Goal: Information Seeking & Learning: Find specific fact

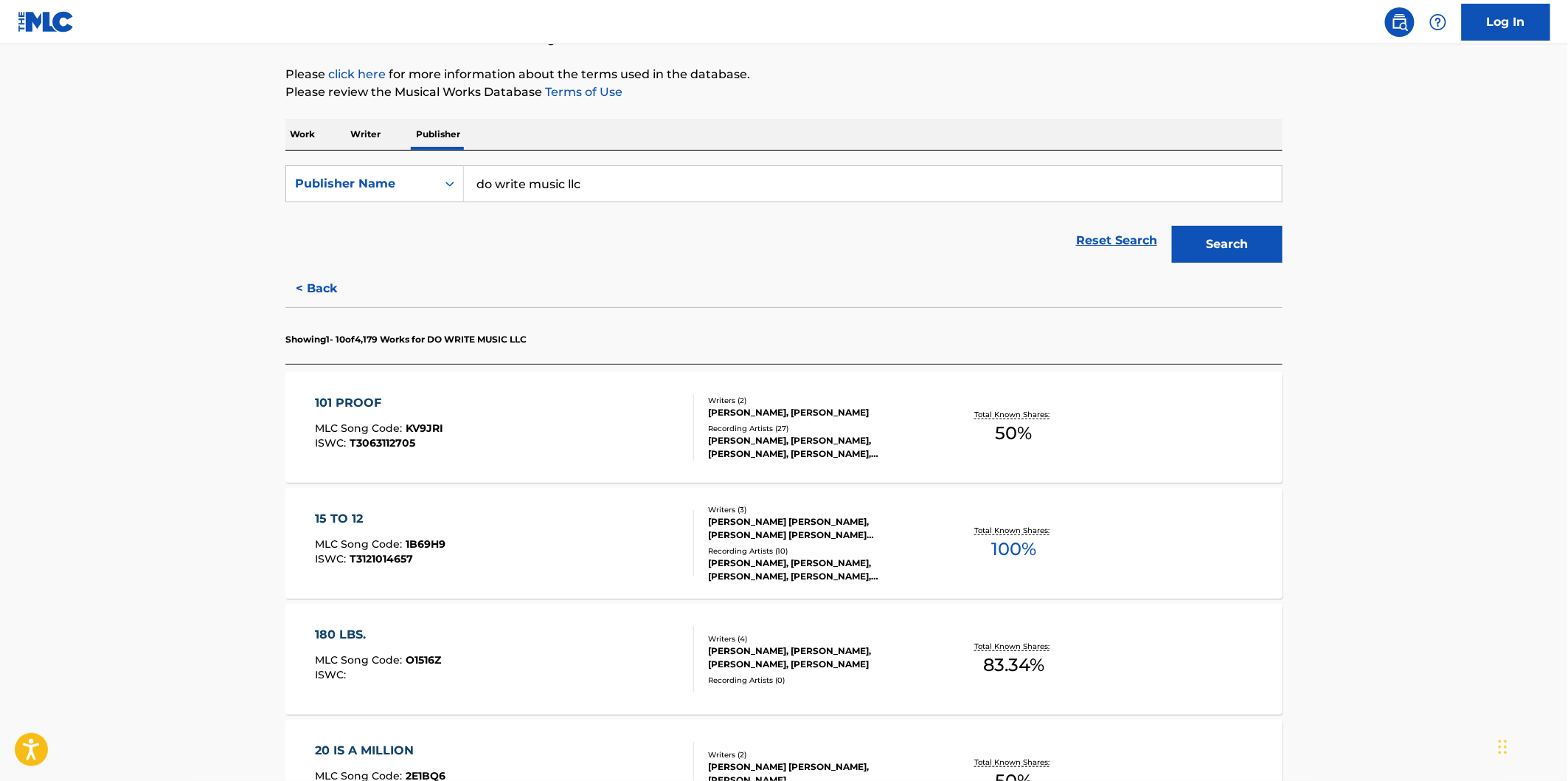
scroll to position [164, 0]
click at [344, 404] on div "101 PROOF" at bounding box center [381, 402] width 129 height 18
click at [489, 510] on div "15 TO 12 MLC Song Code : 1B69H9 ISWC : T3121014657" at bounding box center [505, 542] width 380 height 66
click at [414, 637] on div "180 LBS." at bounding box center [379, 633] width 126 height 18
click at [495, 523] on div "15 TO 12 MLC Song Code : 1B69H9 ISWC : T3121014657" at bounding box center [505, 542] width 380 height 66
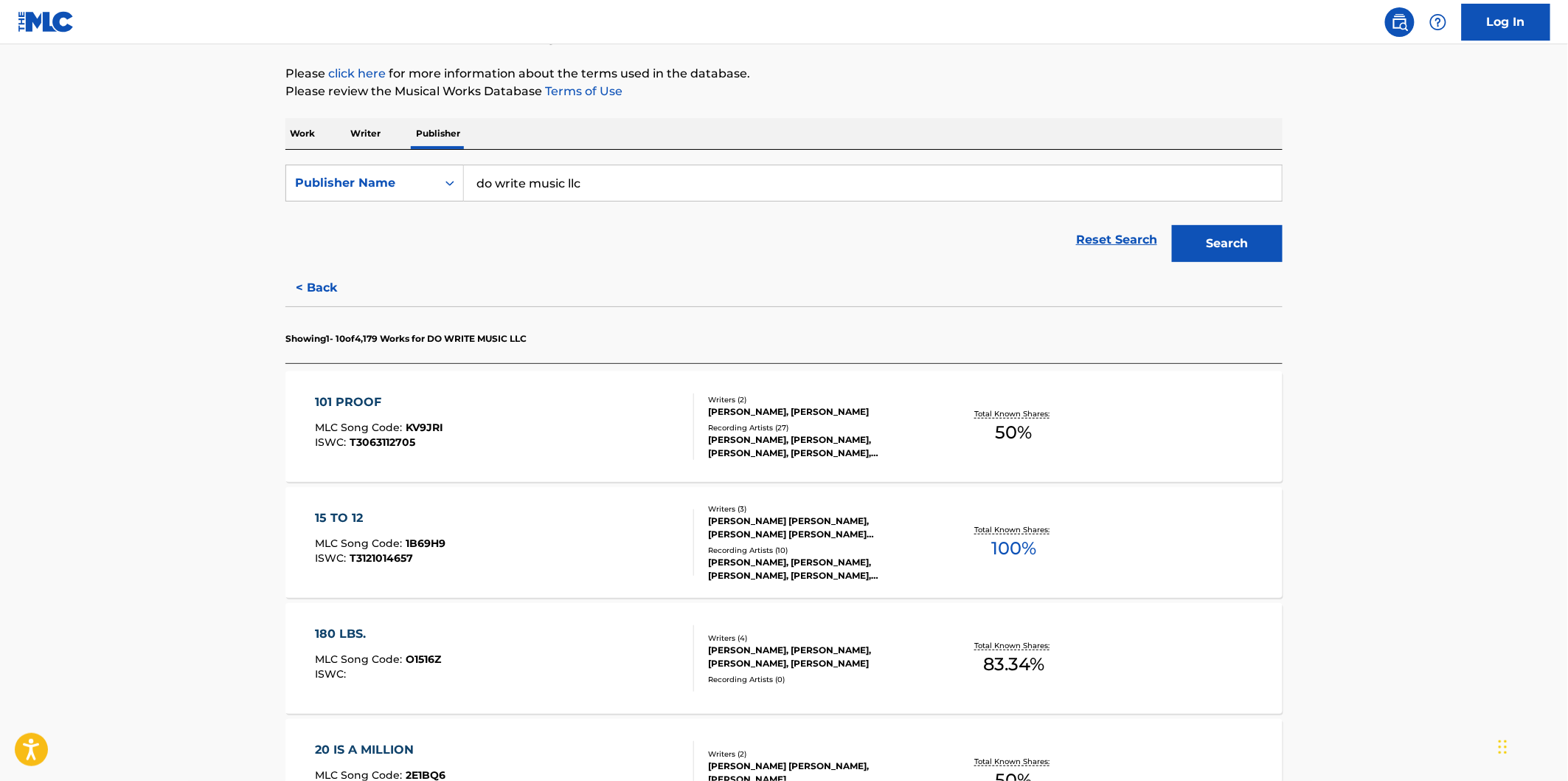
click at [554, 416] on div "101 PROOF MLC Song Code : KV9JRI ISWC : T3063112705" at bounding box center [505, 426] width 380 height 66
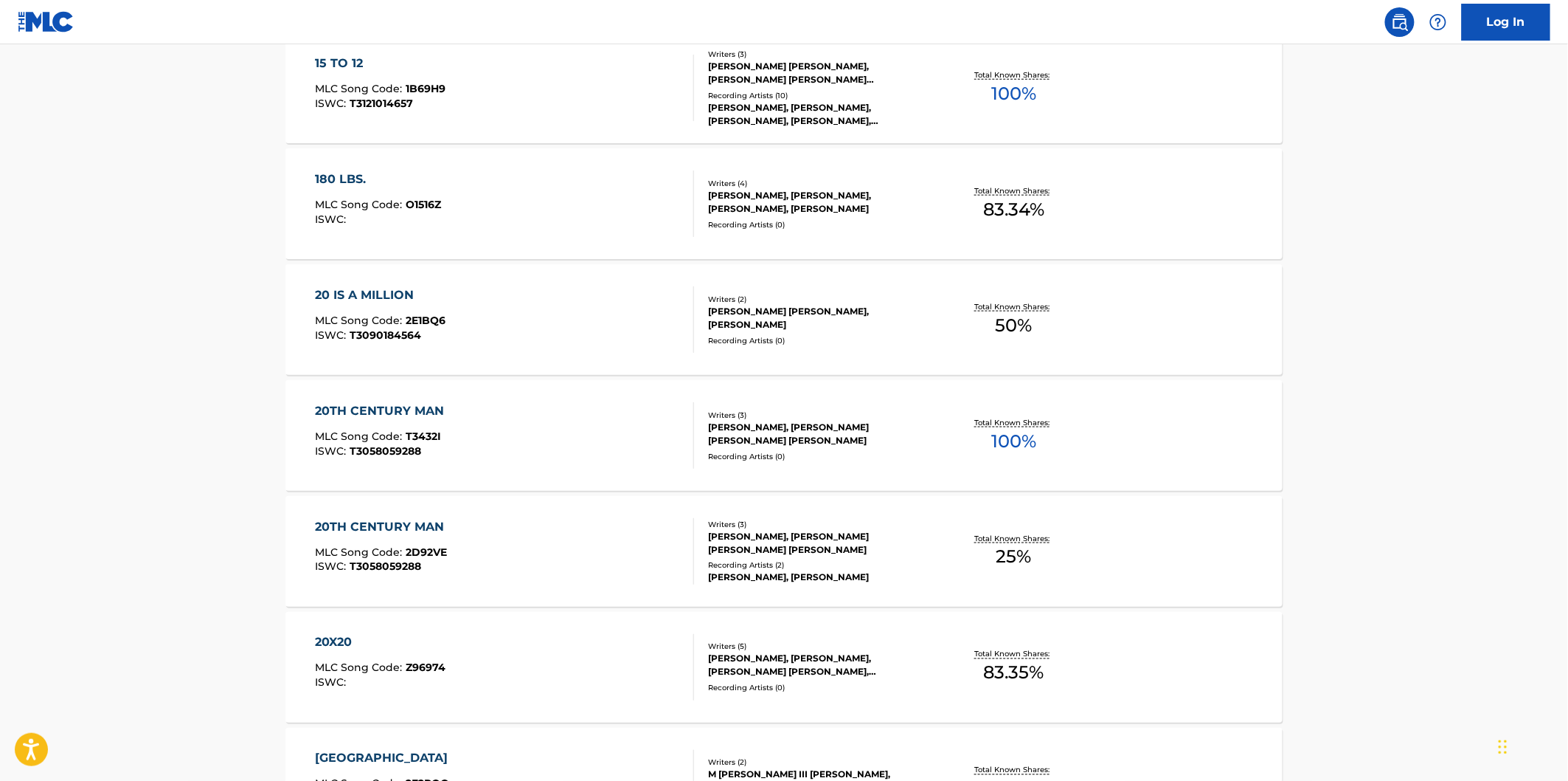
scroll to position [655, 0]
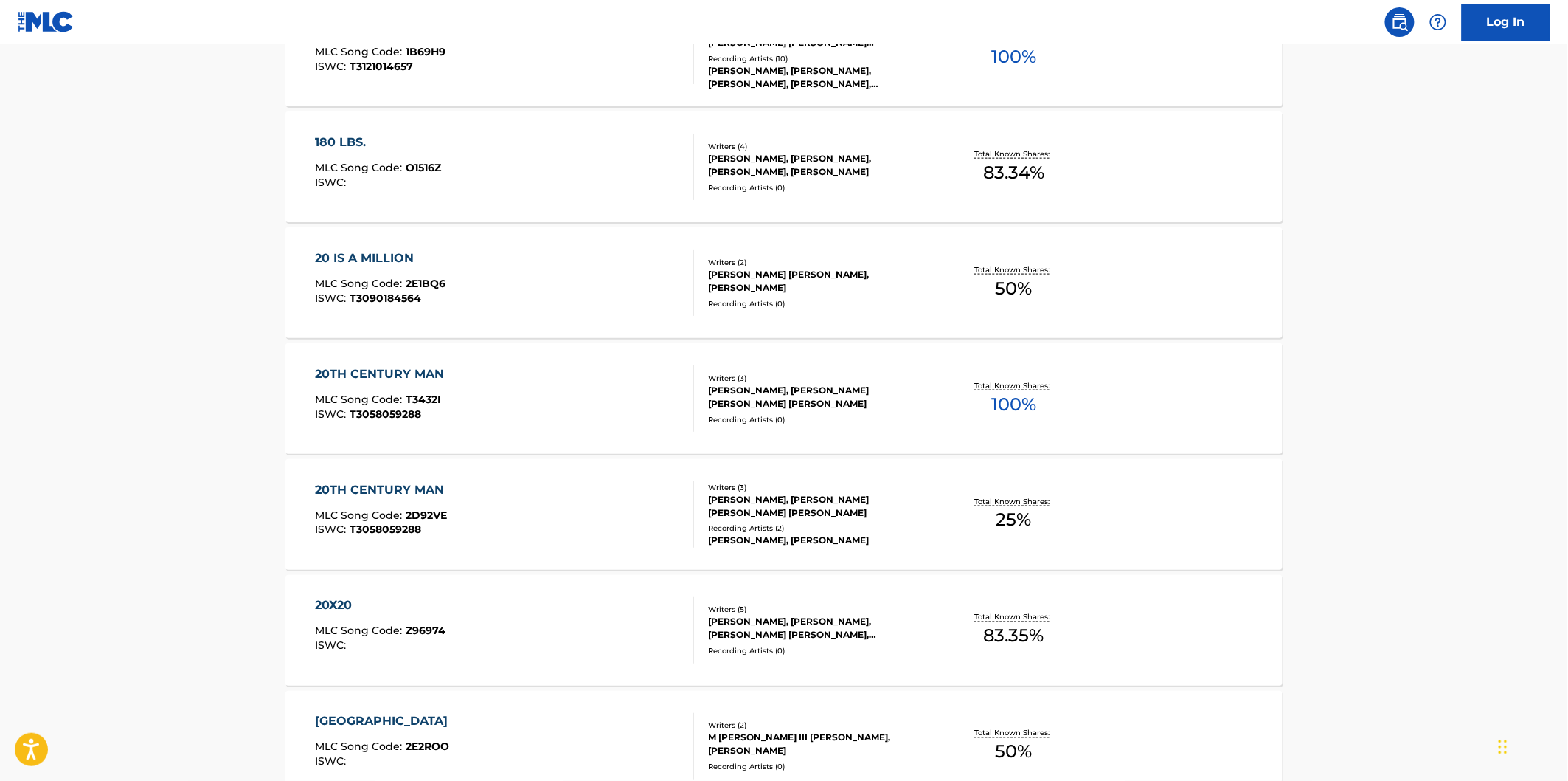
click at [552, 298] on div "20 IS A MILLION MLC Song Code : 2E1BQ6 ISWC : T3090184564" at bounding box center [505, 282] width 380 height 66
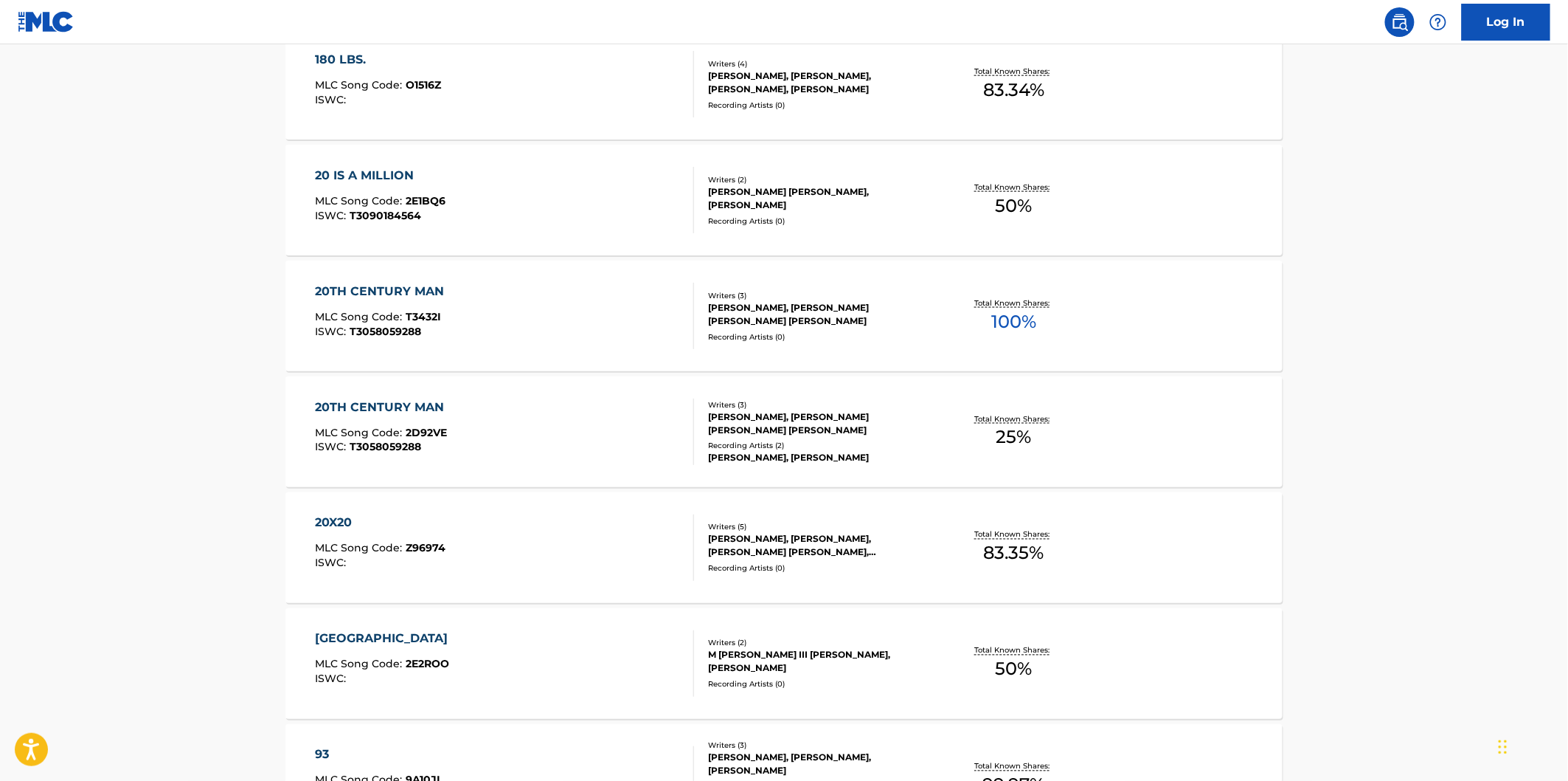
scroll to position [820, 0]
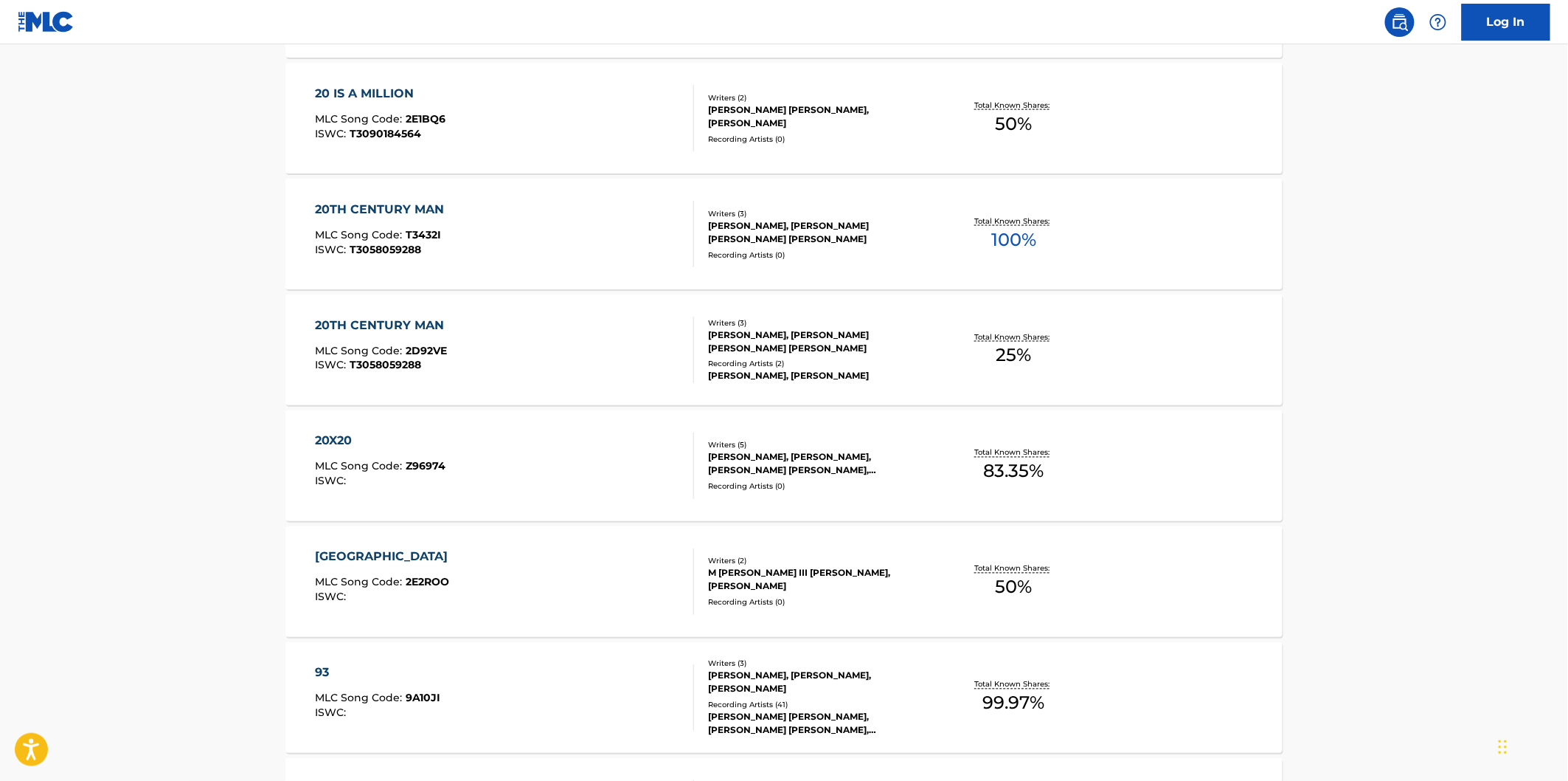
click at [551, 446] on div "20X20 MLC Song Code : Z96974 ISWC :" at bounding box center [505, 465] width 380 height 66
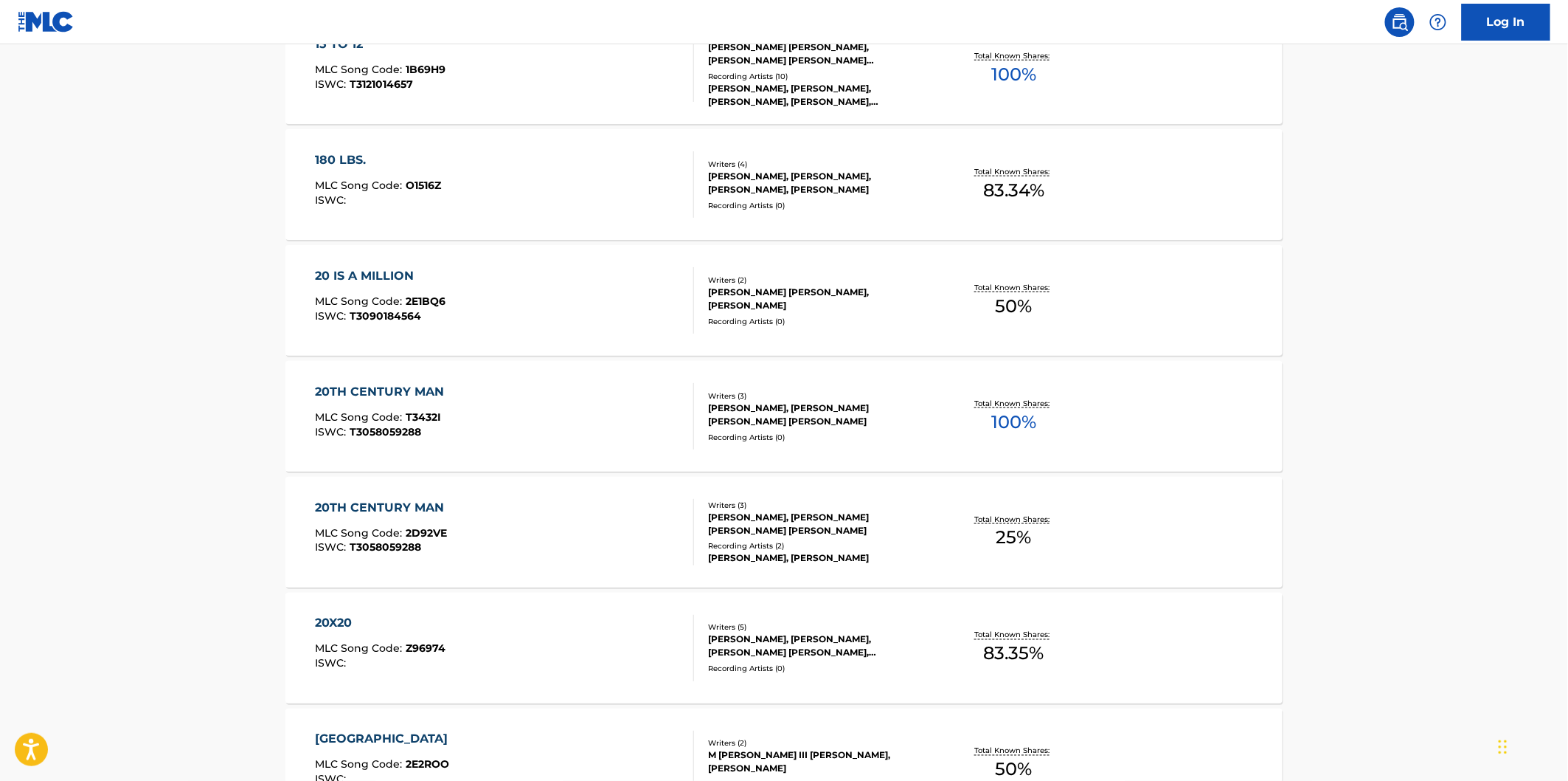
scroll to position [737, 0]
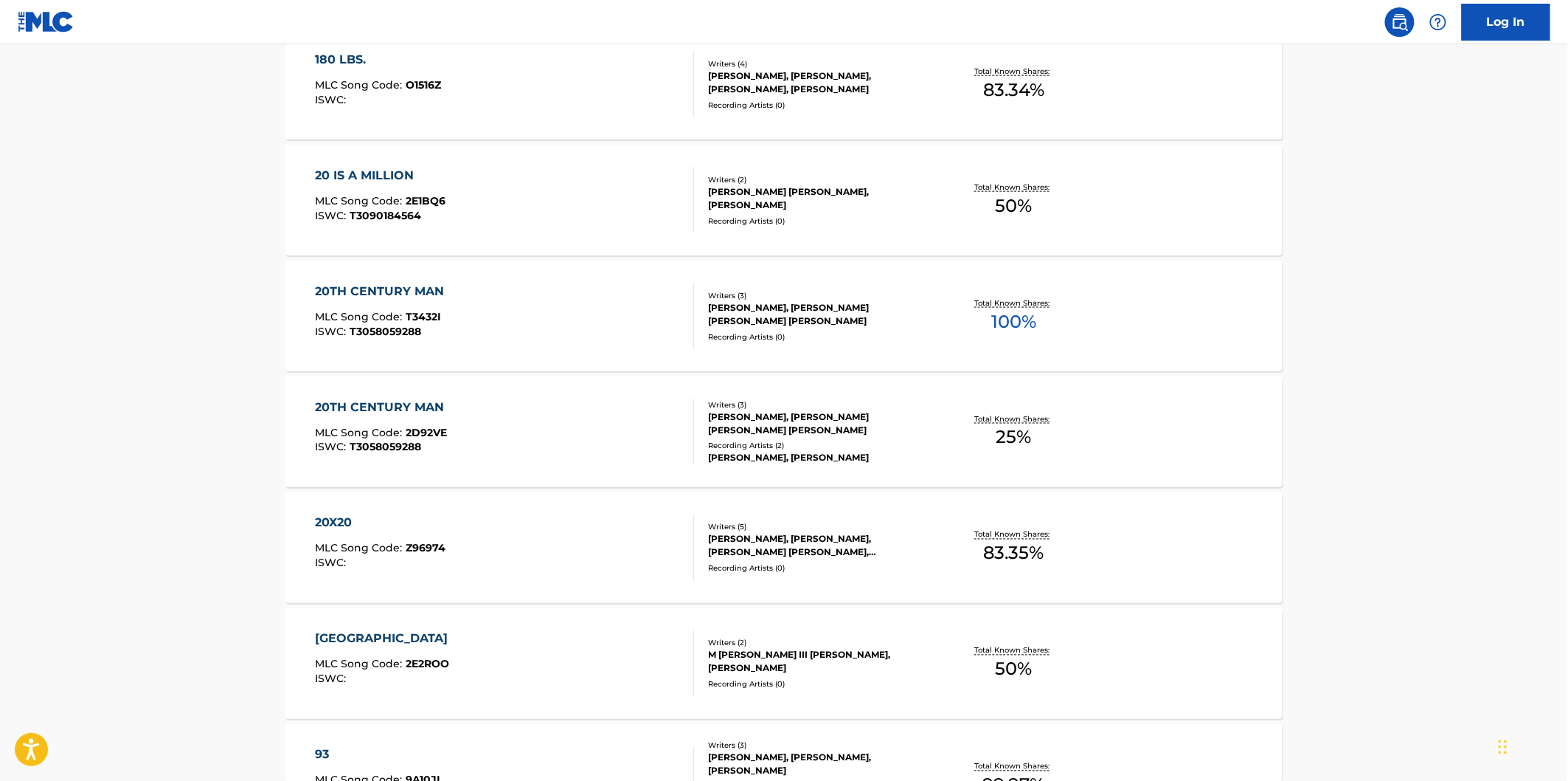
click at [555, 189] on div "20 IS A MILLION MLC Song Code : 2E1BQ6 ISWC : T3090184564" at bounding box center [505, 199] width 380 height 66
click at [627, 308] on div "20TH CENTURY MAN MLC Song Code : T3432I ISWC : T3058059288" at bounding box center [505, 315] width 380 height 66
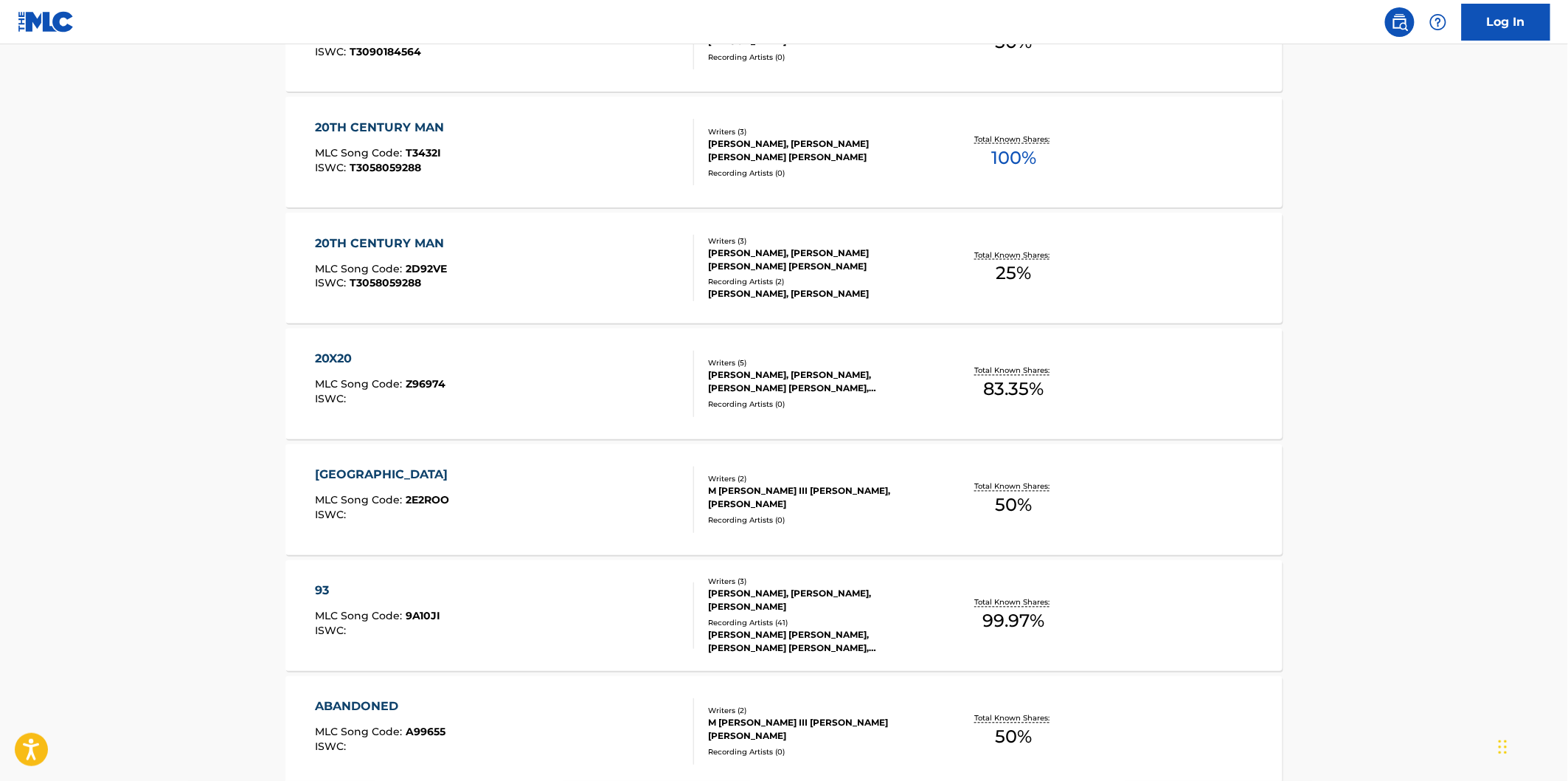
scroll to position [1065, 0]
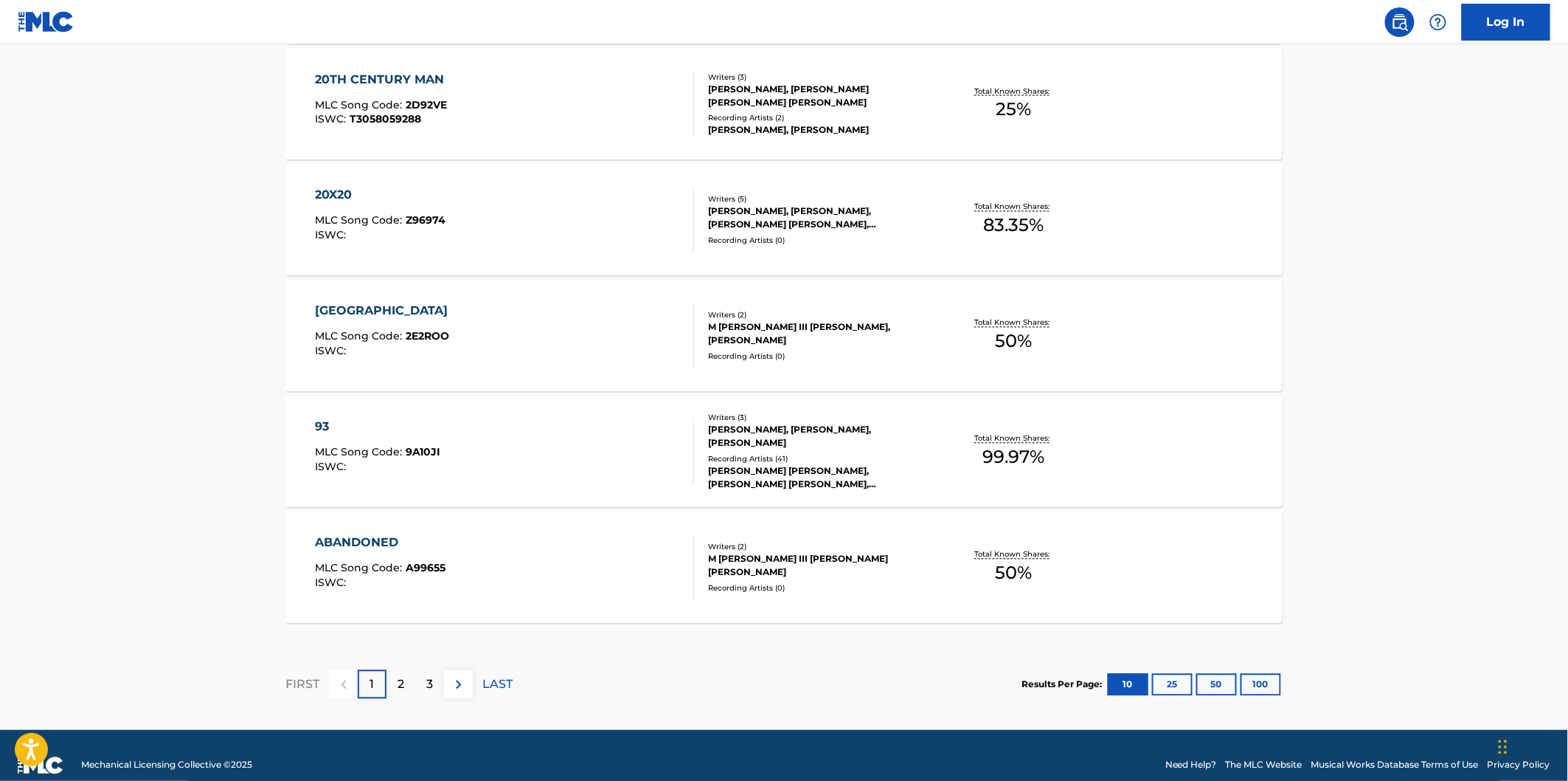
click at [540, 220] on div "20X20 MLC Song Code : Z96974 ISWC :" at bounding box center [505, 219] width 380 height 66
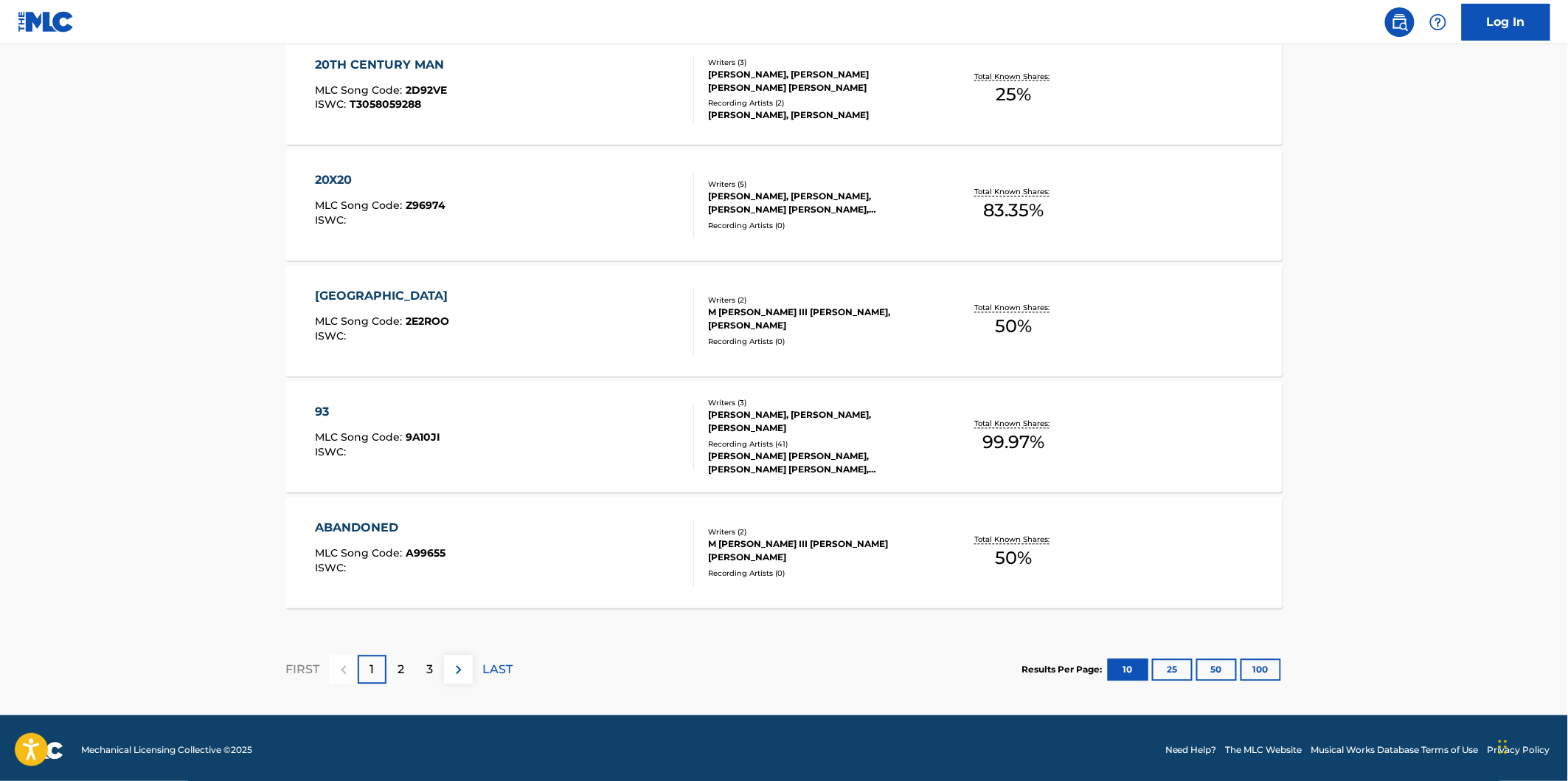
scroll to position [1084, 0]
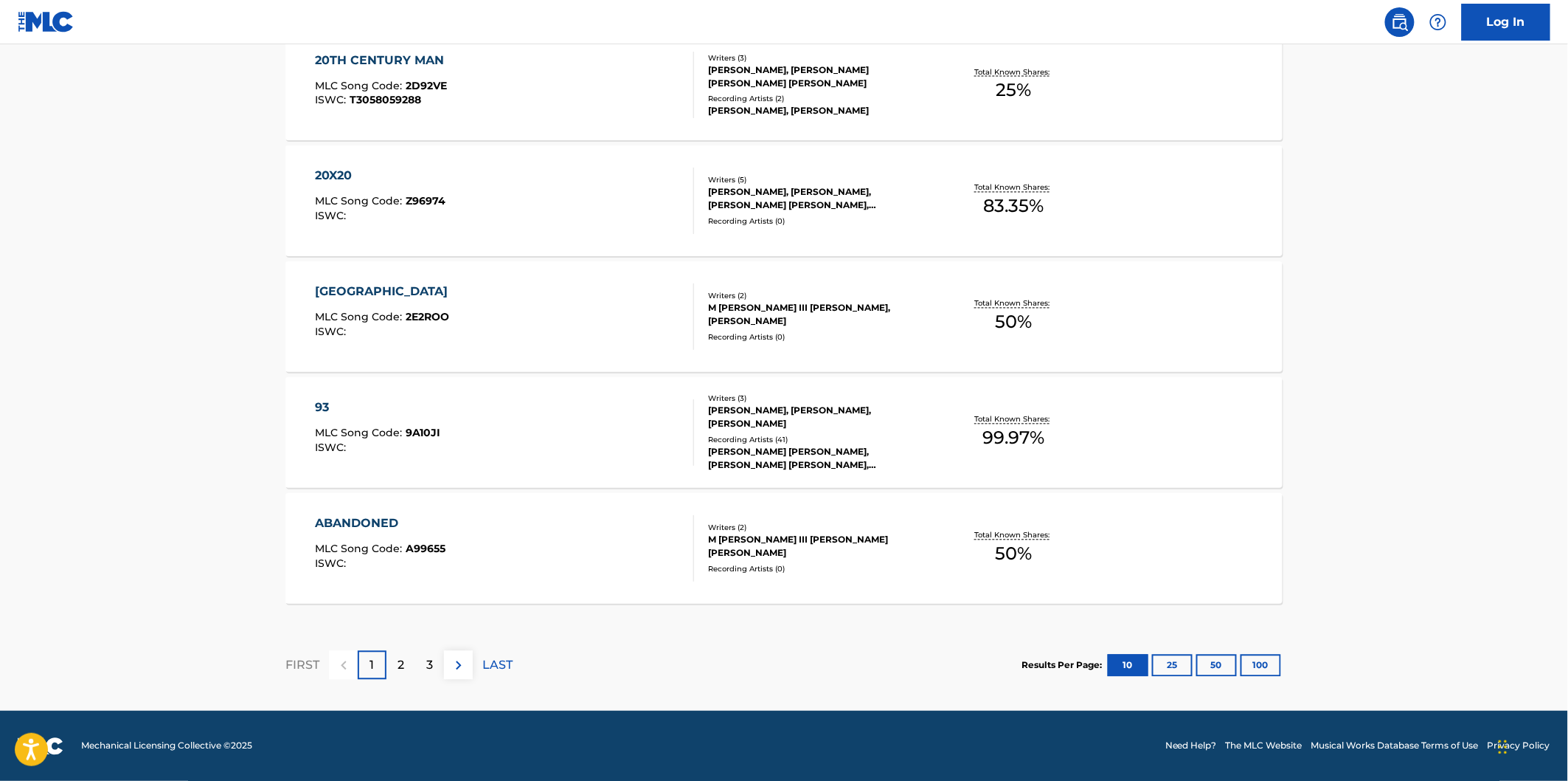
click at [509, 326] on div "2ND STREET MLC Song Code : 2E2ROO ISWC :" at bounding box center [505, 316] width 380 height 66
click at [579, 449] on div "93 MLC Song Code : 9A10JI ISWC :" at bounding box center [505, 432] width 380 height 66
click at [492, 558] on div "ABANDONED MLC Song Code : A99655 ISWC :" at bounding box center [505, 548] width 380 height 66
click at [459, 670] on img at bounding box center [459, 665] width 18 height 18
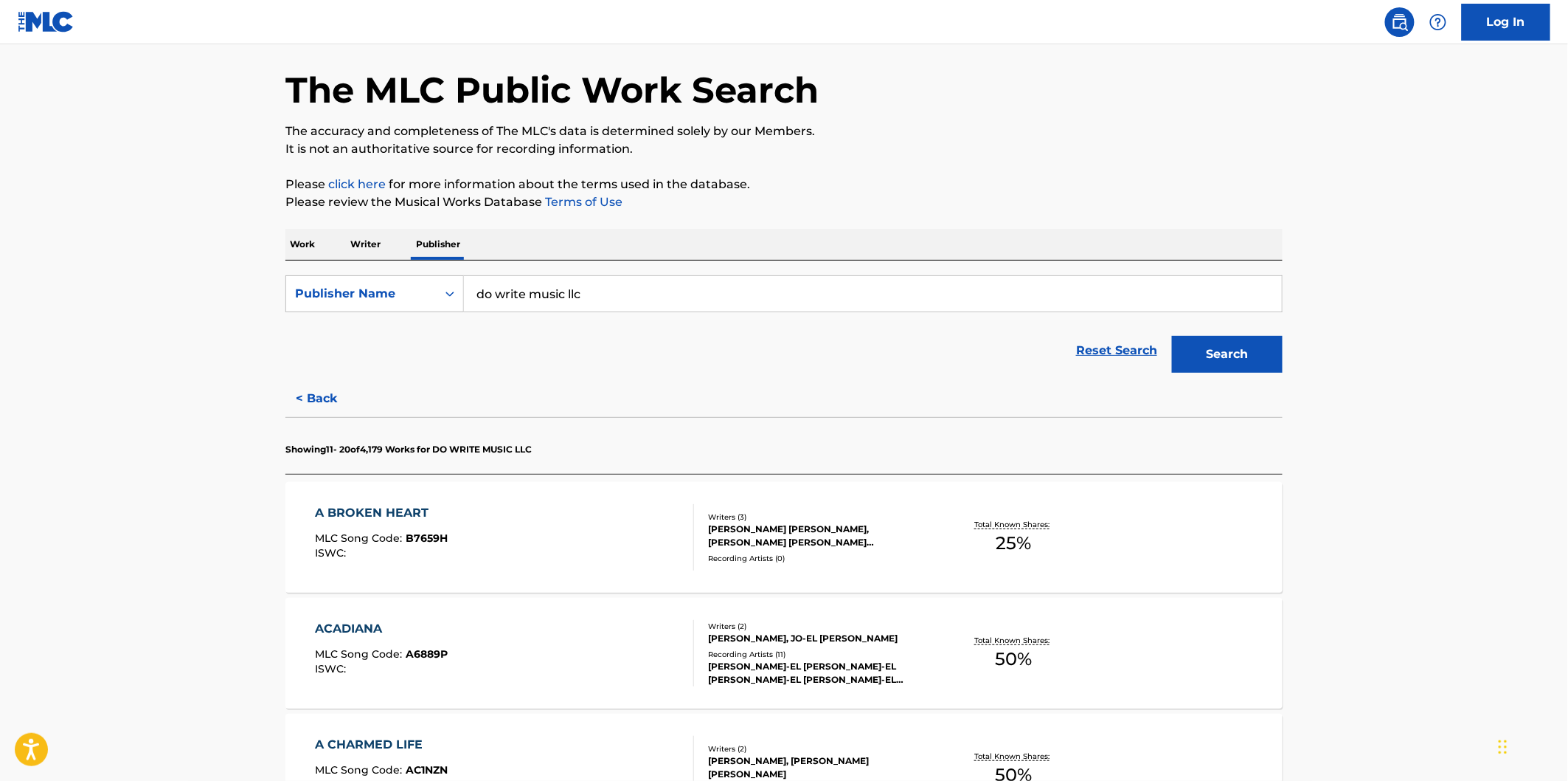
scroll to position [82, 0]
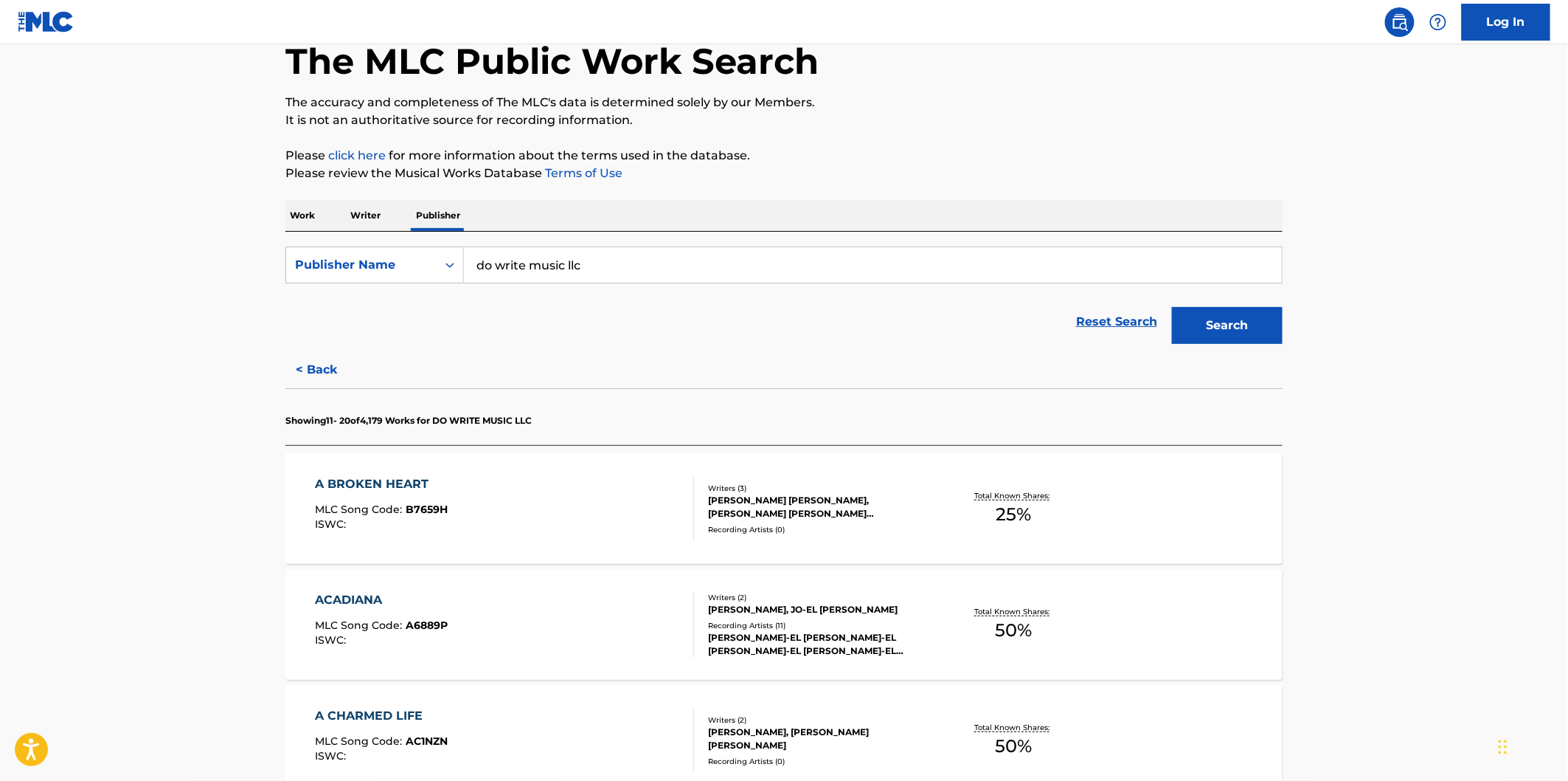
click at [527, 502] on div "A BROKEN HEART MLC Song Code : B7659H ISWC :" at bounding box center [505, 507] width 380 height 66
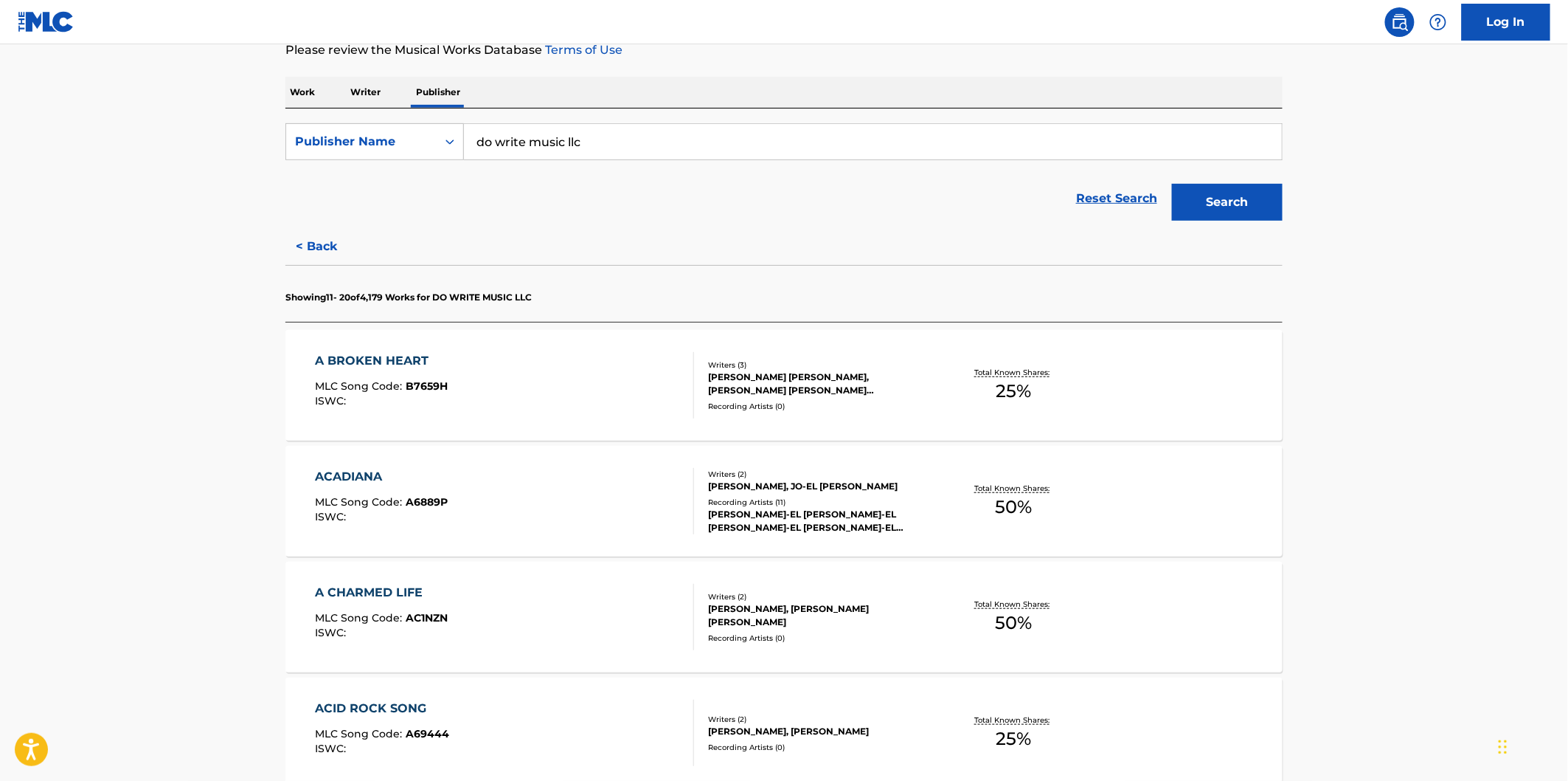
scroll to position [246, 0]
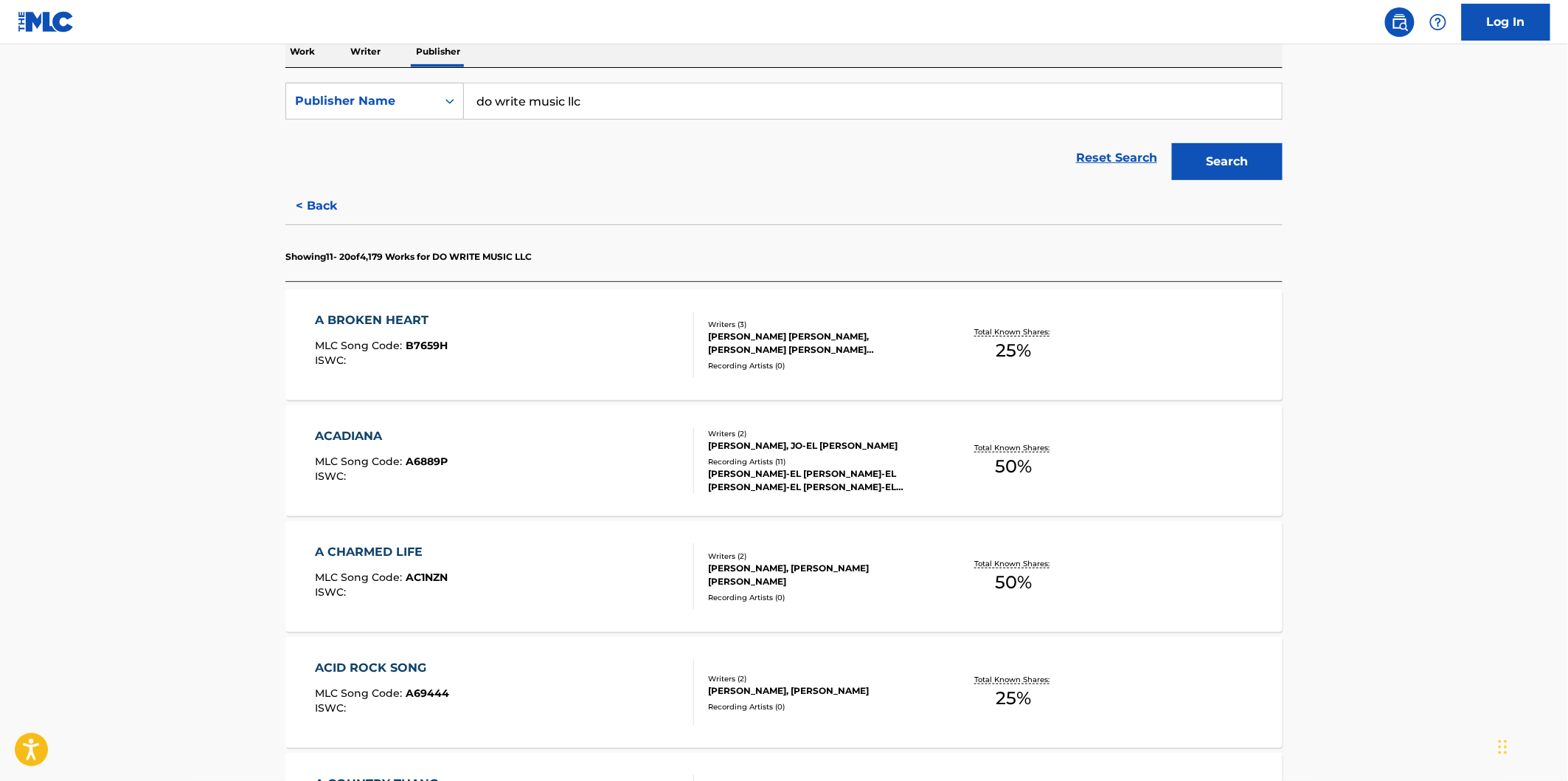
click at [613, 467] on div "ACADIANA MLC Song Code : A6889P ISWC :" at bounding box center [505, 460] width 380 height 66
click at [557, 558] on div "A CHARMED LIFE MLC Song Code : AC1NZN ISWC :" at bounding box center [505, 576] width 380 height 66
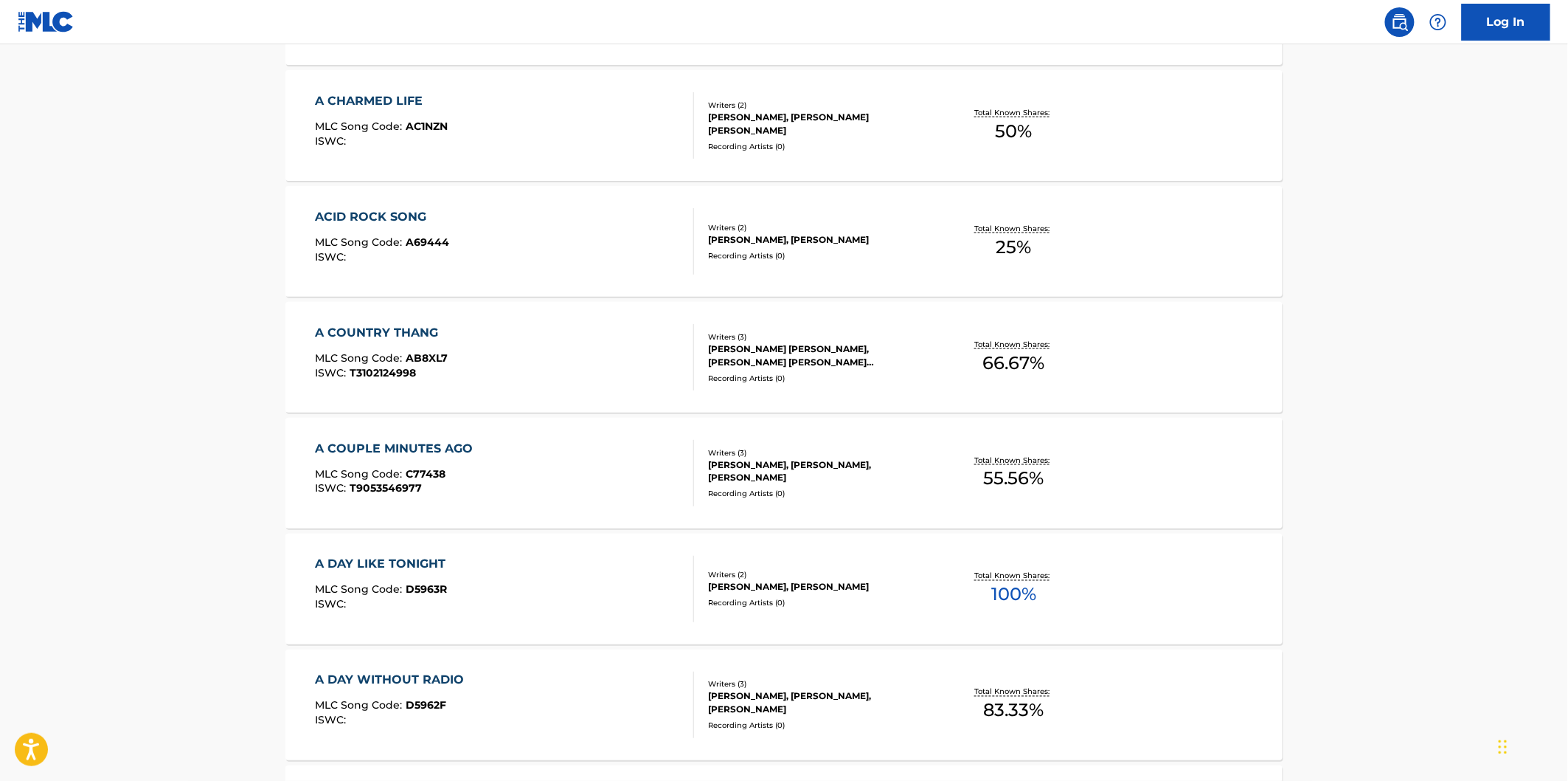
scroll to position [737, 0]
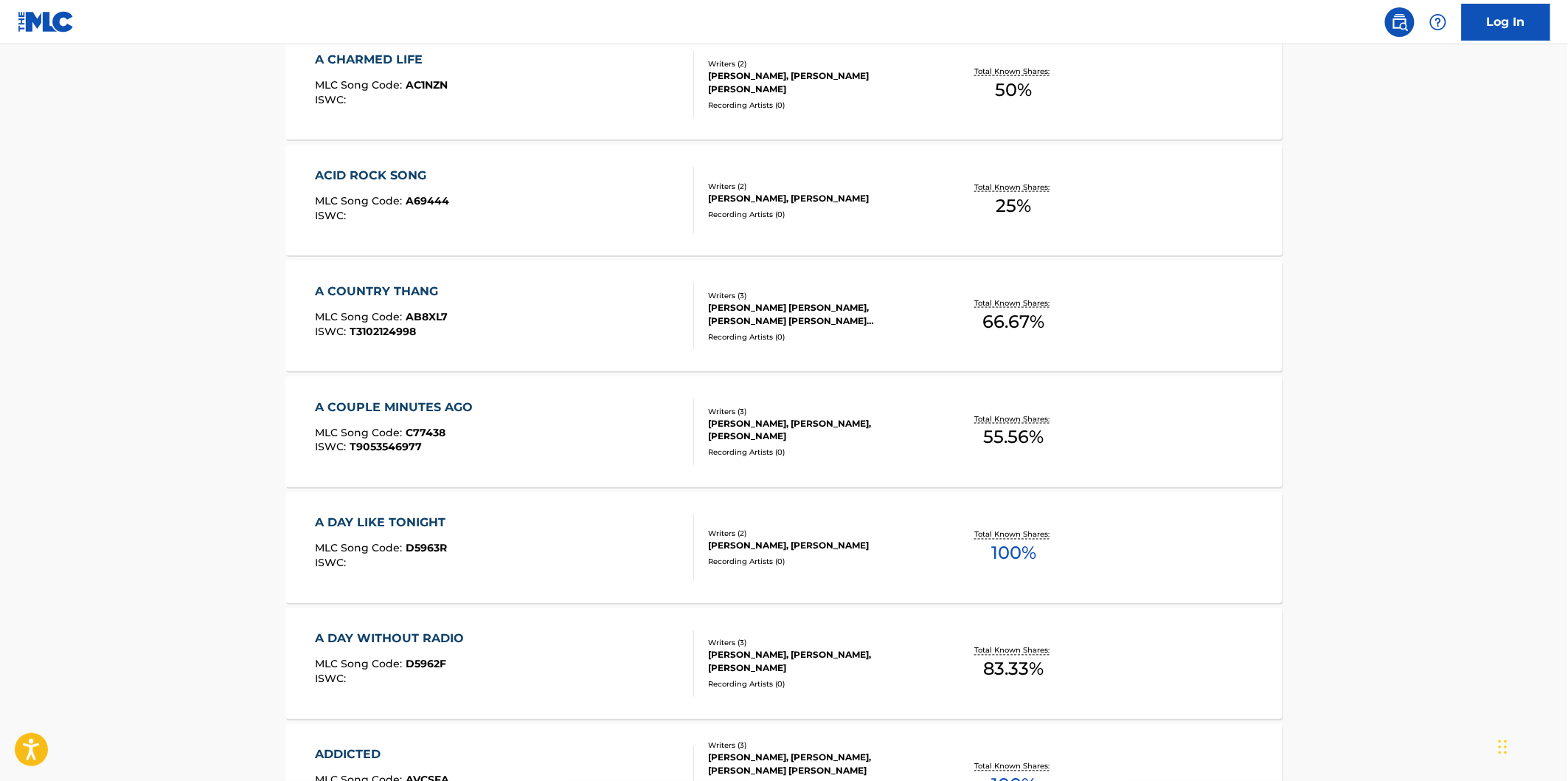
click at [573, 193] on div "ACID ROCK SONG MLC Song Code : A69444 ISWC :" at bounding box center [505, 199] width 380 height 66
click at [532, 291] on div "A COUNTRY THANG MLC Song Code : AB8XL7 ISWC : T3102124998" at bounding box center [505, 315] width 380 height 66
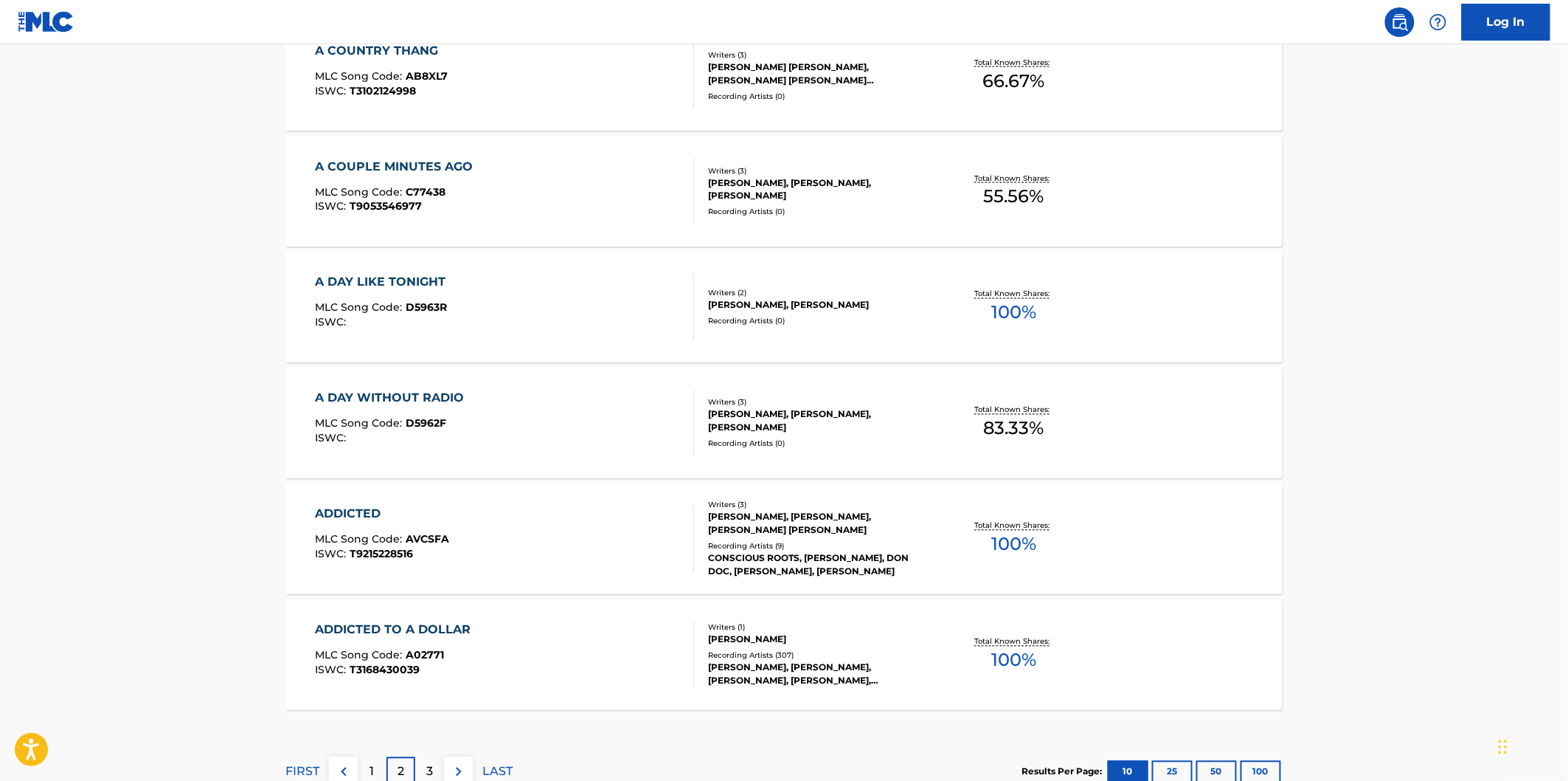
scroll to position [902, 0]
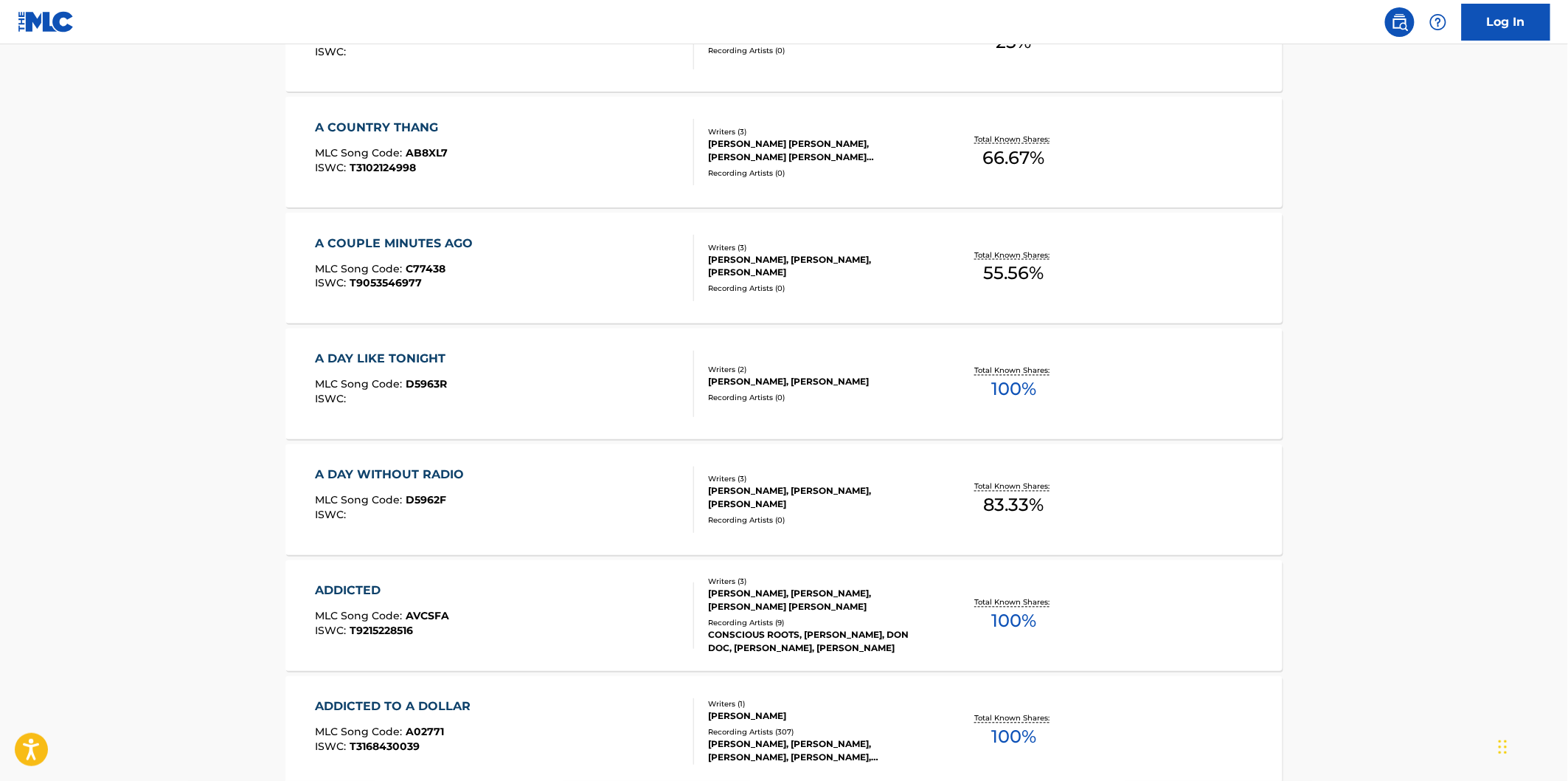
click at [590, 269] on div "A COUPLE MINUTES AGO MLC Song Code : C77438 ISWC : T9053546977" at bounding box center [505, 268] width 380 height 66
click at [539, 370] on div "A DAY LIKE TONIGHT MLC Song Code : D5963R ISWC :" at bounding box center [505, 384] width 380 height 66
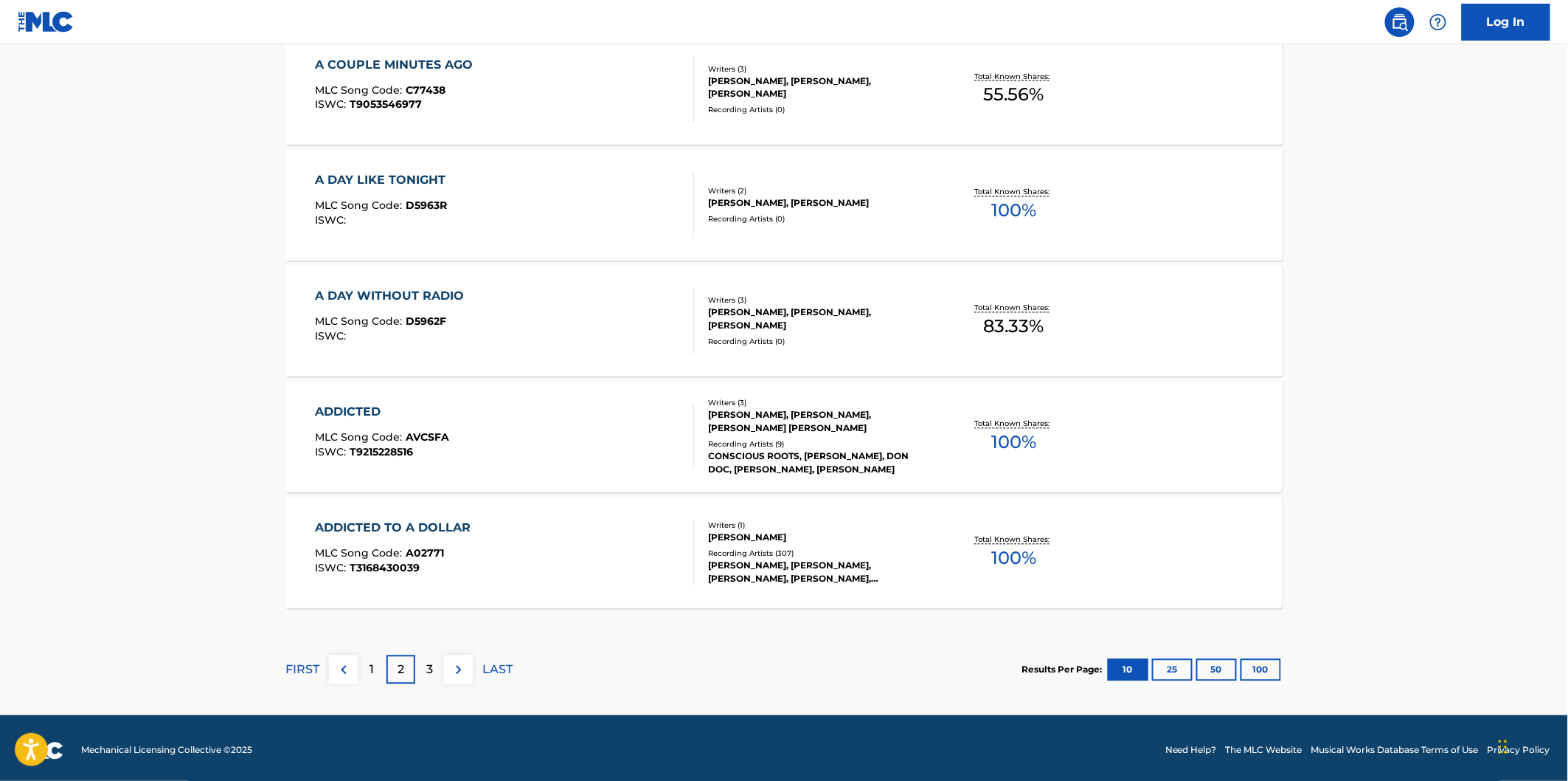
scroll to position [1084, 0]
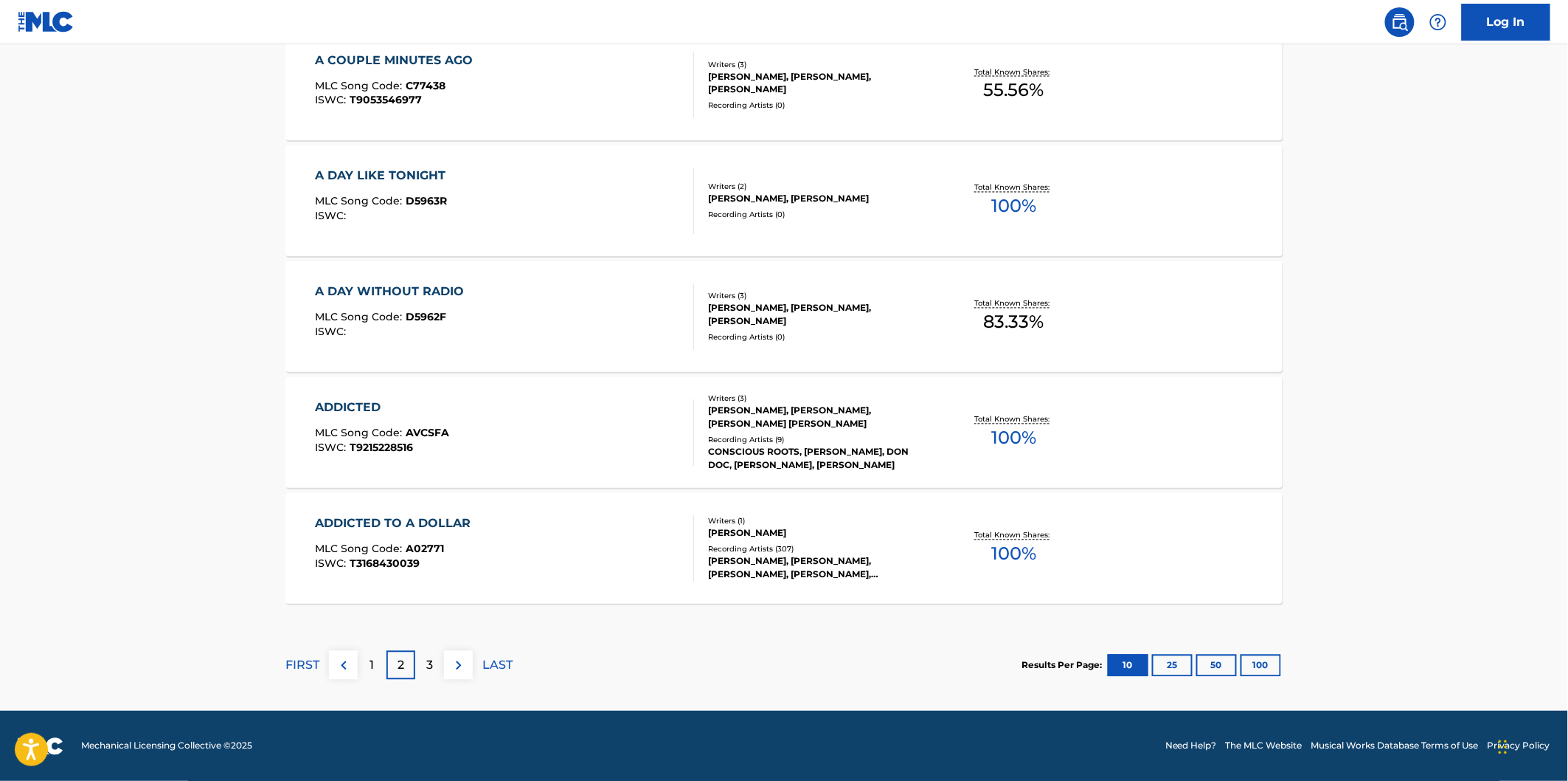
click at [538, 322] on div "A DAY WITHOUT RADIO MLC Song Code : D5962F ISWC :" at bounding box center [505, 316] width 380 height 66
click at [541, 414] on div "ADDICTED MLC Song Code : AVCSFA ISWC : T9215228516" at bounding box center [505, 432] width 380 height 66
click at [548, 549] on div "ADDICTED TO A DOLLAR MLC Song Code : A02771 ISWC : T3168430039" at bounding box center [505, 548] width 380 height 66
click at [424, 667] on div "3" at bounding box center [429, 665] width 29 height 29
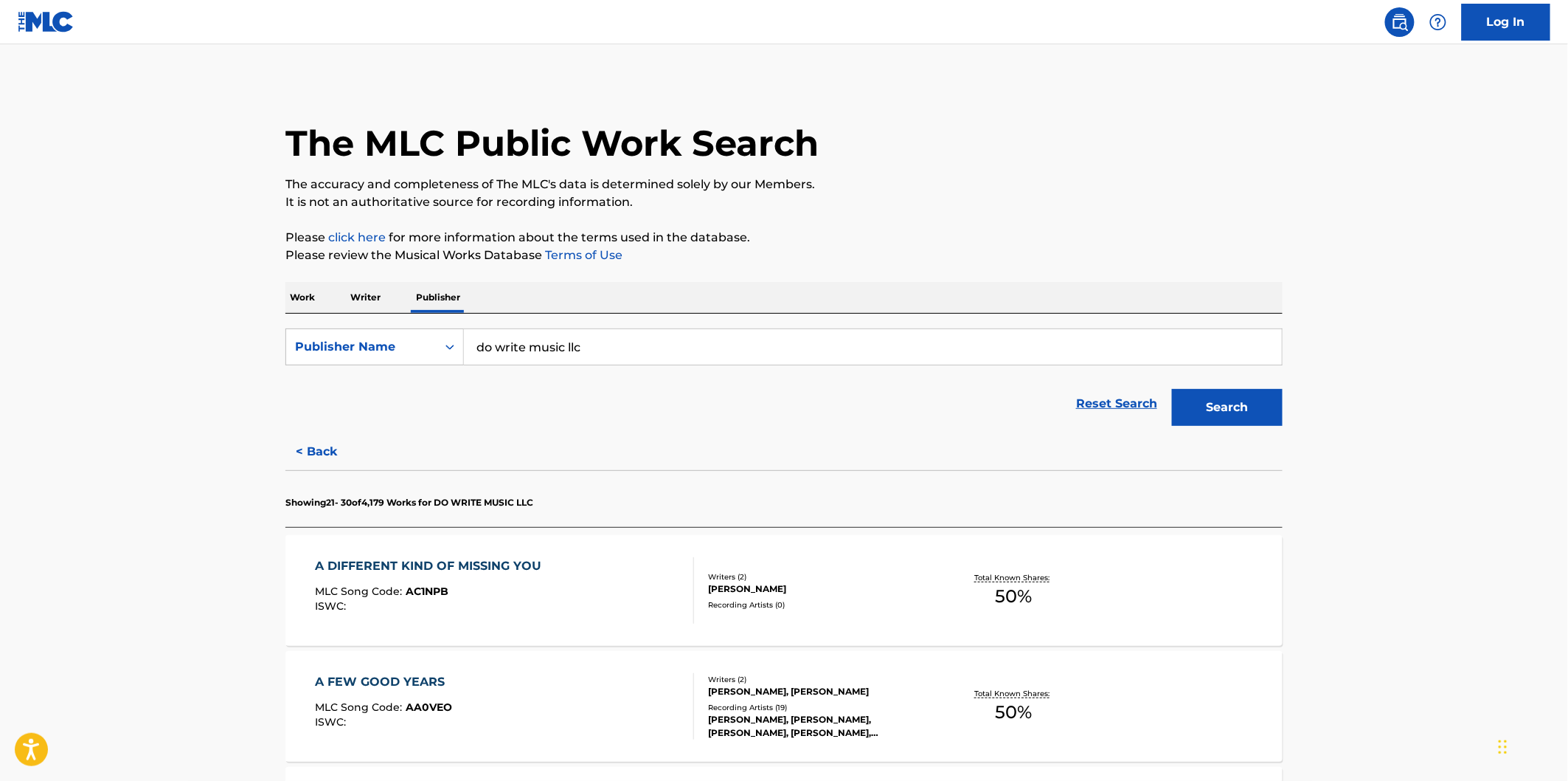
scroll to position [164, 0]
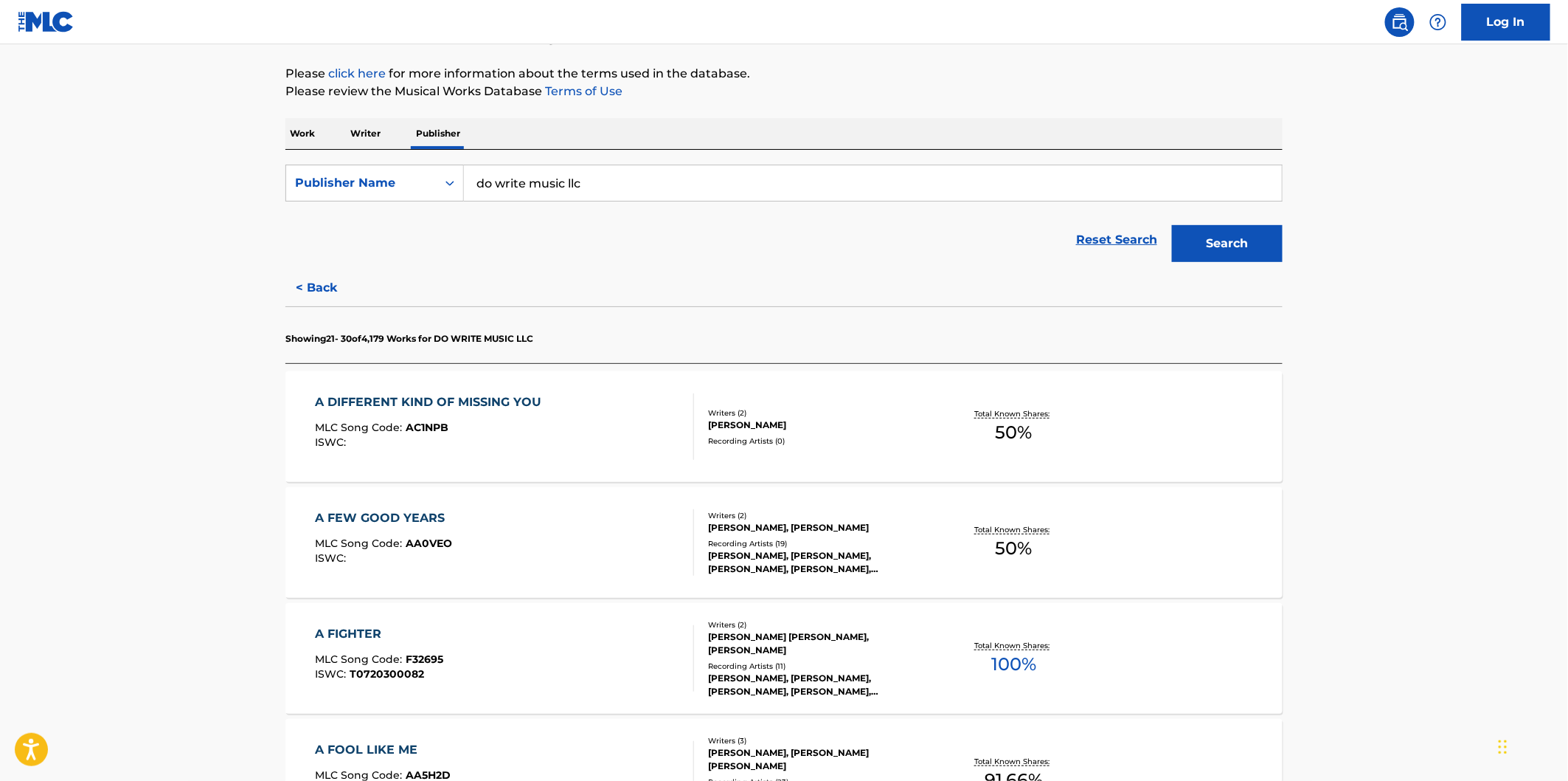
click at [587, 447] on div "A DIFFERENT KIND OF MISSING YOU MLC Song Code : AC1NPB ISWC :" at bounding box center [505, 426] width 380 height 66
click at [587, 546] on div "A FEW GOOD YEARS MLC Song Code : AA0VEO ISWC :" at bounding box center [505, 542] width 380 height 66
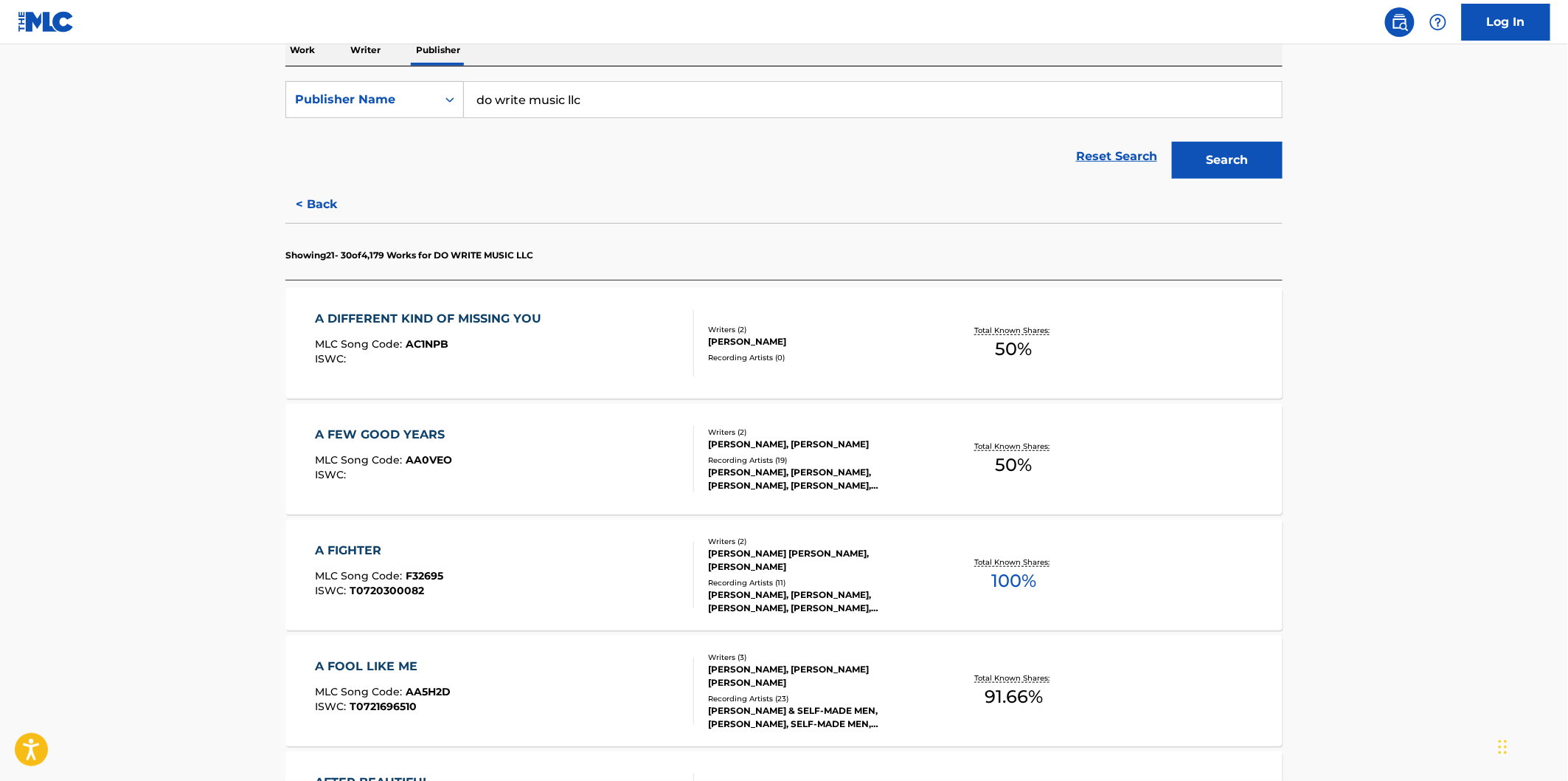
scroll to position [327, 0]
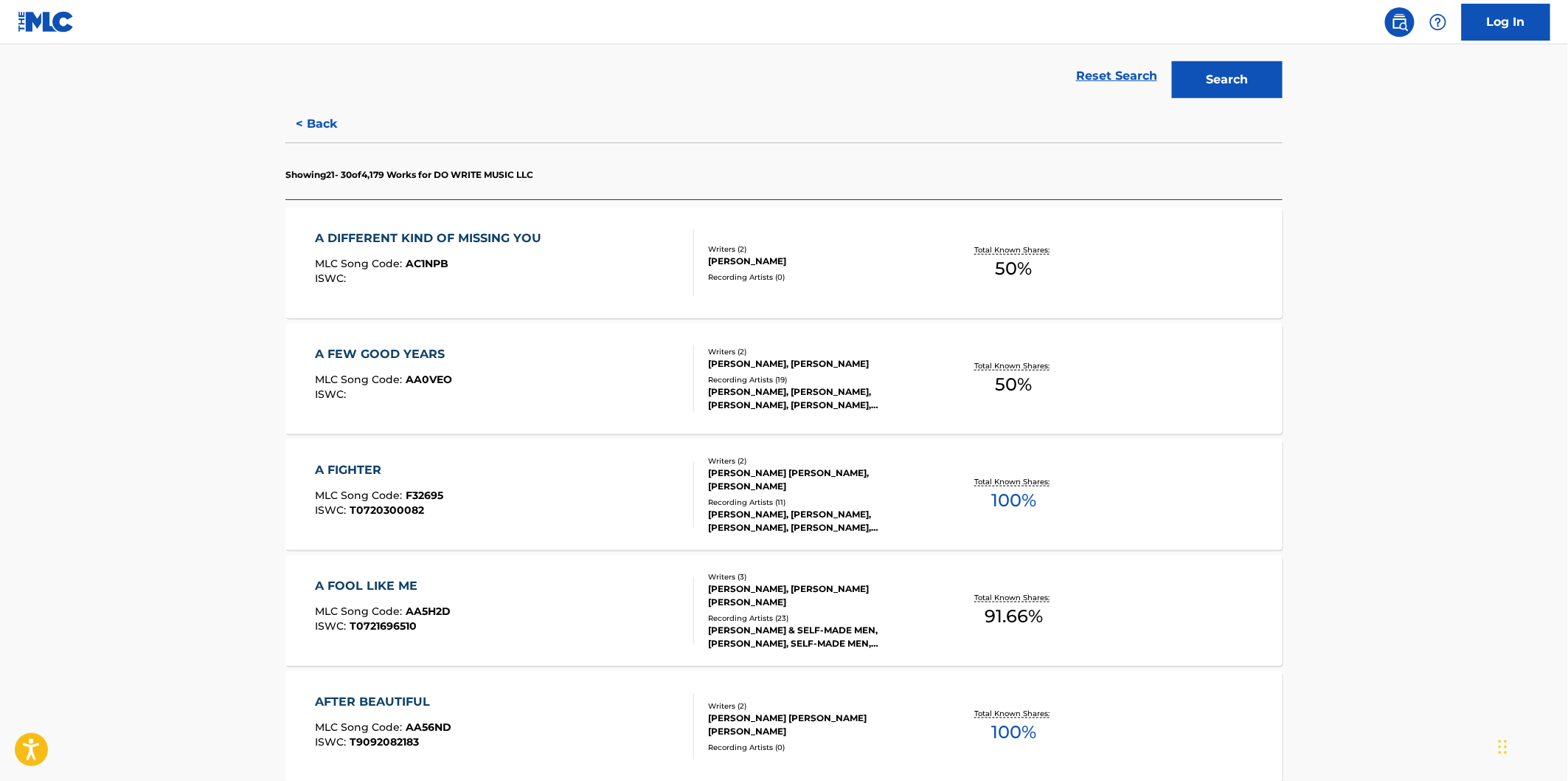
click at [558, 496] on div "A FIGHTER MLC Song Code : F32695 ISWC : T0720300082" at bounding box center [505, 494] width 380 height 66
click at [566, 593] on div "A FOOL LIKE ME MLC Song Code : AA5H2D ISWC : T0721696510" at bounding box center [505, 610] width 380 height 66
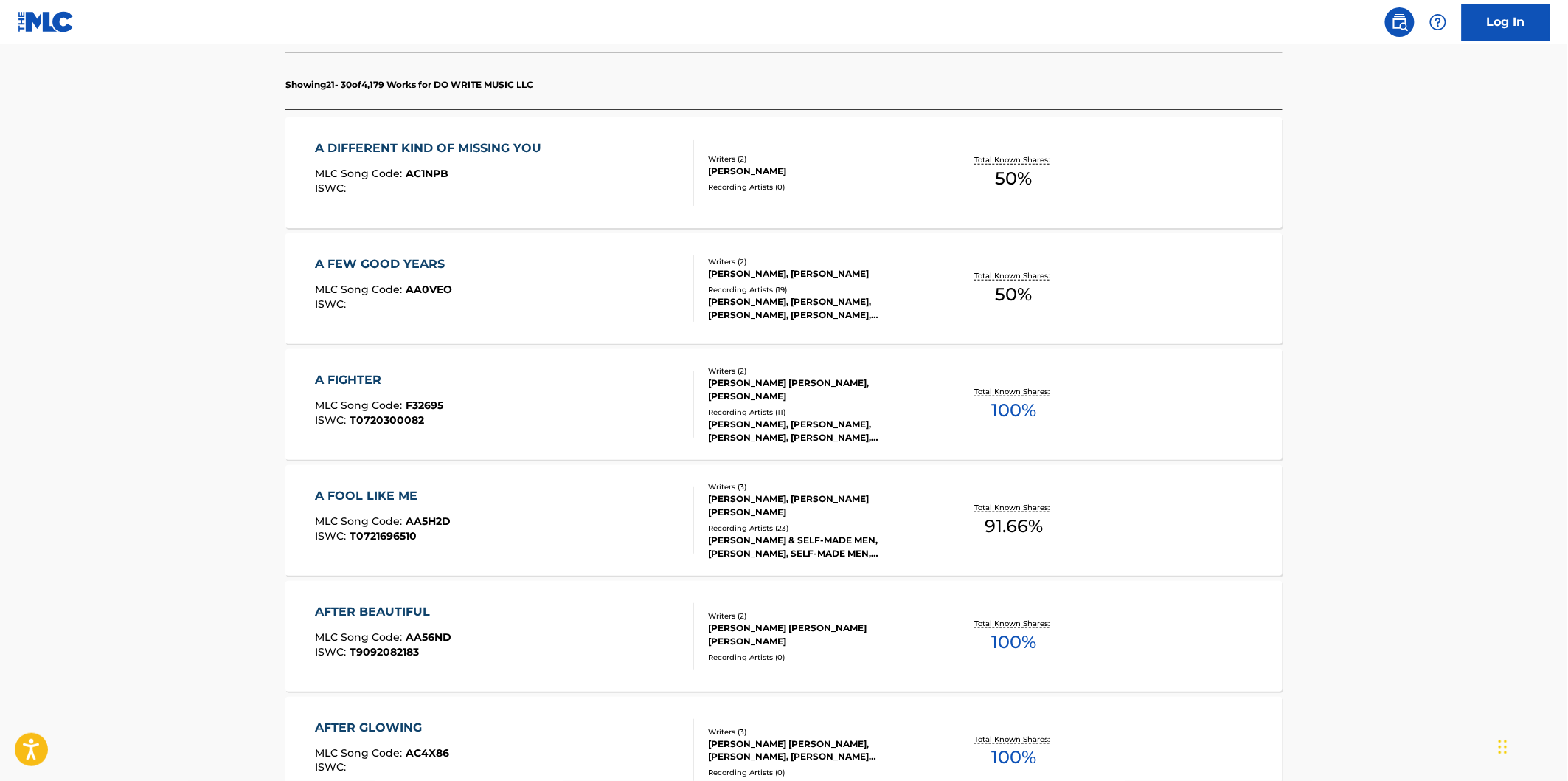
scroll to position [573, 0]
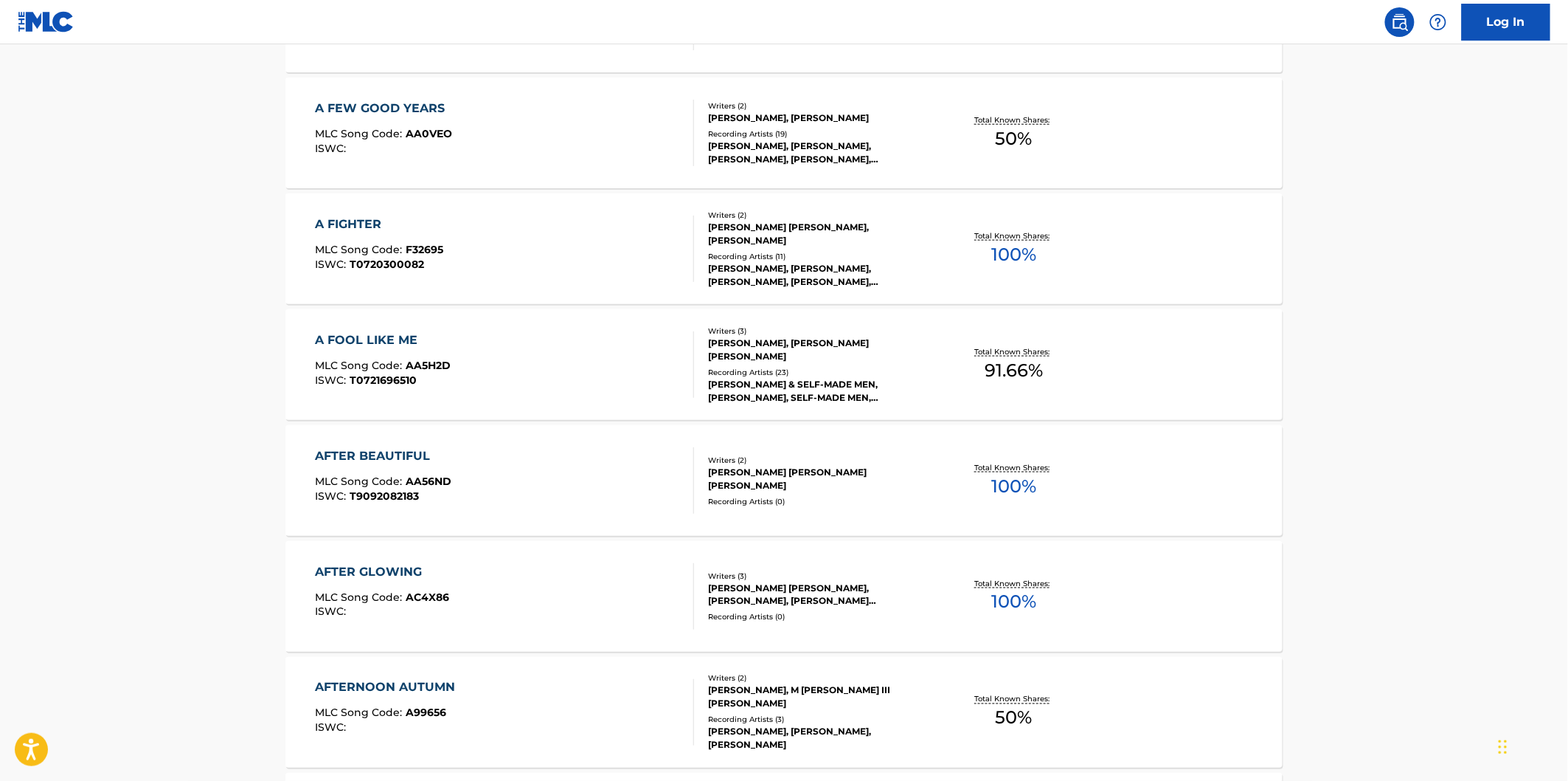
click at [573, 483] on div "AFTER BEAUTIFUL MLC Song Code : AA56ND ISWC : T9092082183" at bounding box center [505, 480] width 380 height 66
click at [572, 570] on div "AFTER GLOWING MLC Song Code : AC4X86 ISWC :" at bounding box center [505, 596] width 380 height 66
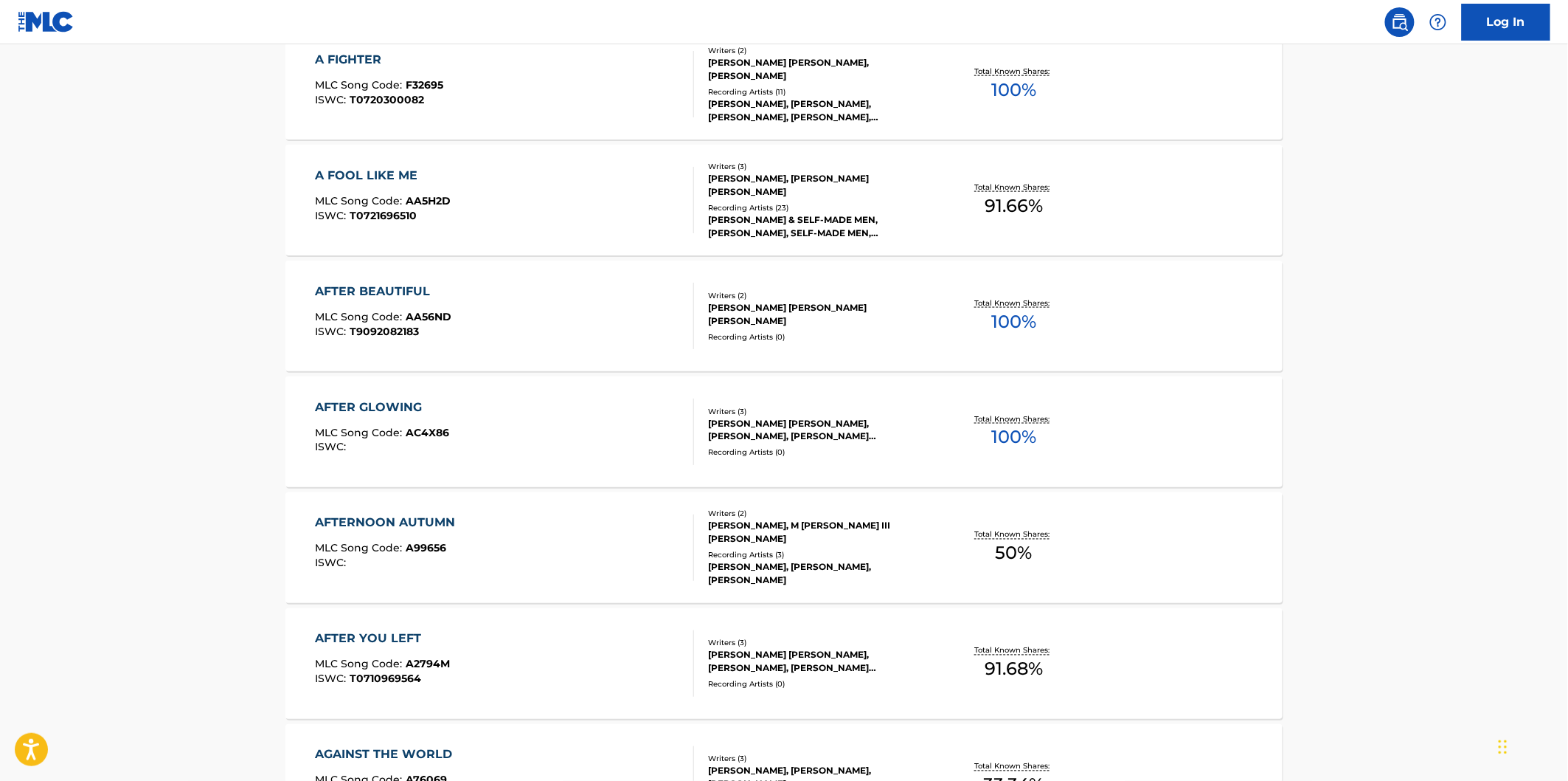
scroll to position [902, 0]
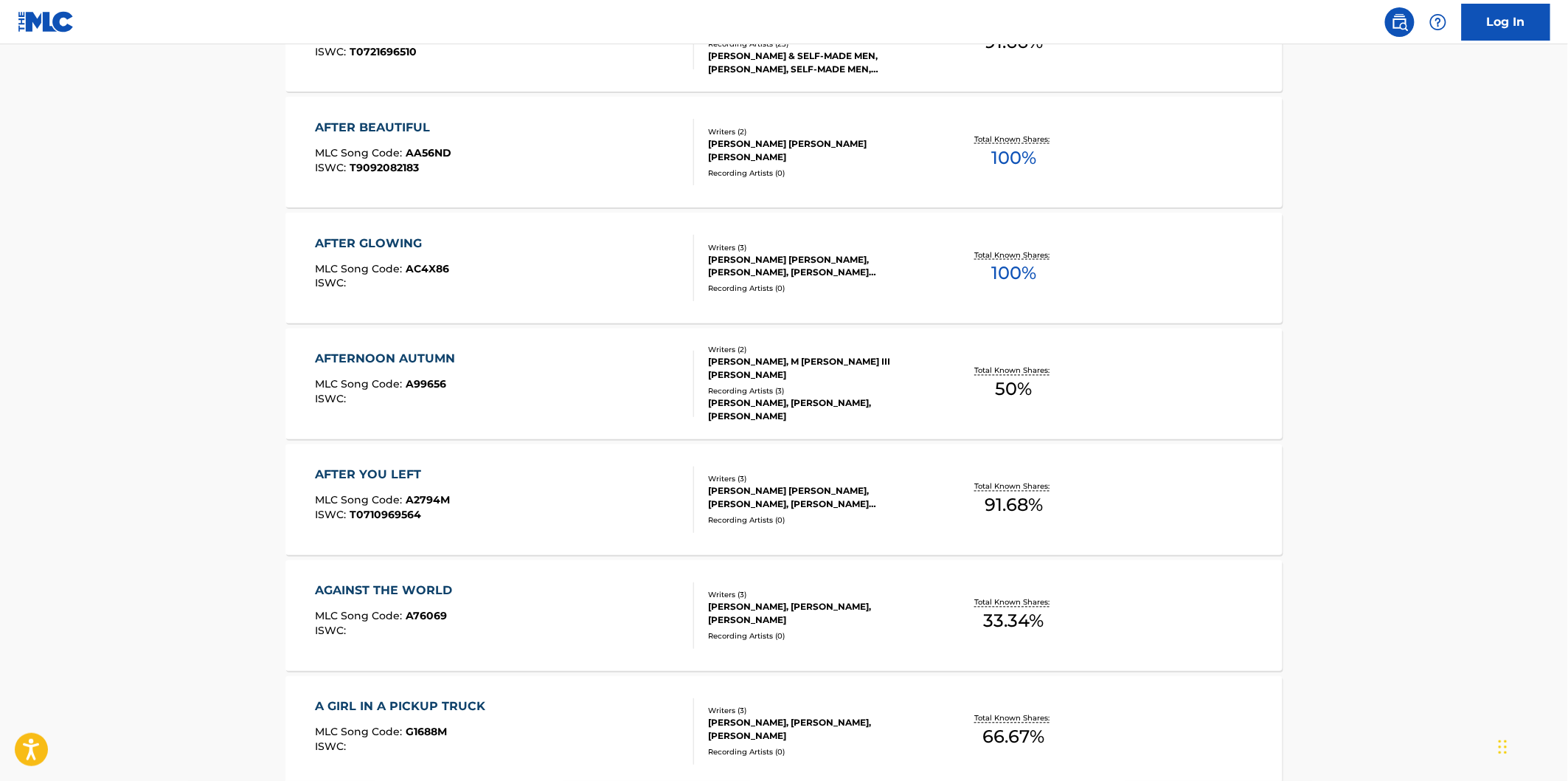
click at [562, 380] on div "AFTERNOON AUTUMN MLC Song Code : A99656 ISWC :" at bounding box center [505, 384] width 380 height 66
click at [557, 482] on div "AFTER YOU LEFT MLC Song Code : A2794M ISWC : T0710969564" at bounding box center [505, 499] width 380 height 66
click at [555, 610] on div "AGAINST THE WORLD MLC Song Code : A76069 ISWC :" at bounding box center [505, 614] width 380 height 66
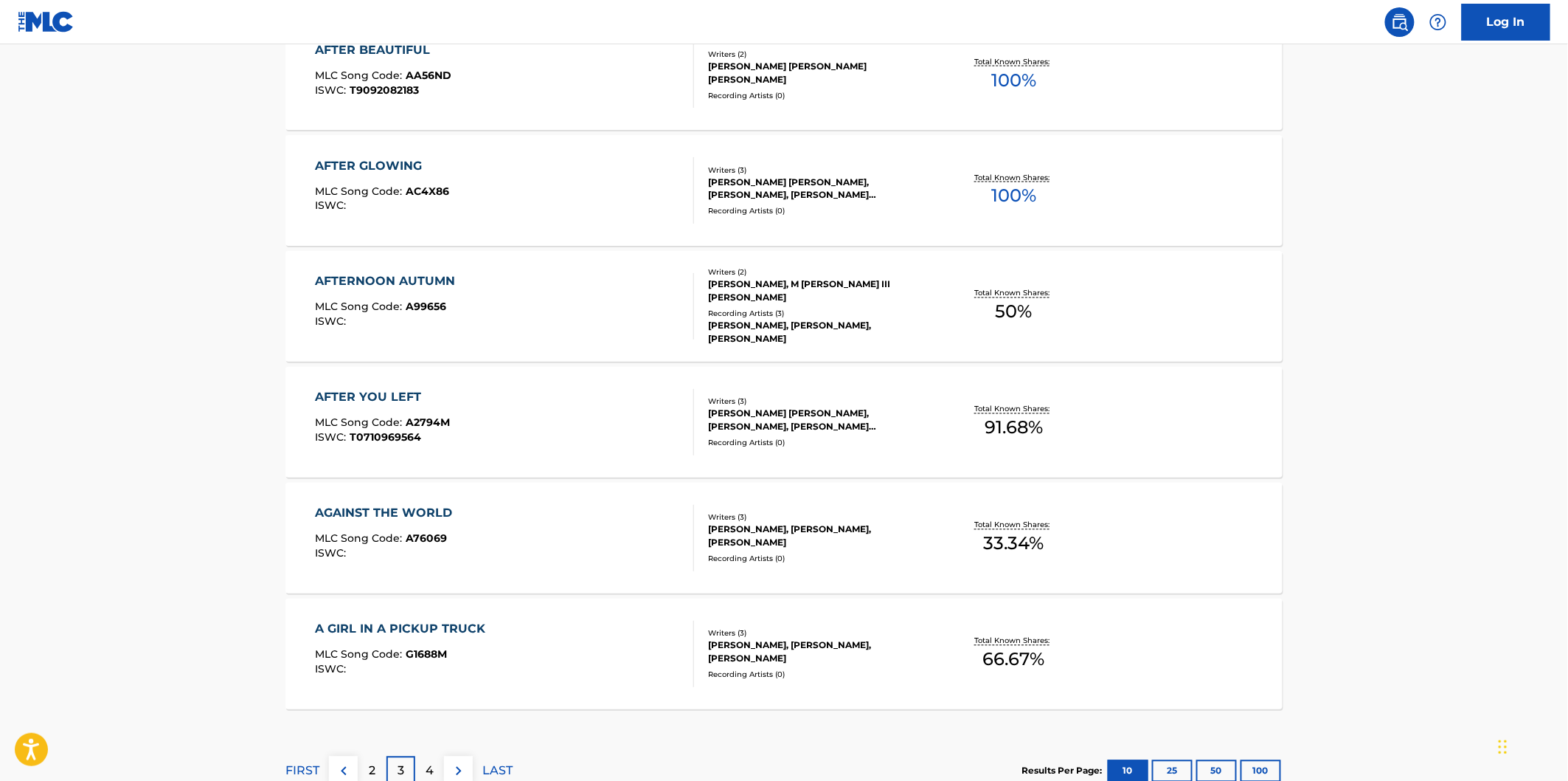
scroll to position [1065, 0]
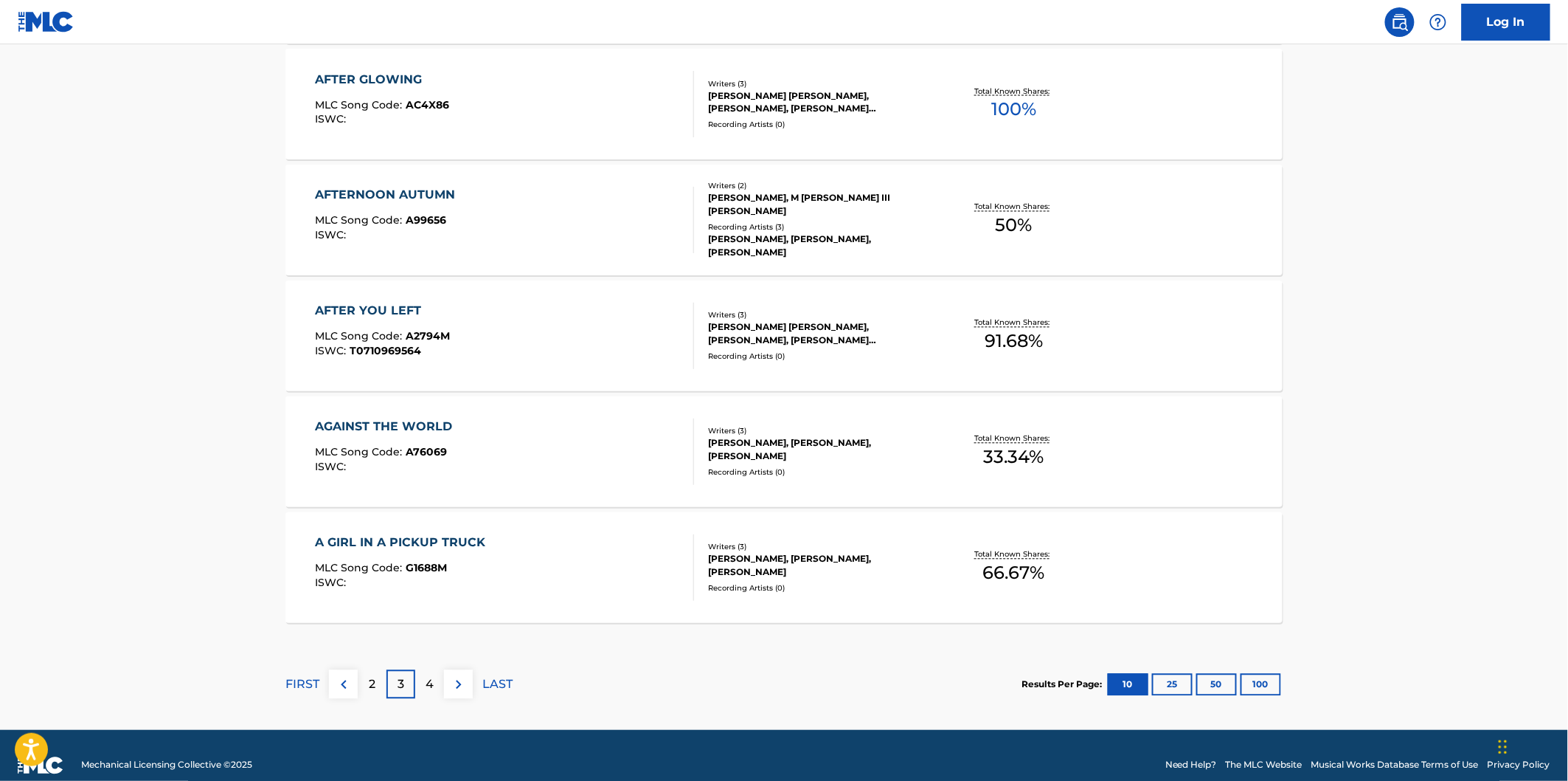
click at [550, 585] on div "A GIRL IN A PICKUP TRUCK MLC Song Code : G1688M ISWC :" at bounding box center [505, 567] width 380 height 66
click at [432, 680] on p "4" at bounding box center [429, 685] width 8 height 18
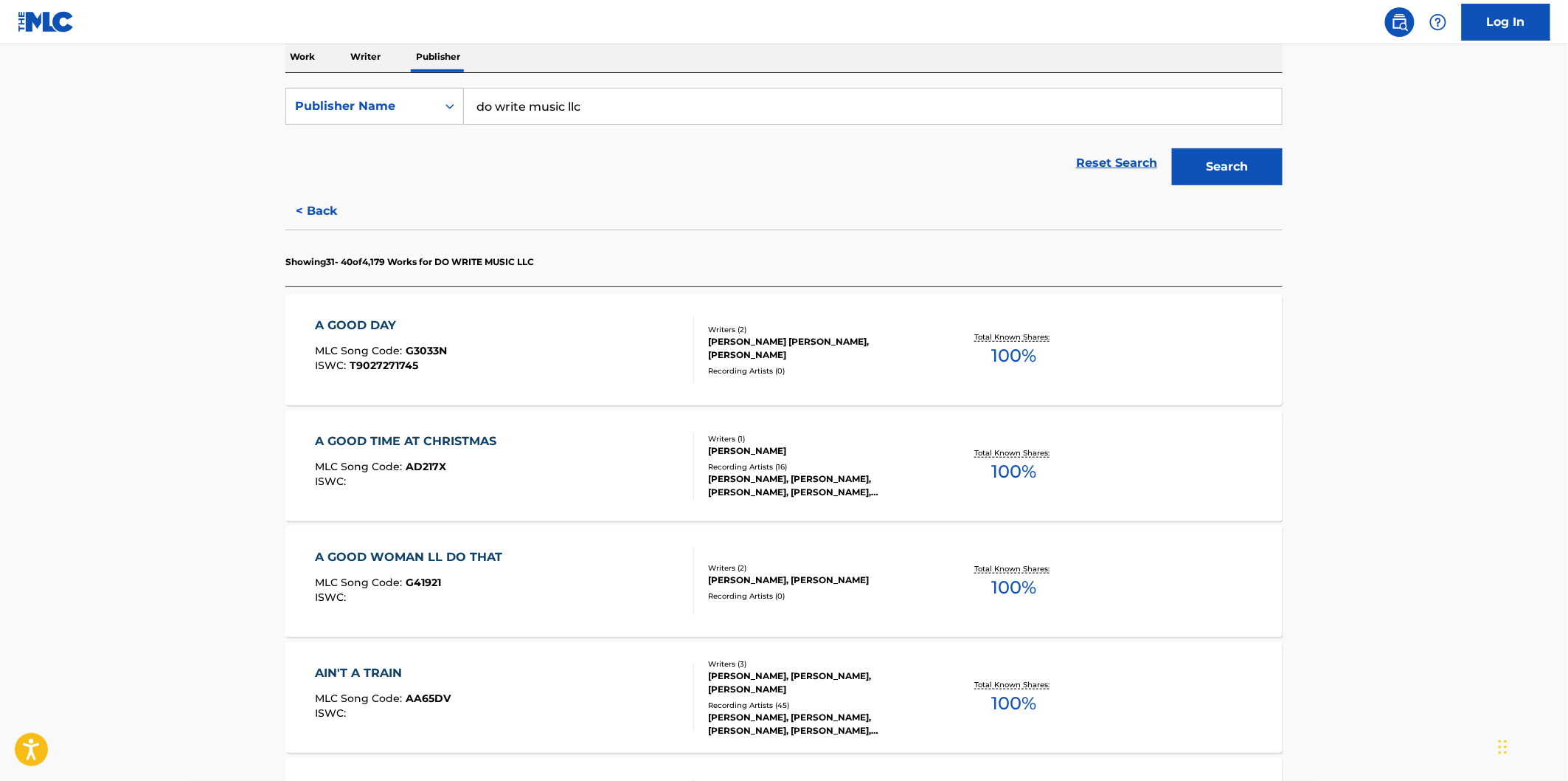
scroll to position [246, 0]
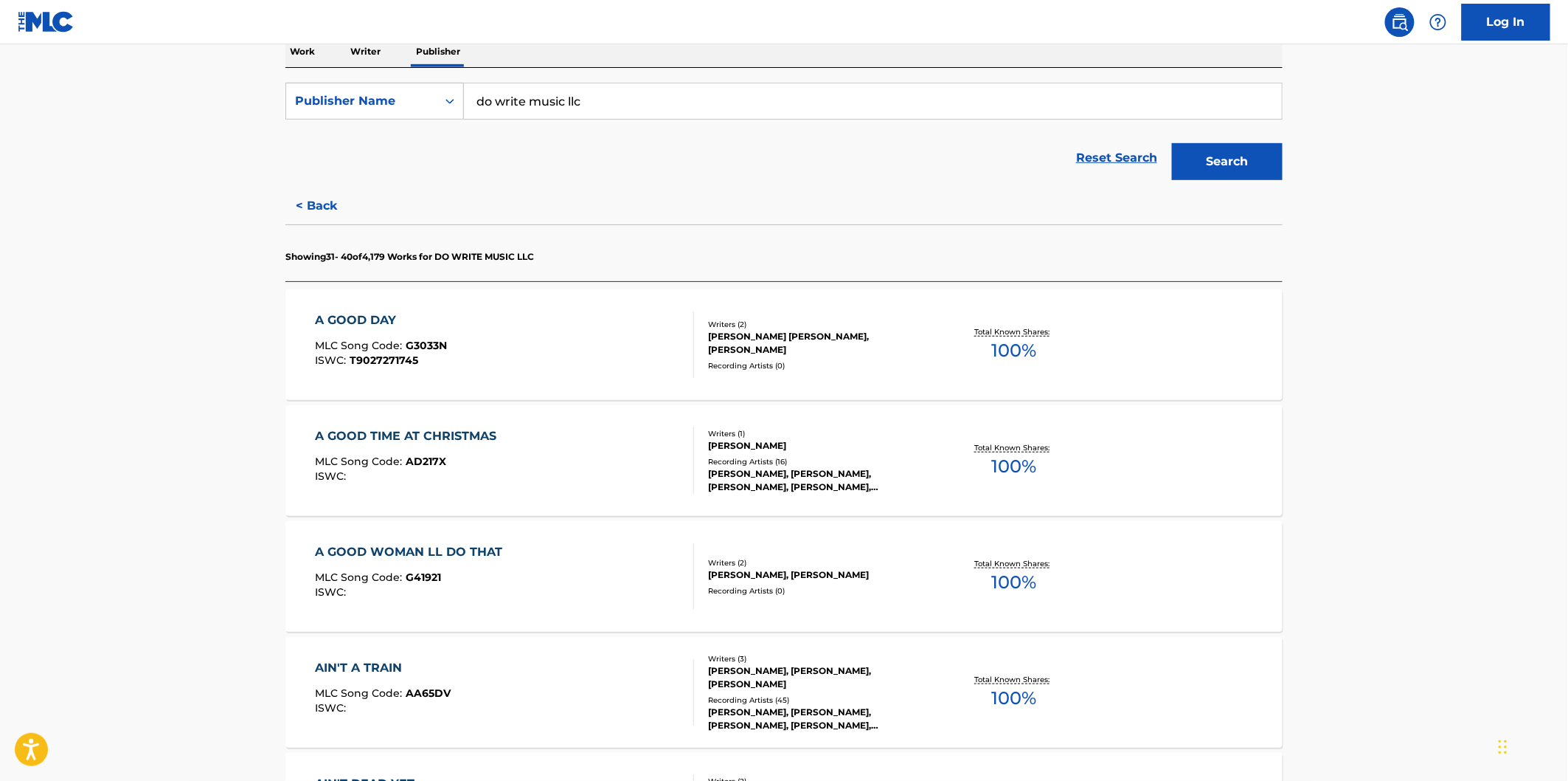
click at [584, 367] on div "A GOOD DAY MLC Song Code : G3033N ISWC : T9027271745" at bounding box center [505, 344] width 380 height 66
click at [592, 437] on div "A GOOD TIME AT CHRISTMAS MLC Song Code : AD217X ISWC :" at bounding box center [505, 460] width 380 height 66
click at [589, 536] on div "A GOOD WOMAN LL DO THAT MLC Song Code : G41921 ISWC : Writers ( 2 ) MARK KEVIN …" at bounding box center [784, 577] width 997 height 111
click at [589, 665] on div "AIN'T A TRAIN MLC Song Code : AA65DV ISWC :" at bounding box center [505, 692] width 380 height 66
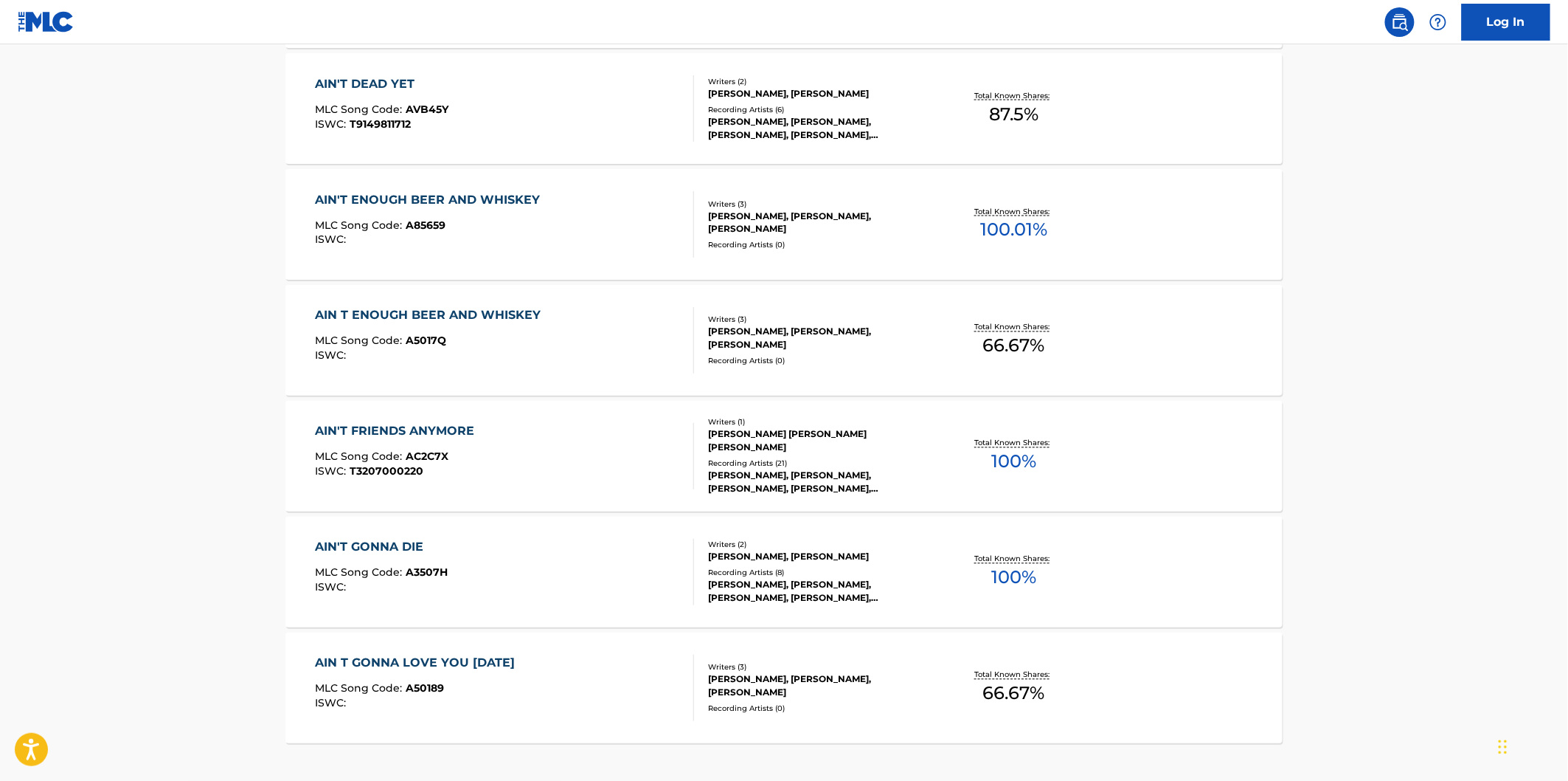
scroll to position [983, 0]
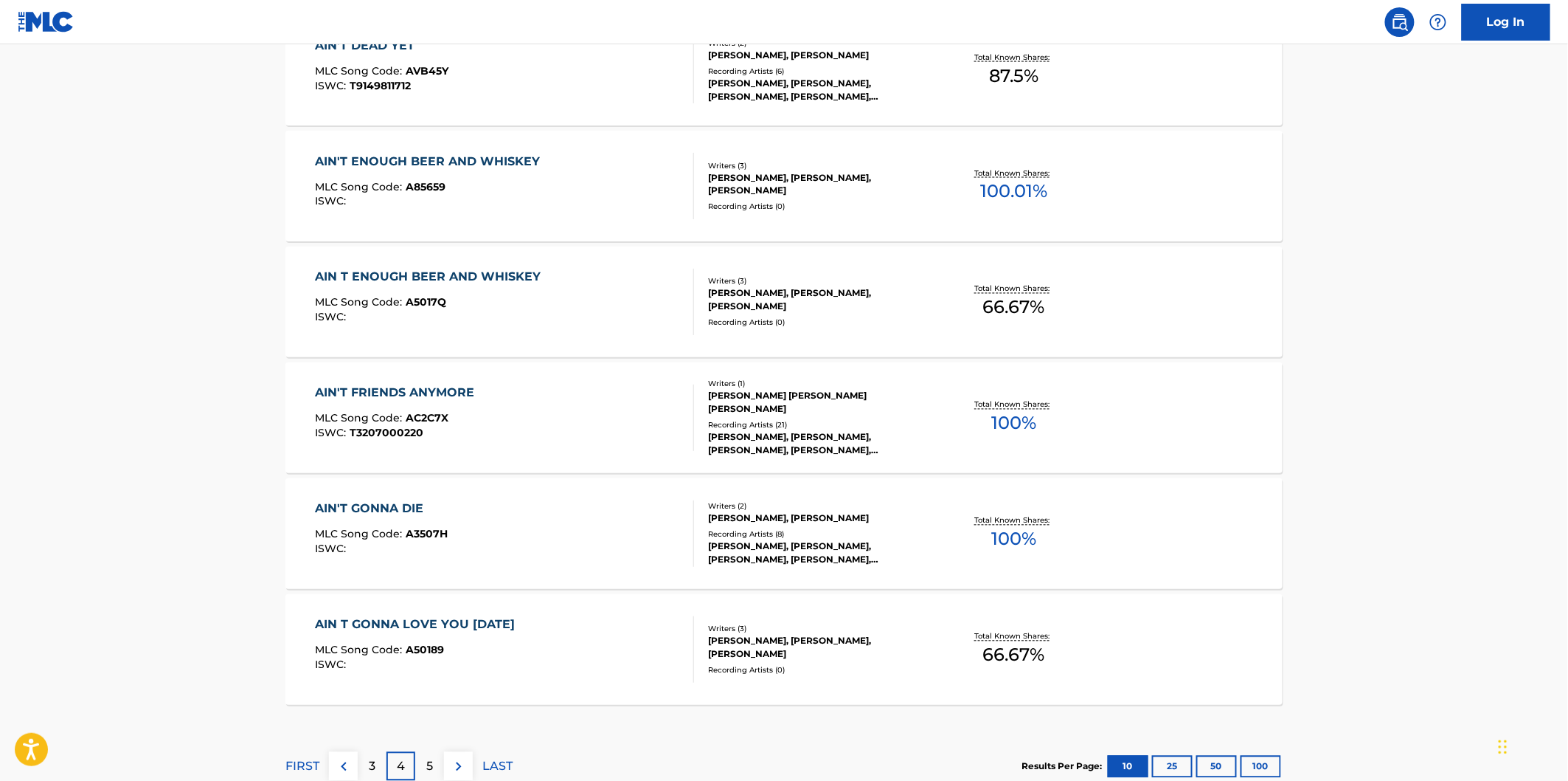
click at [616, 64] on div "AIN'T DEAD YET MLC Song Code : AVB45Y ISWC : T9149811712" at bounding box center [505, 69] width 380 height 66
click at [607, 170] on div "AIN'T ENOUGH BEER AND WHISKEY MLC Song Code : A85659 ISWC :" at bounding box center [505, 185] width 380 height 66
click at [607, 285] on div "AIN T ENOUGH BEER AND WHISKEY MLC Song Code : A5017Q ISWC :" at bounding box center [505, 301] width 380 height 66
click at [586, 393] on div "AIN'T FRIENDS ANYMORE MLC Song Code : AC2C7X ISWC : T3207000220" at bounding box center [505, 417] width 380 height 66
click at [569, 506] on div "AIN'T GONNA DIE MLC Song Code : A3507H ISWC :" at bounding box center [505, 533] width 380 height 66
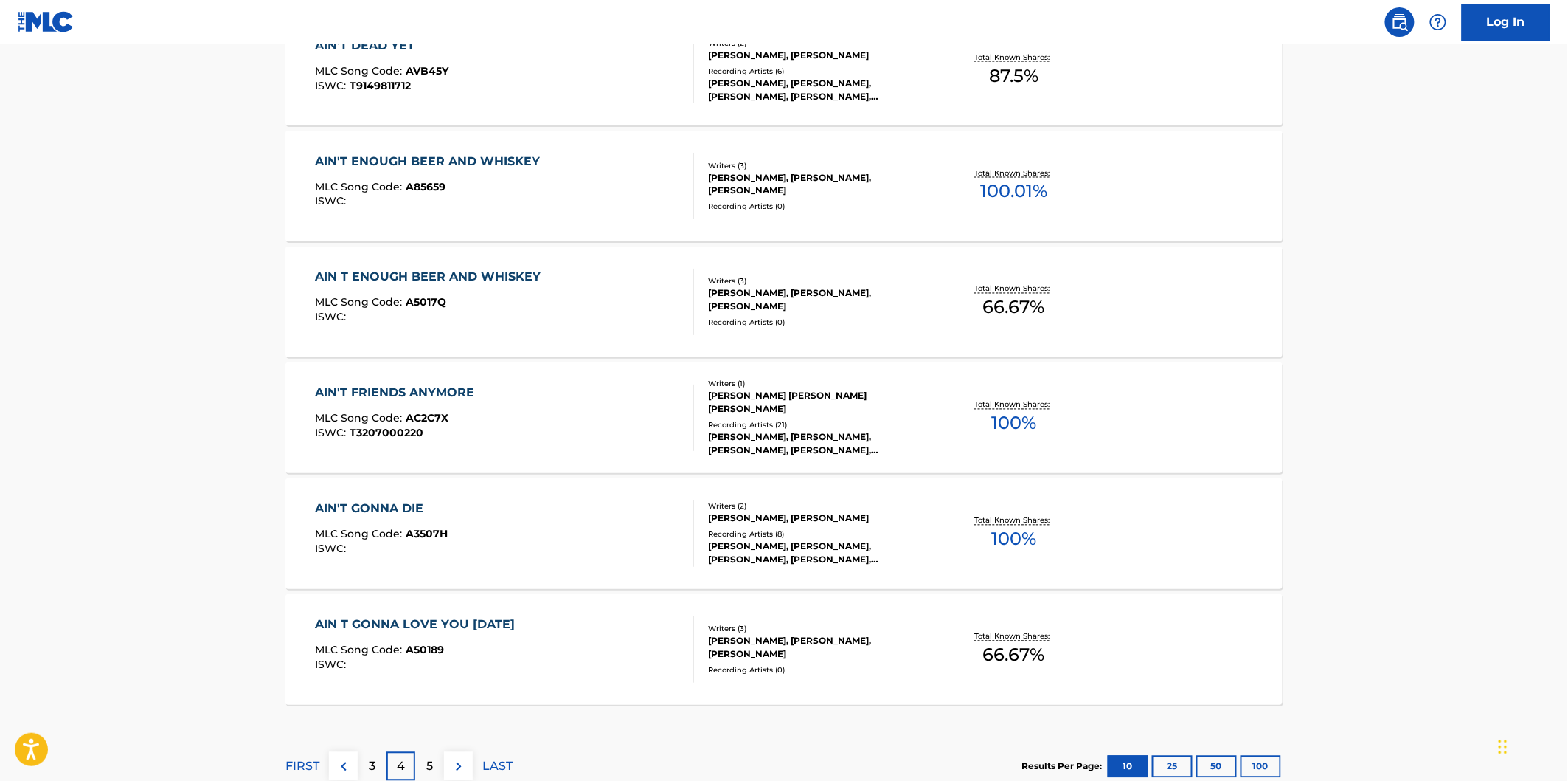
click at [576, 627] on div "AIN T GONNA LOVE YOU TODAY MLC Song Code : A50189 ISWC :" at bounding box center [505, 649] width 380 height 66
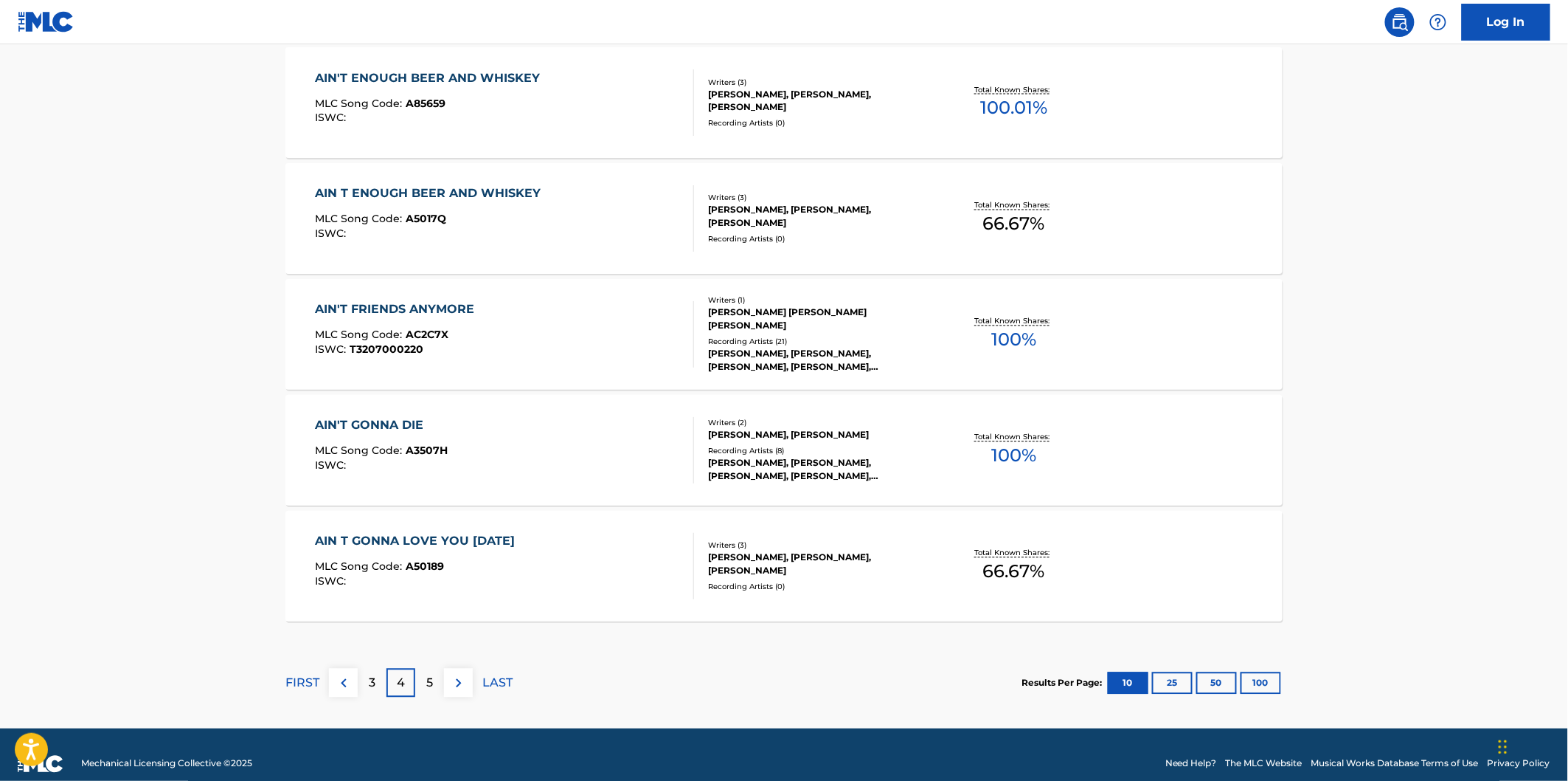
scroll to position [1084, 0]
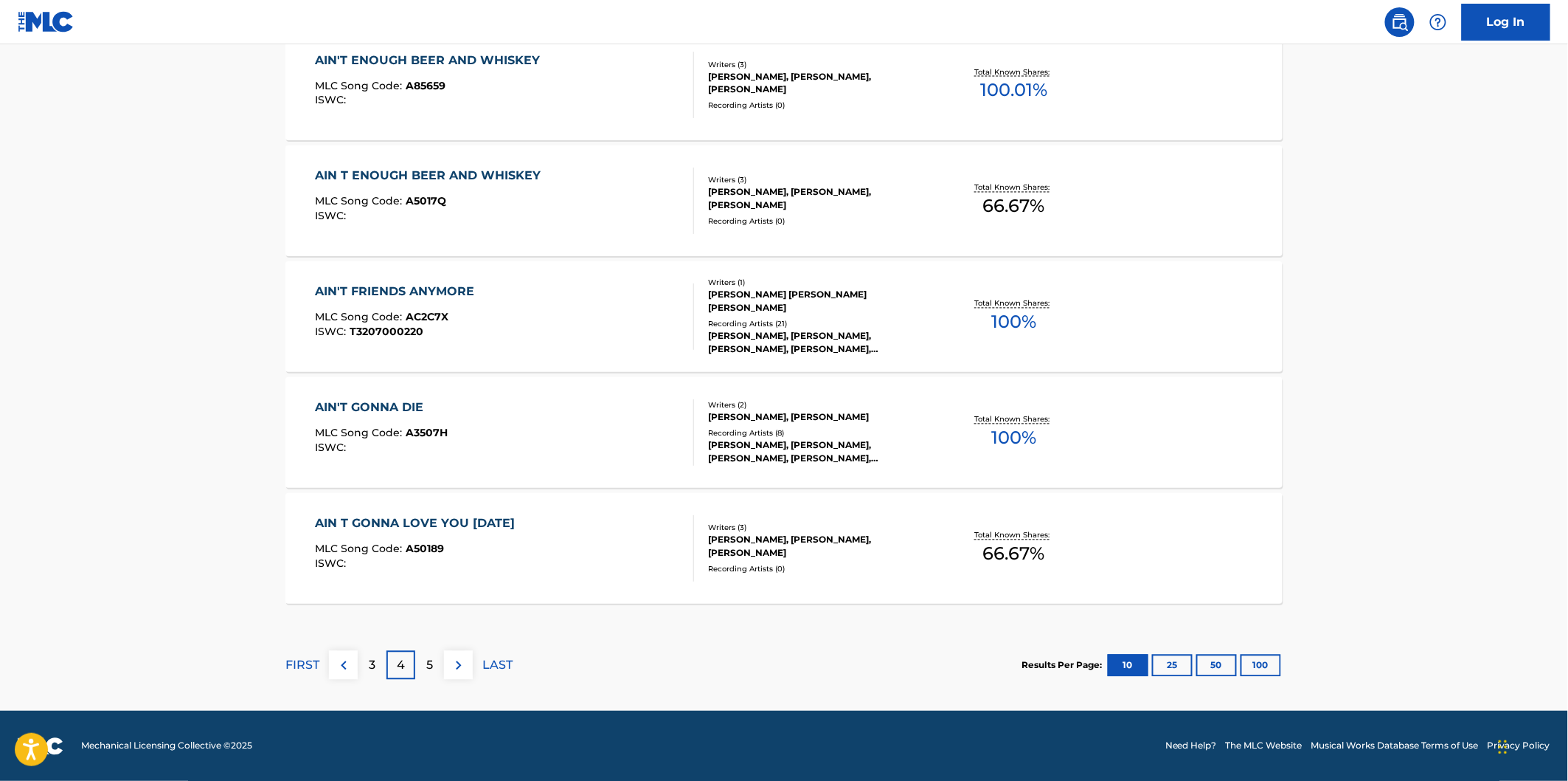
click at [461, 669] on img at bounding box center [459, 665] width 18 height 18
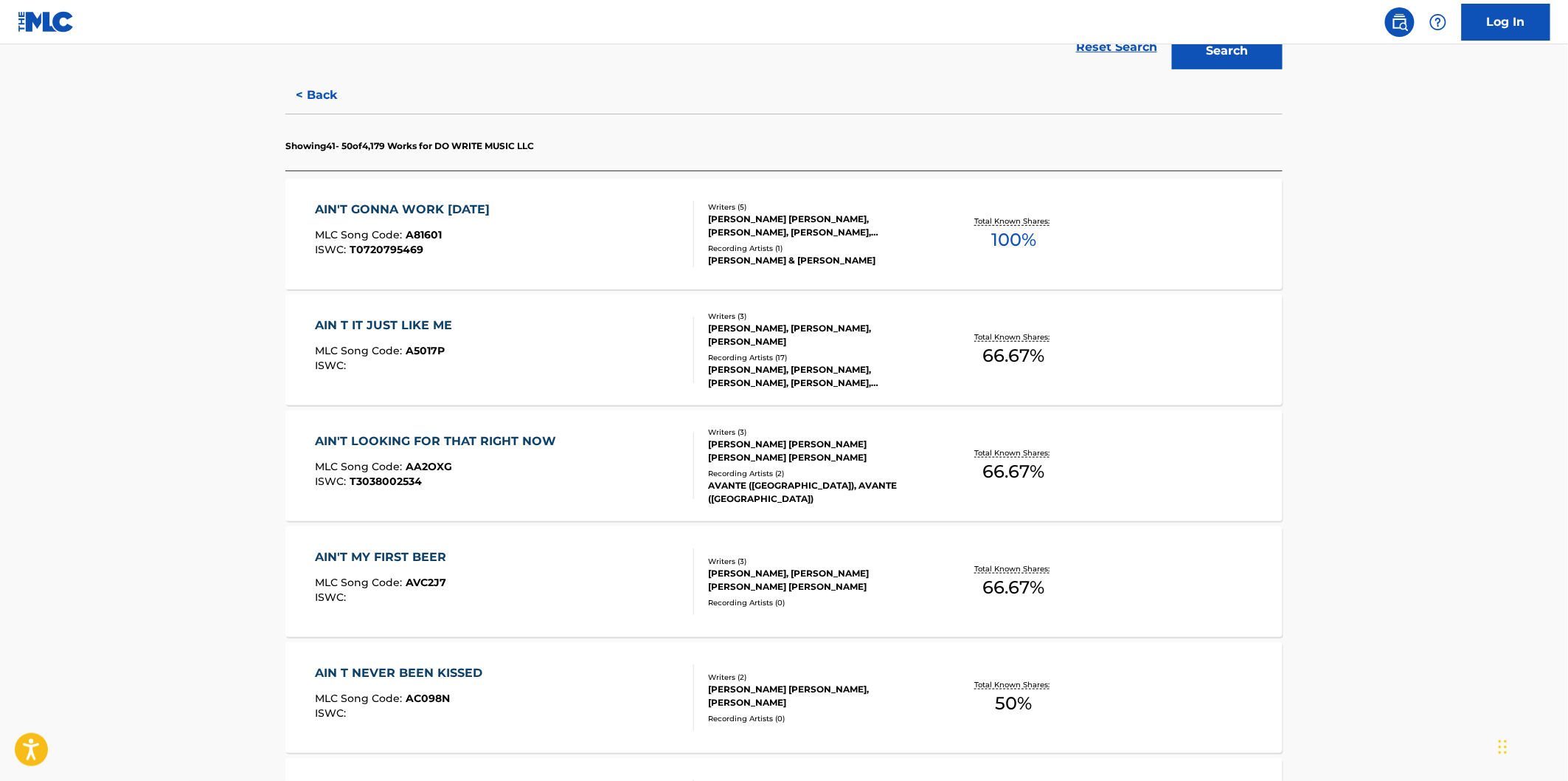
scroll to position [327, 0]
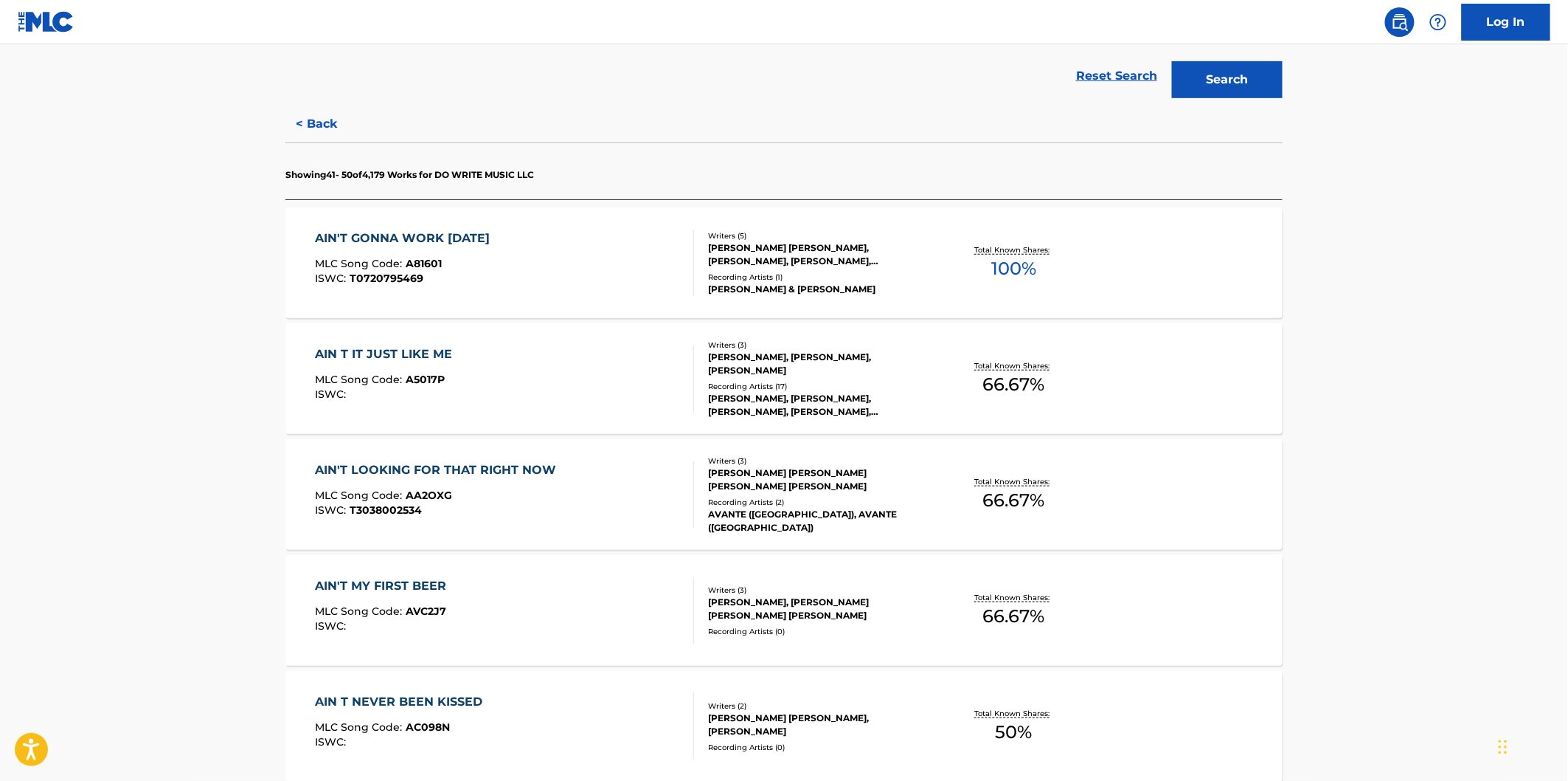
click at [633, 282] on div "AIN'T GONNA WORK TOMORROW MLC Song Code : A81601 ISWC : T0720795469" at bounding box center [505, 262] width 380 height 66
click at [628, 374] on div "AIN T IT JUST LIKE ME MLC Song Code : A5017P ISWC :" at bounding box center [505, 378] width 380 height 66
click at [616, 475] on div "AIN'T LOOKING FOR THAT RIGHT NOW MLC Song Code : AA2OXG ISWC : T3038002534" at bounding box center [505, 494] width 380 height 66
click at [605, 607] on div "AIN'T MY FIRST BEER MLC Song Code : AVC2J7 ISWC :" at bounding box center [505, 610] width 380 height 66
click at [602, 698] on div "AIN T NEVER BEEN KISSED MLC Song Code : AC098N ISWC :" at bounding box center [505, 725] width 380 height 66
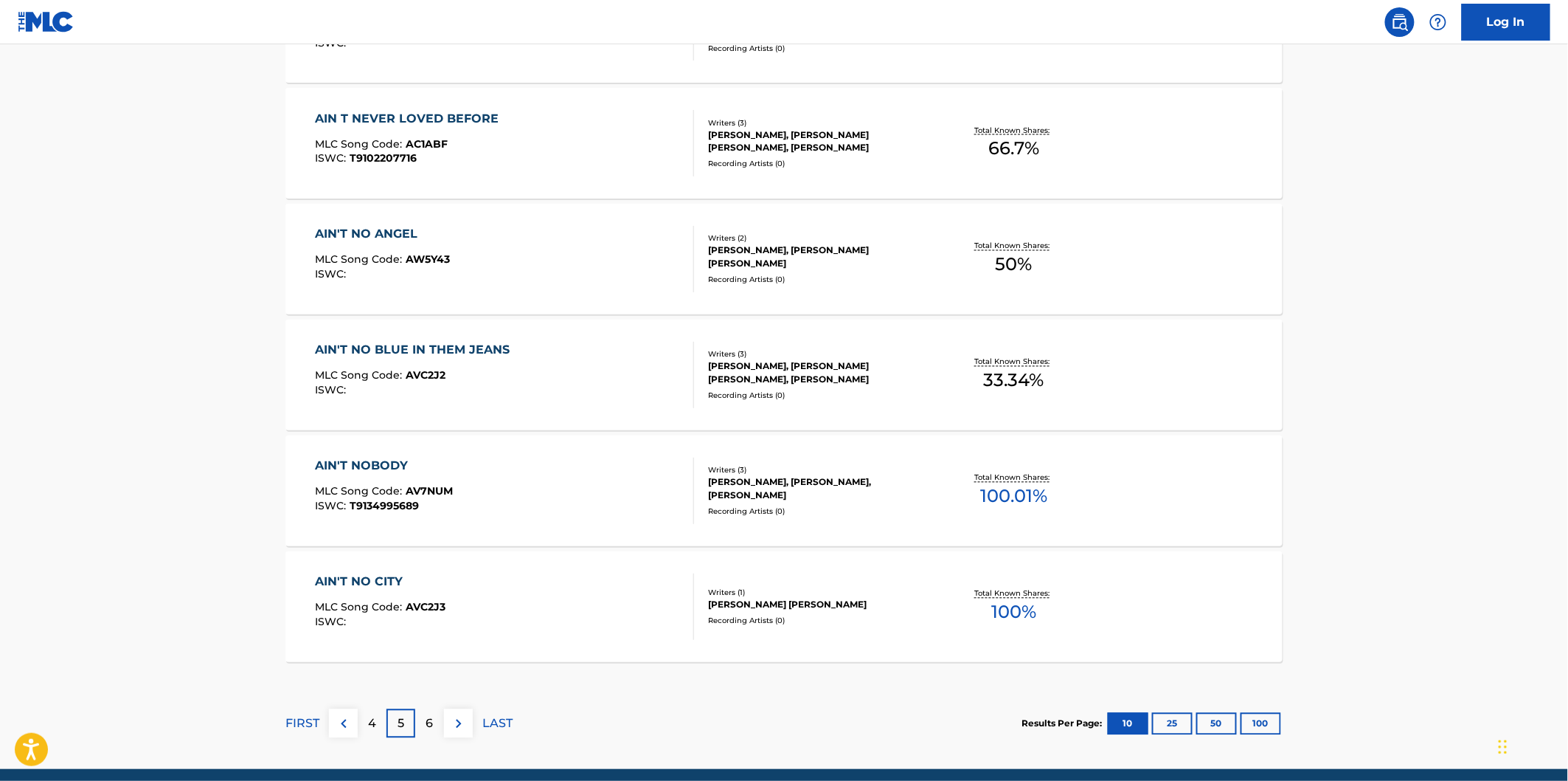
scroll to position [1065, 0]
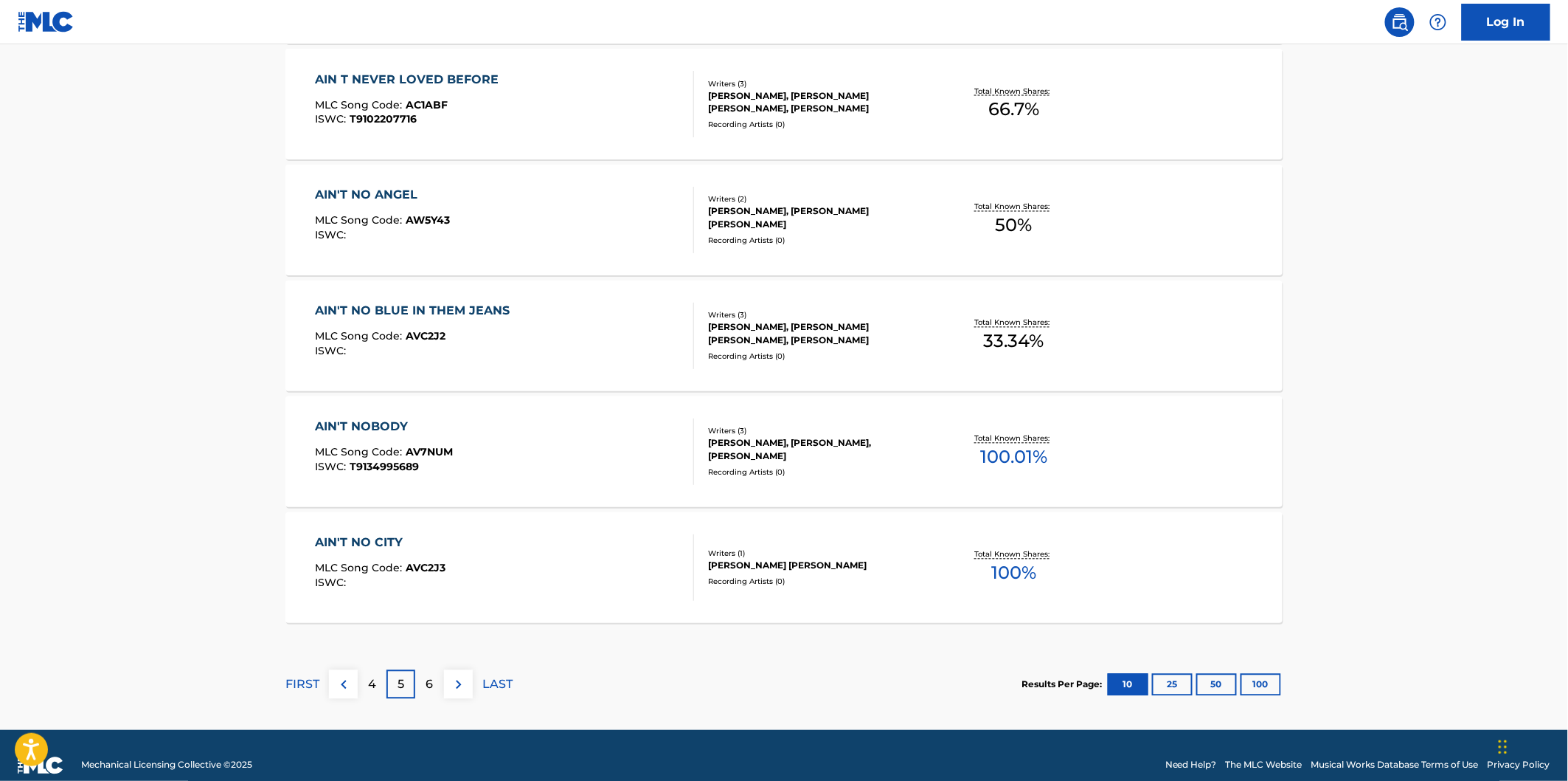
click at [585, 102] on div "AIN T NEVER LOVED BEFORE MLC Song Code : AC1ABF ISWC : T9102207716" at bounding box center [505, 103] width 380 height 66
click at [610, 197] on div "AIN'T NO ANGEL MLC Song Code : AW5Y43 ISWC :" at bounding box center [505, 219] width 380 height 66
click at [618, 298] on div "AIN'T NO BLUE IN THEM JEANS MLC Song Code : AVC2J2 ISWC : Writers ( 3 ) BILLY L…" at bounding box center [784, 336] width 997 height 111
click at [588, 439] on div "AIN'T NOBODY MLC Song Code : AV7NUM ISWC : T9134995689" at bounding box center [505, 451] width 380 height 66
click at [574, 539] on div "AIN'T NO CITY MLC Song Code : AVC2J3 ISWC :" at bounding box center [505, 567] width 380 height 66
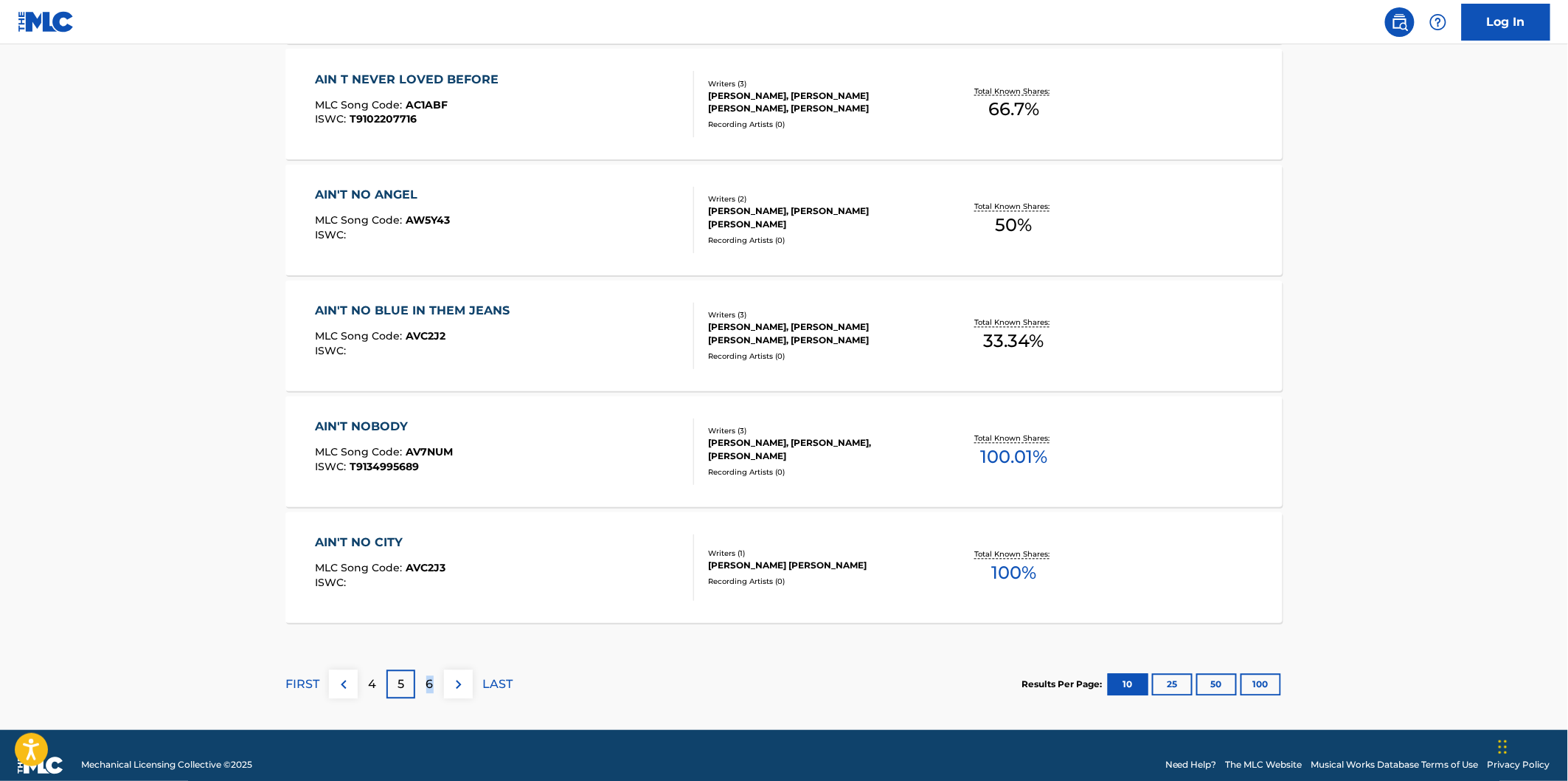
drag, startPoint x: 433, startPoint y: 685, endPoint x: 418, endPoint y: 725, distance: 42.7
click at [439, 685] on div "6" at bounding box center [429, 684] width 29 height 29
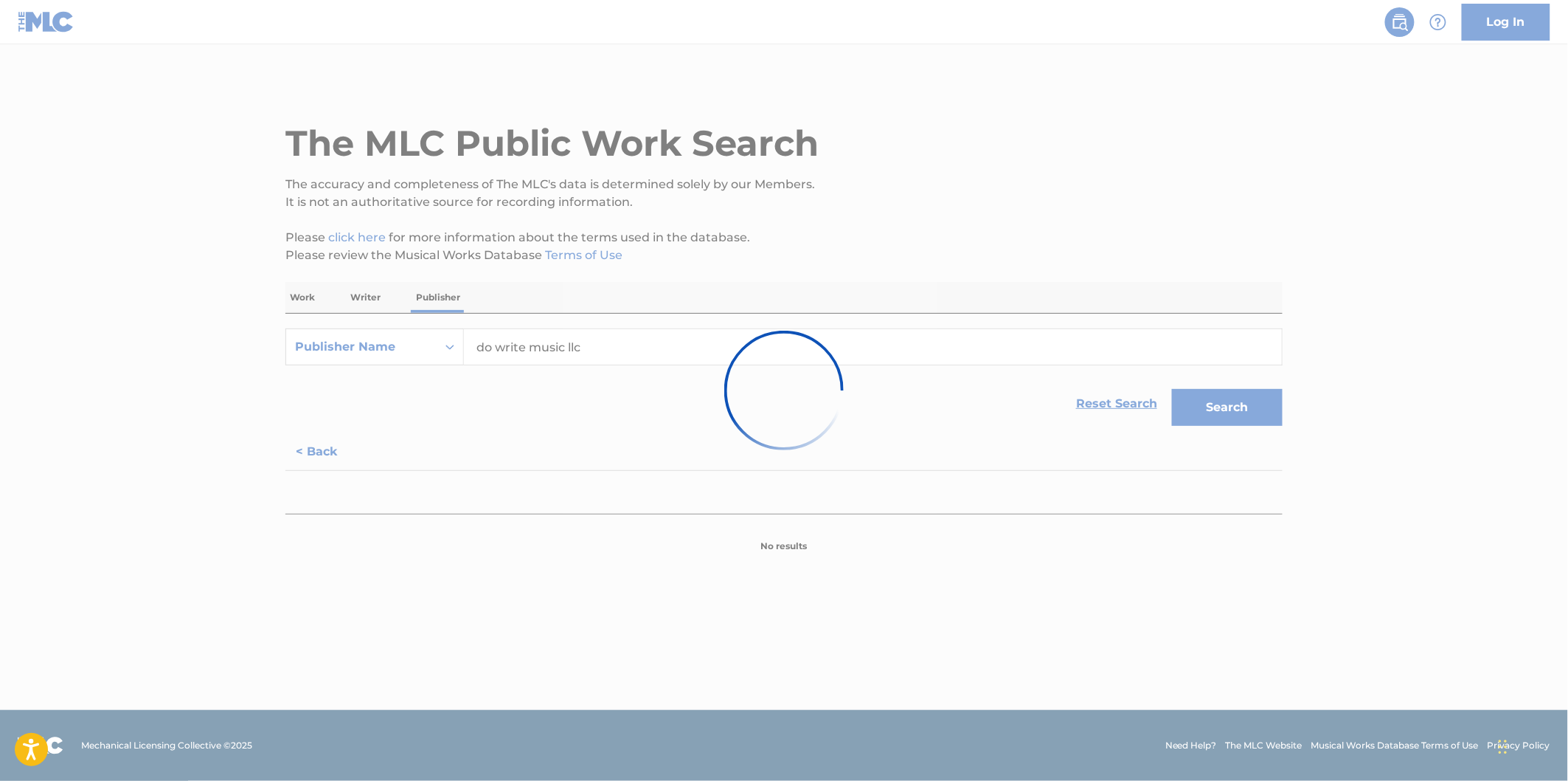
scroll to position [0, 0]
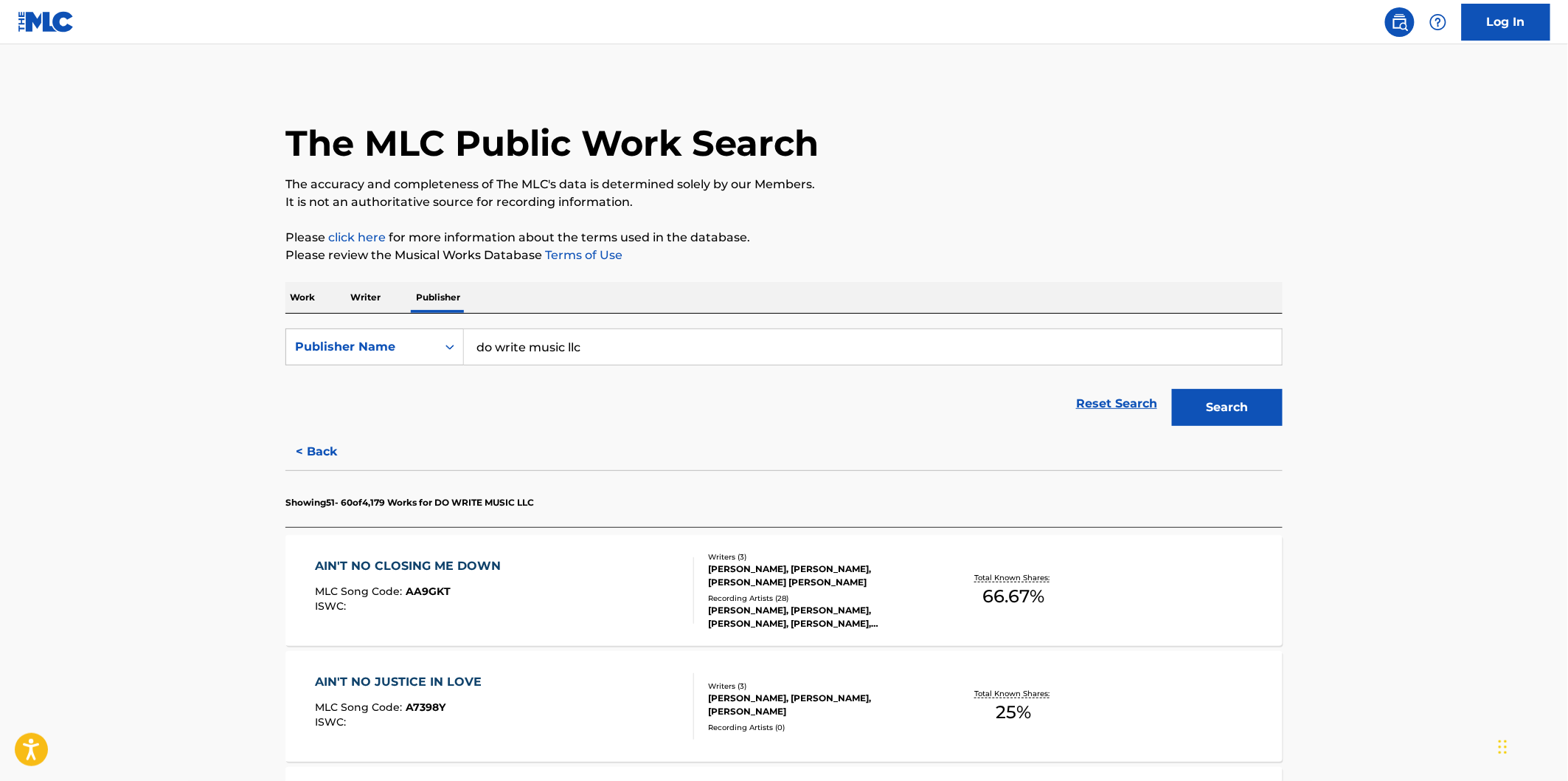
click at [721, 344] on input "do write music llc" at bounding box center [872, 347] width 818 height 36
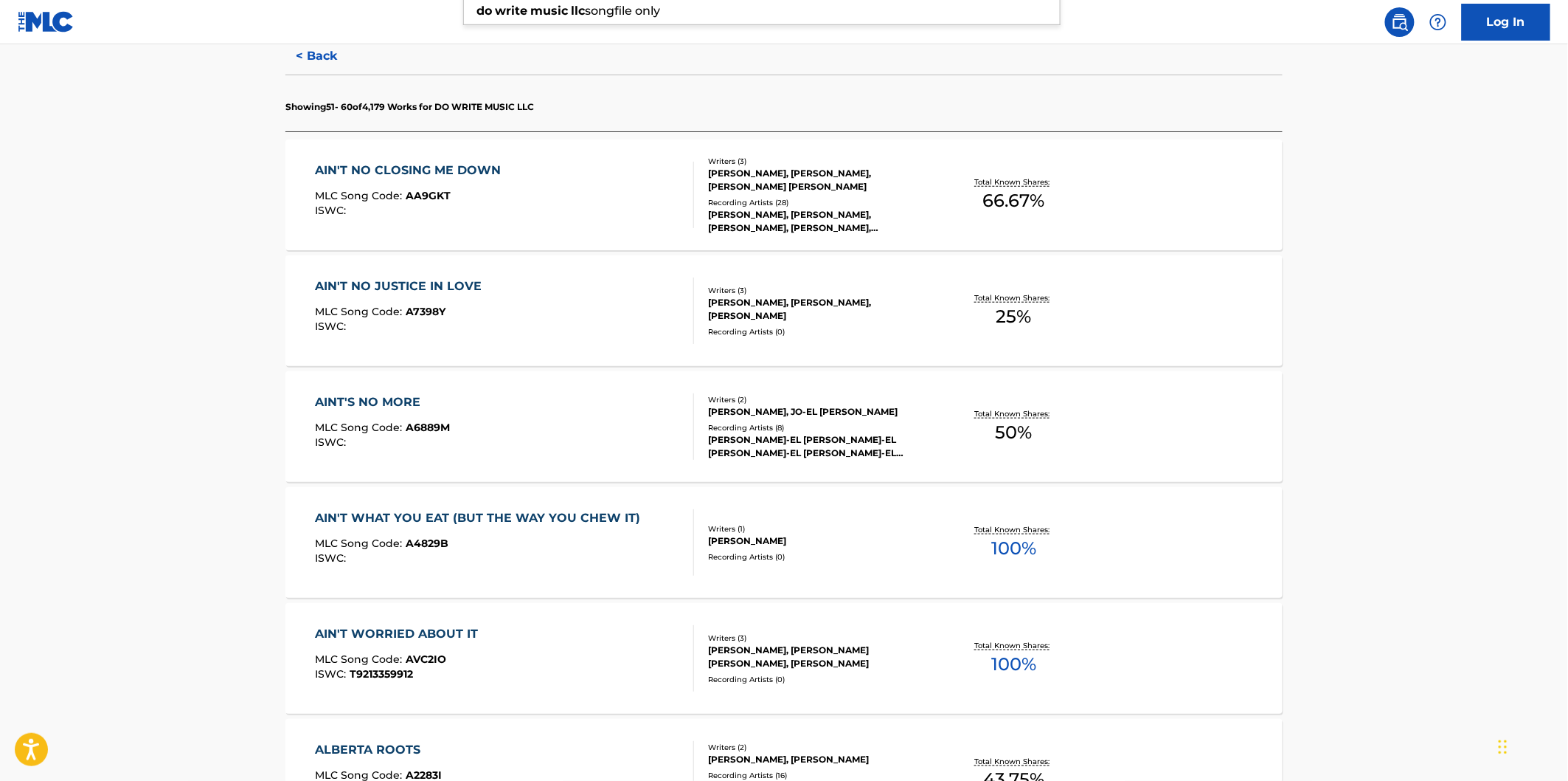
scroll to position [409, 0]
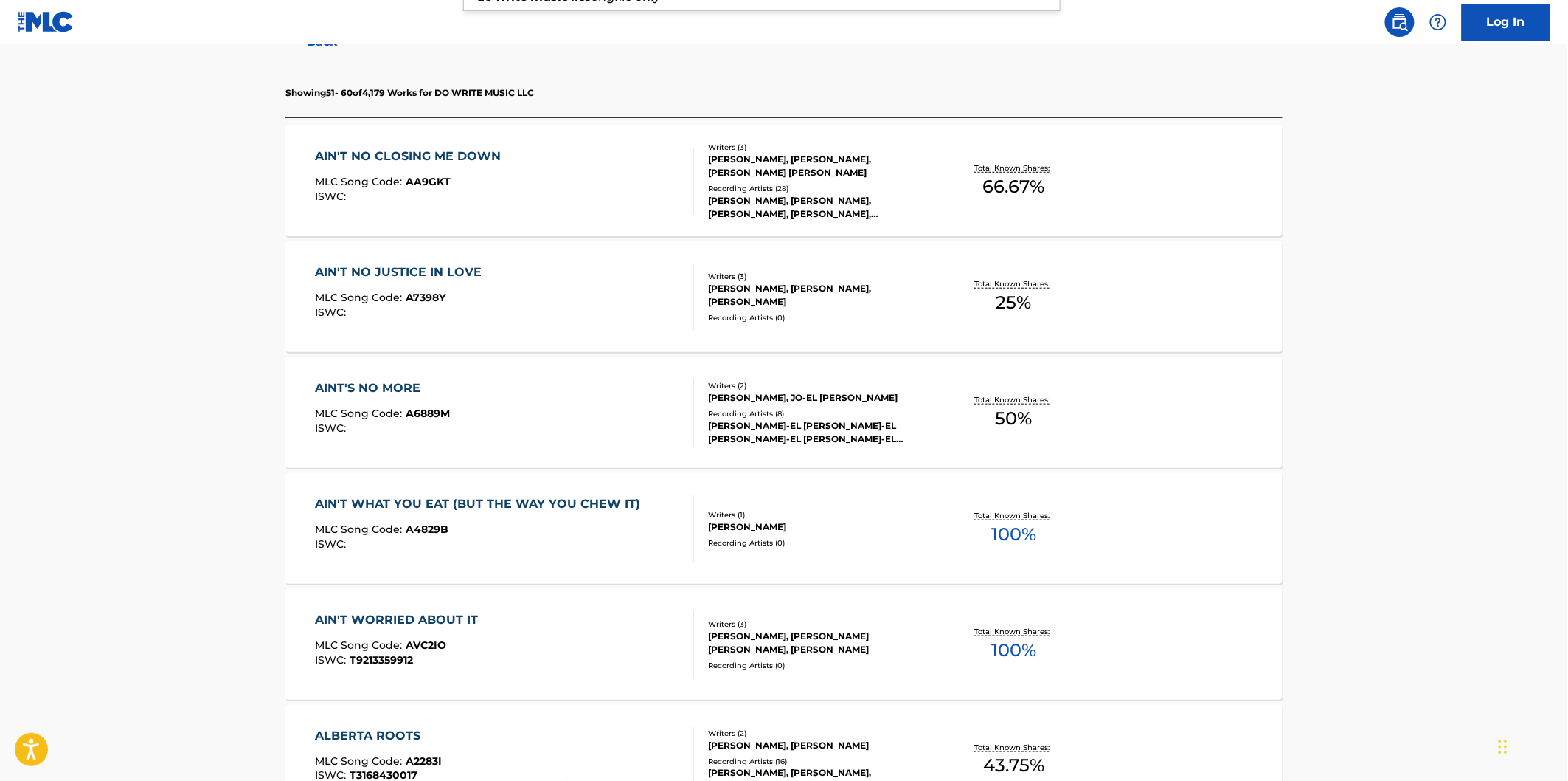
click at [571, 174] on div "AIN'T NO CLOSING ME DOWN MLC Song Code : AA9GKT ISWC :" at bounding box center [505, 180] width 380 height 66
click at [585, 287] on div "AIN'T NO JUSTICE IN LOVE MLC Song Code : A7398Y ISWC :" at bounding box center [505, 296] width 380 height 66
click at [587, 403] on div "AINT'S NO MORE MLC Song Code : A6889M ISWC :" at bounding box center [505, 412] width 380 height 66
click at [570, 523] on div "MLC Song Code : A4829B" at bounding box center [483, 530] width 333 height 15
click at [527, 684] on div "AIN'T WORRIED ABOUT IT MLC Song Code : AVC2IO ISWC : T9213359912 Writers ( 3 ) …" at bounding box center [784, 644] width 997 height 111
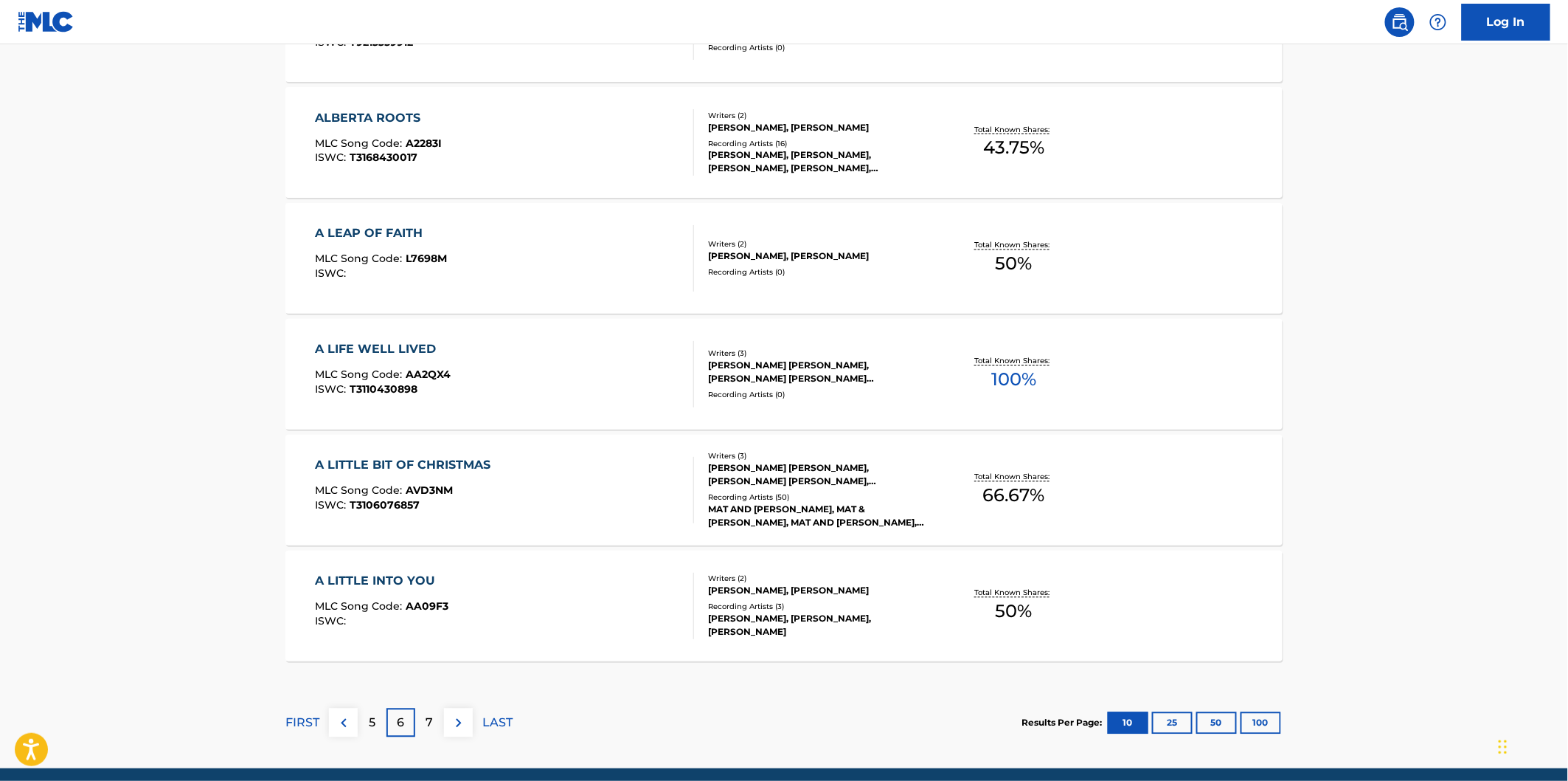
scroll to position [1065, 0]
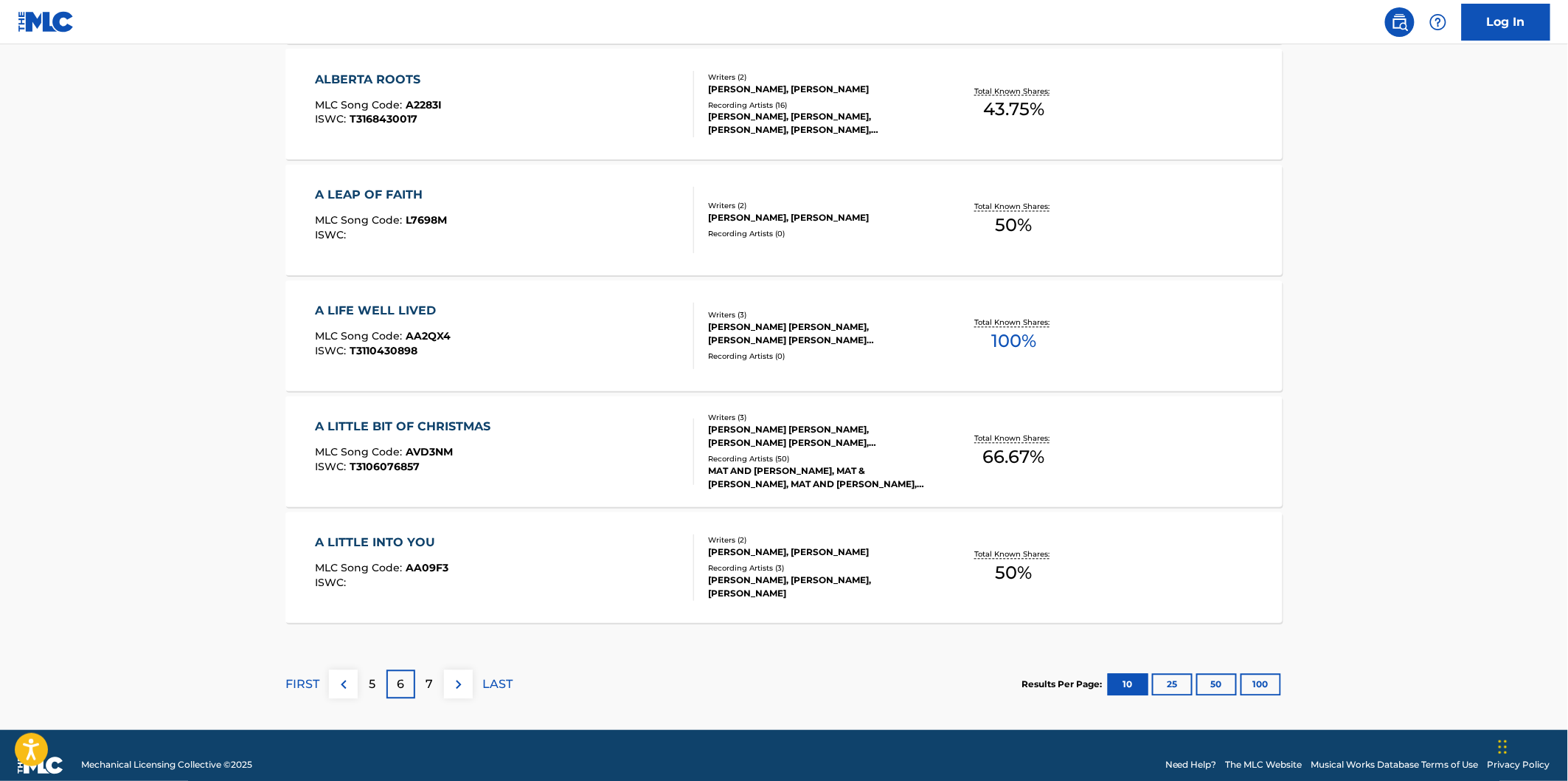
click at [601, 129] on div "ALBERTA ROOTS MLC Song Code : A2283I ISWC : T3168430017" at bounding box center [505, 103] width 380 height 66
click at [590, 227] on div "A LEAP OF FAITH MLC Song Code : L7698M ISWC :" at bounding box center [505, 219] width 380 height 66
click at [584, 347] on div "A LIFE WELL LIVED MLC Song Code : AA2QX4 ISWC : T3110430898" at bounding box center [505, 335] width 380 height 66
click at [570, 452] on div "A LITTLE BIT OF CHRISTMAS MLC Song Code : AVD3NM ISWC : T3106076857" at bounding box center [505, 451] width 380 height 66
click at [550, 554] on div "A LITTLE INTO YOU MLC Song Code : AA09F3 ISWC :" at bounding box center [505, 567] width 380 height 66
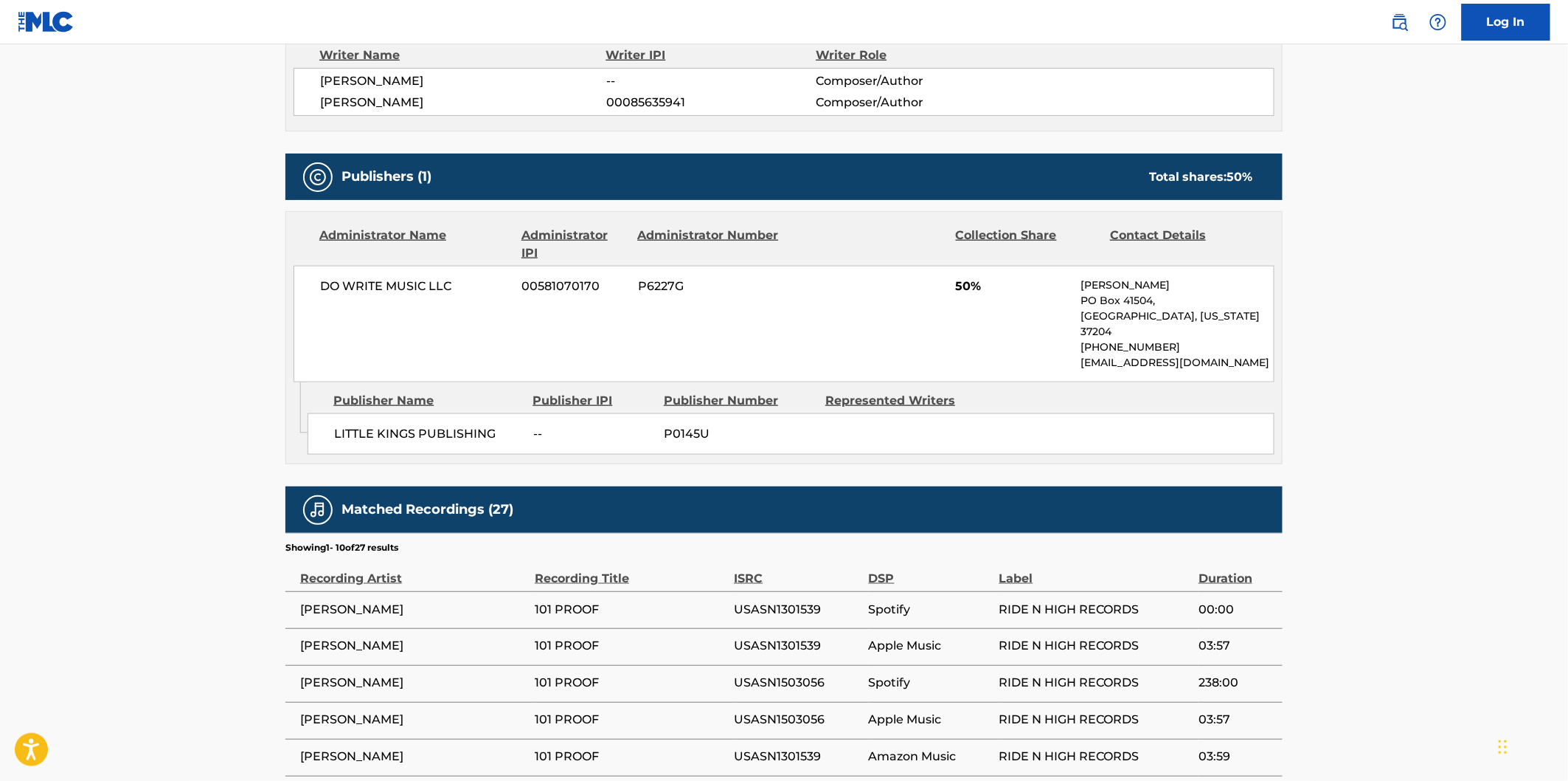
scroll to position [655, 0]
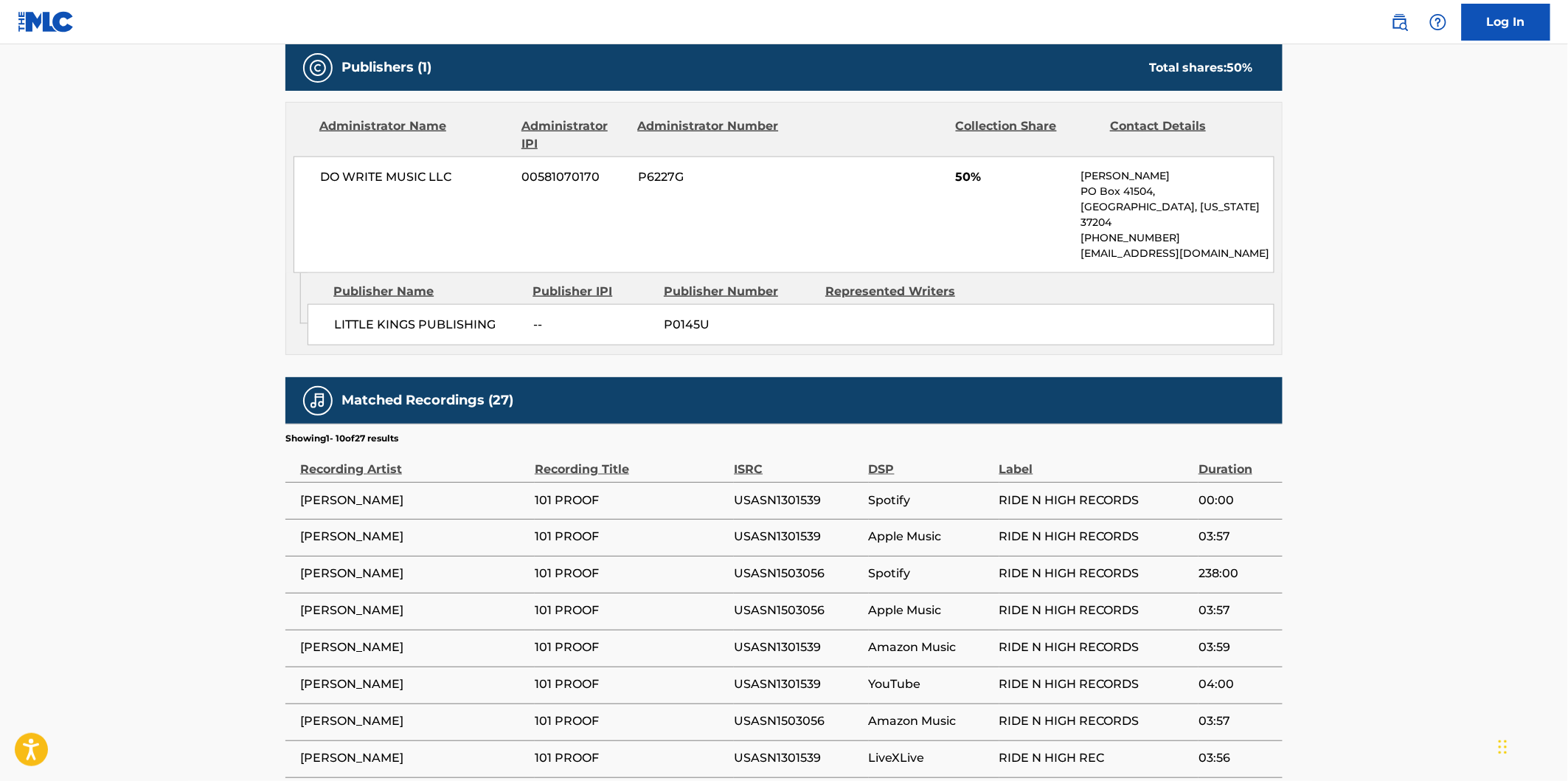
click at [353, 316] on span "LITTLE KINGS PUBLISHING" at bounding box center [428, 325] width 188 height 18
click at [470, 316] on span "LITTLE KINGS PUBLISHING" at bounding box center [428, 325] width 188 height 18
copy span "LITTLE KINGS PUBLISHING"
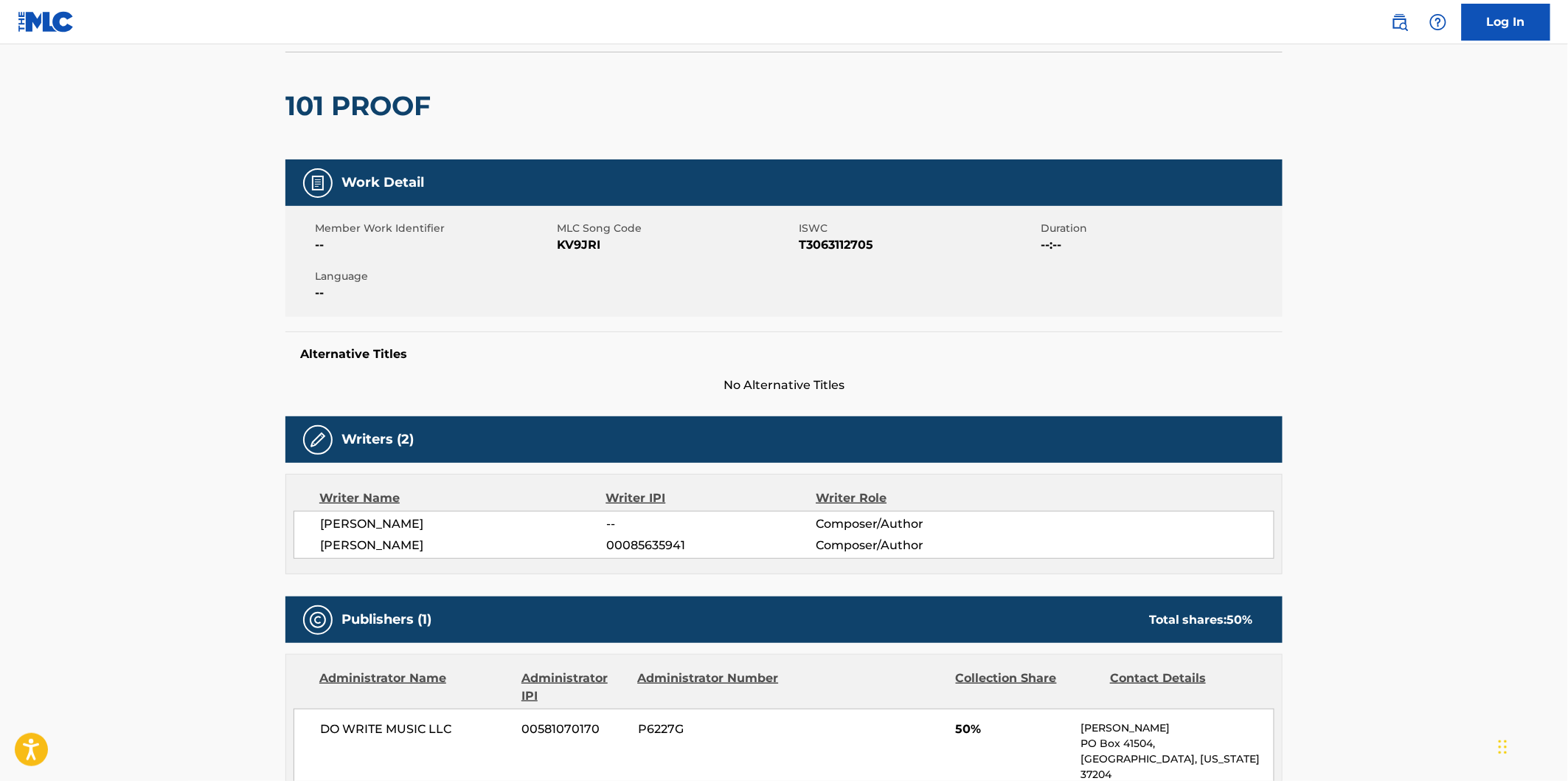
scroll to position [0, 0]
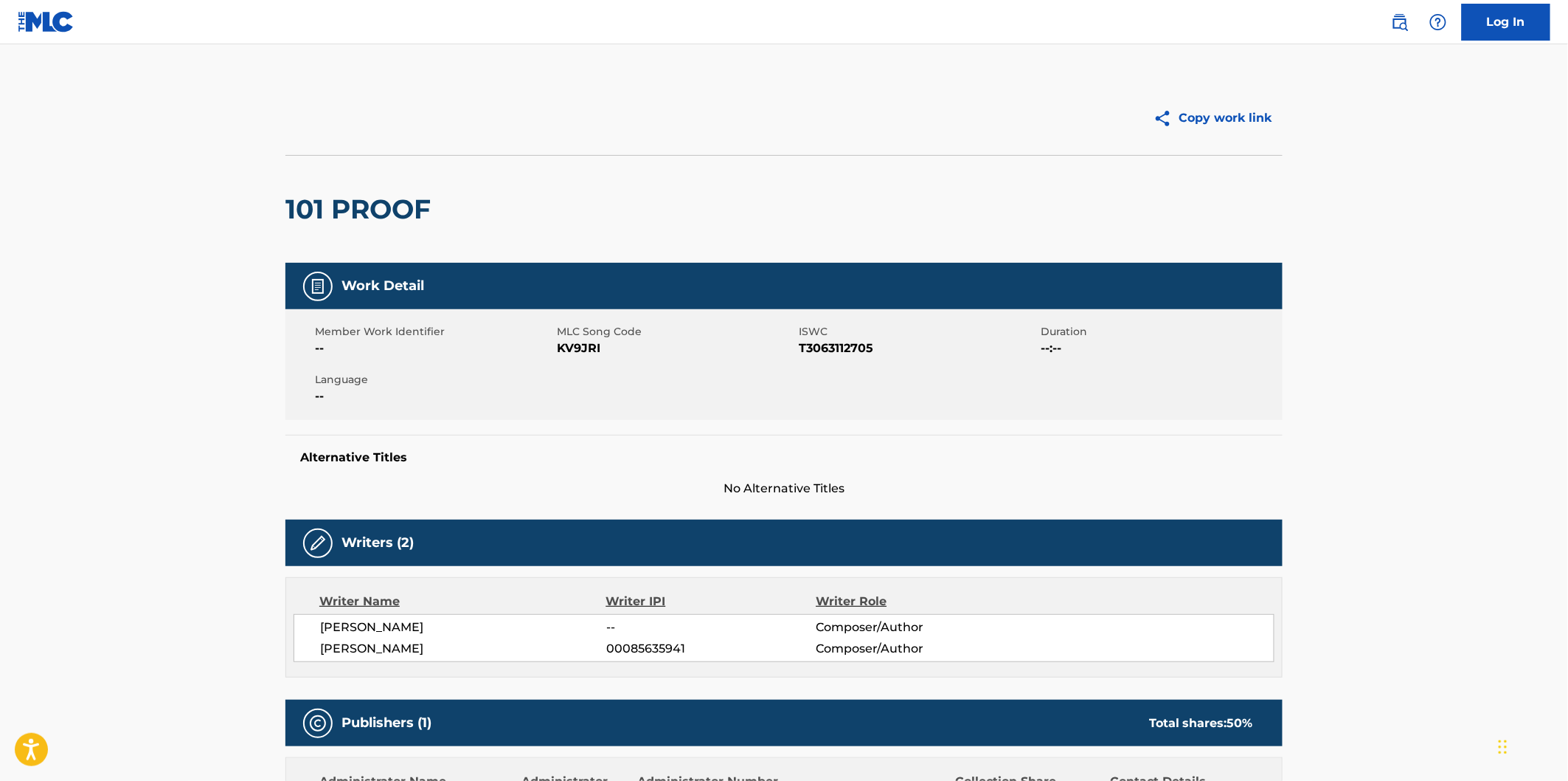
click at [306, 211] on h2 "101 PROOF" at bounding box center [362, 208] width 153 height 33
click at [350, 204] on h2 "101 PROOF" at bounding box center [362, 208] width 153 height 33
copy h2 "101 PROOF"
drag, startPoint x: 367, startPoint y: 623, endPoint x: 322, endPoint y: 627, distance: 45.2
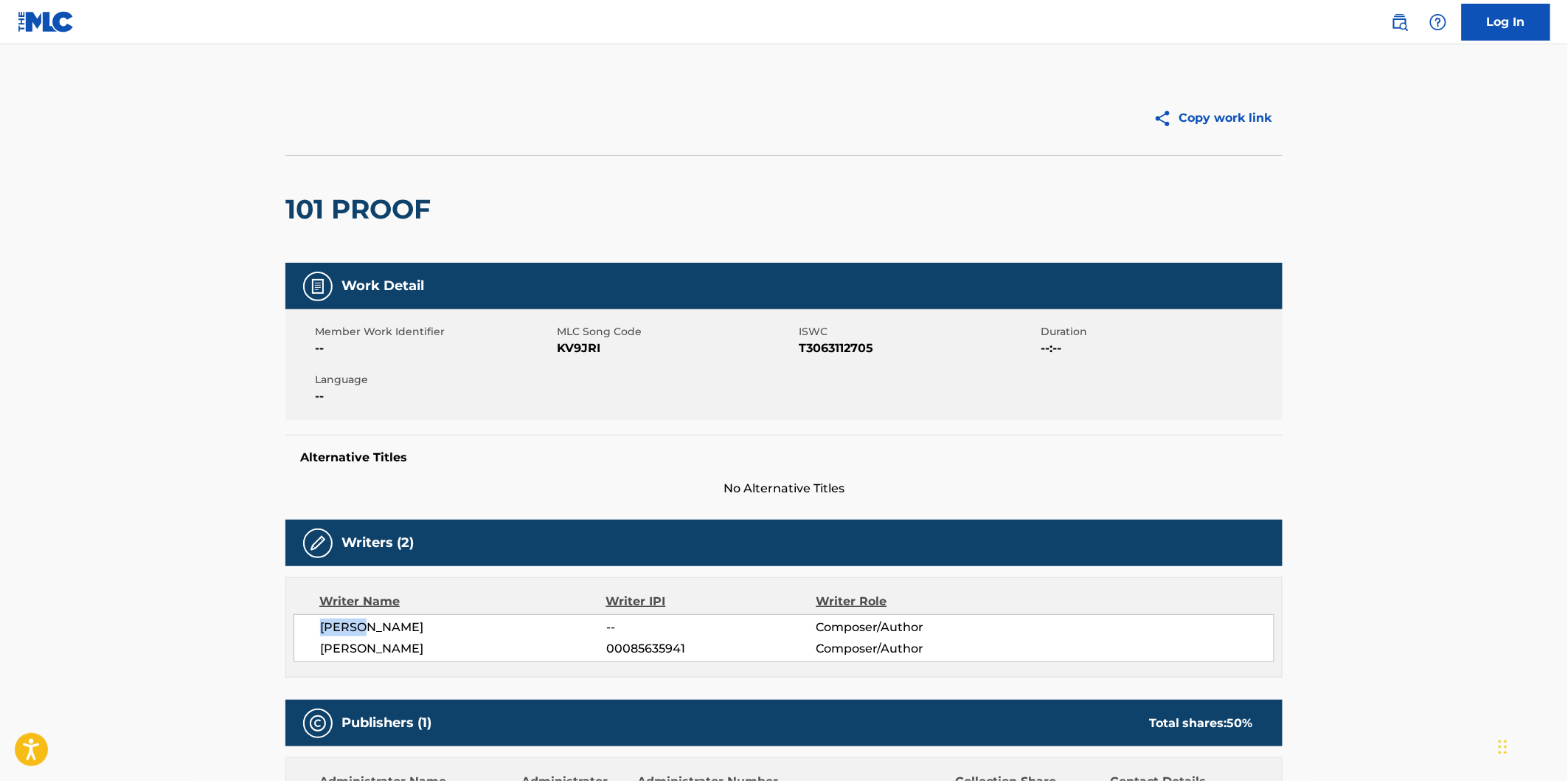
click at [322, 627] on span "COLTON JAMES" at bounding box center [463, 627] width 286 height 18
click at [321, 642] on div "COLTON JAMES -- Composer/Author KIM CHADWICK TRIBBLE 00085635941 Composer/Author" at bounding box center [784, 637] width 981 height 48
drag, startPoint x: 368, startPoint y: 625, endPoint x: 321, endPoint y: 625, distance: 47.0
click at [321, 625] on span "COLTON JAMES" at bounding box center [463, 627] width 286 height 18
copy span "COLTON"
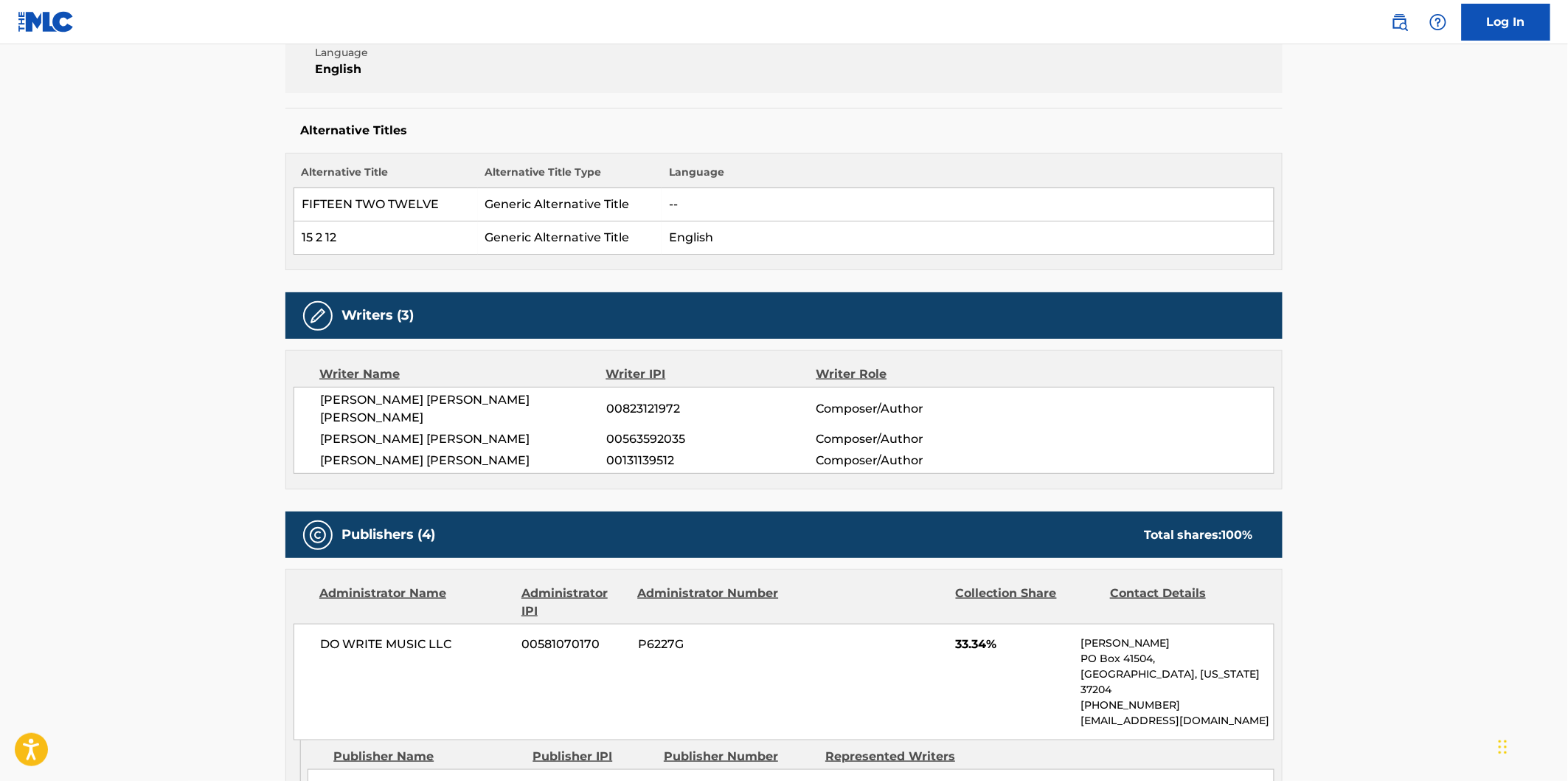
scroll to position [492, 0]
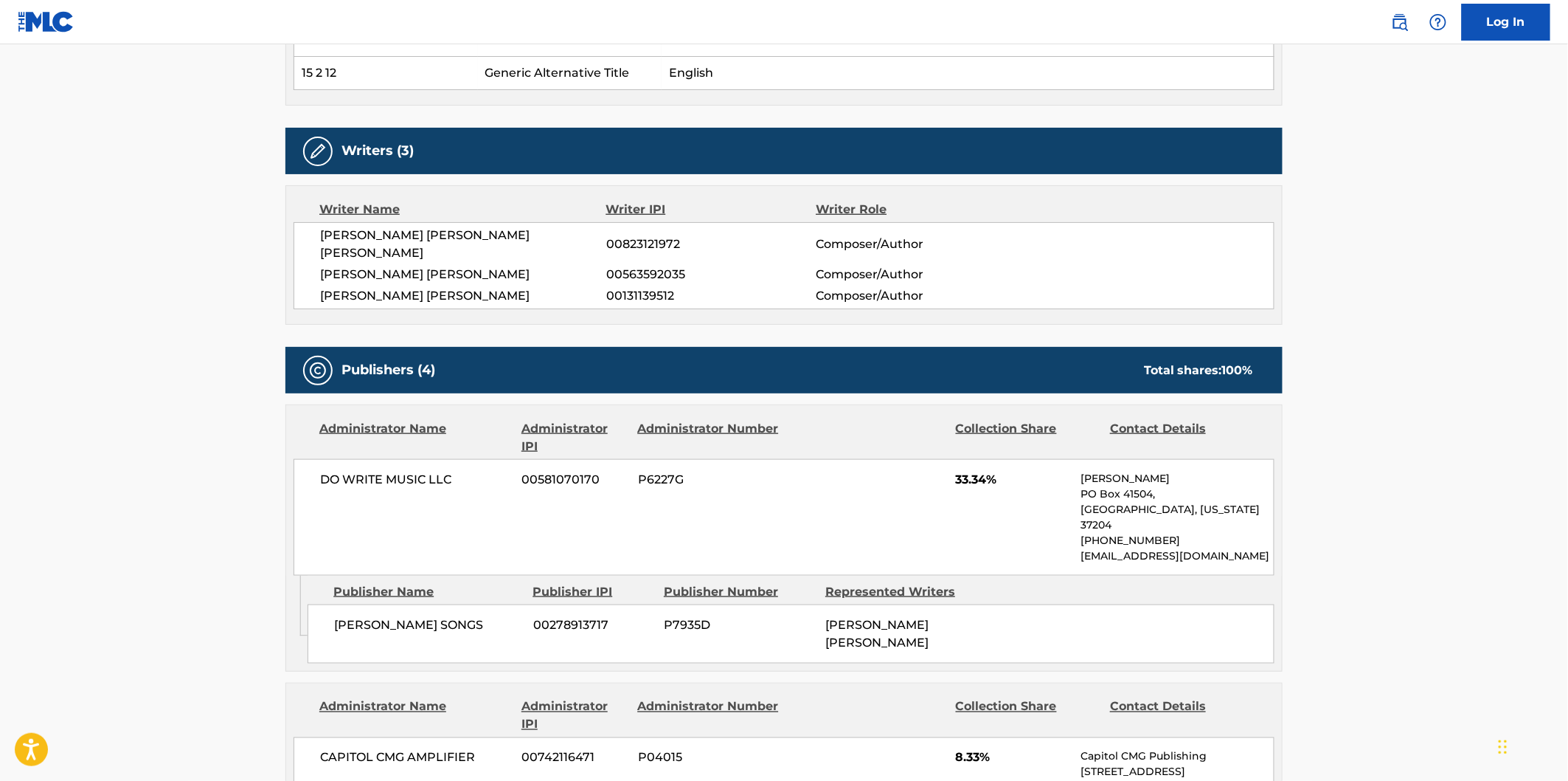
click at [362, 616] on span "[PERSON_NAME] SONGS" at bounding box center [428, 625] width 188 height 18
click at [441, 616] on span "[PERSON_NAME] SONGS" at bounding box center [428, 625] width 188 height 18
copy span "[PERSON_NAME] SONGS"
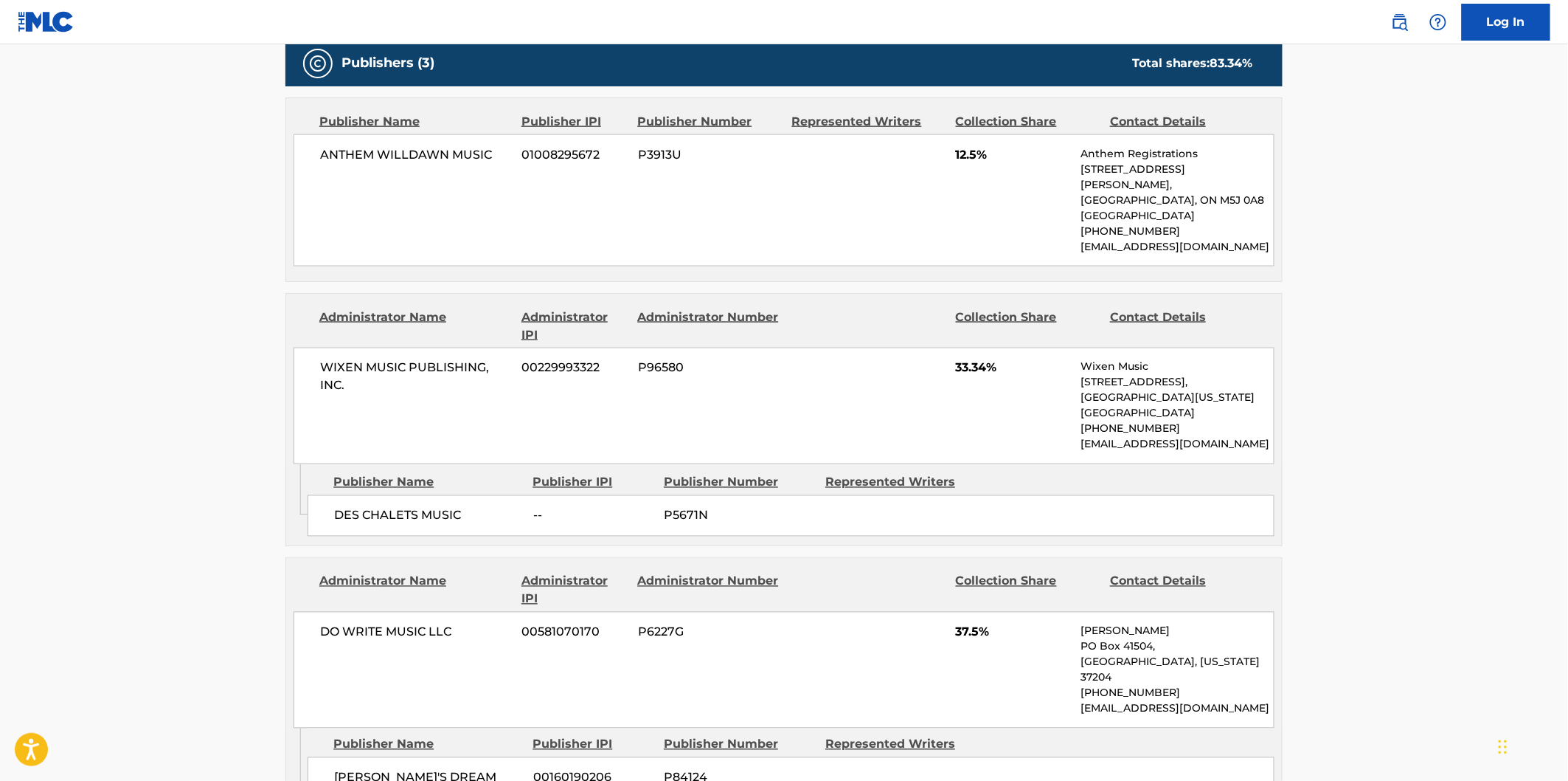
scroll to position [1065, 0]
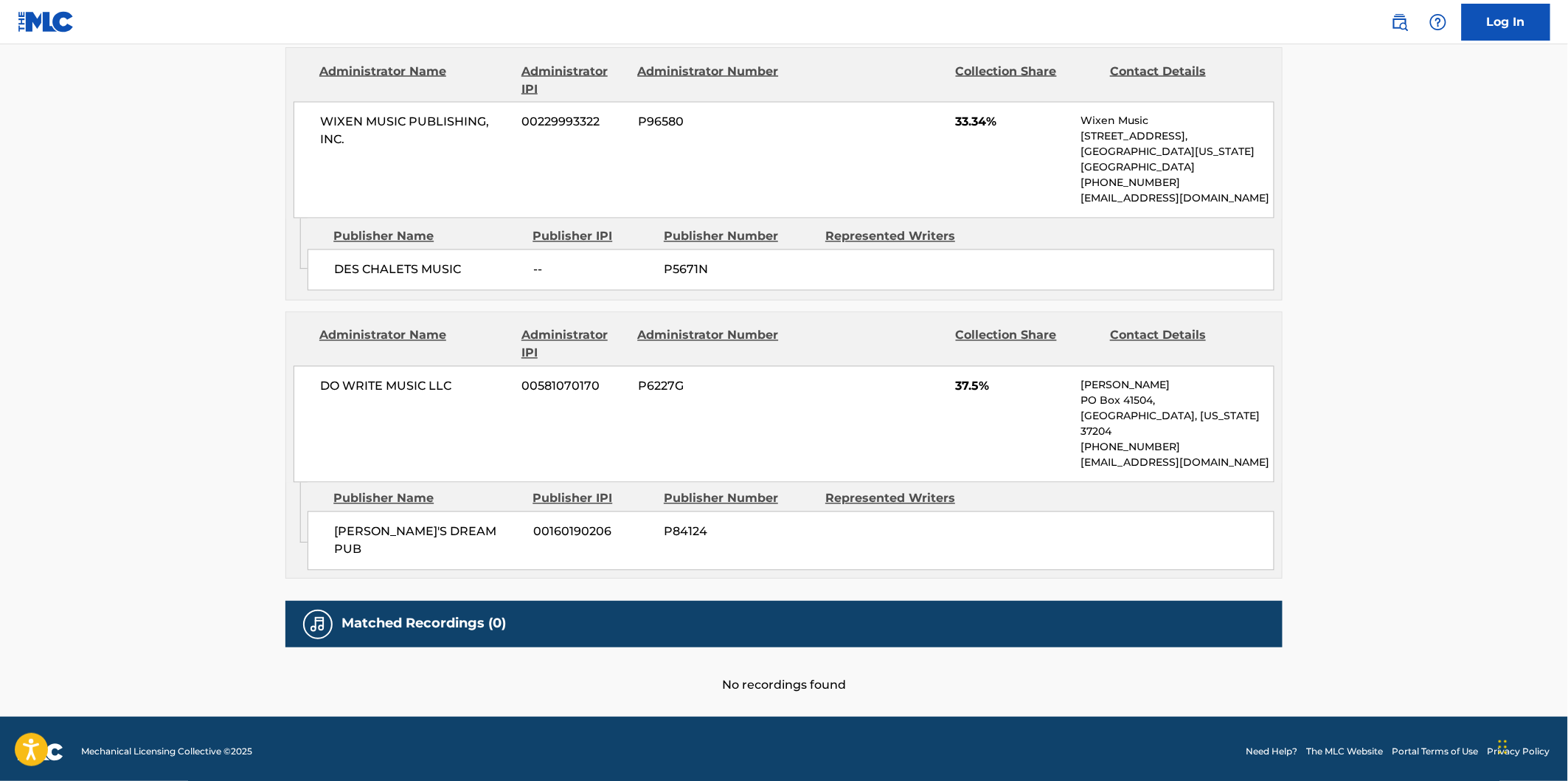
click at [365, 535] on span "BRIAN'S DREAM PUB" at bounding box center [428, 541] width 188 height 36
click at [422, 535] on span "BRIAN'S DREAM PUB" at bounding box center [428, 541] width 188 height 36
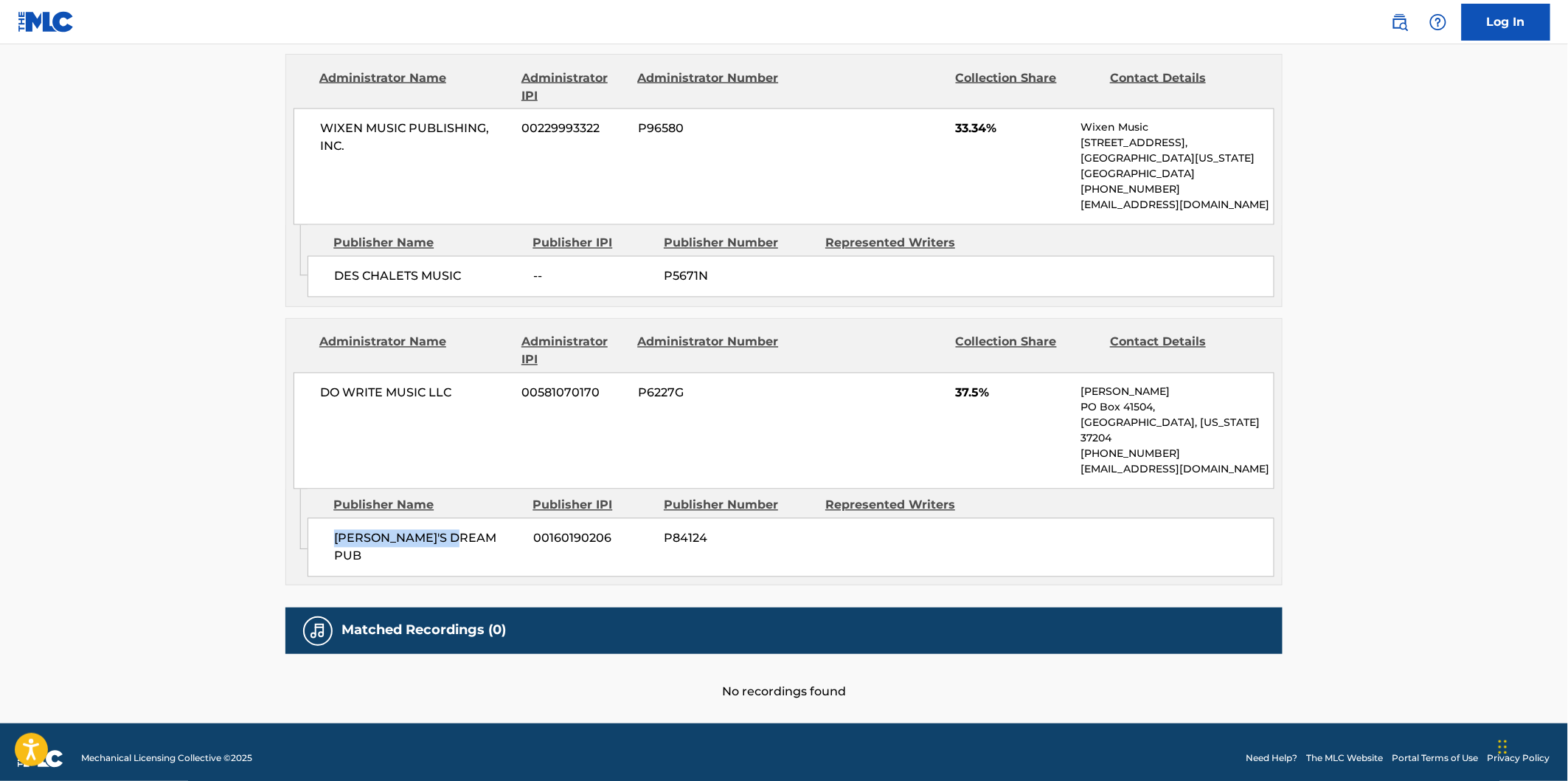
click at [444, 535] on span "BRIAN'S DREAM PUB" at bounding box center [428, 547] width 188 height 36
copy span "BRIAN'S DREAM PUB"
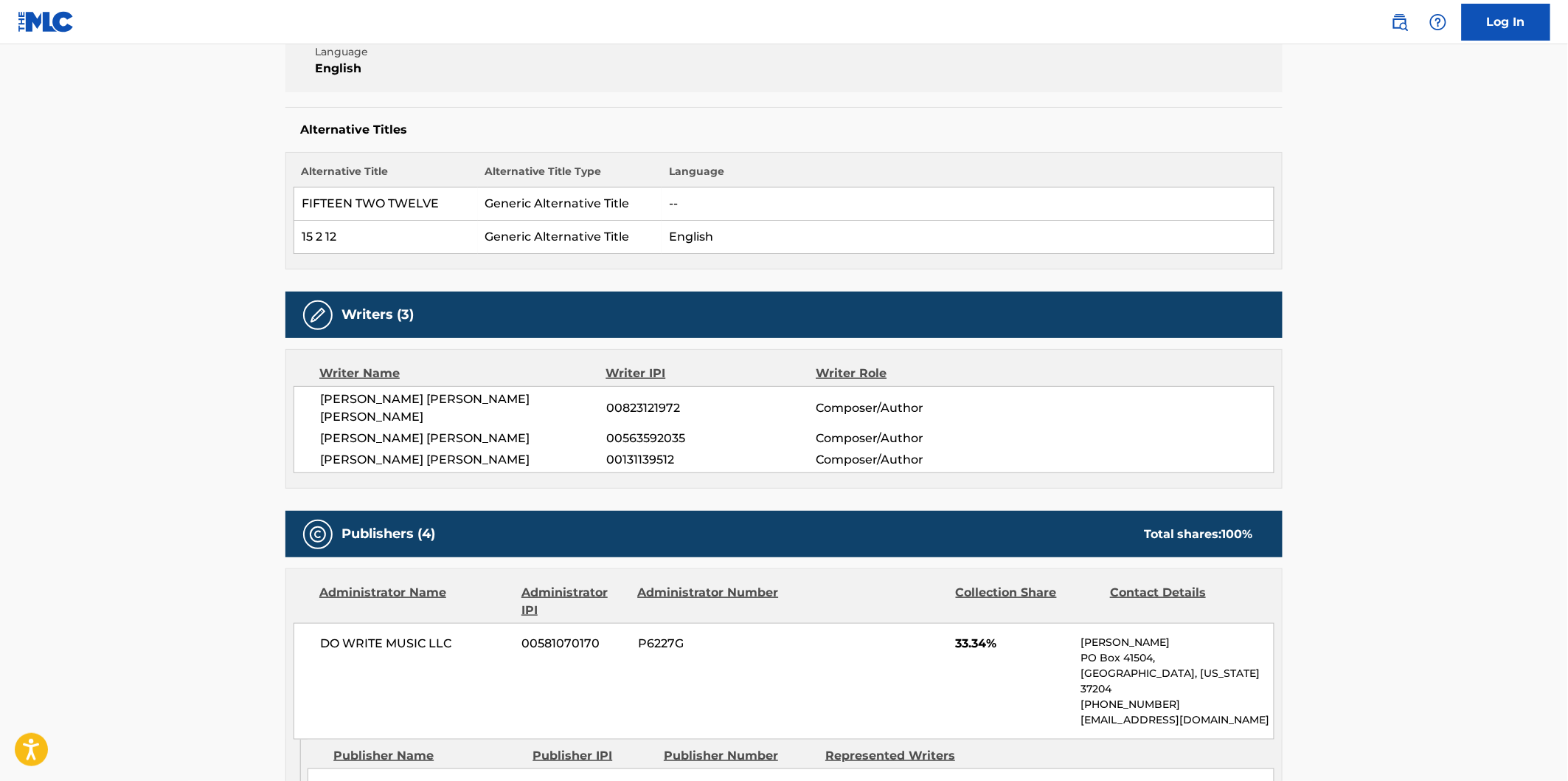
scroll to position [573, 0]
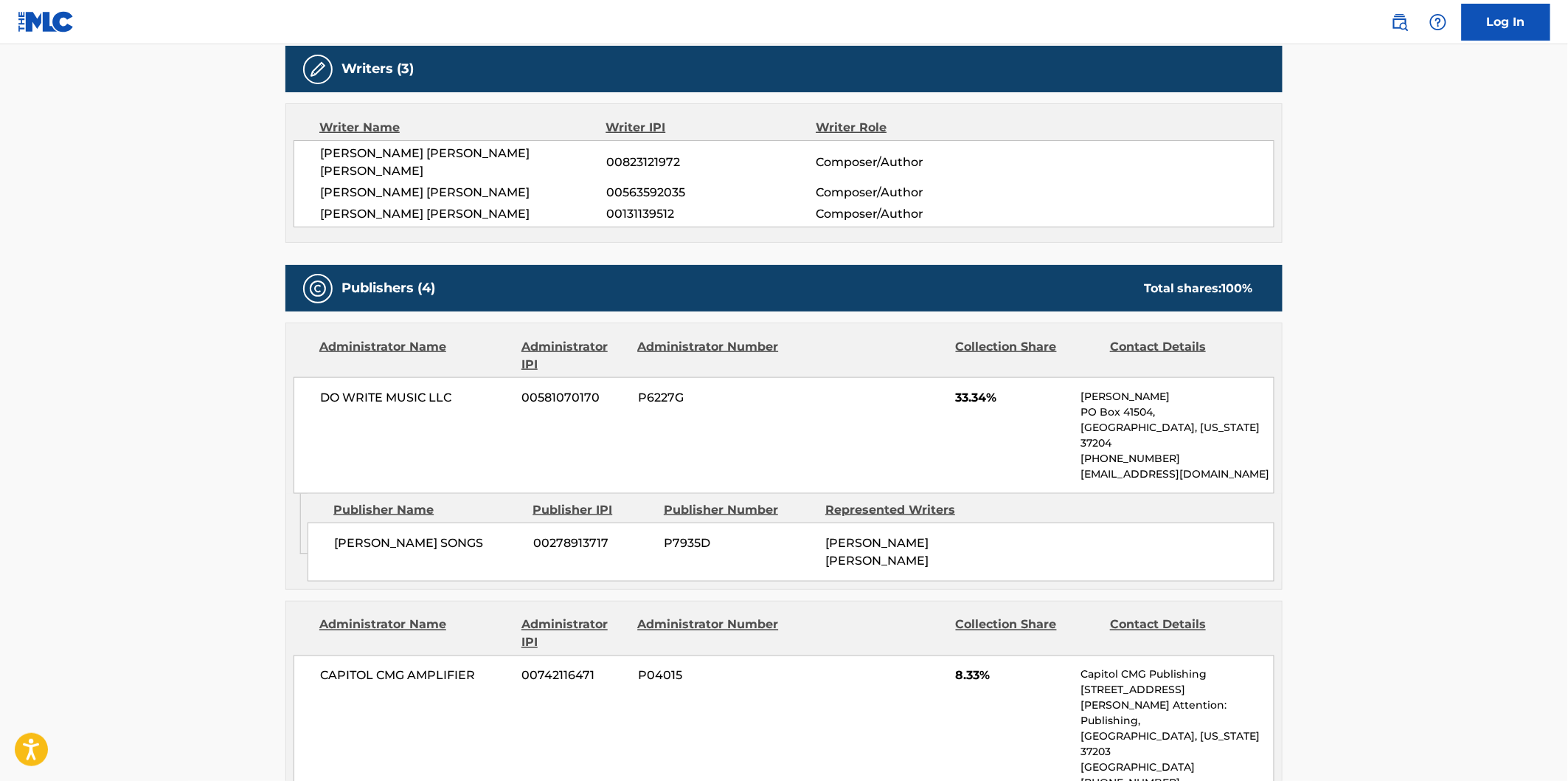
click at [357, 534] on span "[PERSON_NAME] SONGS" at bounding box center [428, 543] width 188 height 18
drag, startPoint x: 357, startPoint y: 515, endPoint x: 392, endPoint y: 509, distance: 35.5
click at [357, 534] on span "[PERSON_NAME] SONGS" at bounding box center [428, 543] width 188 height 18
click at [434, 534] on span "[PERSON_NAME] SONGS" at bounding box center [428, 543] width 188 height 18
click at [460, 534] on span "VICTORIA SHAW SONGS" at bounding box center [428, 543] width 188 height 18
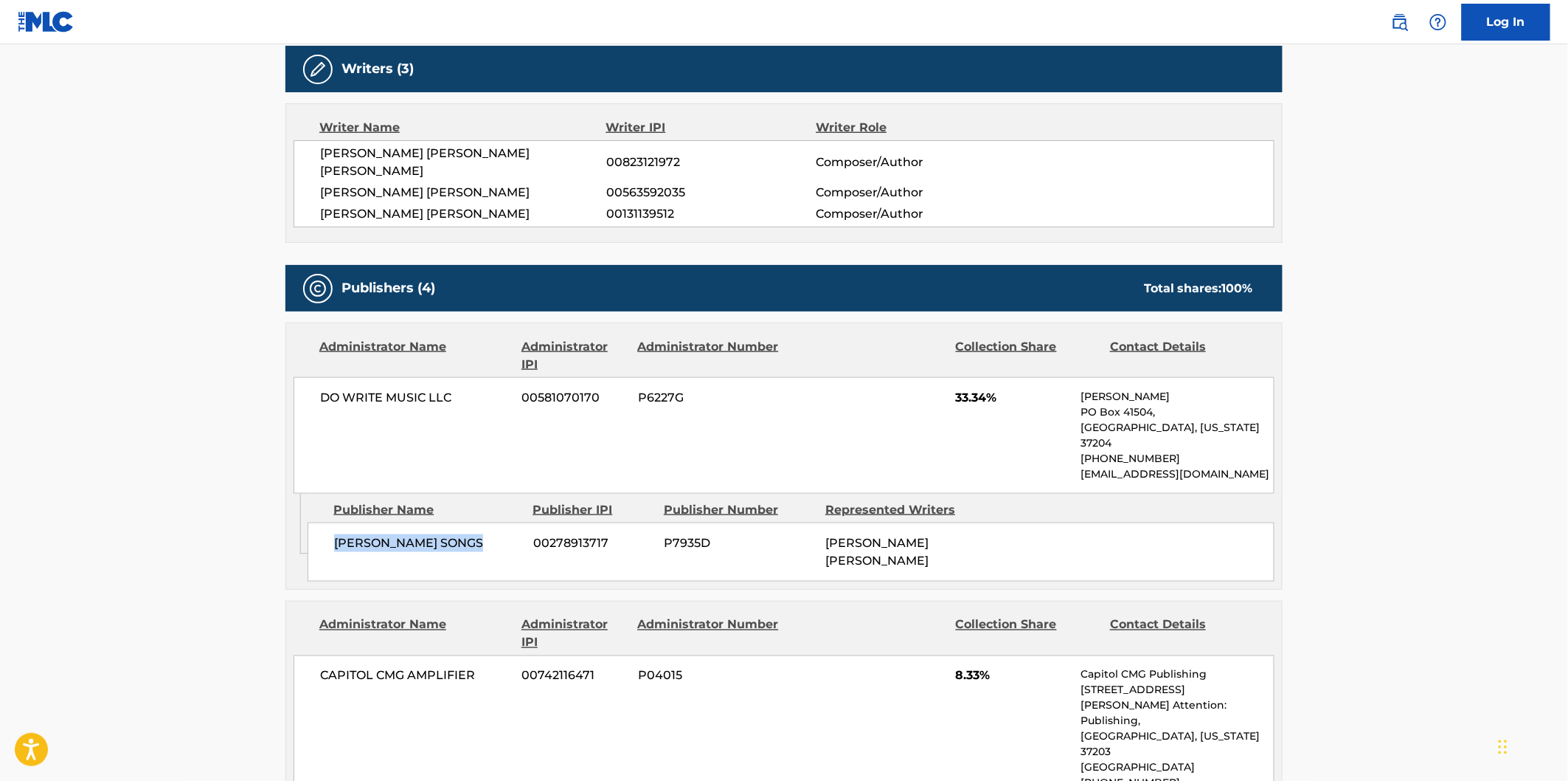
copy span "[PERSON_NAME] SONGS"
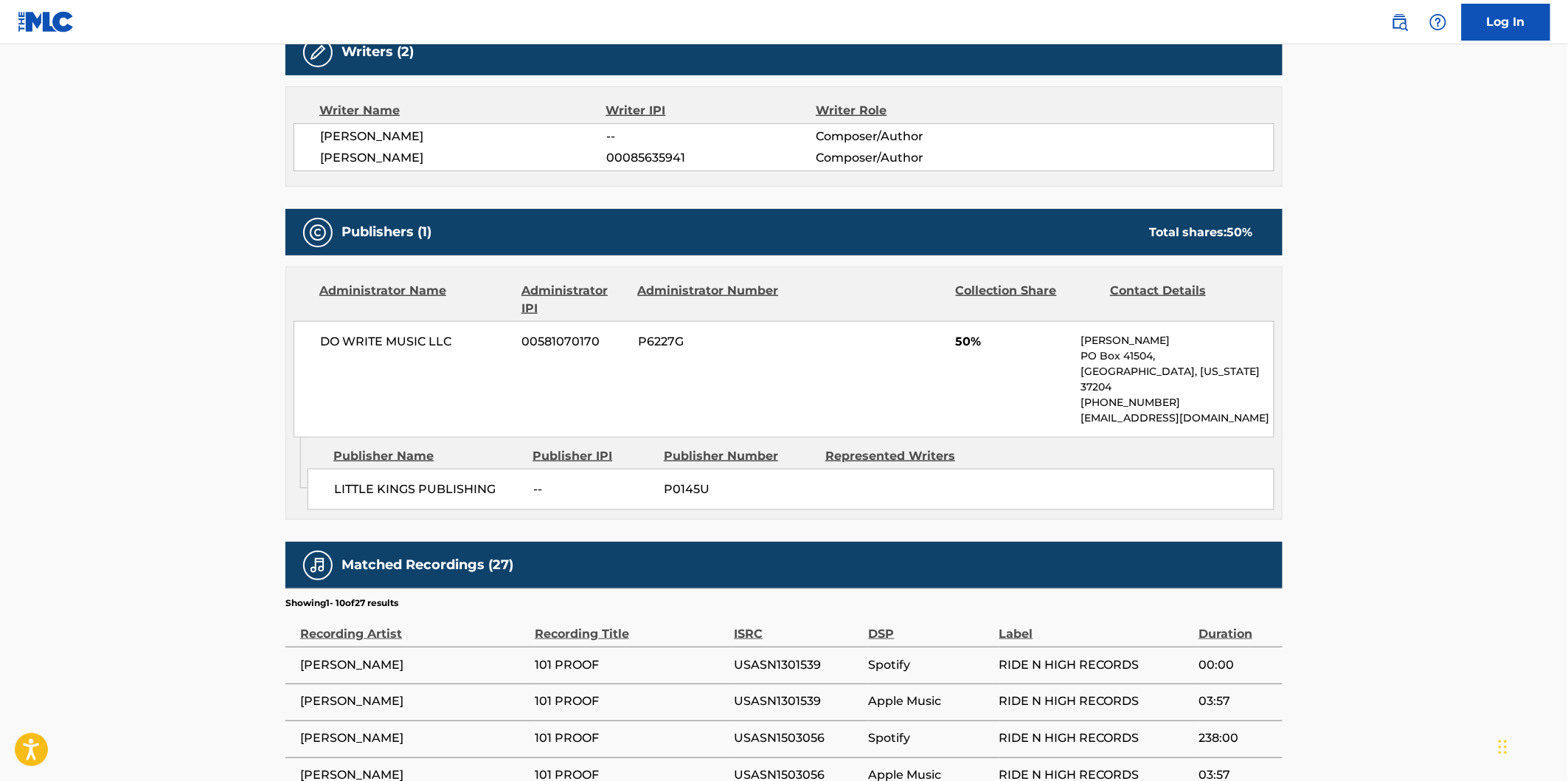
scroll to position [492, 0]
click at [351, 480] on span "LITTLE KINGS PUBLISHING" at bounding box center [428, 489] width 188 height 18
click at [428, 480] on span "LITTLE KINGS PUBLISHING" at bounding box center [428, 489] width 188 height 18
copy span "LITTLE KINGS PUBLISHING"
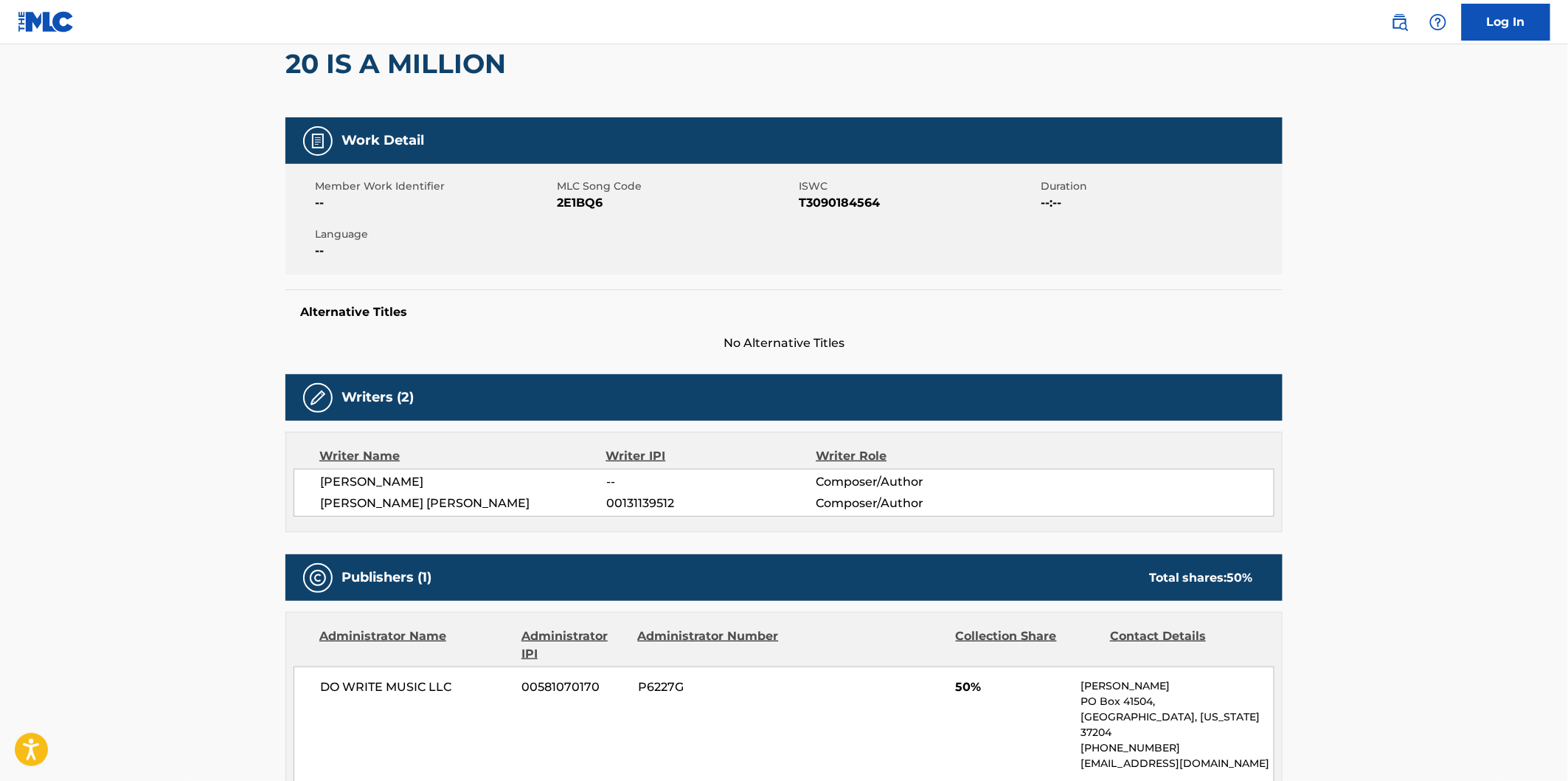
scroll to position [327, 0]
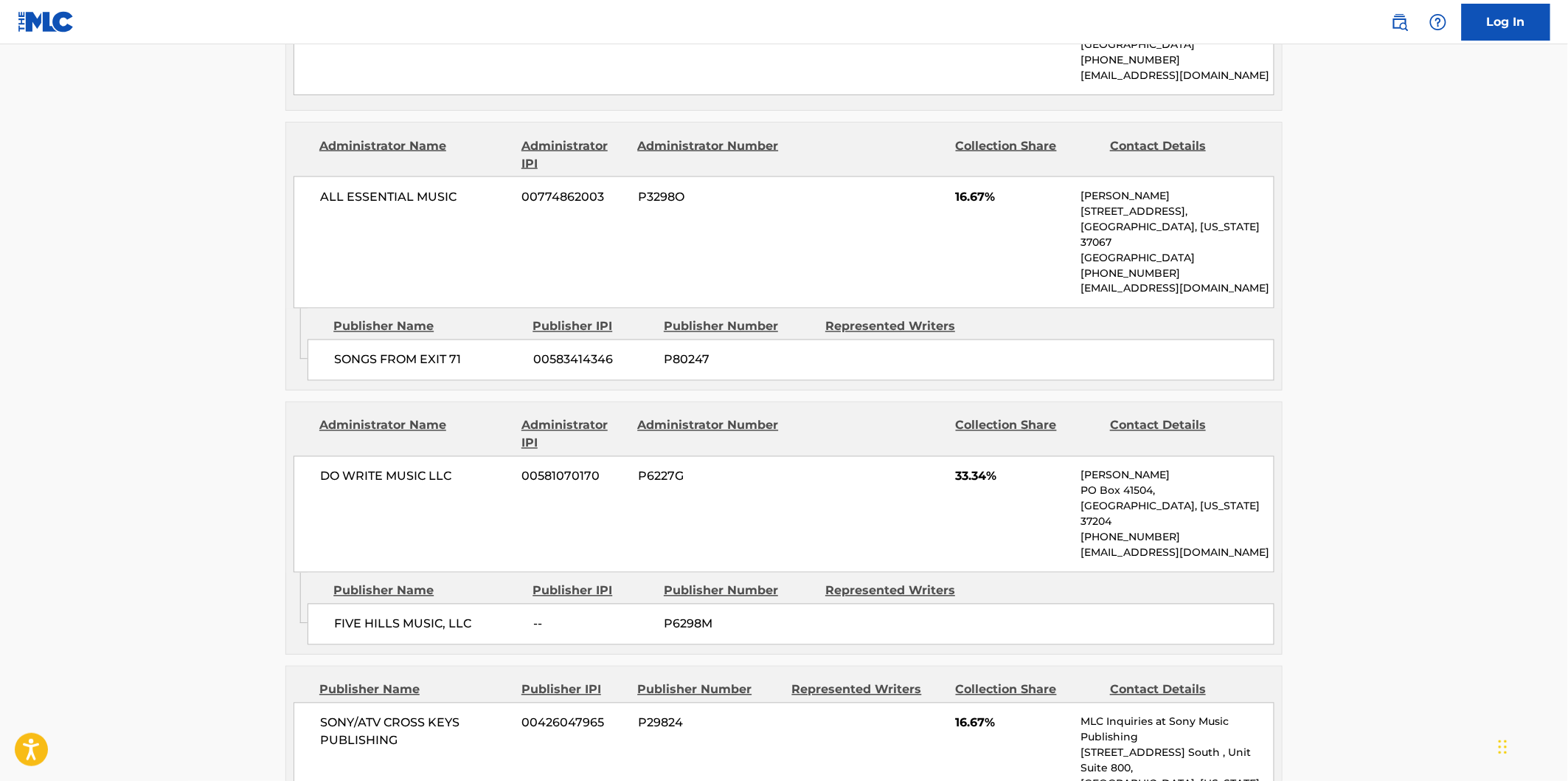
scroll to position [902, 0]
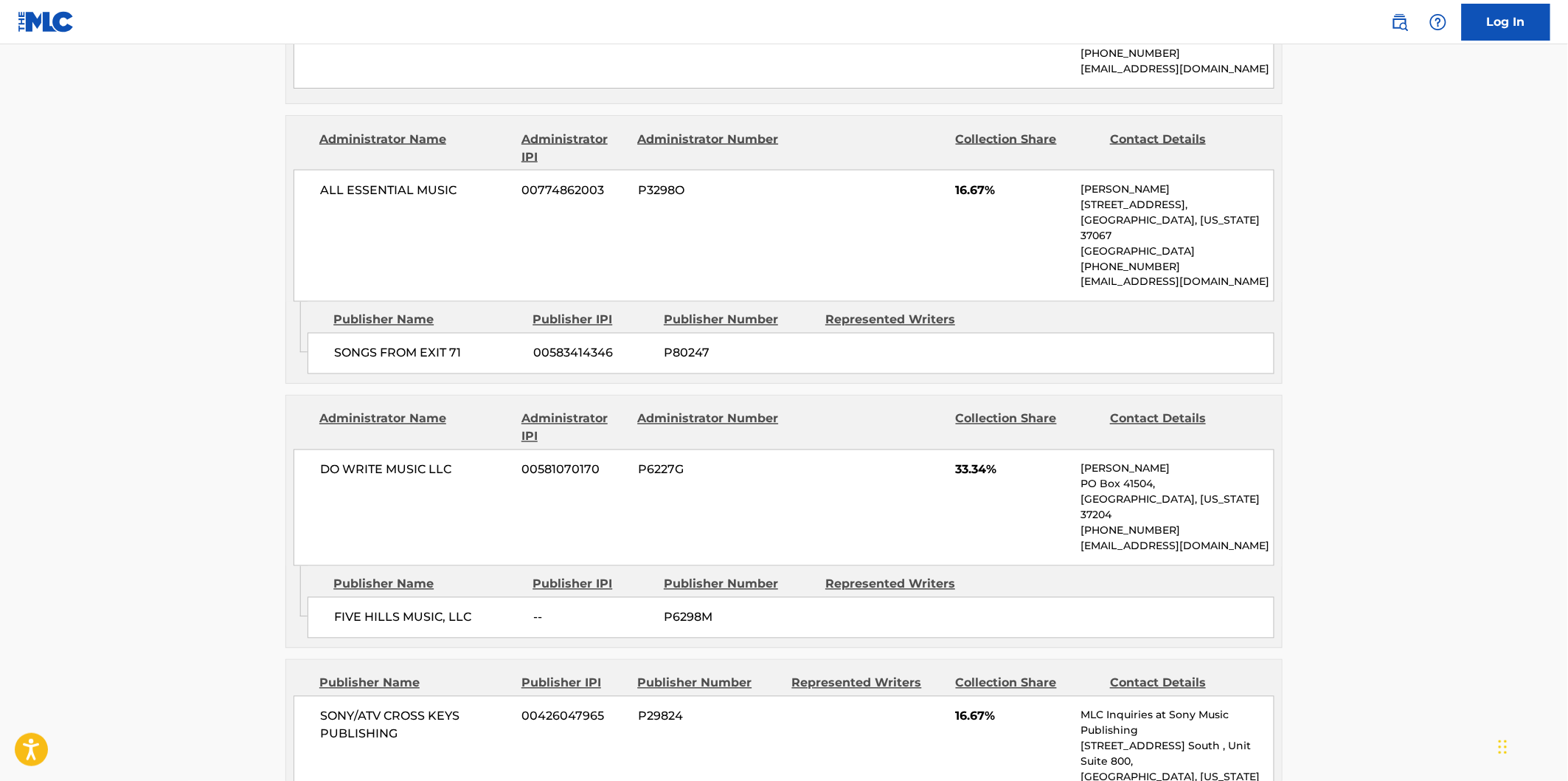
click at [355, 609] on span "FIVE HILLS MUSIC, LLC" at bounding box center [428, 617] width 188 height 18
click at [463, 609] on span "FIVE HILLS MUSIC, LLC" at bounding box center [428, 617] width 188 height 18
copy span "FIVE HILLS MUSIC, LLC"
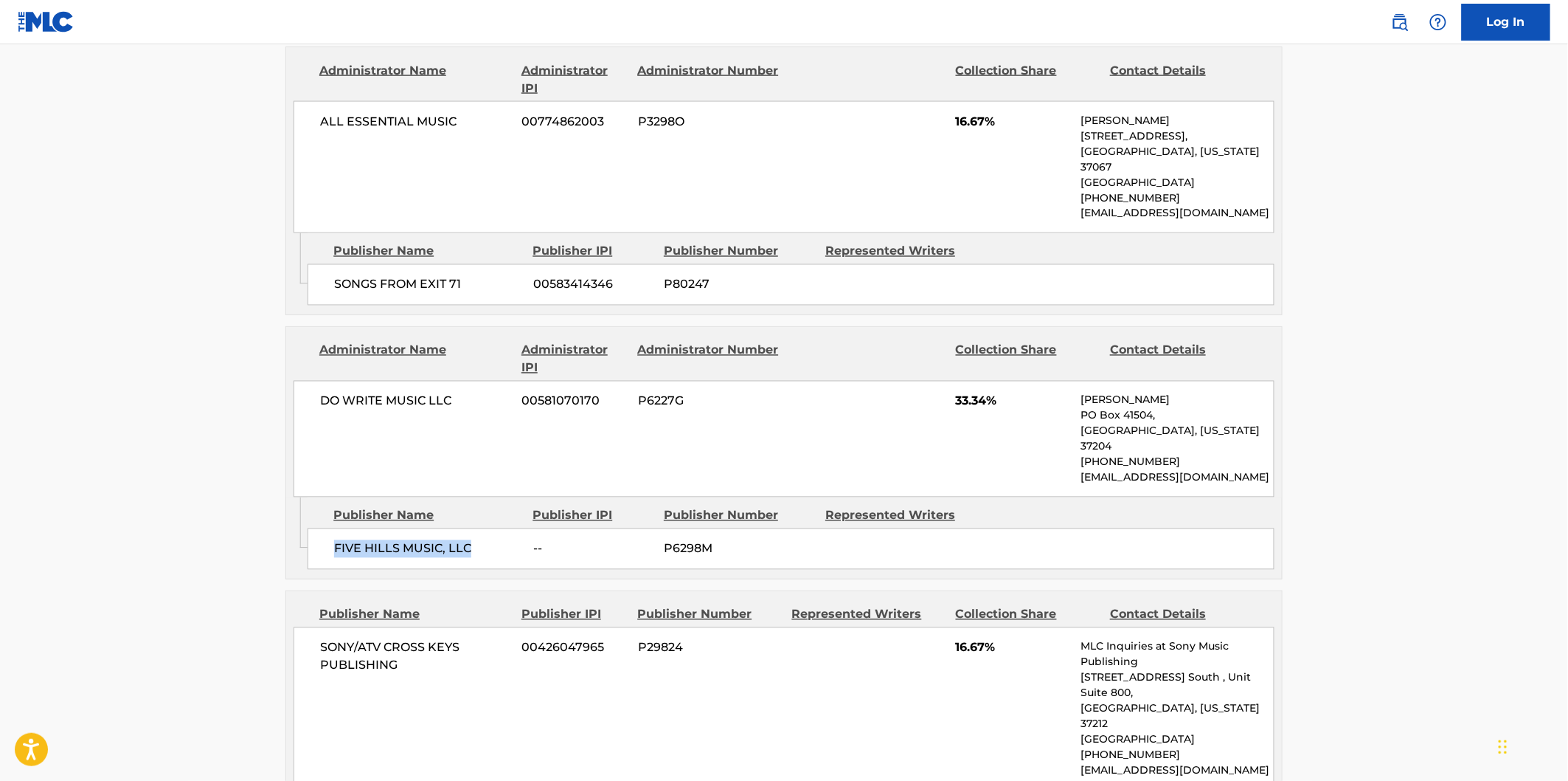
scroll to position [1065, 0]
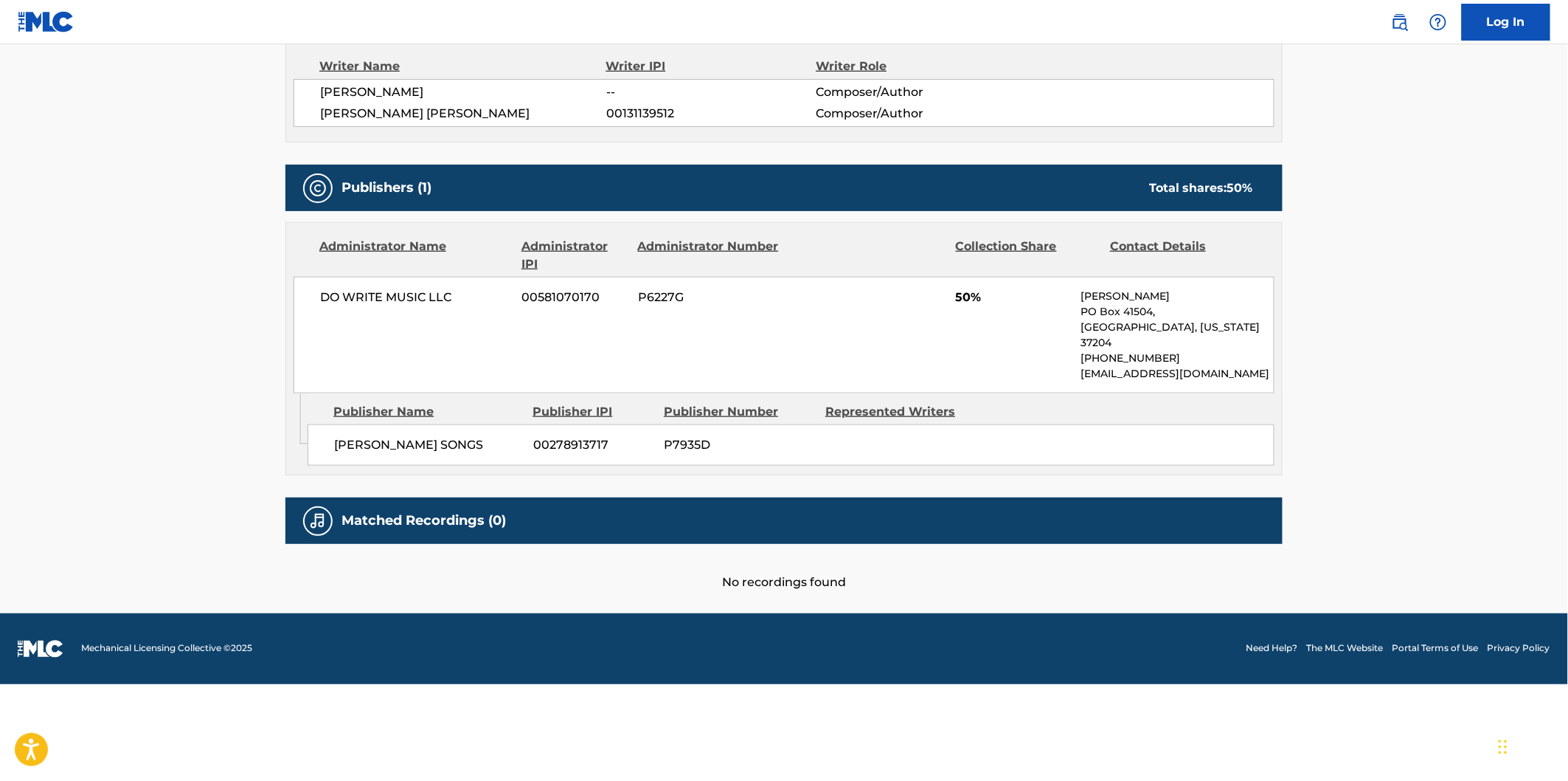
scroll to position [423, 0]
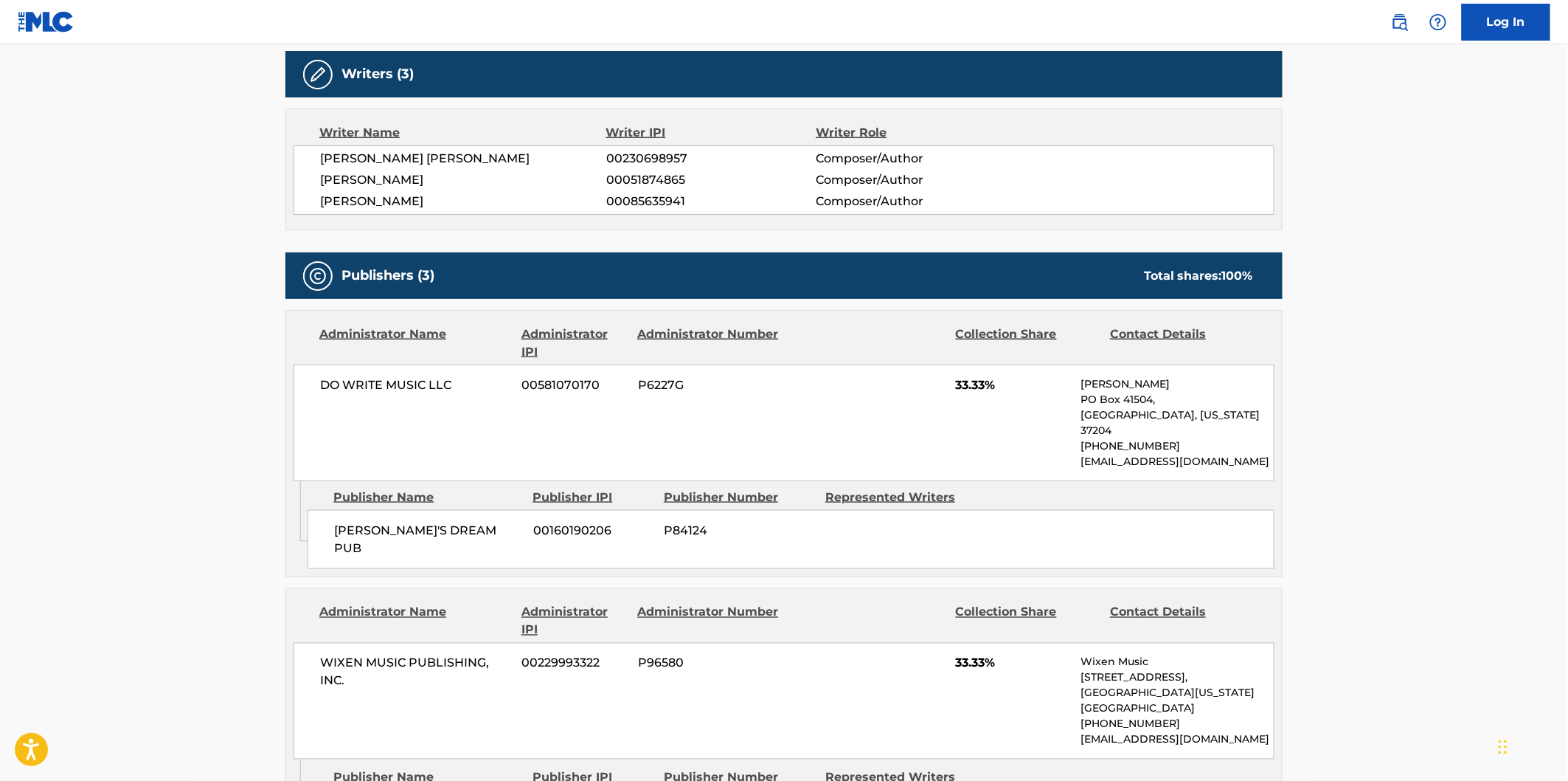
scroll to position [737, 0]
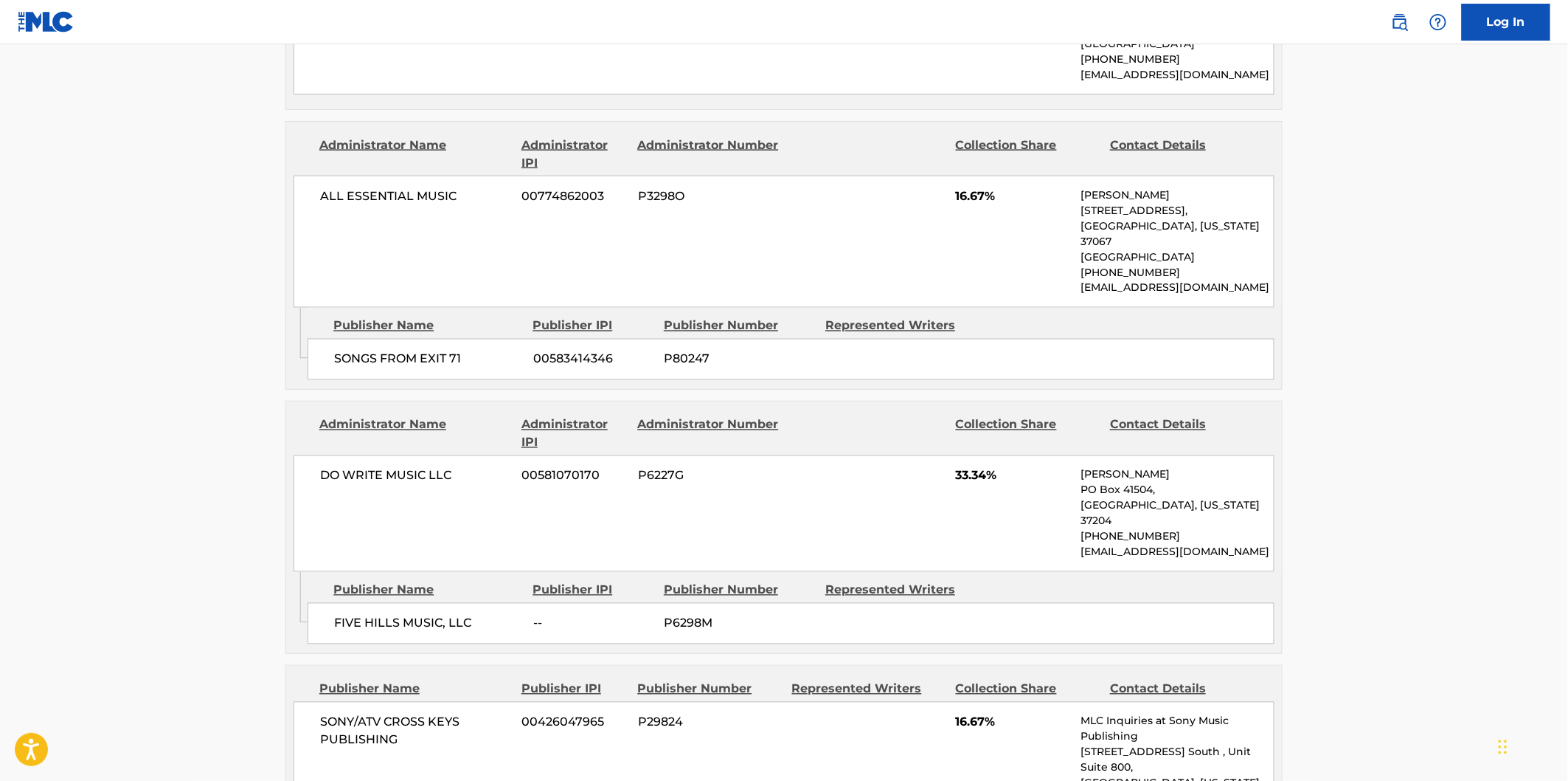
scroll to position [902, 0]
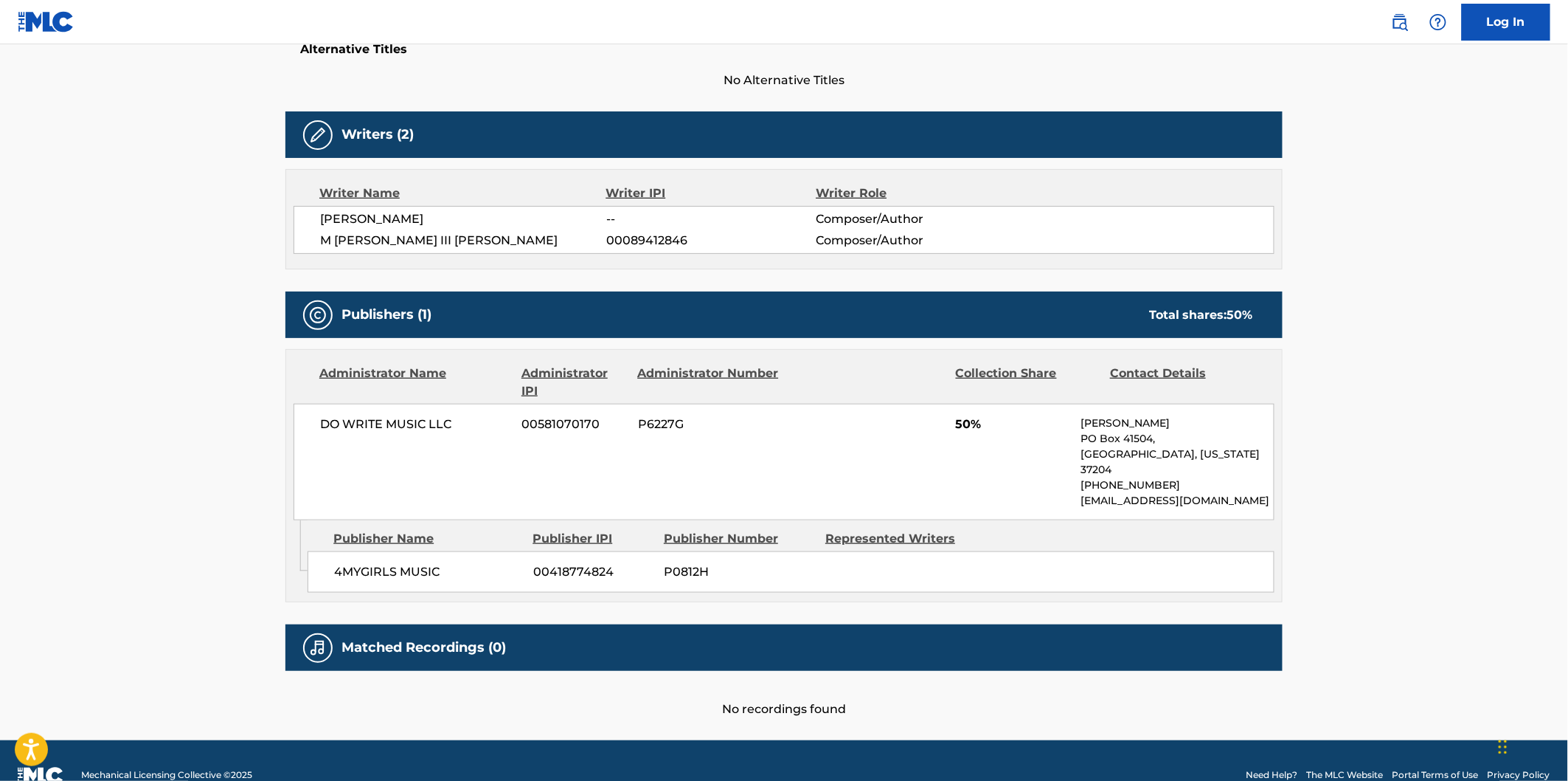
scroll to position [409, 0]
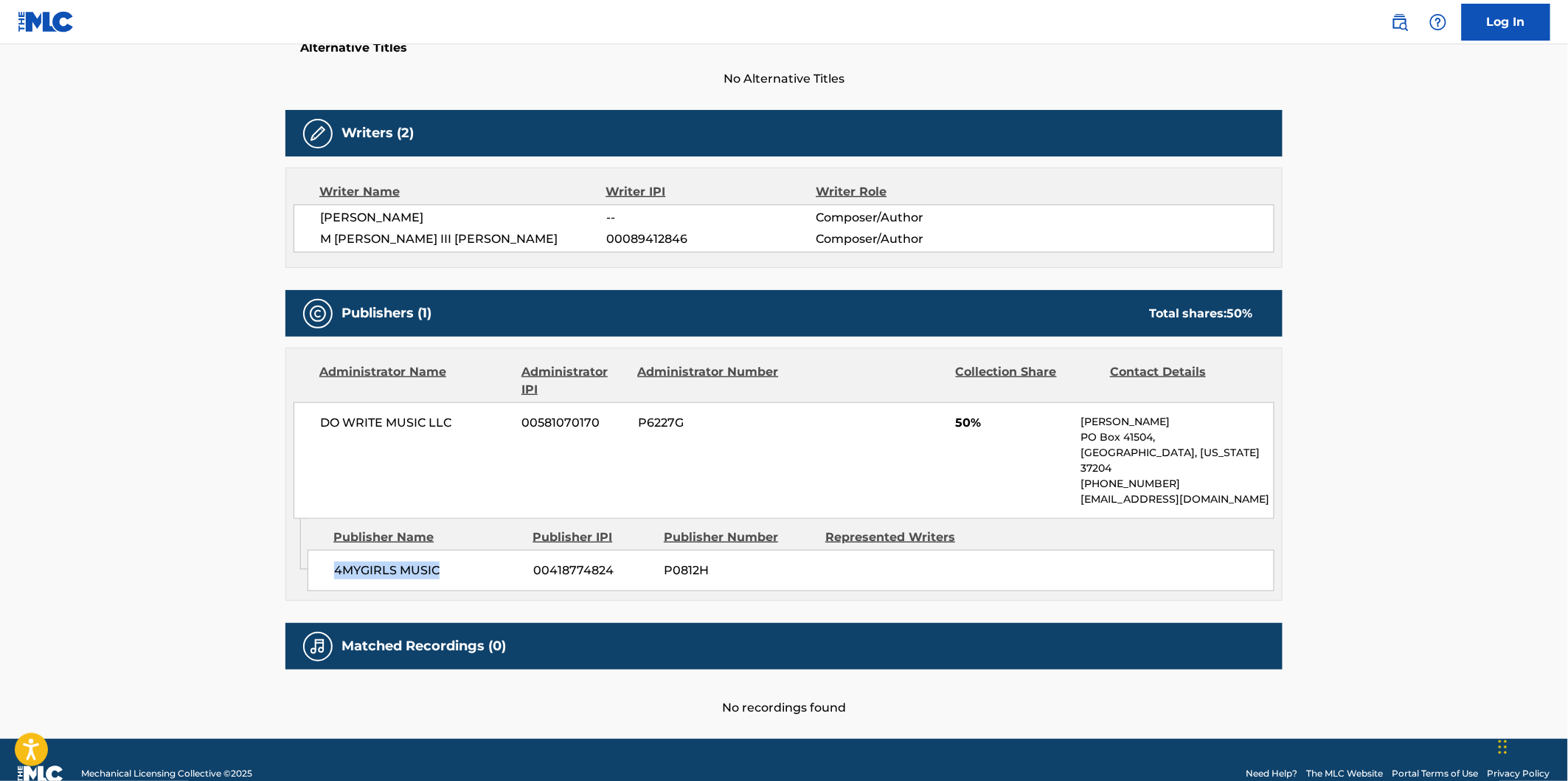
drag, startPoint x: 337, startPoint y: 552, endPoint x: 462, endPoint y: 555, distance: 125.0
click at [462, 561] on span "4MYGIRLS MUSIC" at bounding box center [428, 570] width 188 height 18
copy span "4MYGIRLS MUSIC"
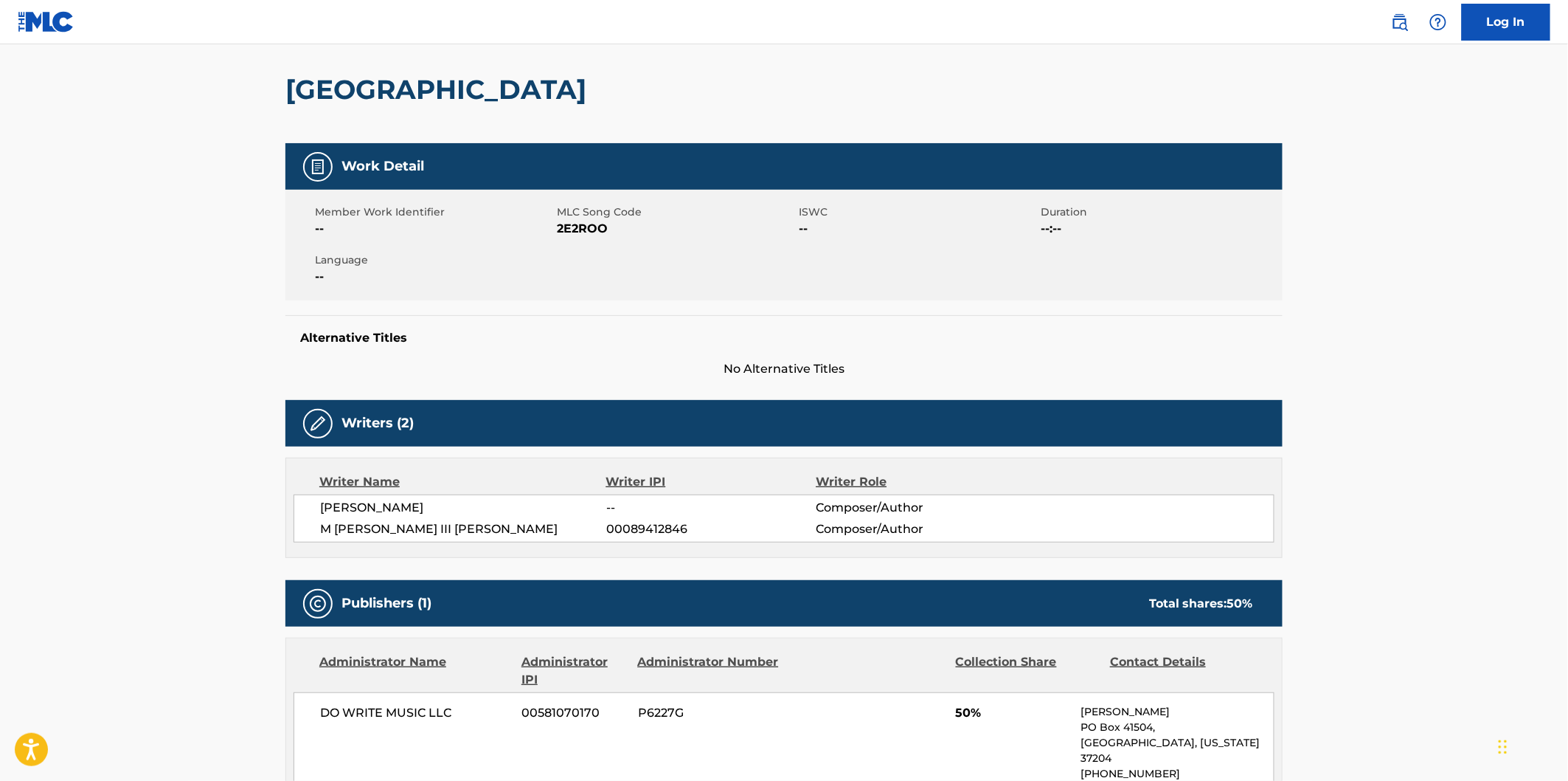
scroll to position [82, 0]
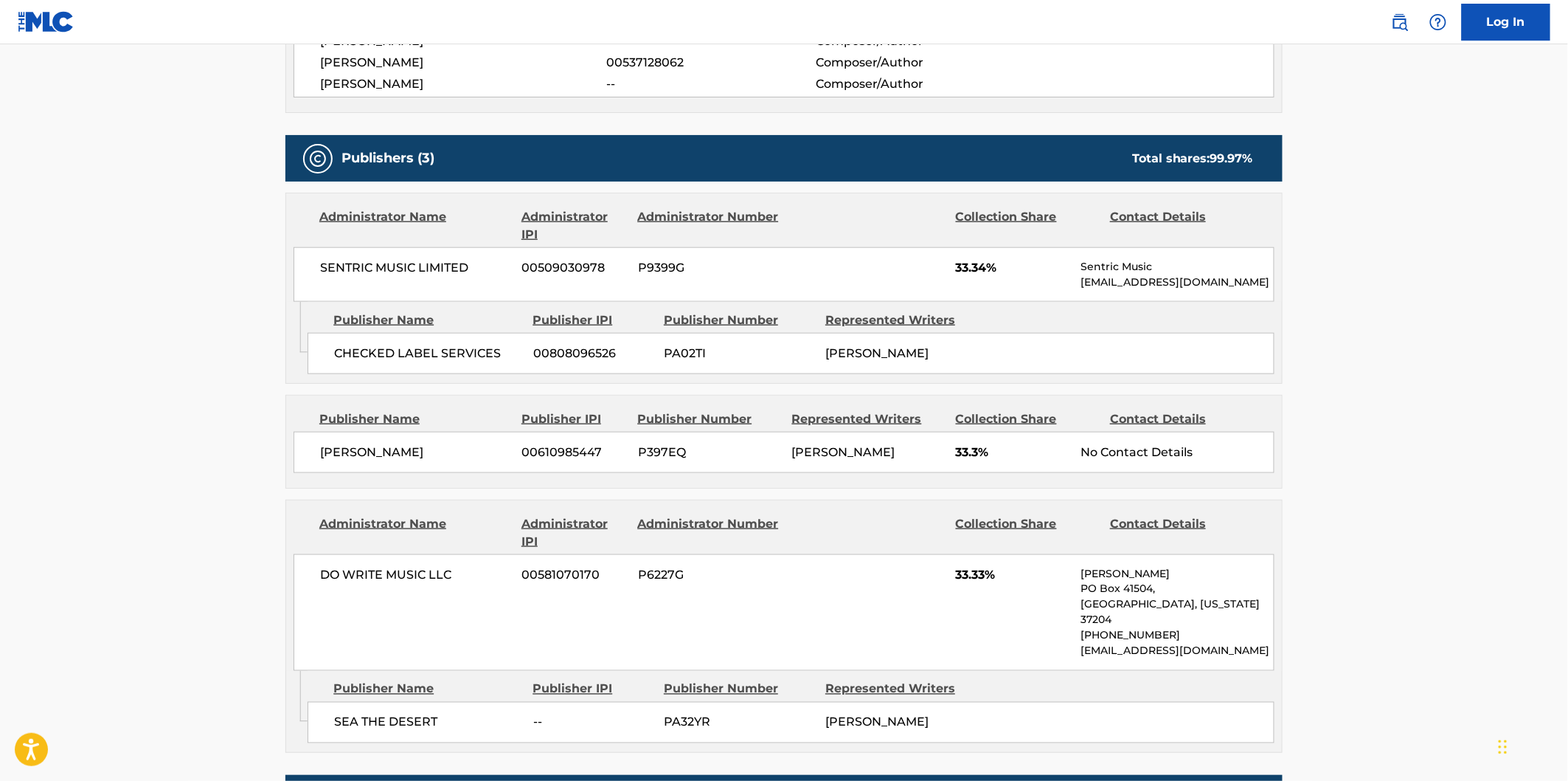
scroll to position [737, 0]
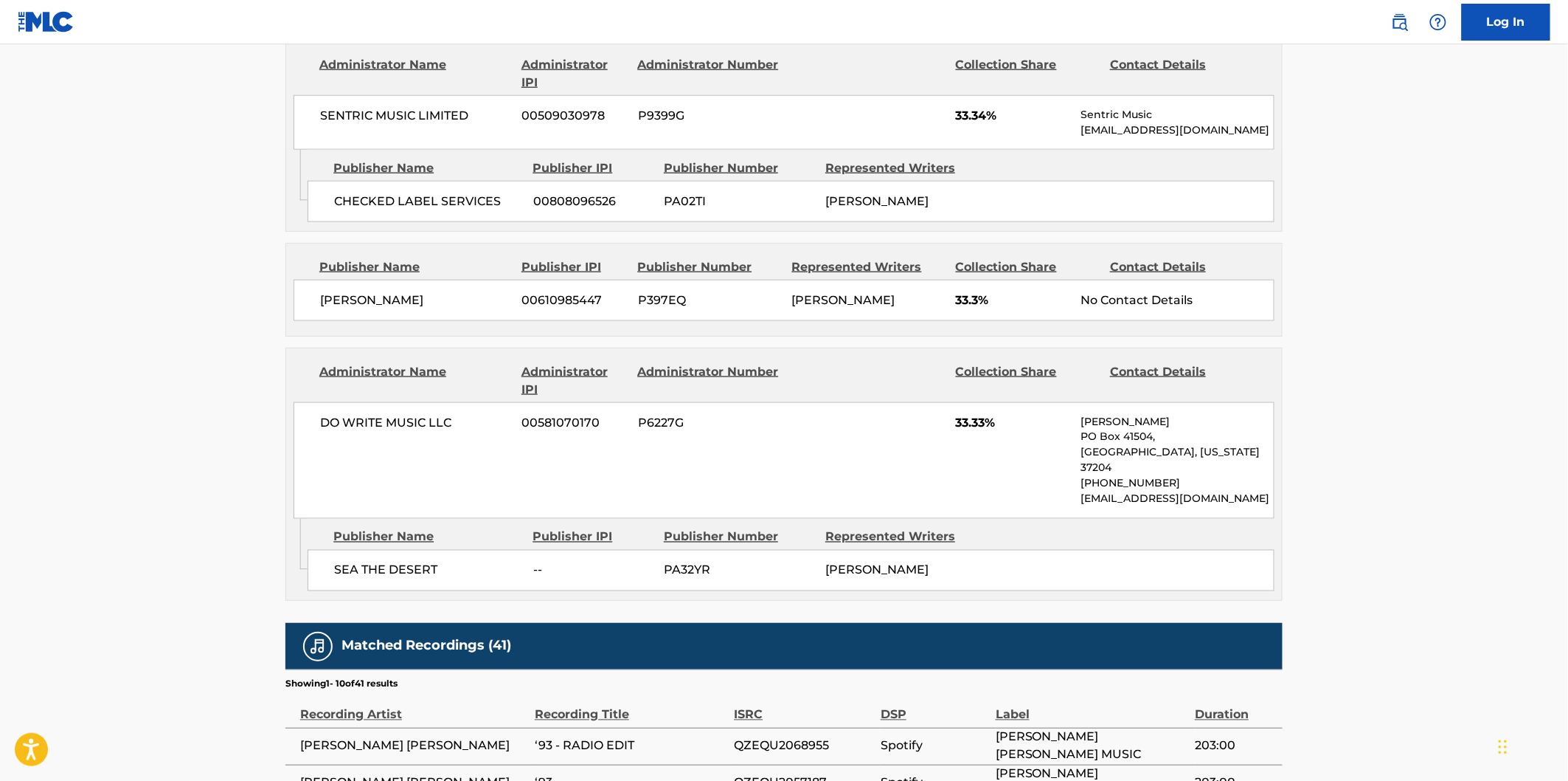
click at [349, 576] on span "SEA THE DESERT" at bounding box center [428, 570] width 188 height 18
click at [415, 570] on span "SEA THE DESERT" at bounding box center [428, 570] width 188 height 18
copy span "SEA THE DESERT"
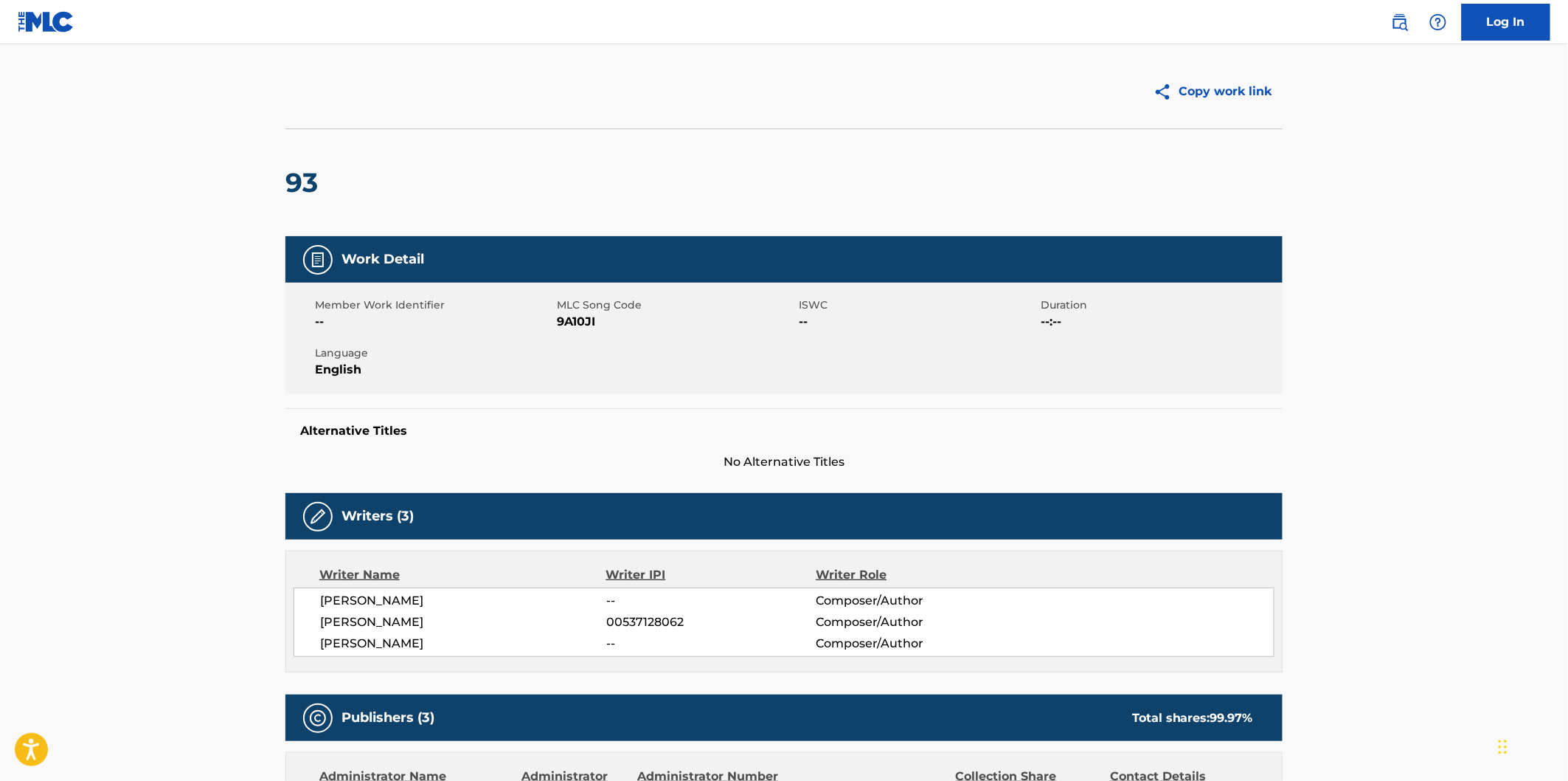
scroll to position [0, 0]
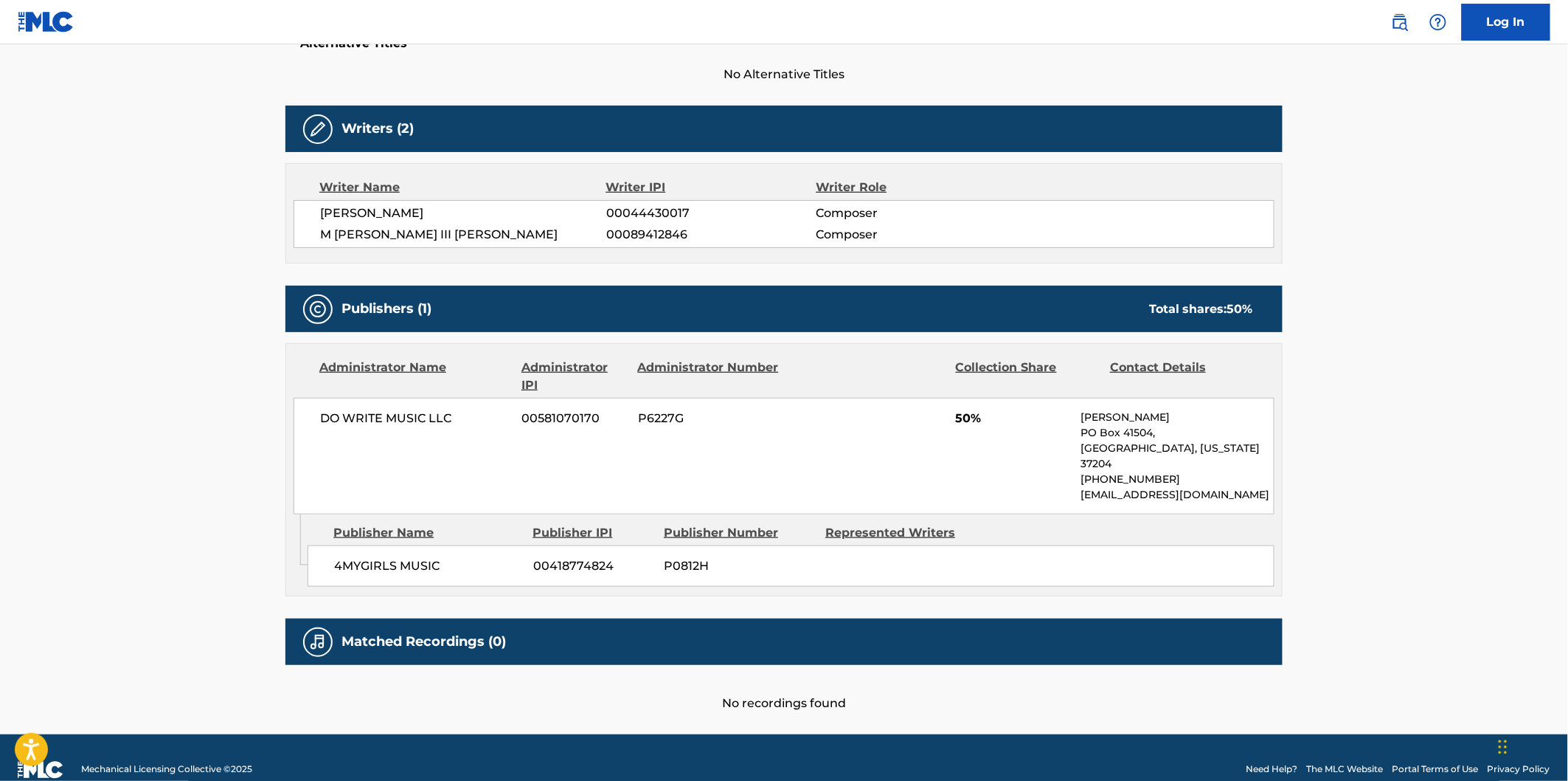
scroll to position [423, 0]
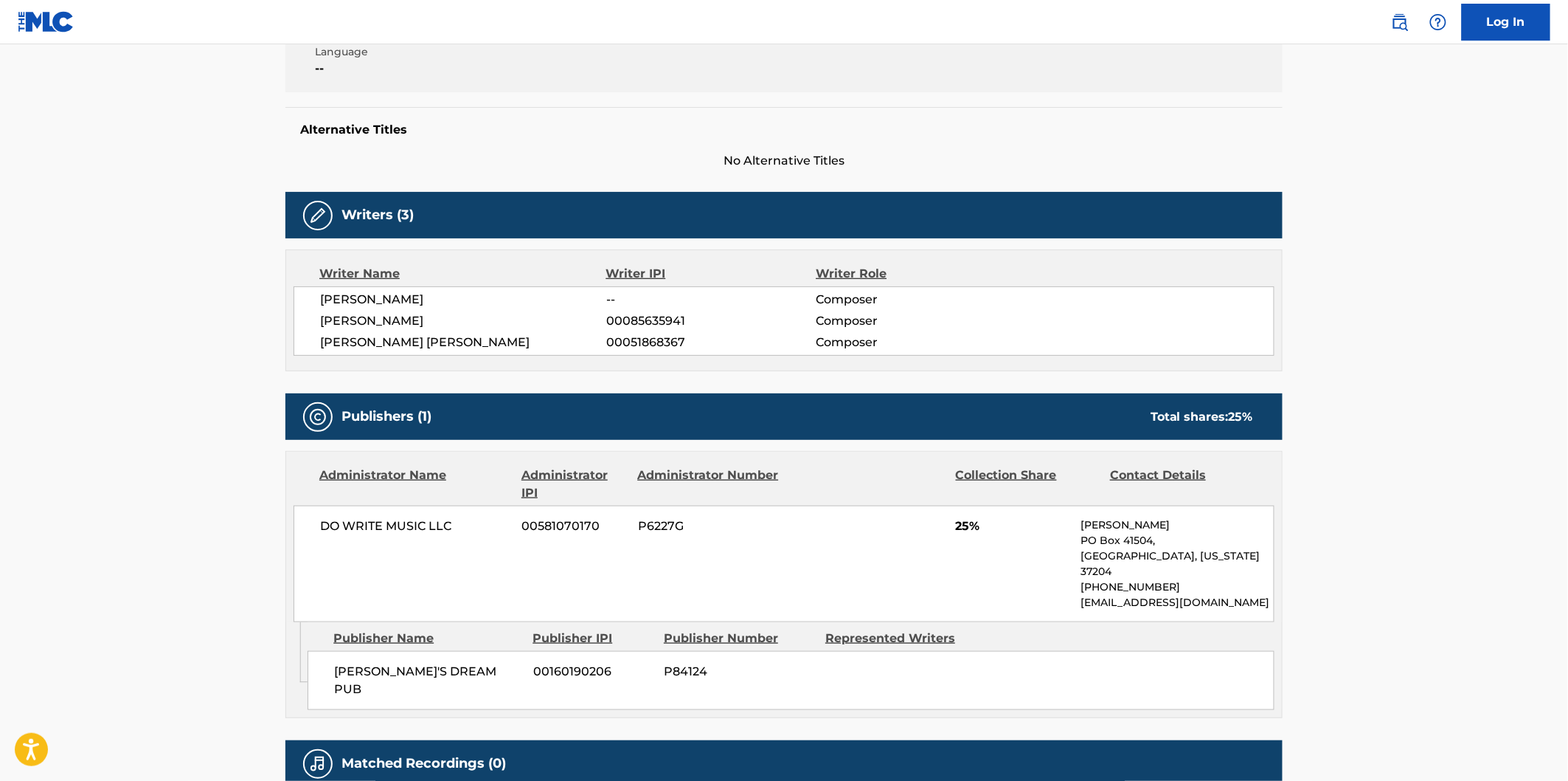
scroll to position [444, 0]
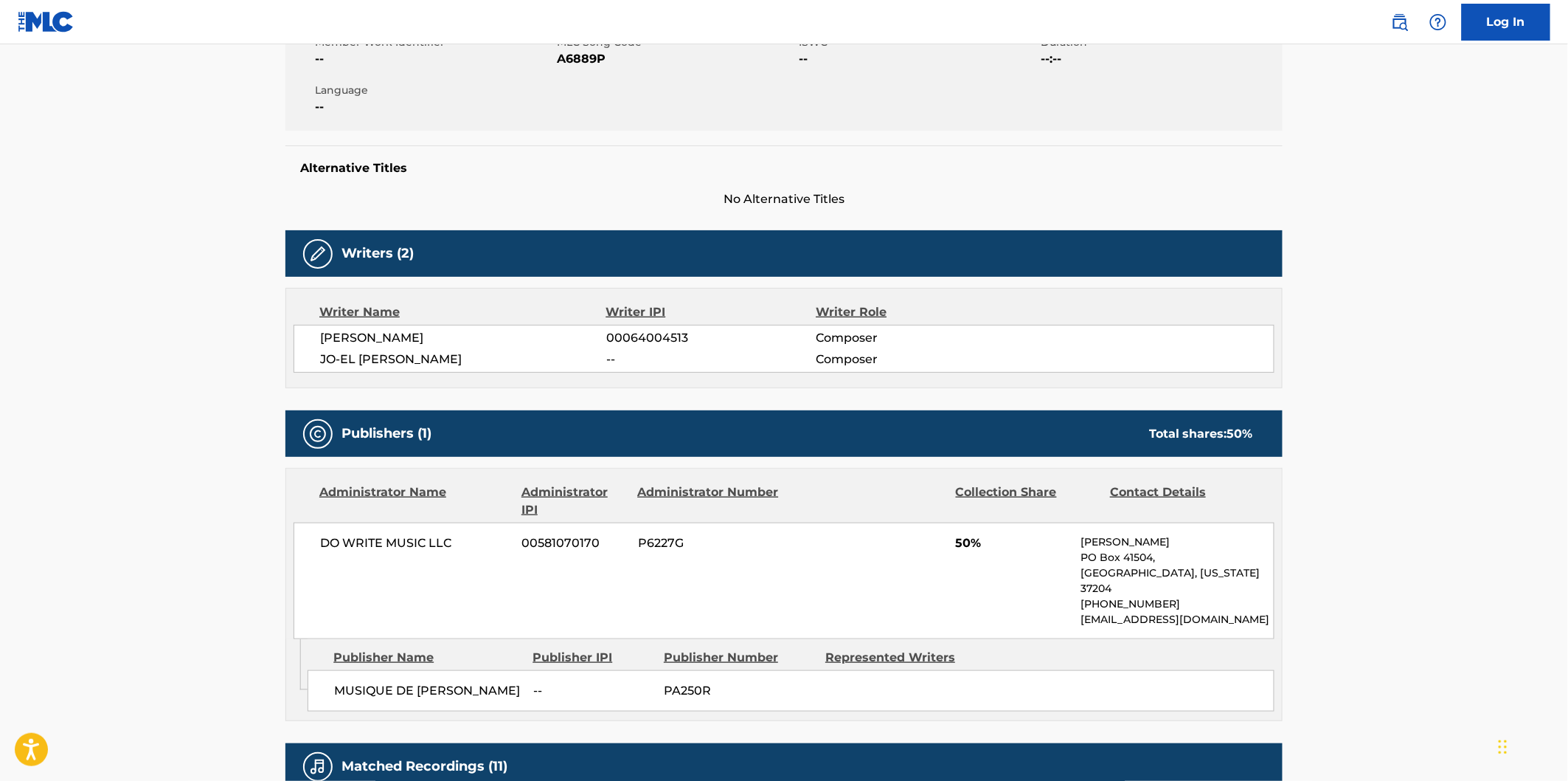
scroll to position [327, 0]
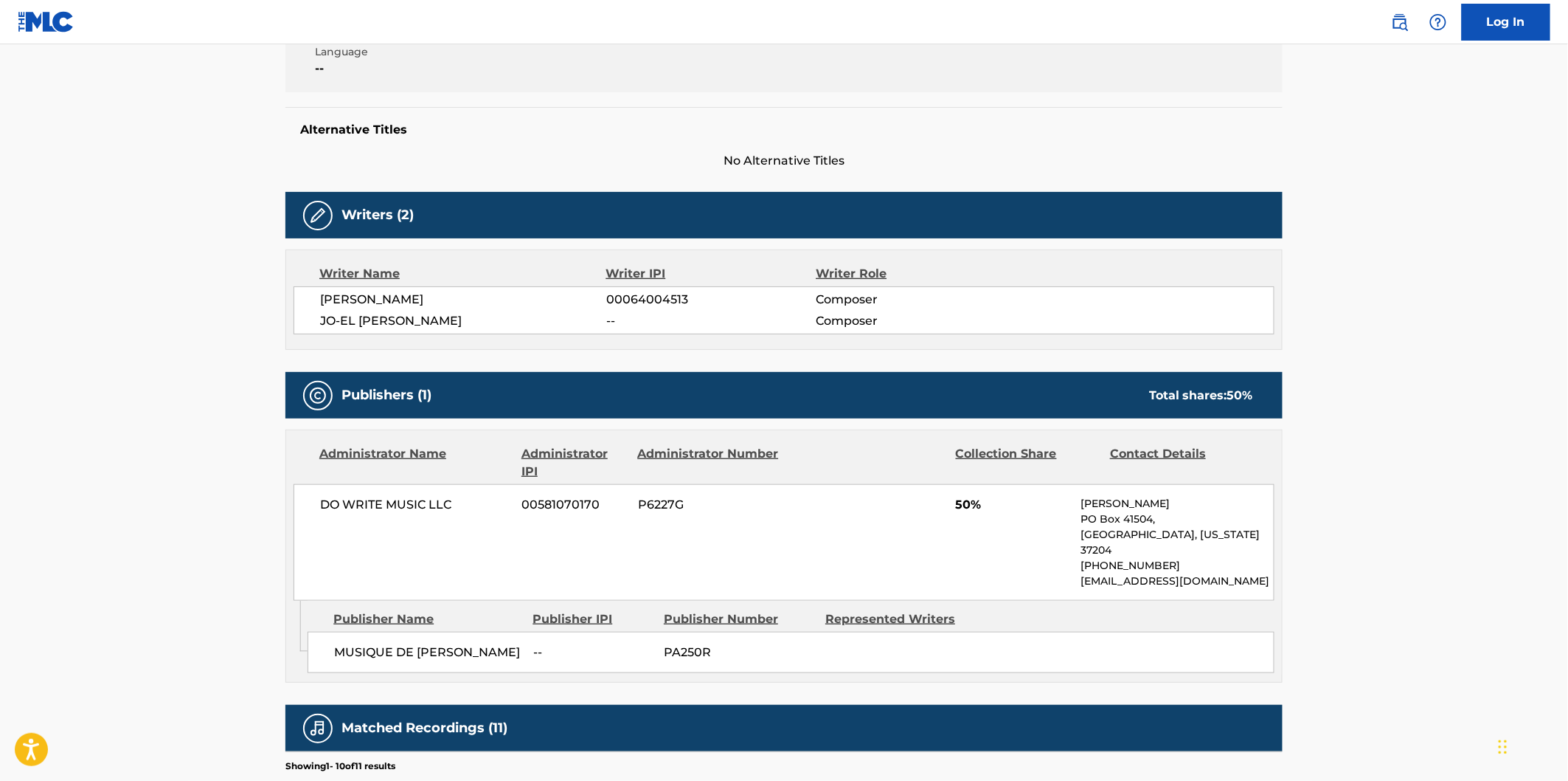
click at [371, 643] on span "MUSIQUE DE [PERSON_NAME]" at bounding box center [428, 652] width 188 height 18
click at [439, 643] on span "MUSIQUE DE [PERSON_NAME]" at bounding box center [428, 652] width 188 height 18
copy span "MUSIQUE DE [PERSON_NAME]"
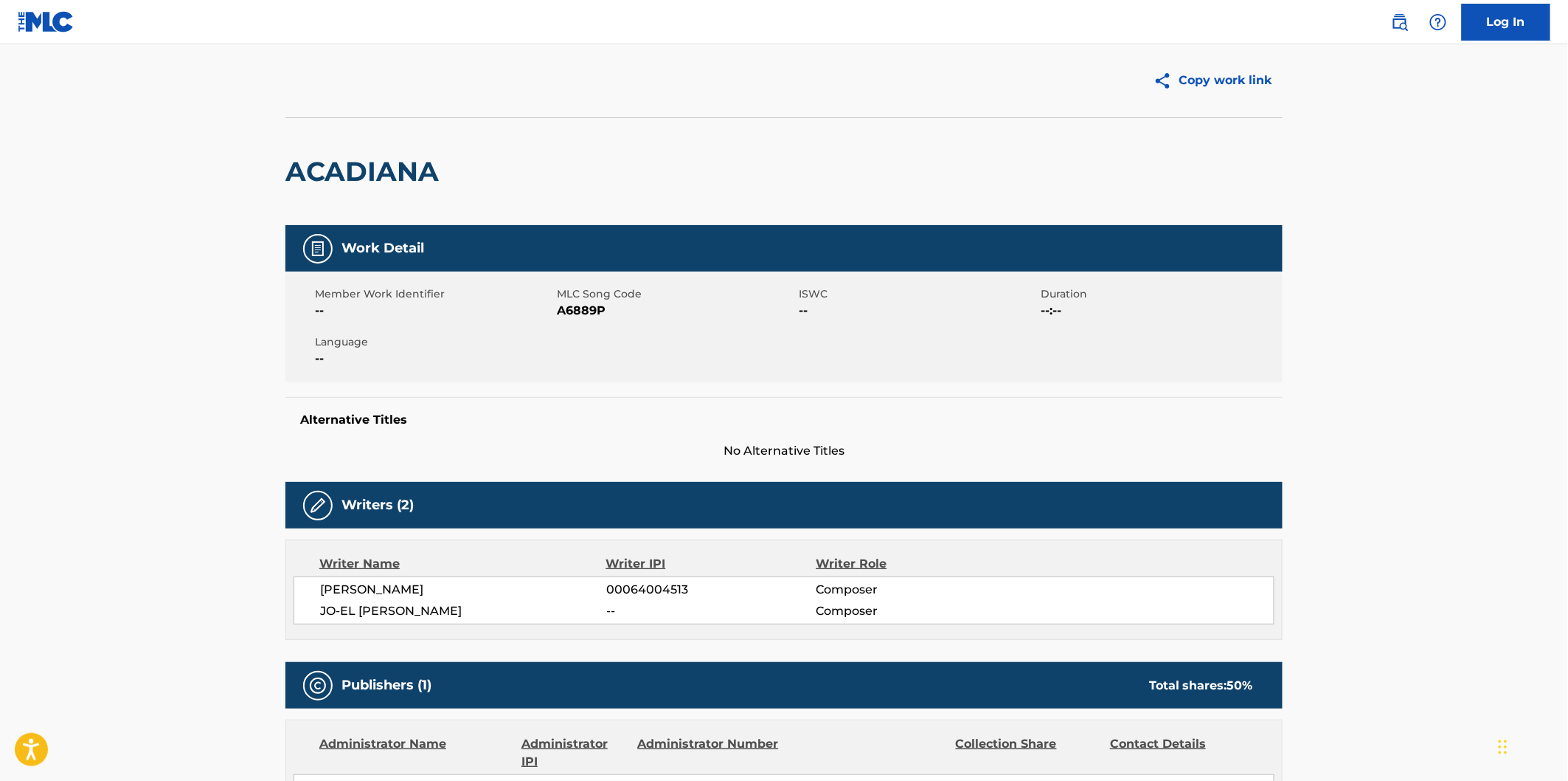
scroll to position [0, 0]
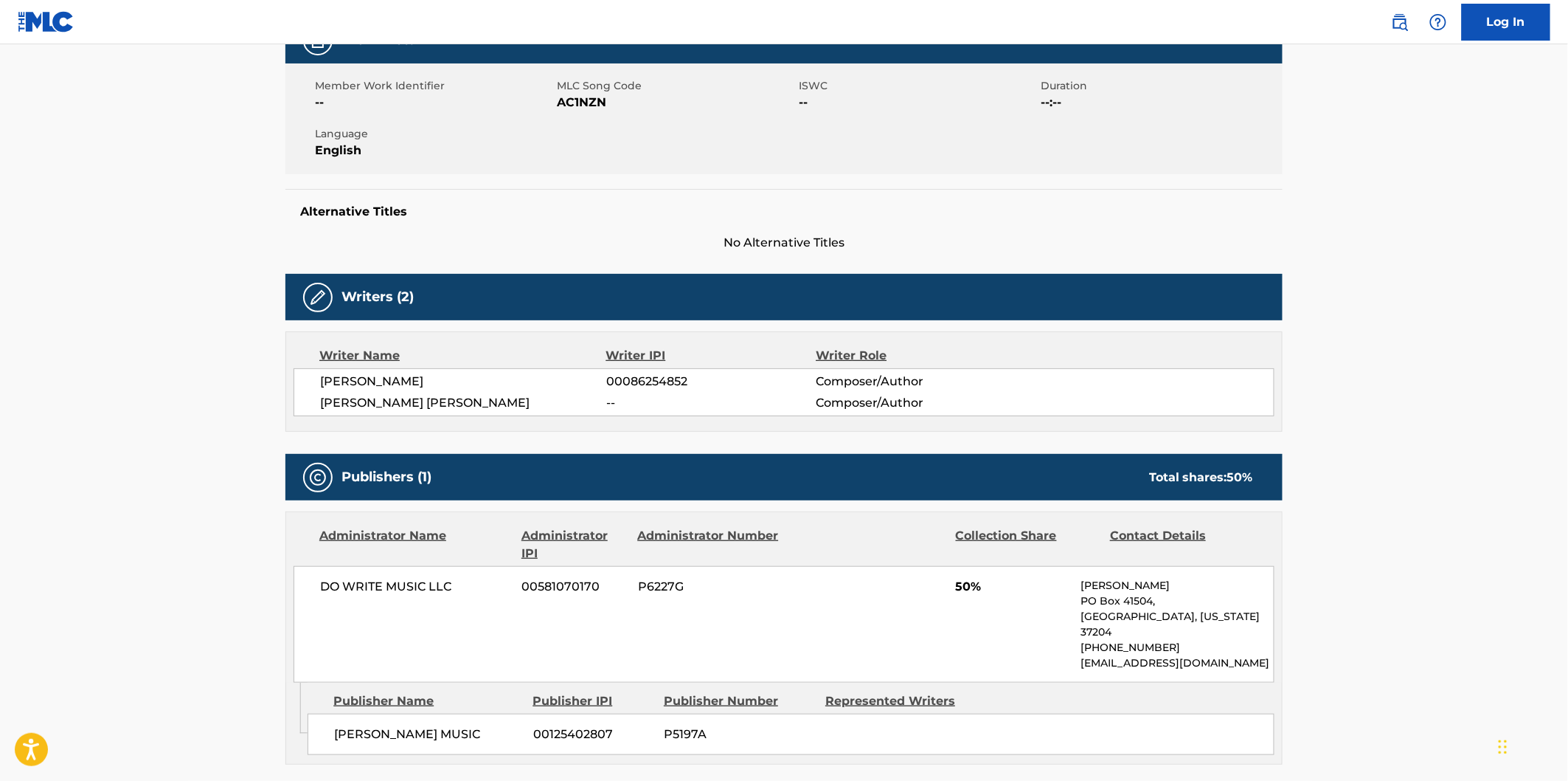
scroll to position [423, 0]
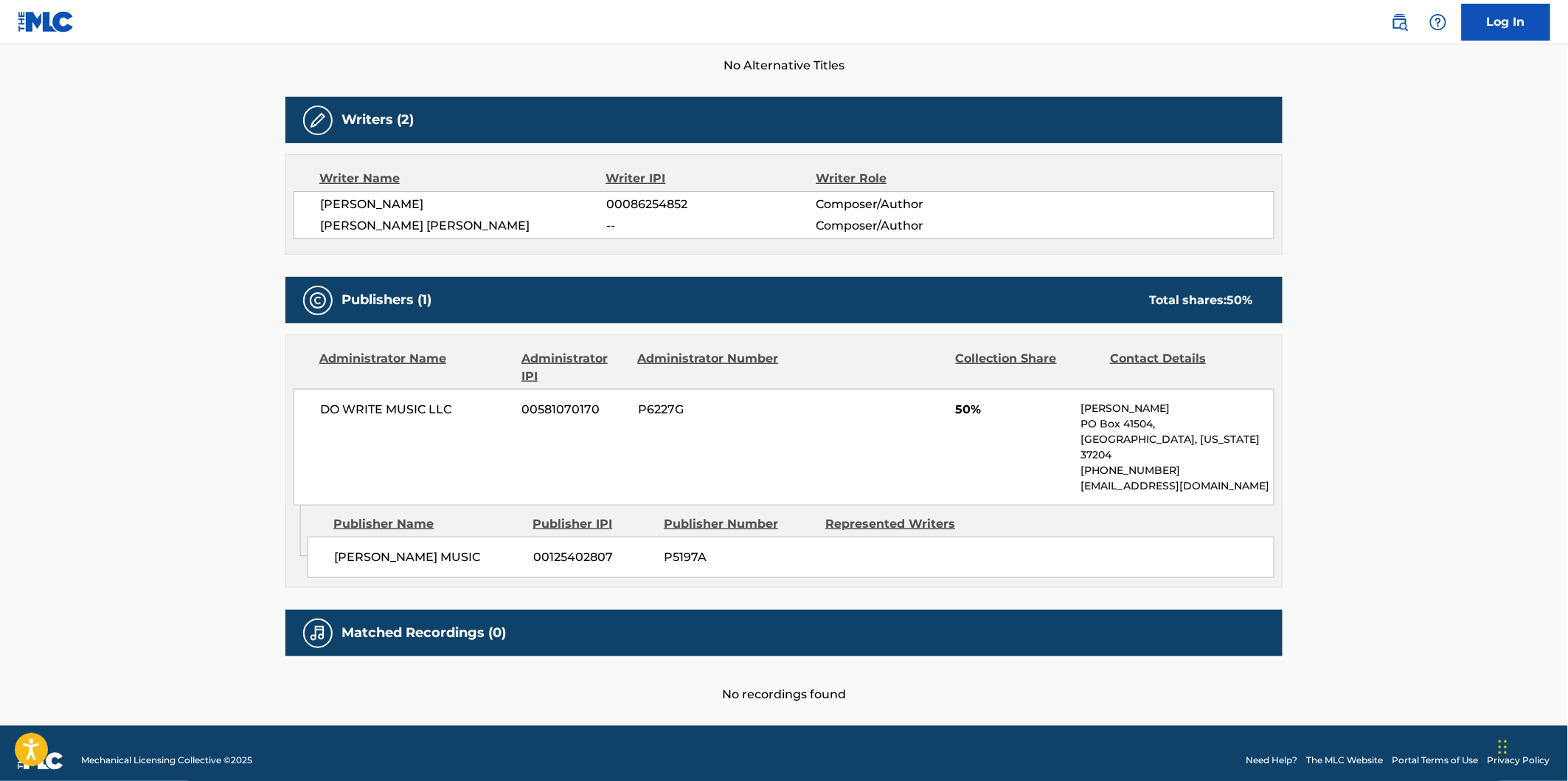
click at [371, 548] on span "JULANN MUSIC" at bounding box center [428, 557] width 188 height 18
click at [400, 548] on span "JULANN MUSIC" at bounding box center [428, 557] width 188 height 18
copy span "JULANN MUSIC"
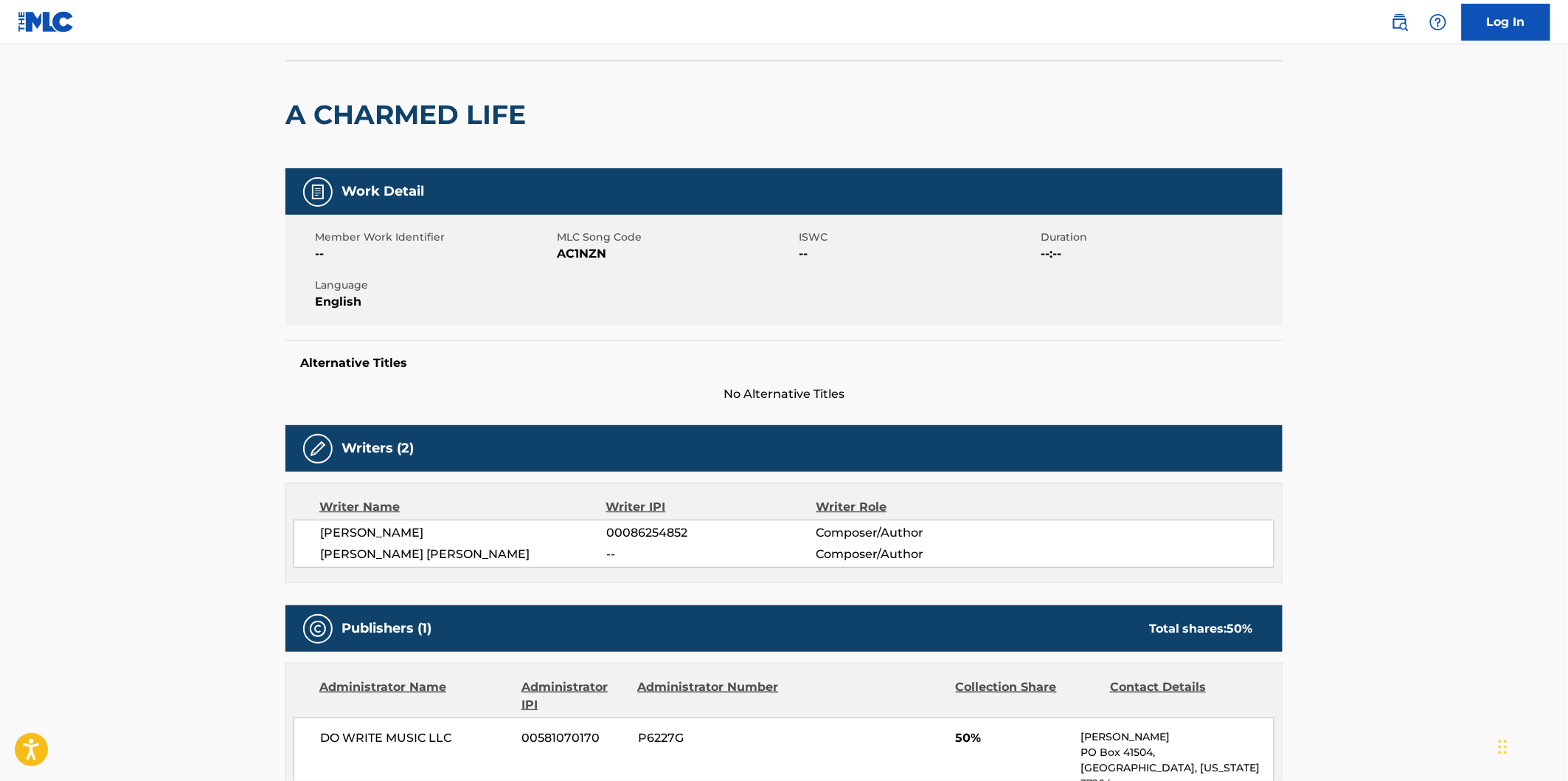
scroll to position [0, 0]
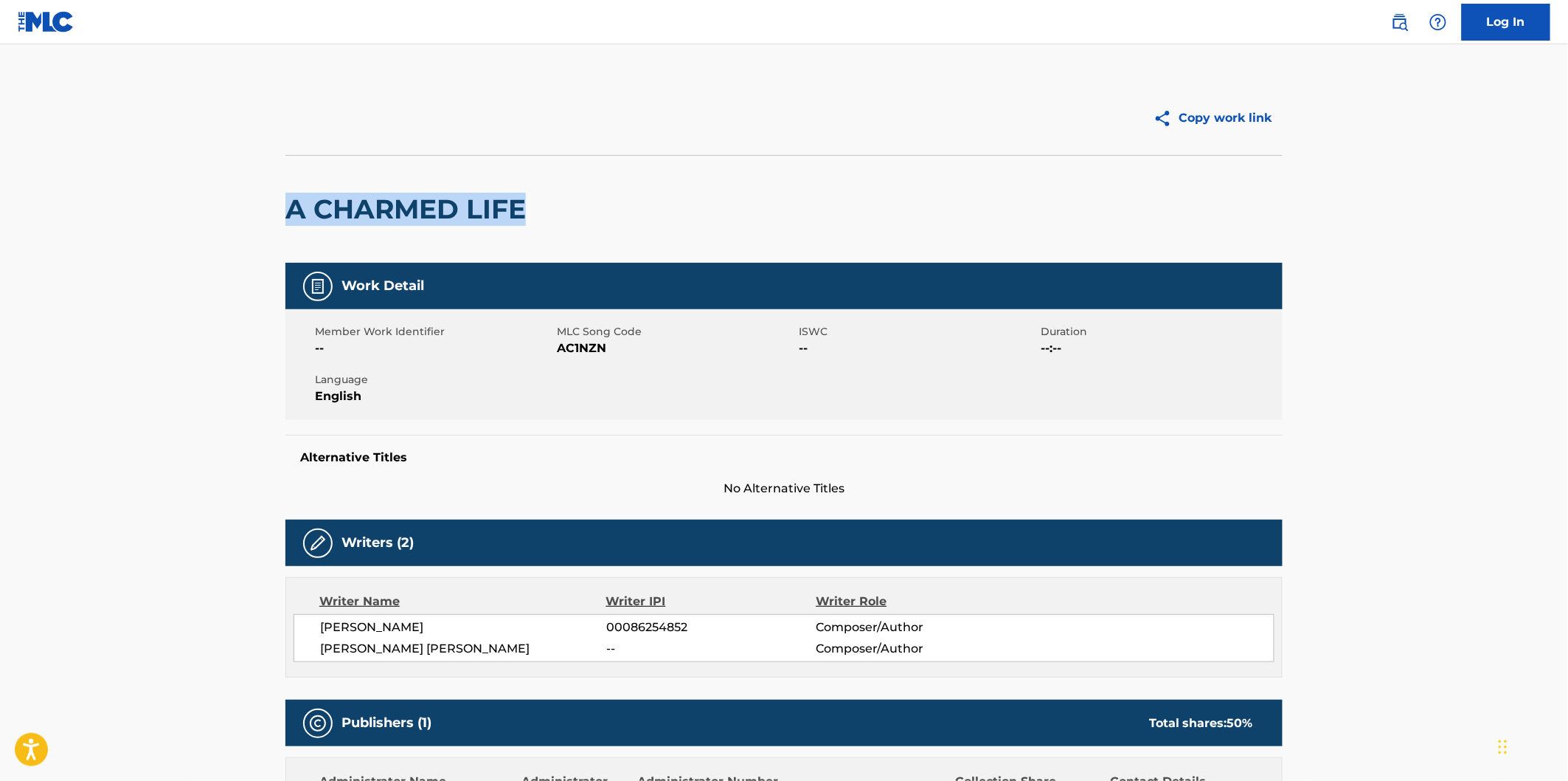
drag, startPoint x: 293, startPoint y: 203, endPoint x: 532, endPoint y: 202, distance: 239.0
click at [532, 202] on h2 "A CHARMED LIFE" at bounding box center [409, 208] width 248 height 33
copy h2 "A CHARMED LIFE"
drag, startPoint x: 319, startPoint y: 624, endPoint x: 388, endPoint y: 624, distance: 69.0
click at [388, 624] on div "LAWRENCE B. GOTTLIEB 00086254852 Composer/Author VENIER VENIER -- Composer/Auth…" at bounding box center [784, 637] width 981 height 48
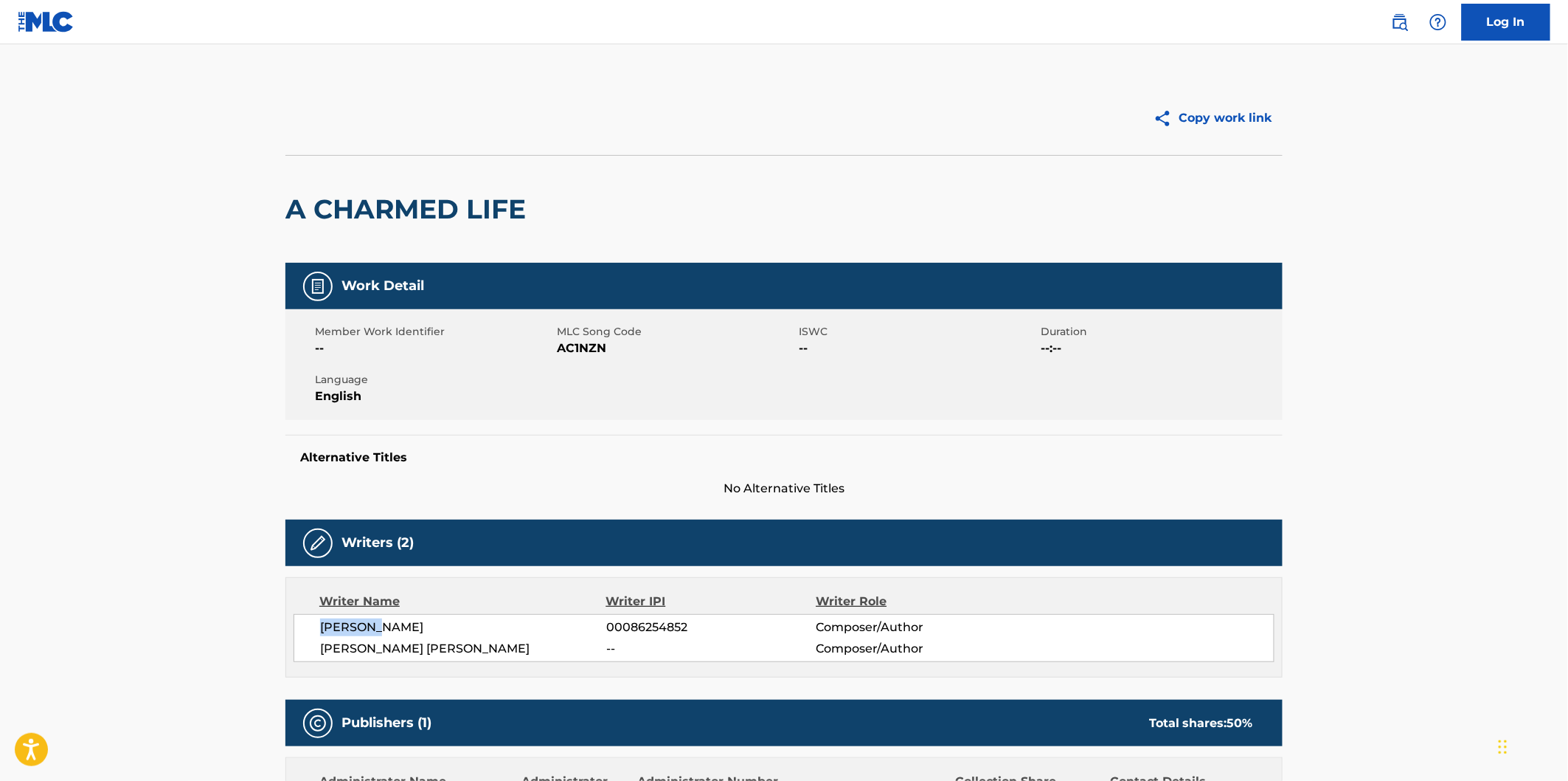
copy span "LAWRENCE"
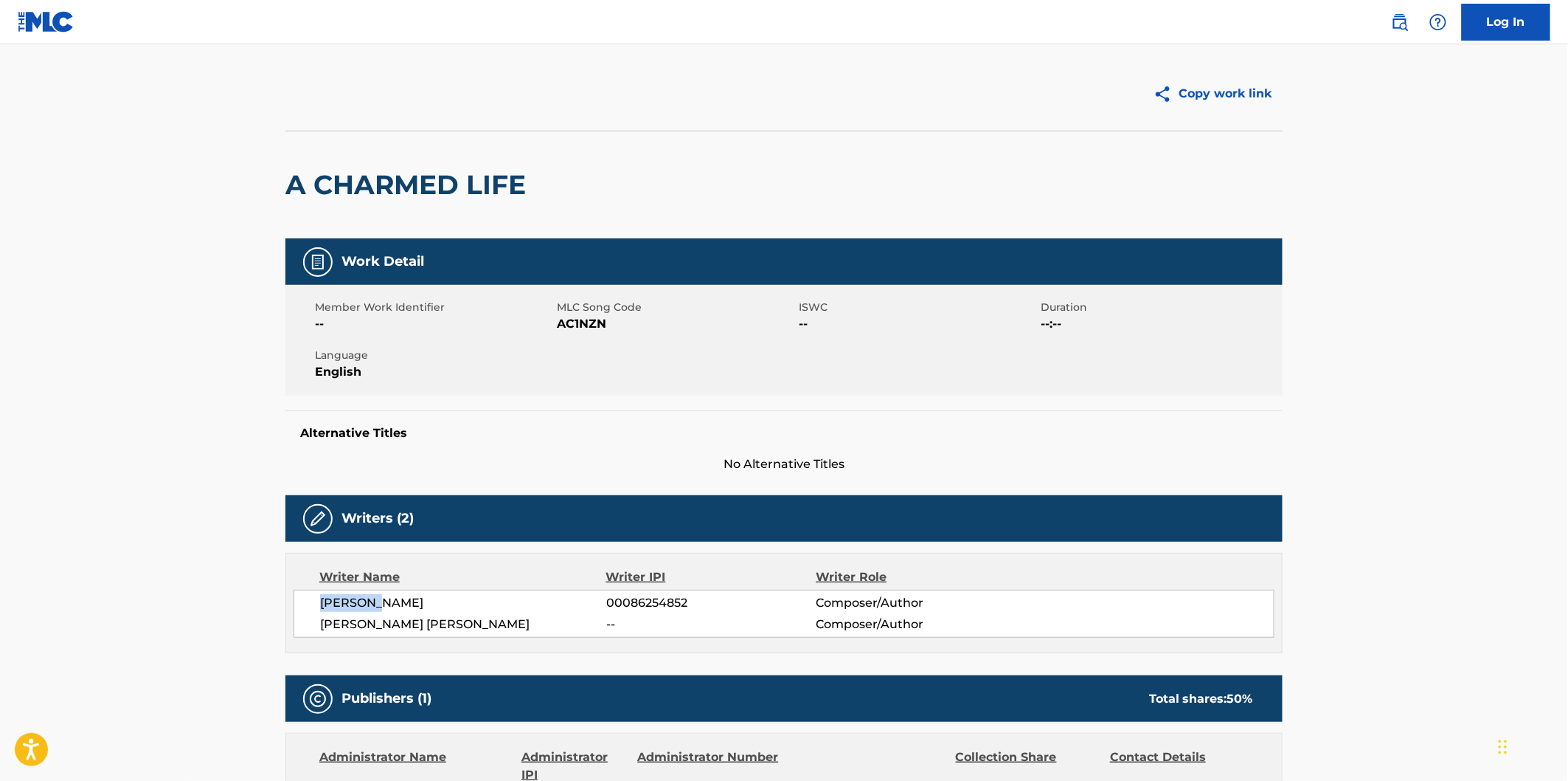
scroll to position [327, 0]
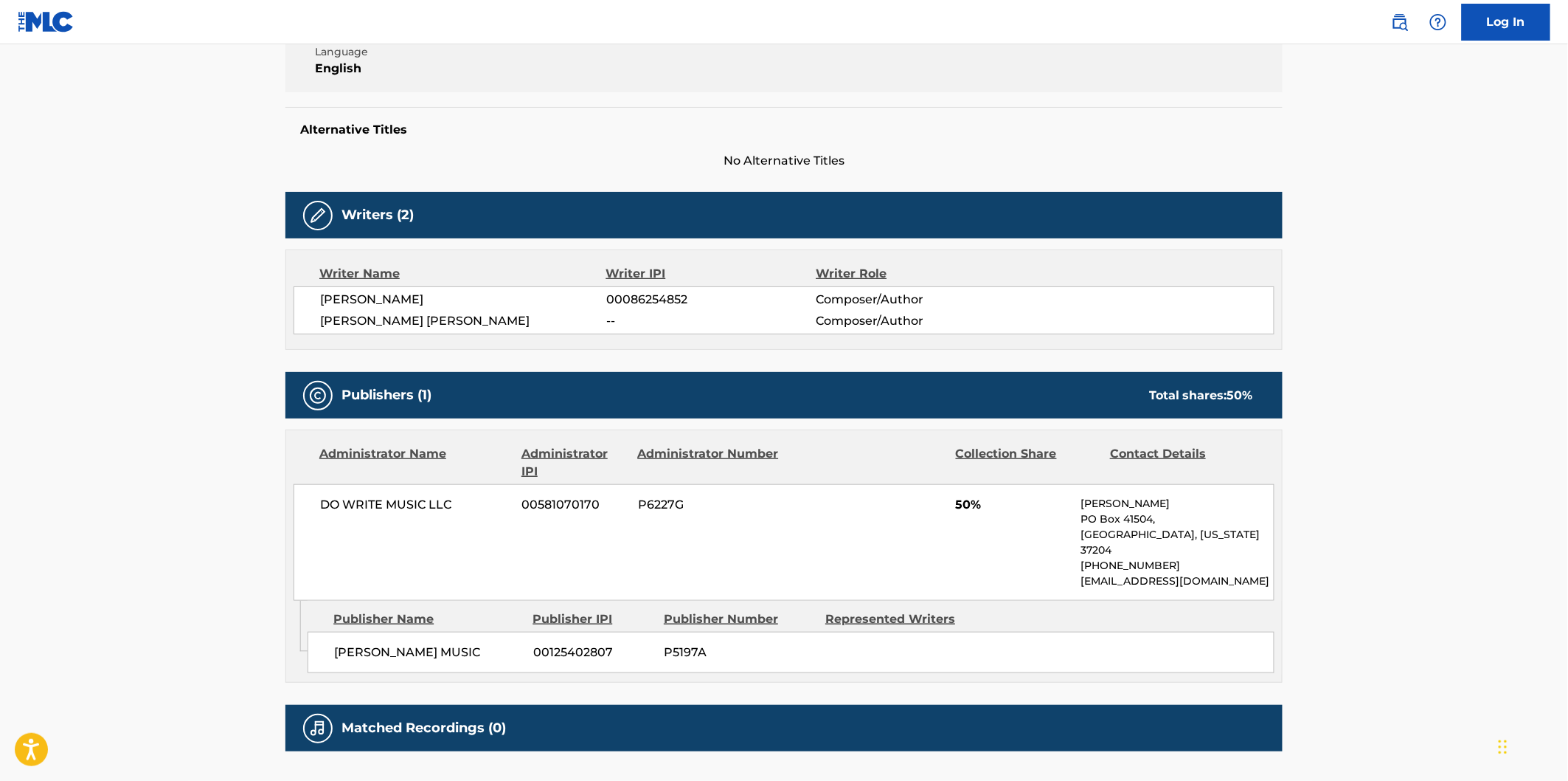
click at [694, 643] on span "P5197A" at bounding box center [739, 652] width 151 height 18
copy span "P5197A"
click at [627, 643] on span "00125402807" at bounding box center [593, 652] width 120 height 18
click at [74, 181] on main "Copy work link A CHARMED LIFE Work Detail Member Work Identifier -- MLC Song Co…" at bounding box center [784, 269] width 1568 height 1104
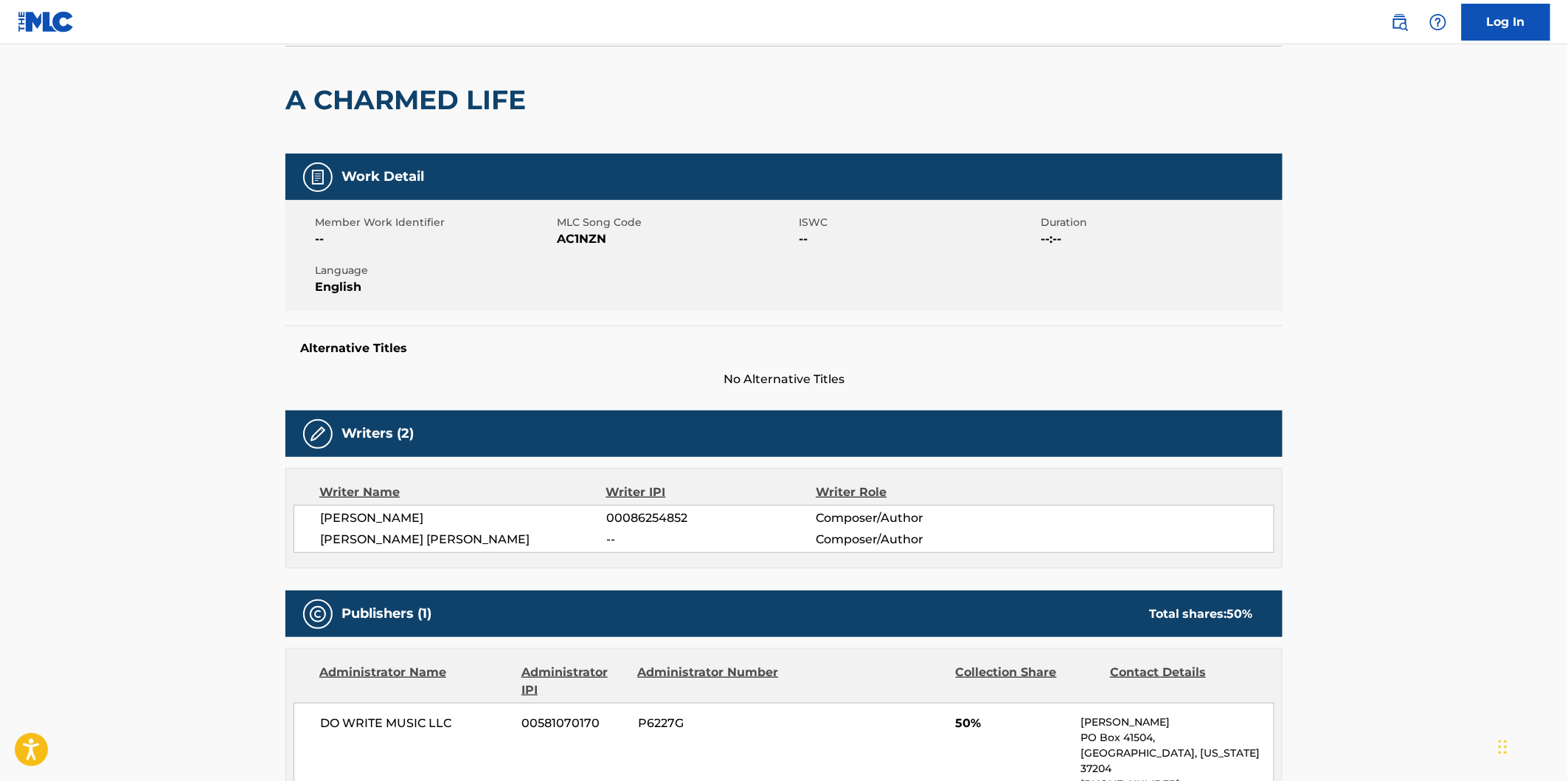
scroll to position [0, 0]
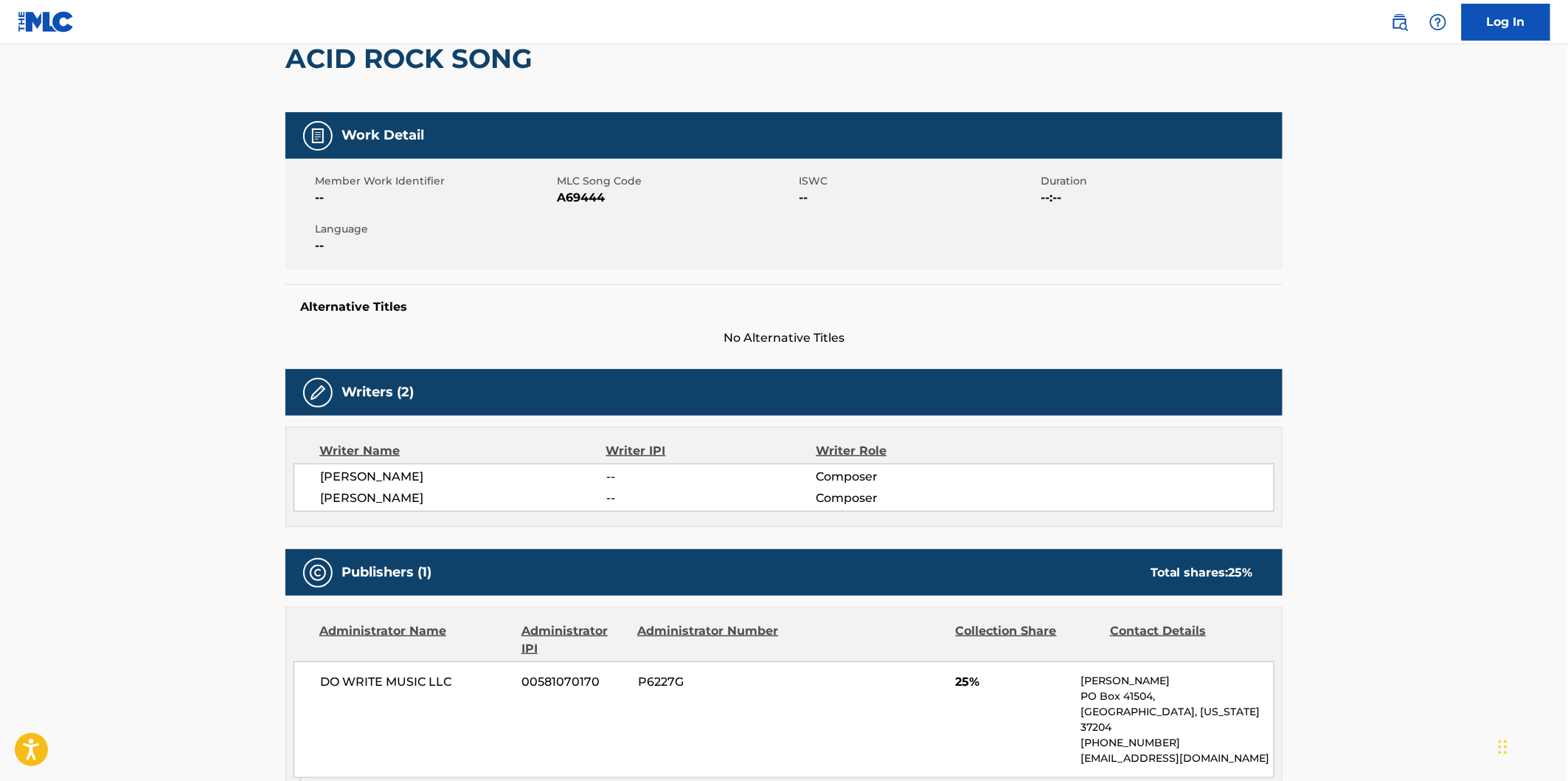
scroll to position [246, 0]
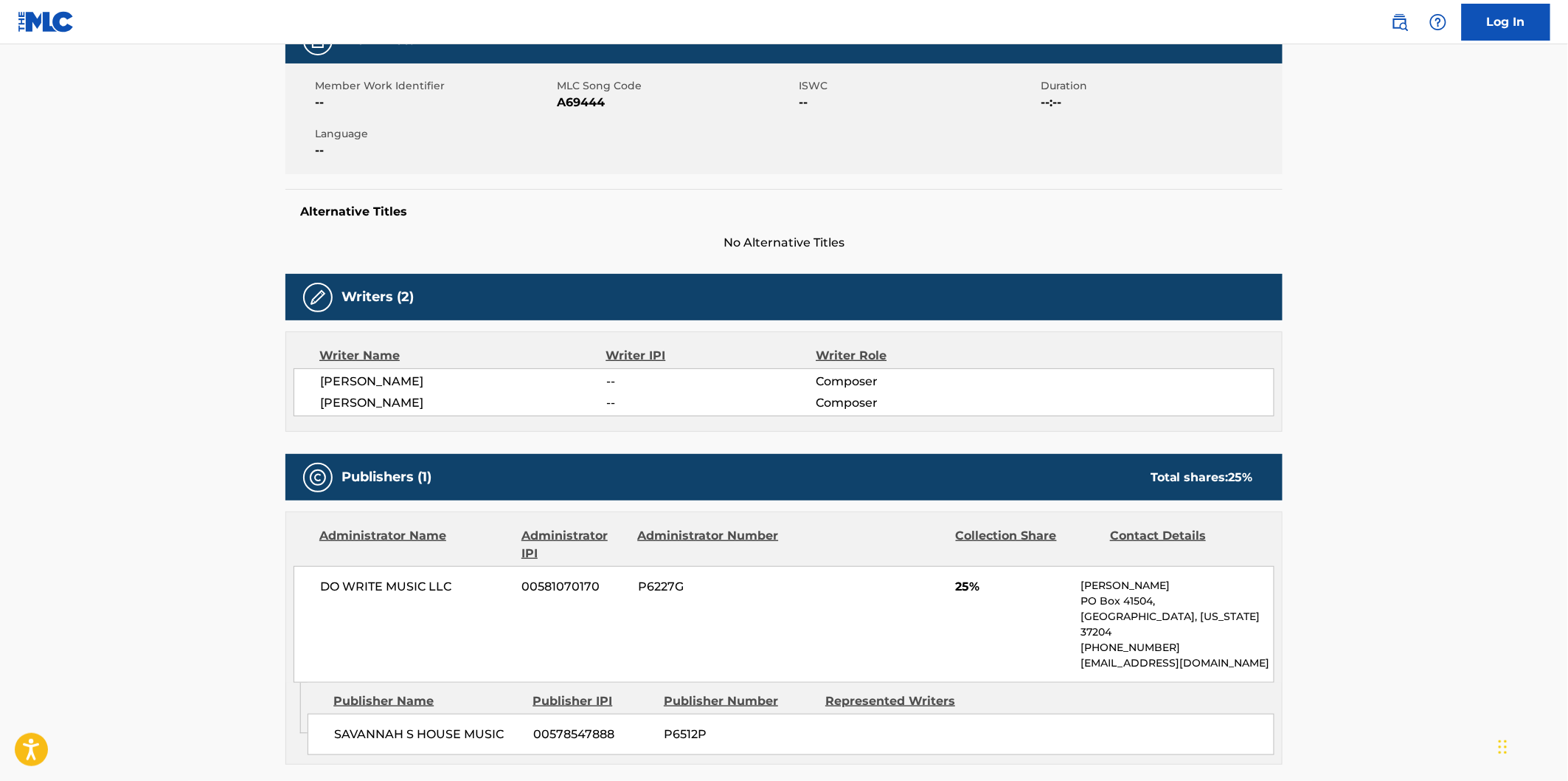
click at [368, 725] on span "SAVANNAH S HOUSE MUSIC" at bounding box center [428, 734] width 188 height 18
click at [453, 714] on div "SAVANNAH S HOUSE MUSIC 00578547888 P6512P" at bounding box center [791, 734] width 967 height 42
click at [492, 714] on div "SAVANNAH S HOUSE MUSIC 00578547888 P6512P" at bounding box center [791, 734] width 967 height 42
copy span "SAVANNAH S HOUSE MUSIC"
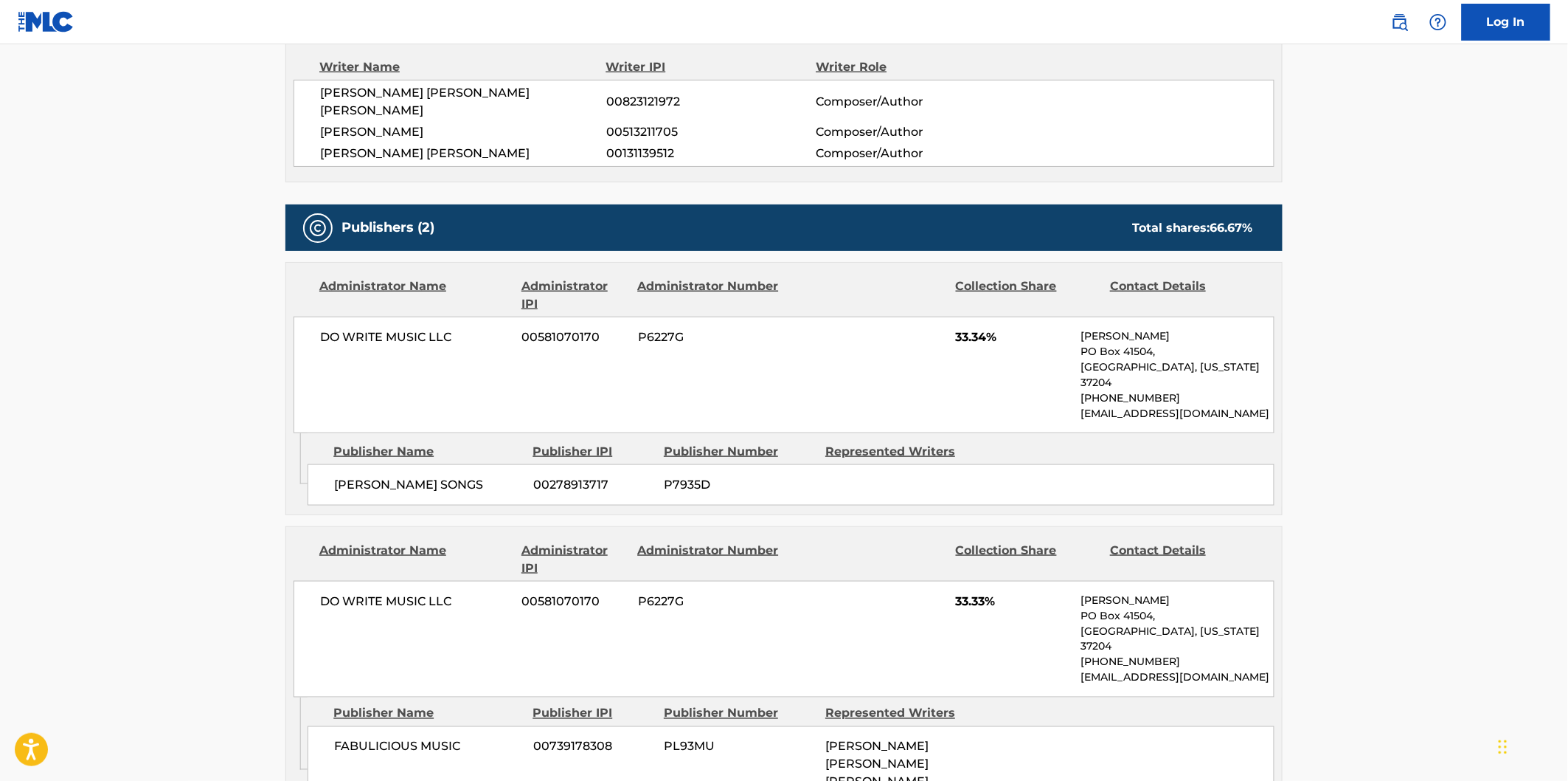
scroll to position [707, 0]
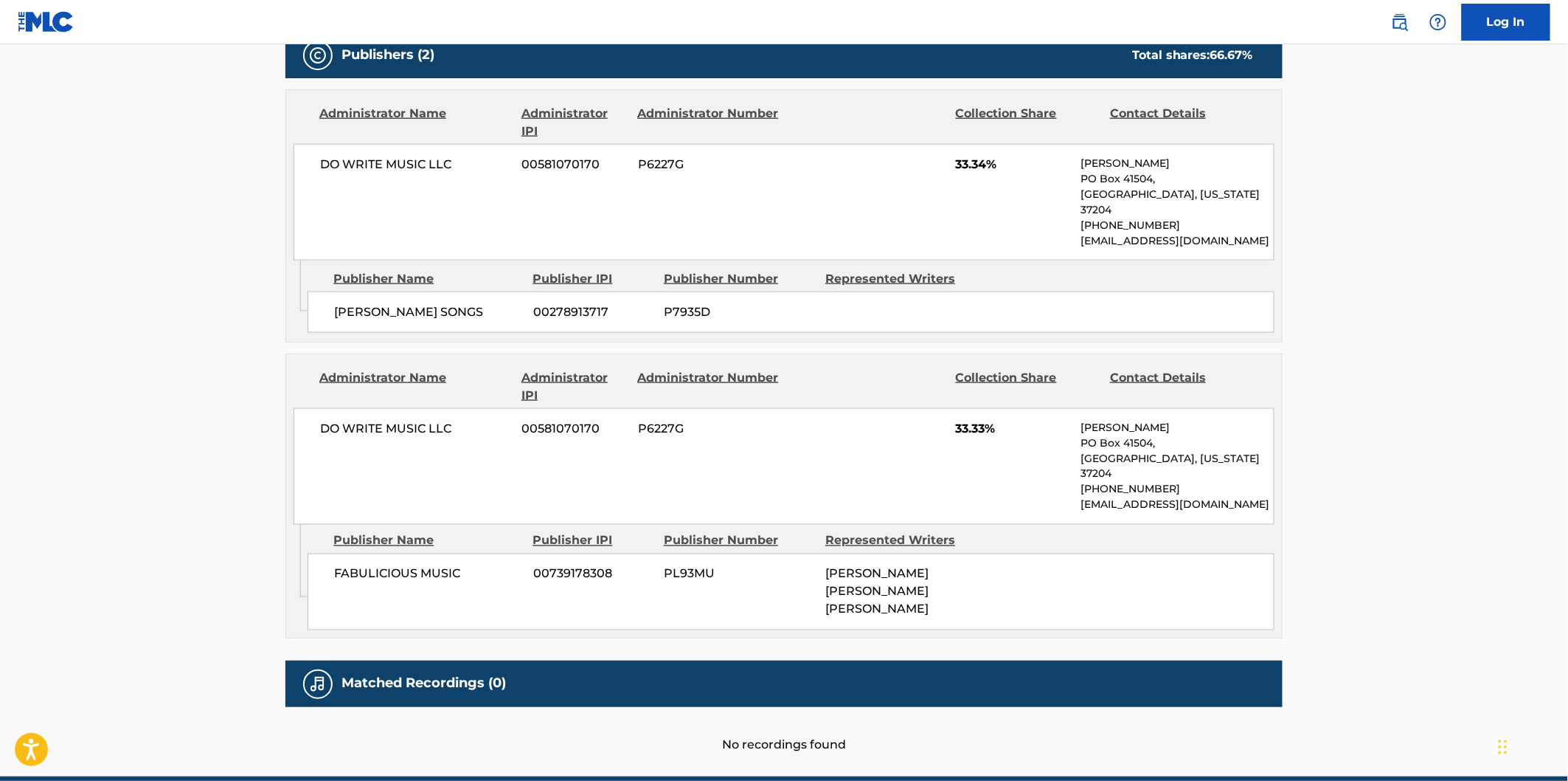
click at [366, 553] on div "FABULICIOUS MUSIC 00739178308 PL93MU [PERSON_NAME] [PERSON_NAME] [PERSON_NAME]" at bounding box center [791, 591] width 967 height 76
click at [435, 565] on span "FABULICIOUS MUSIC" at bounding box center [428, 574] width 188 height 18
copy span "FABULICIOUS MUSIC"
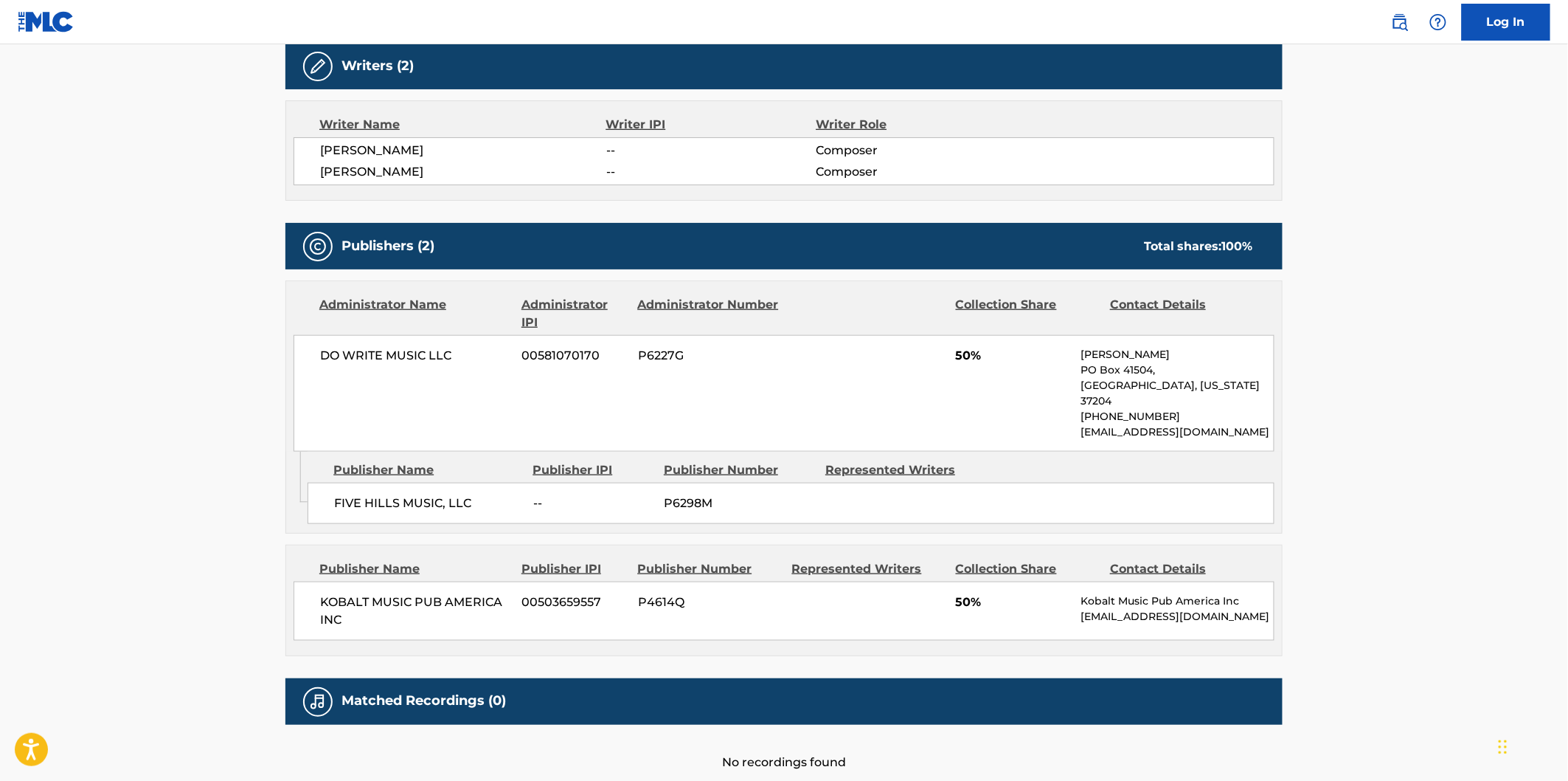
scroll to position [492, 0]
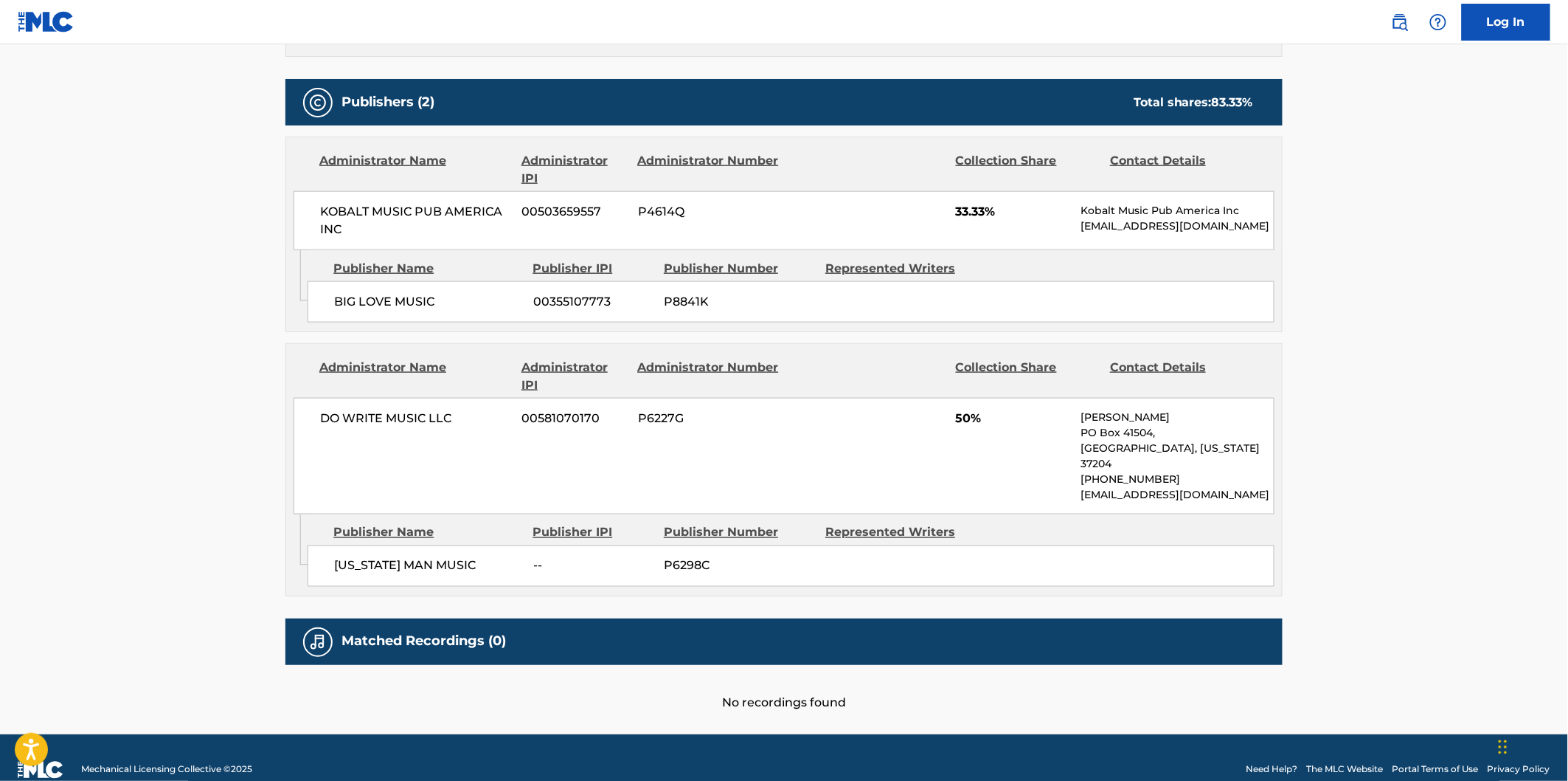
scroll to position [651, 0]
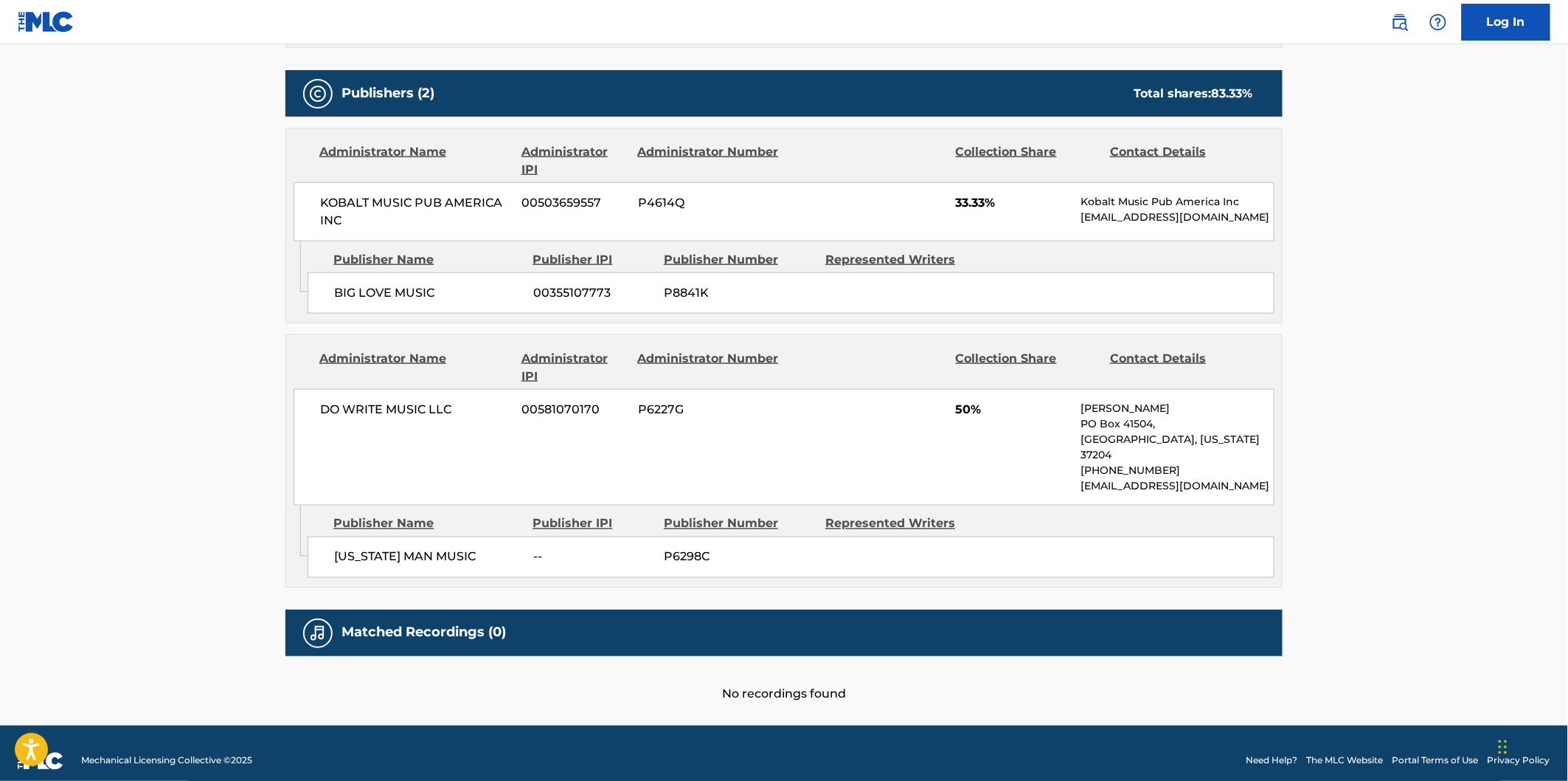
click at [360, 548] on span "[US_STATE] MAN MUSIC" at bounding box center [428, 557] width 188 height 18
click at [482, 548] on span "[US_STATE] MAN MUSIC" at bounding box center [428, 557] width 188 height 18
copy div "[US_STATE] MAN MUSIC"
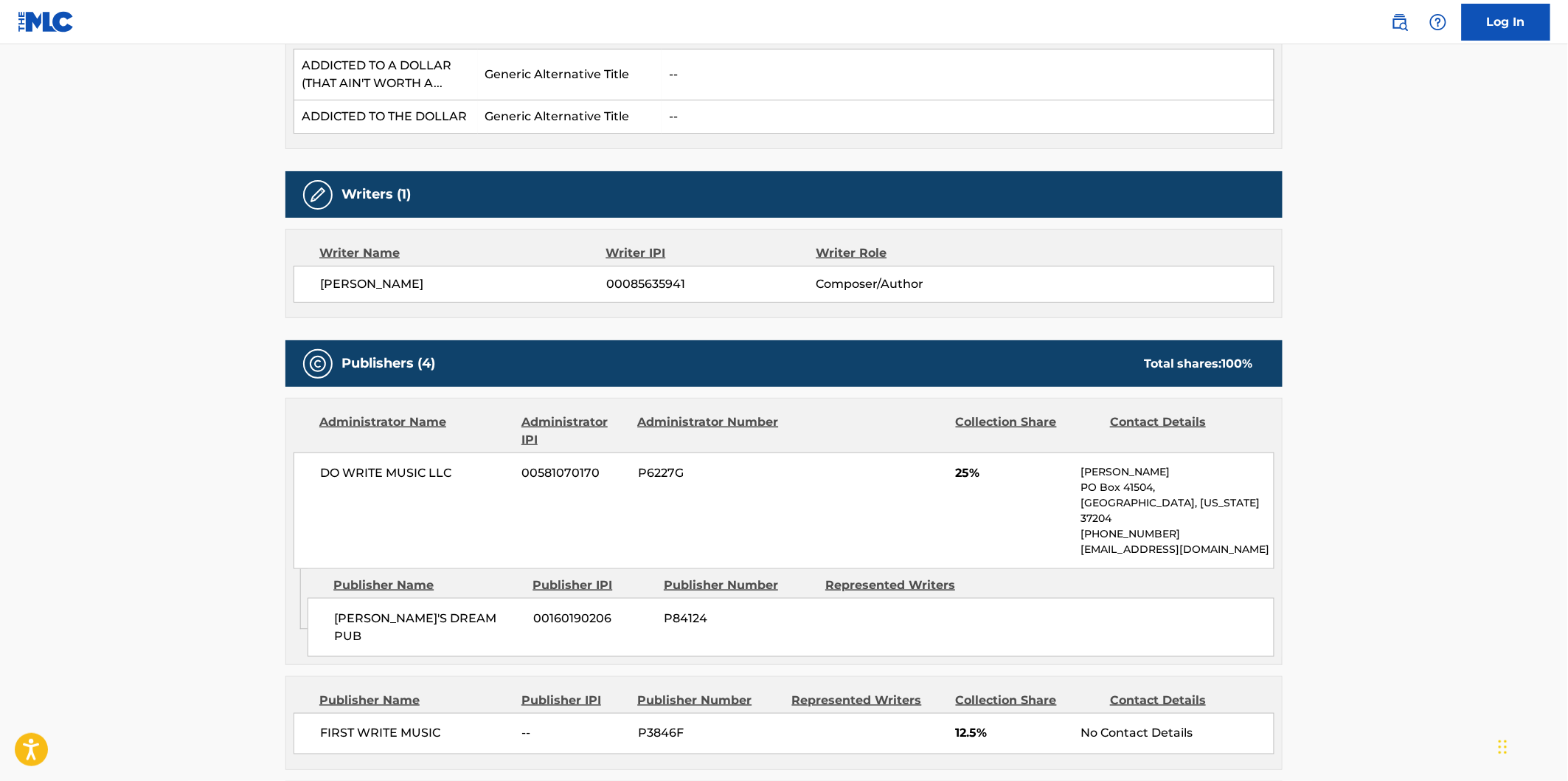
scroll to position [492, 0]
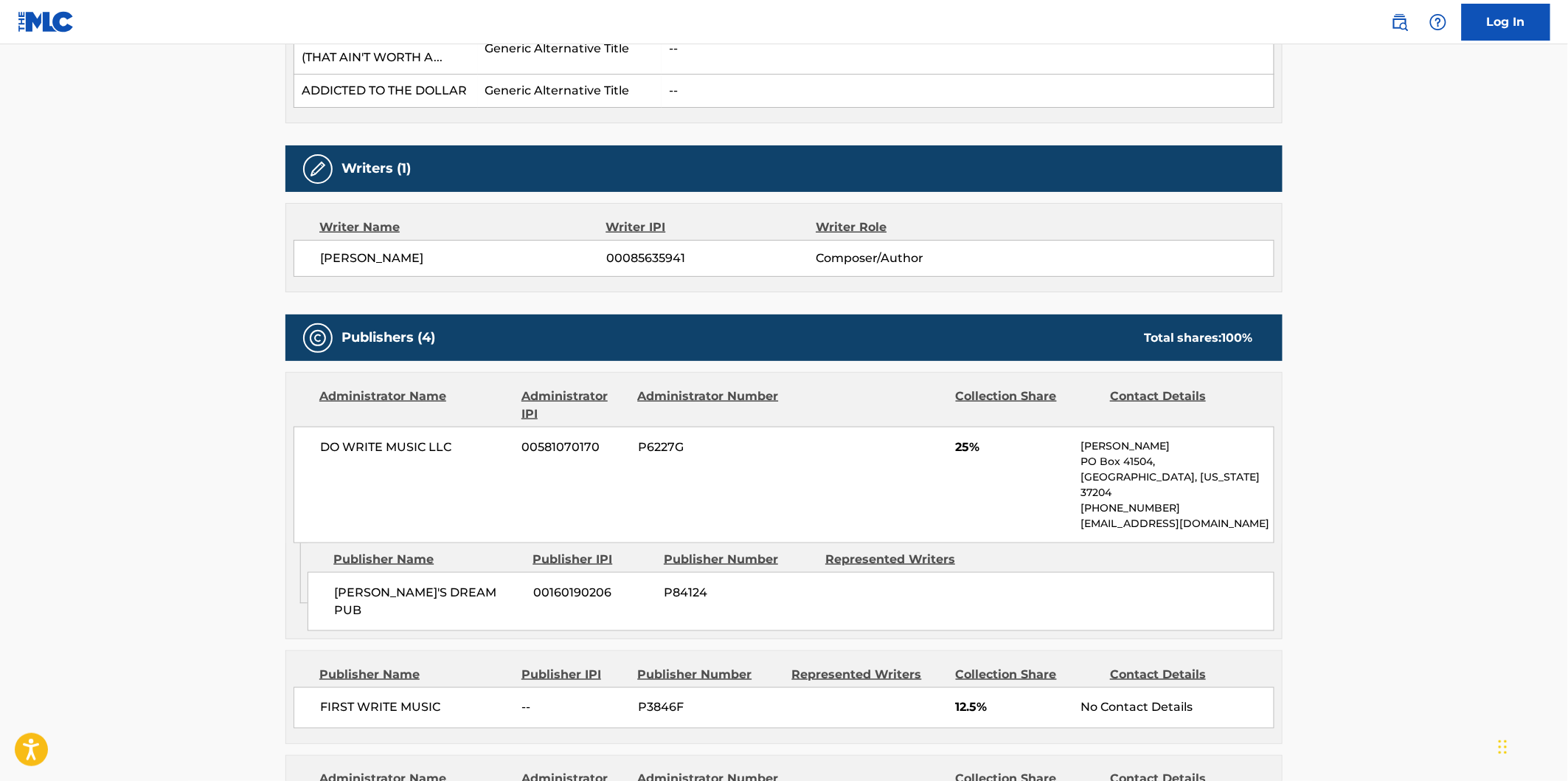
click at [355, 584] on span "BRIAN'S DREAM PUB" at bounding box center [428, 602] width 188 height 36
drag, startPoint x: 418, startPoint y: 581, endPoint x: 433, endPoint y: 579, distance: 15.1
click at [419, 584] on span "BRIAN'S DREAM PUB" at bounding box center [428, 602] width 188 height 36
click at [444, 584] on span "BRIAN'S DREAM PUB" at bounding box center [428, 602] width 188 height 36
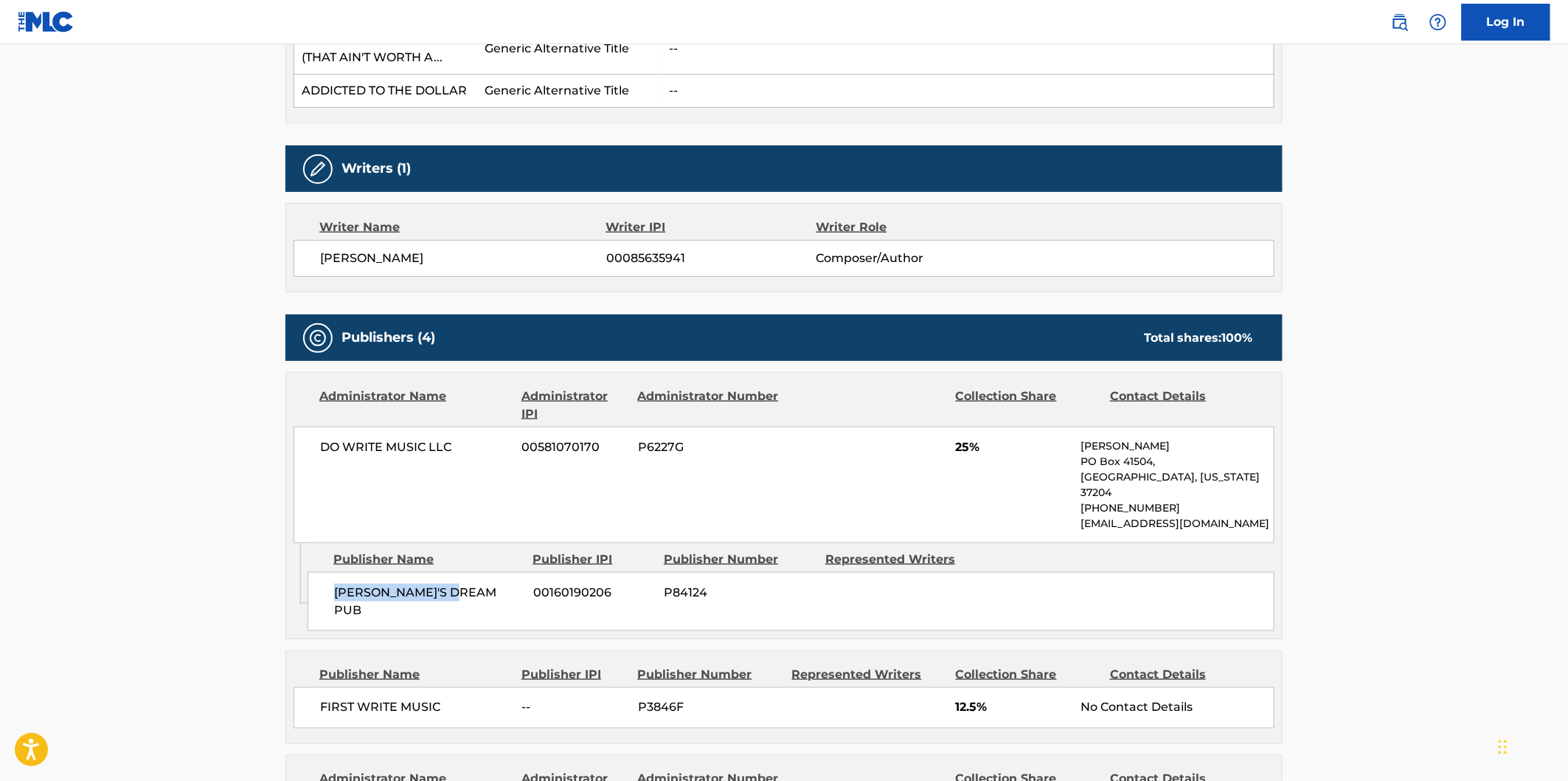
copy span "BRIAN'S DREAM PUB"
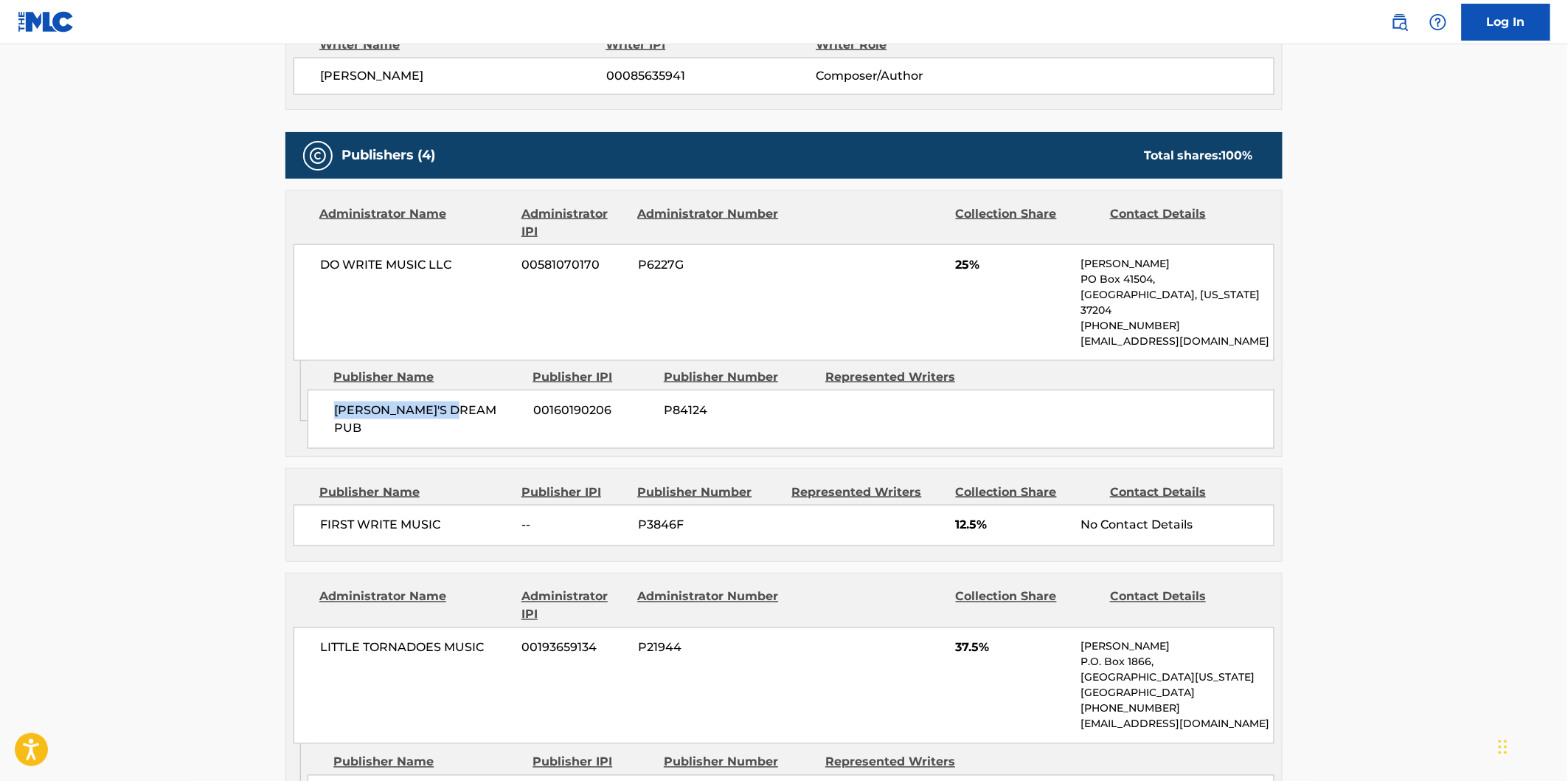
scroll to position [737, 0]
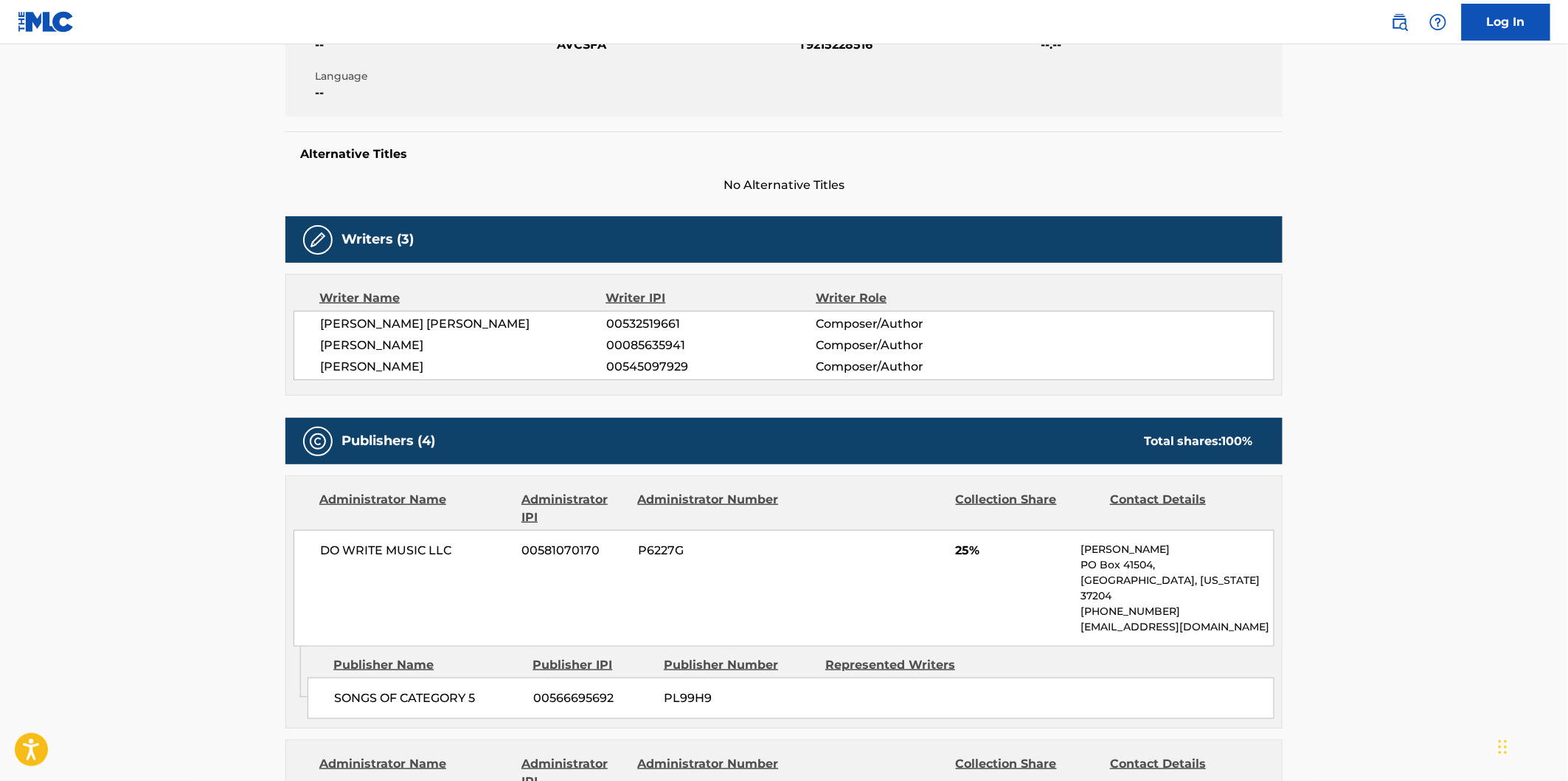
scroll to position [409, 0]
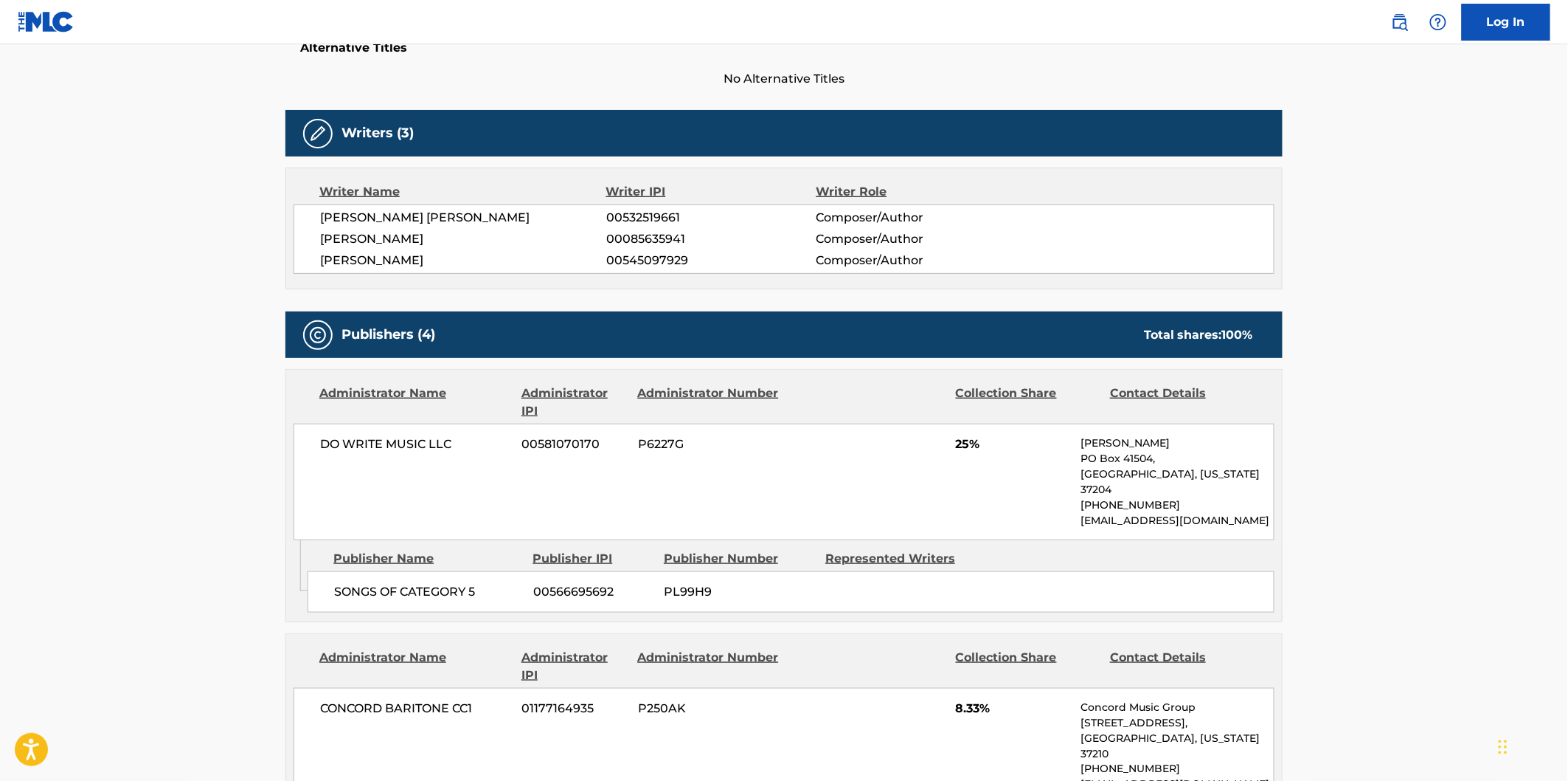
click at [357, 583] on span "SONGS OF CATEGORY 5" at bounding box center [428, 592] width 188 height 18
drag, startPoint x: 430, startPoint y: 570, endPoint x: 470, endPoint y: 570, distance: 40.0
click at [470, 583] on span "SONGS OF CATEGORY 5" at bounding box center [428, 592] width 188 height 18
copy span "SONGS OF CATEGORY 5"
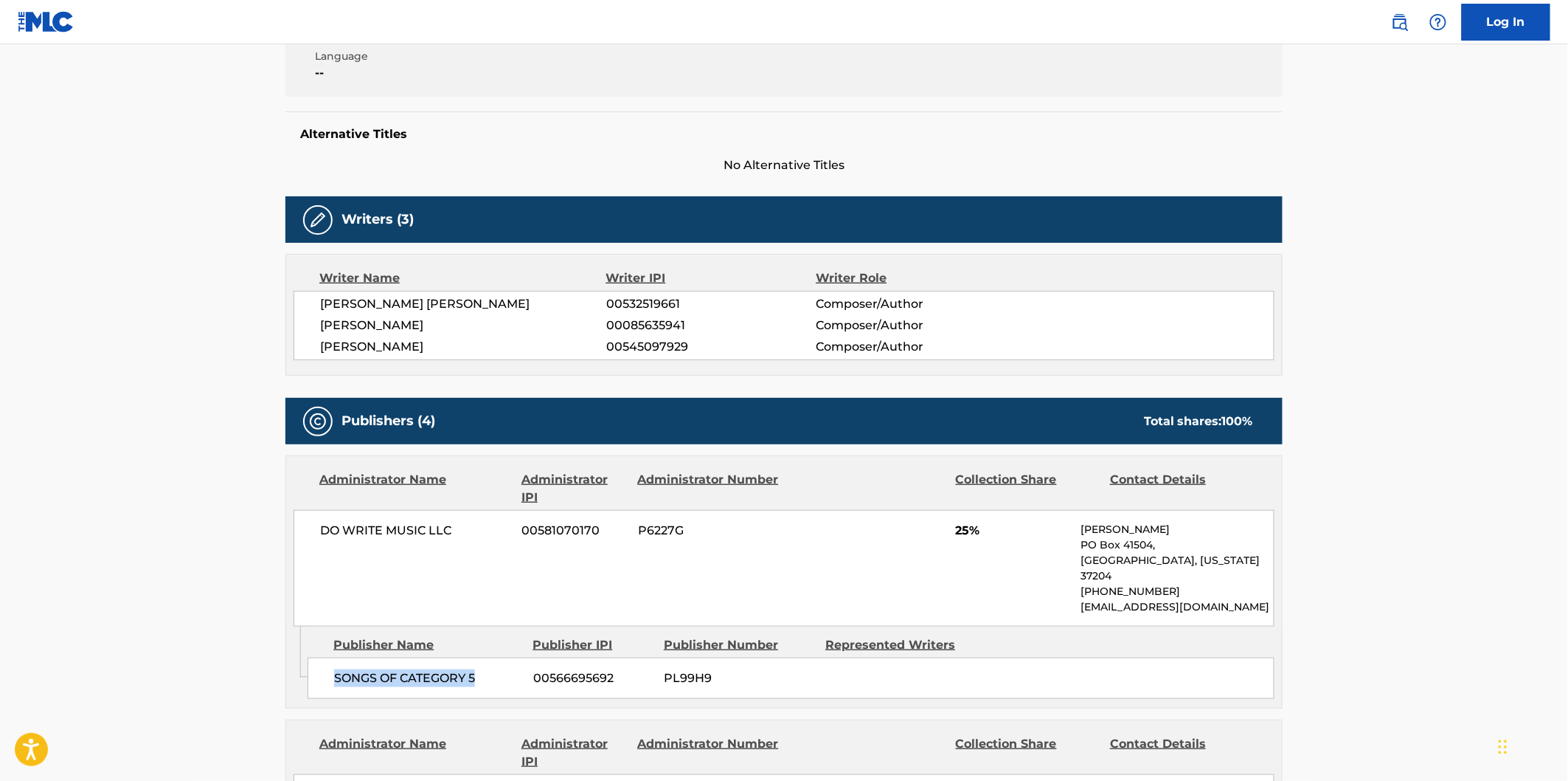
scroll to position [246, 0]
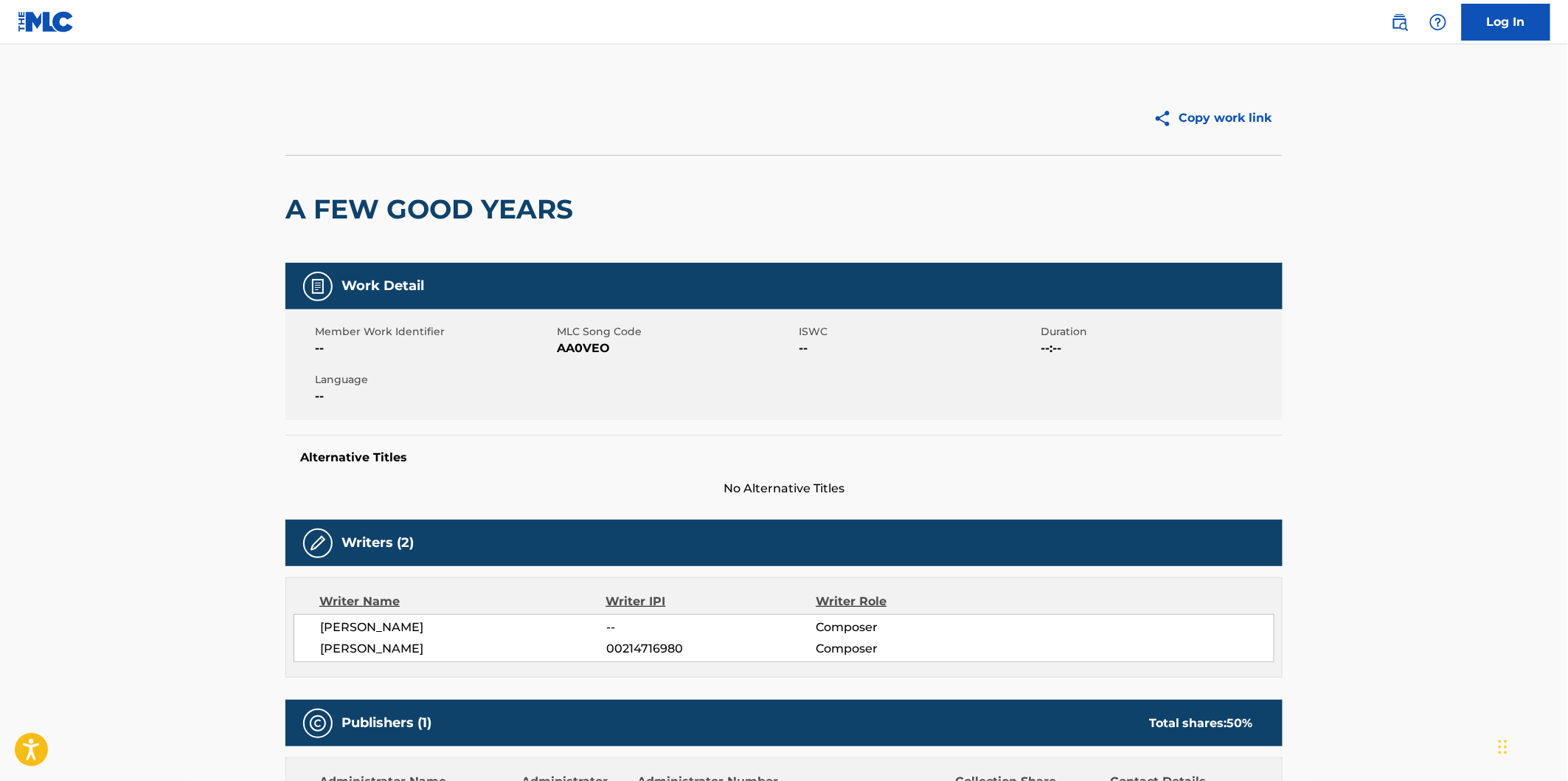
scroll to position [246, 0]
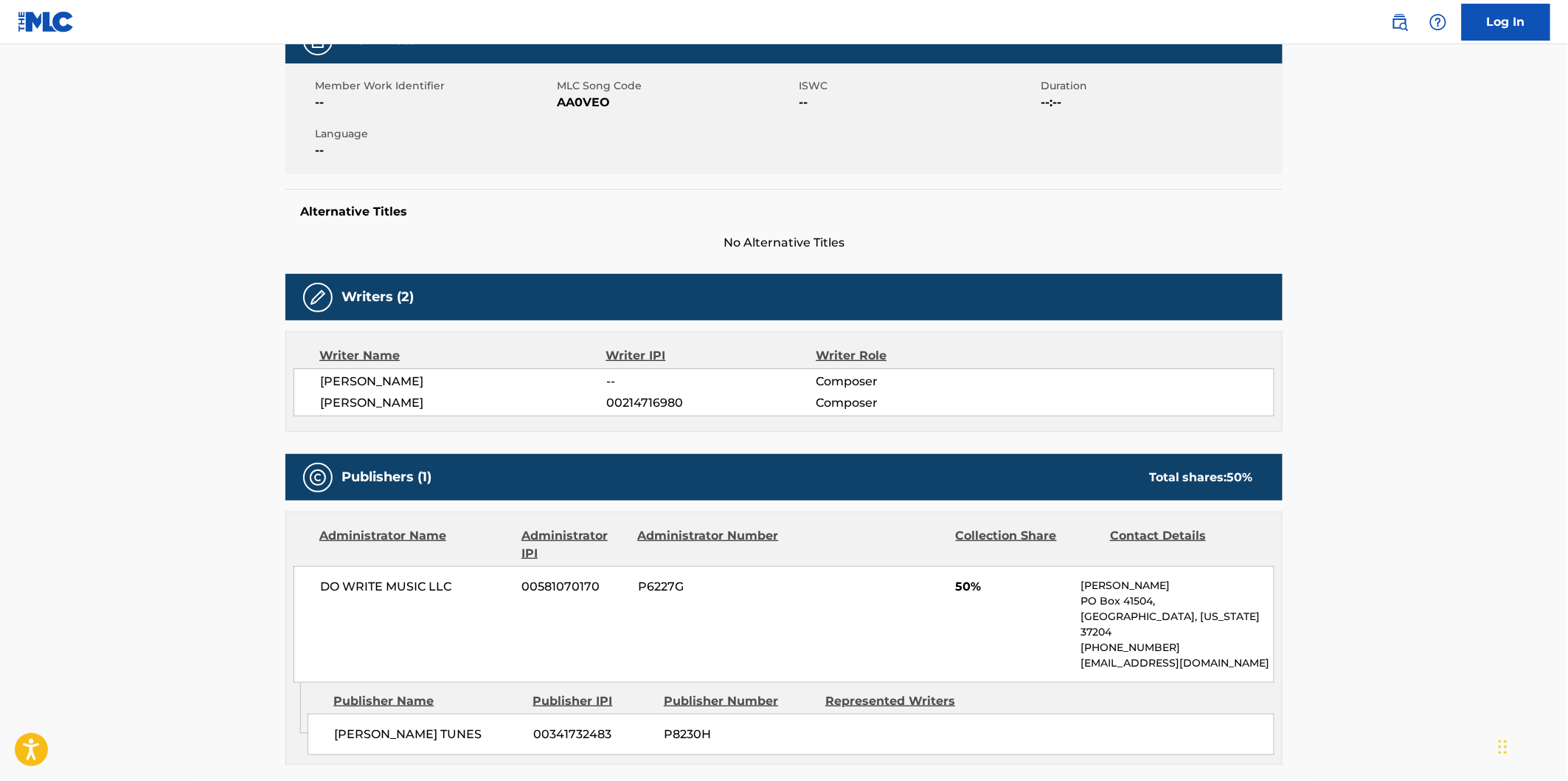
click at [340, 725] on span "[PERSON_NAME] TUNES" at bounding box center [428, 734] width 188 height 18
click at [437, 725] on span "[PERSON_NAME] TUNES" at bounding box center [428, 734] width 188 height 18
click at [465, 725] on span "[PERSON_NAME] TUNES" at bounding box center [428, 734] width 188 height 18
copy span "[PERSON_NAME] TUNES"
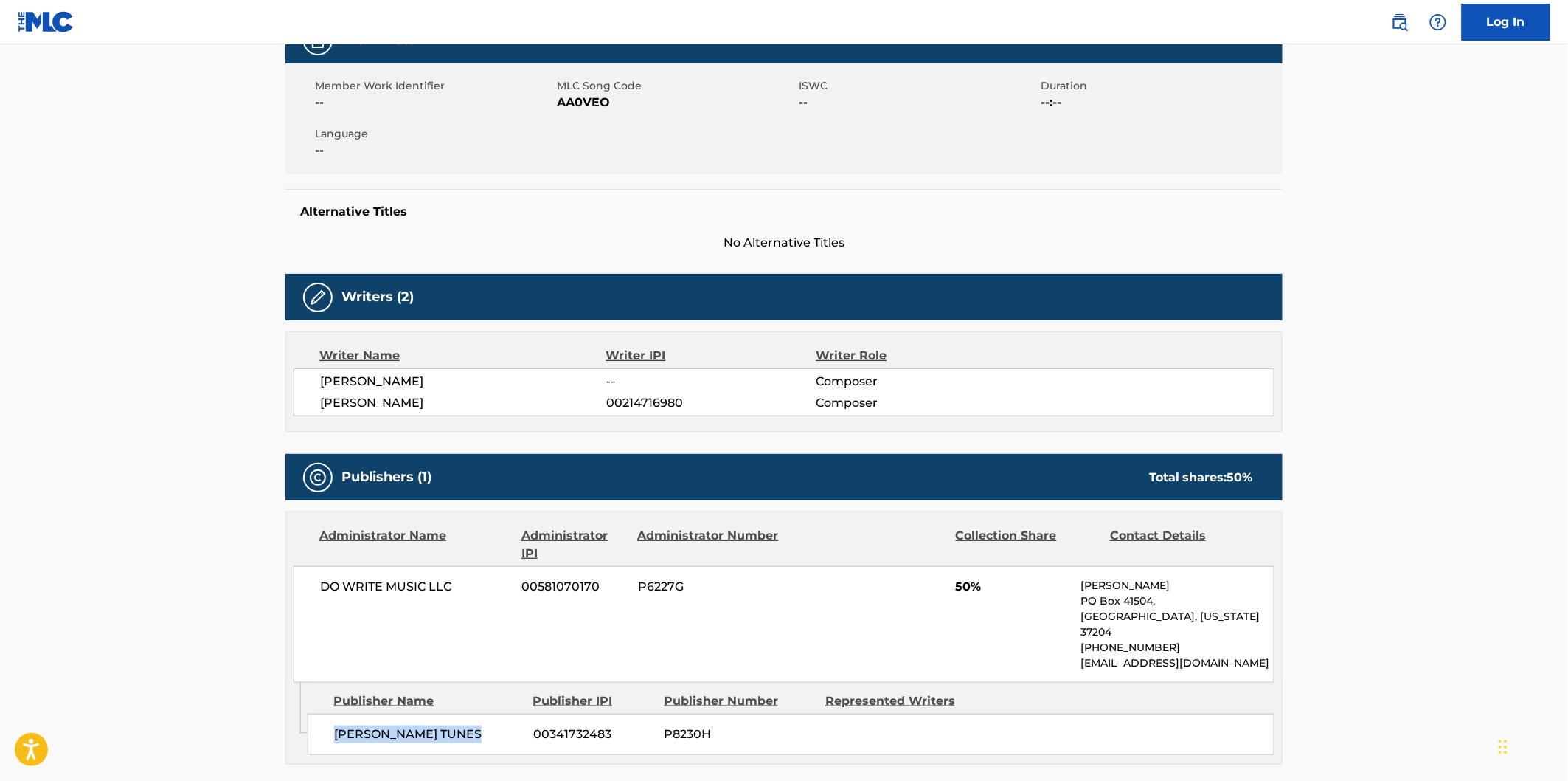
copy span "[PERSON_NAME] TUNES"
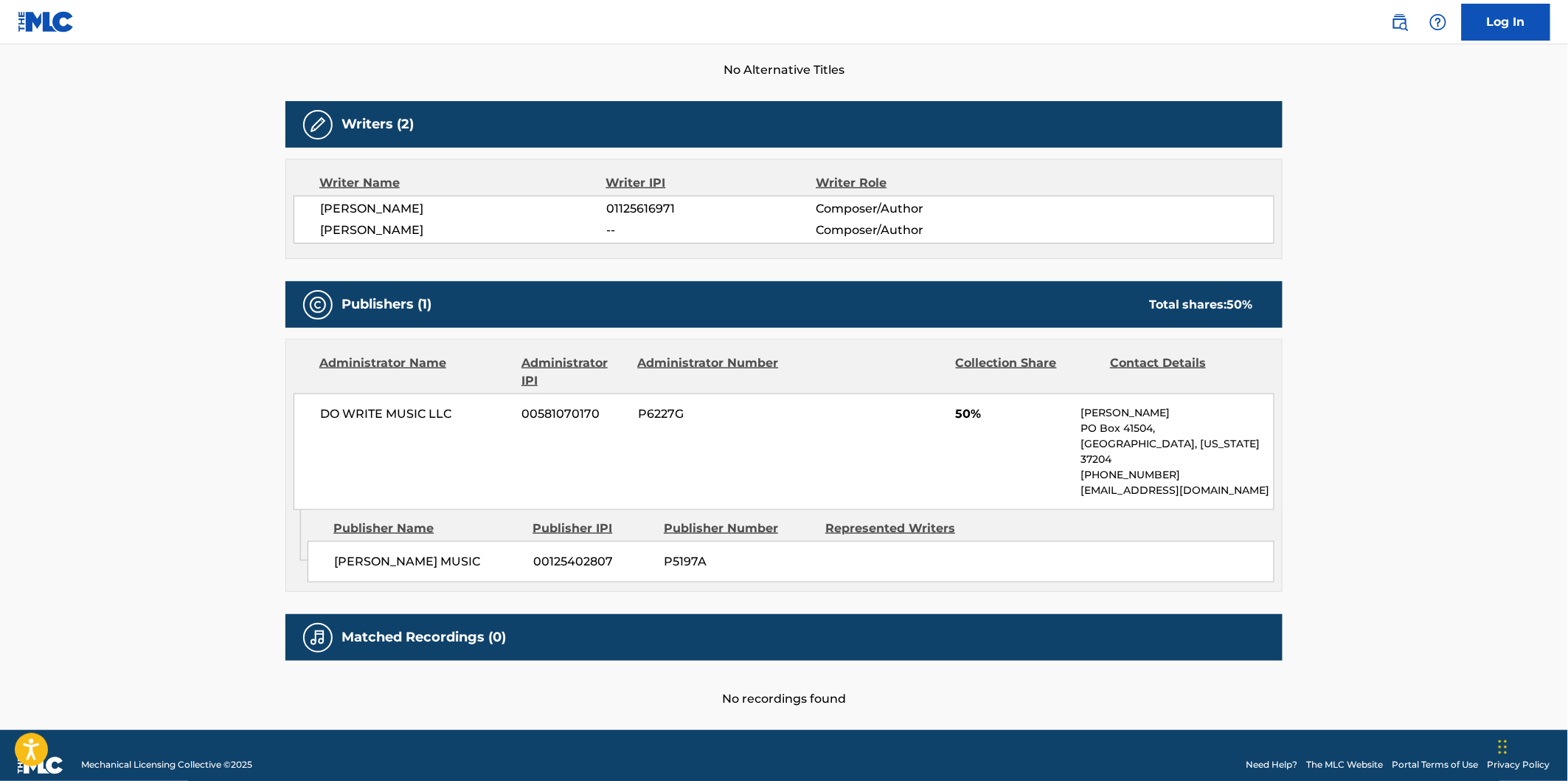
scroll to position [423, 0]
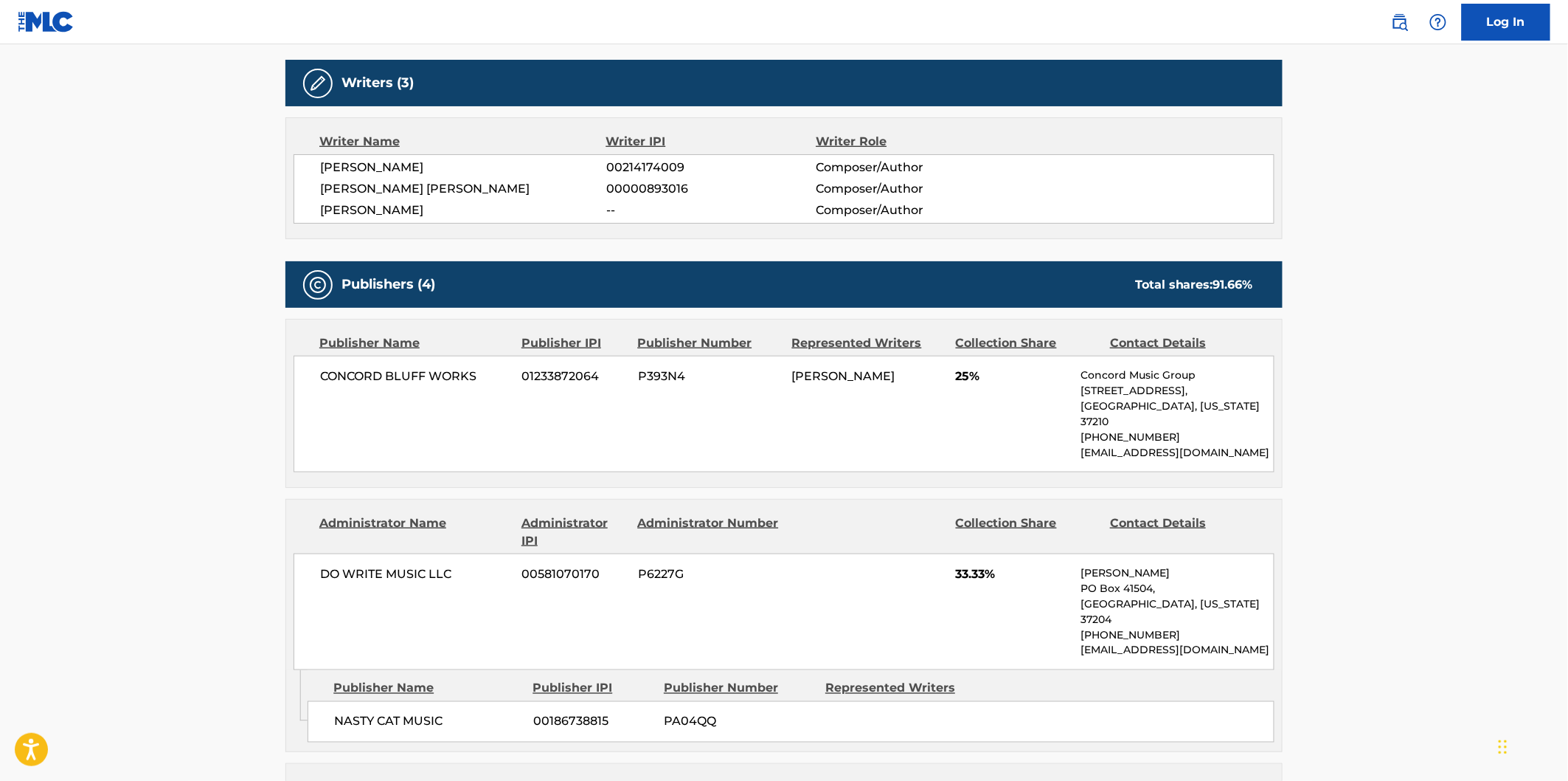
scroll to position [573, 0]
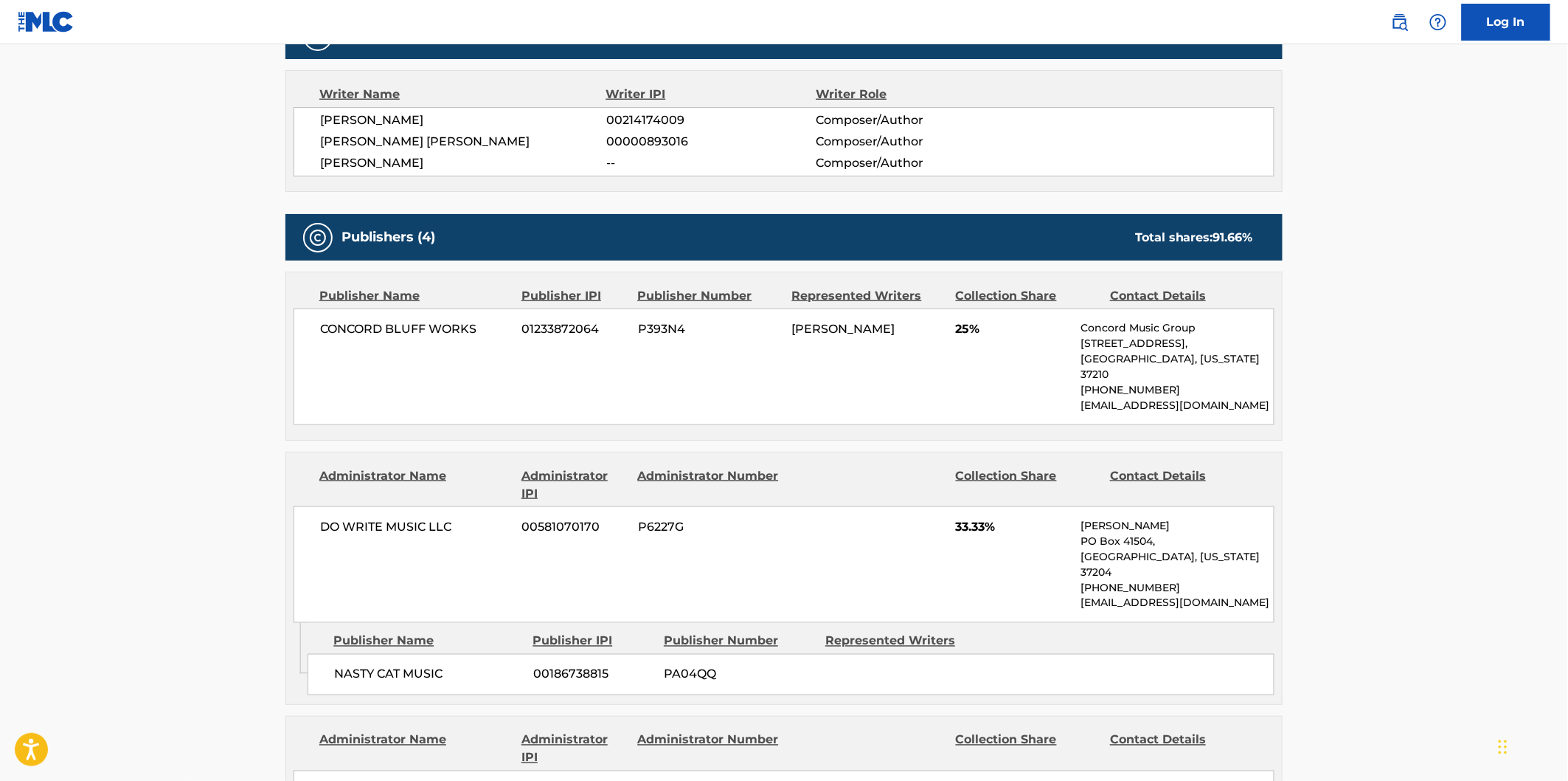
click at [354, 665] on span "NASTY CAT MUSIC" at bounding box center [428, 674] width 188 height 18
click at [405, 653] on div "NASTY CAT MUSIC 00186738815 PA04QQ" at bounding box center [791, 674] width 967 height 42
copy span "NASTY CAT MUSIC"
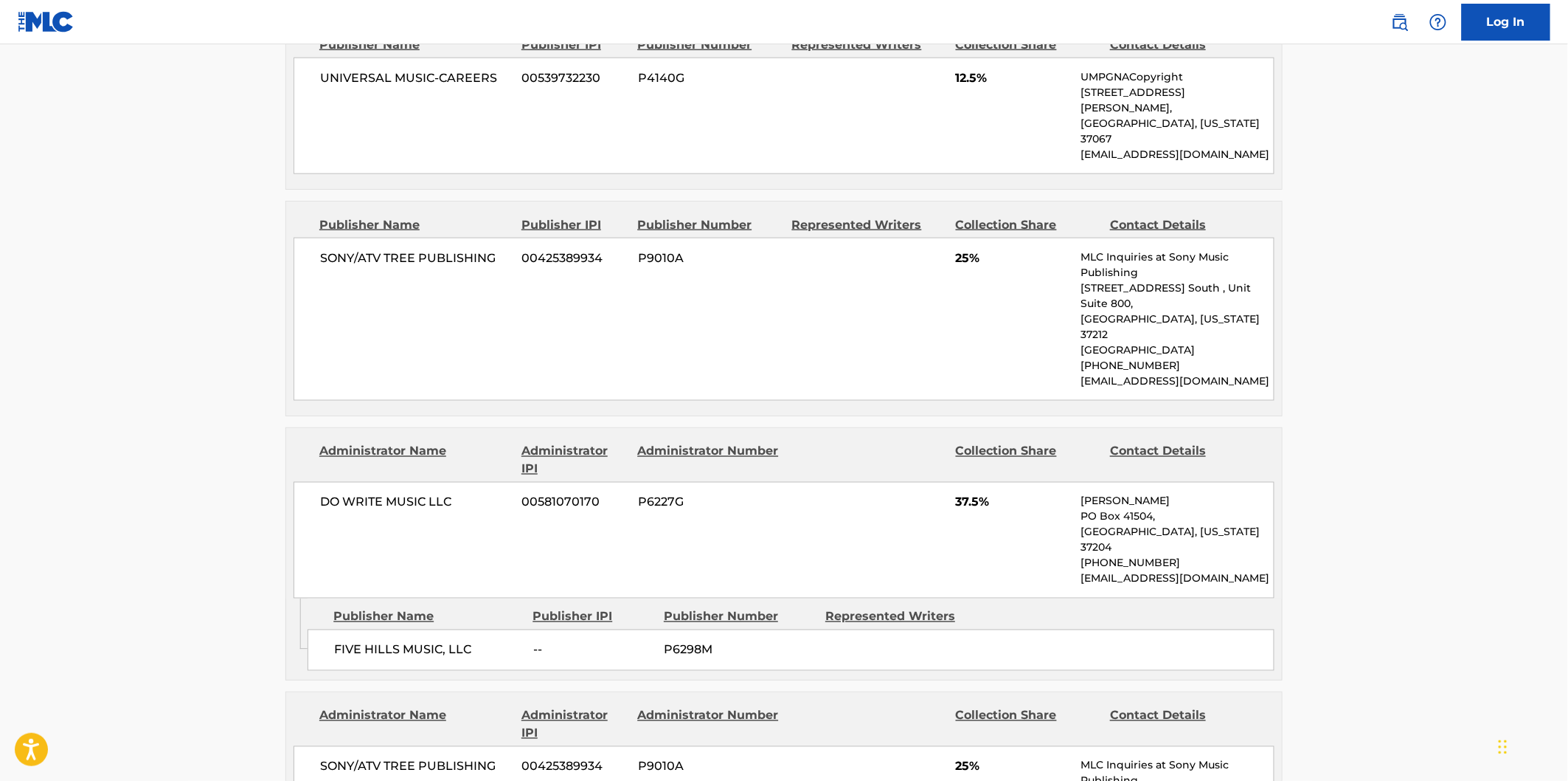
scroll to position [737, 0]
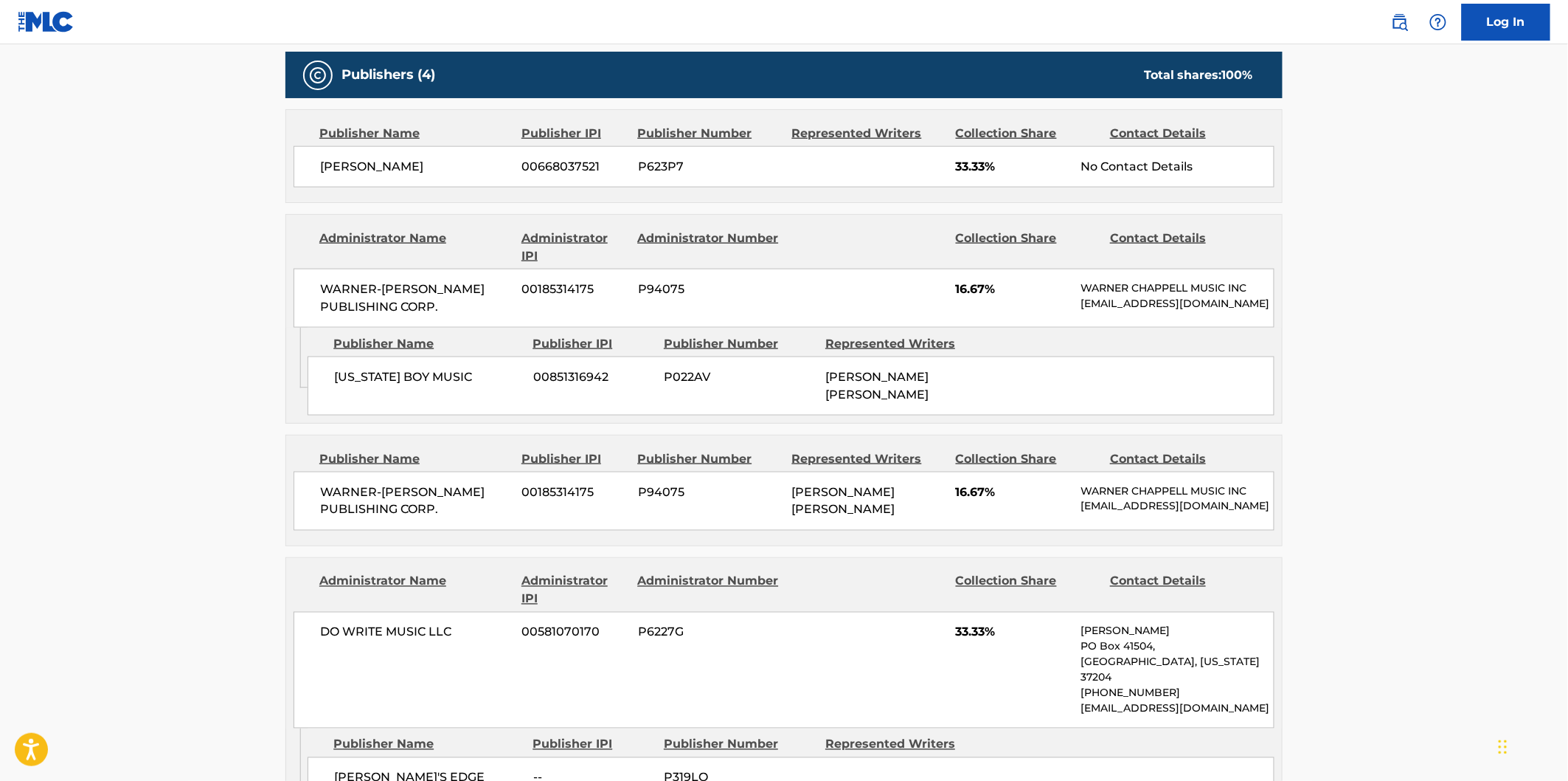
scroll to position [820, 0]
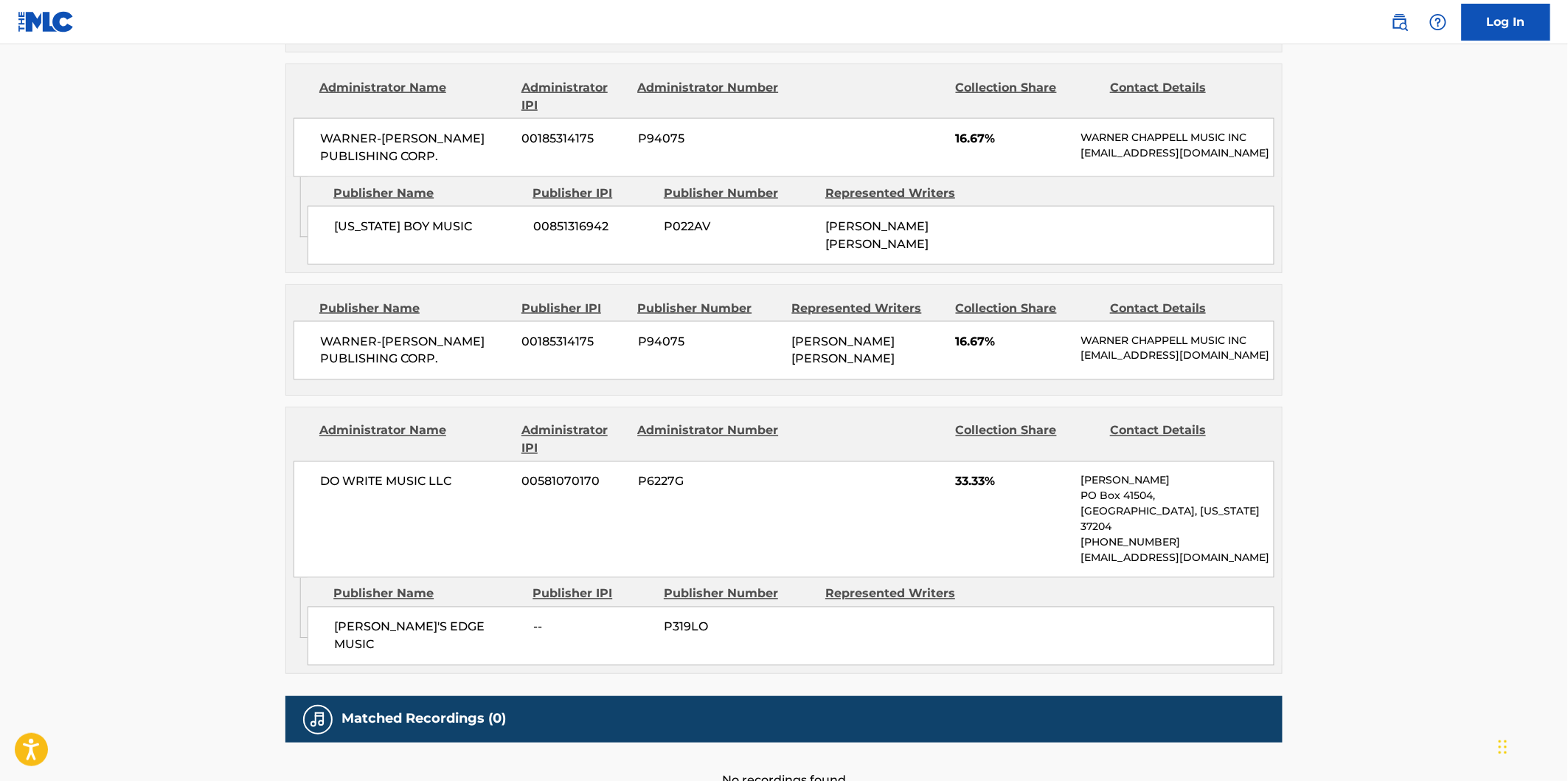
click at [345, 618] on span "[PERSON_NAME]'S EDGE MUSIC" at bounding box center [428, 636] width 188 height 36
click at [423, 618] on span "[PERSON_NAME]'S EDGE MUSIC" at bounding box center [428, 636] width 188 height 36
copy span "[PERSON_NAME]'S EDGE MUSIC"
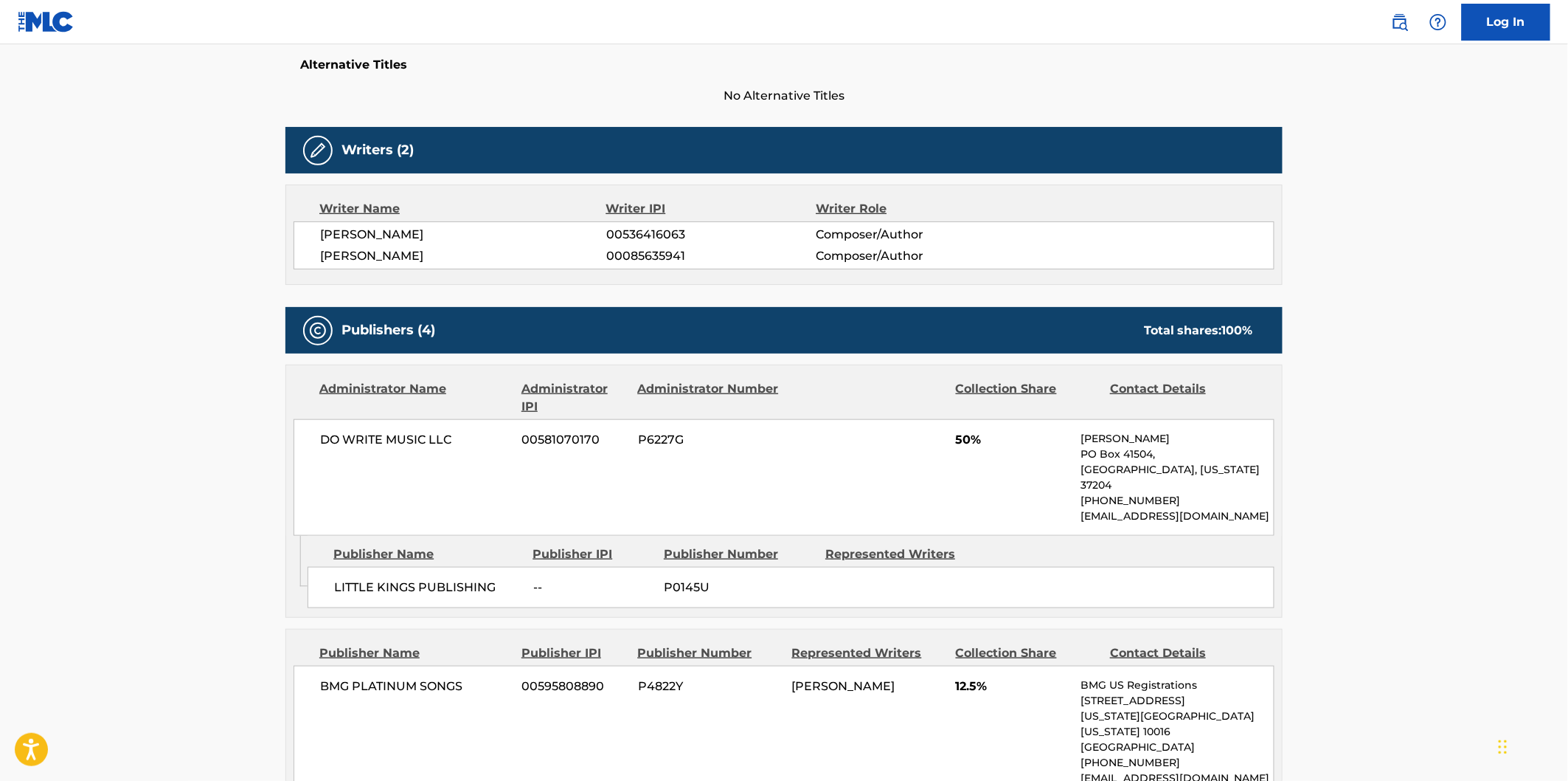
scroll to position [492, 0]
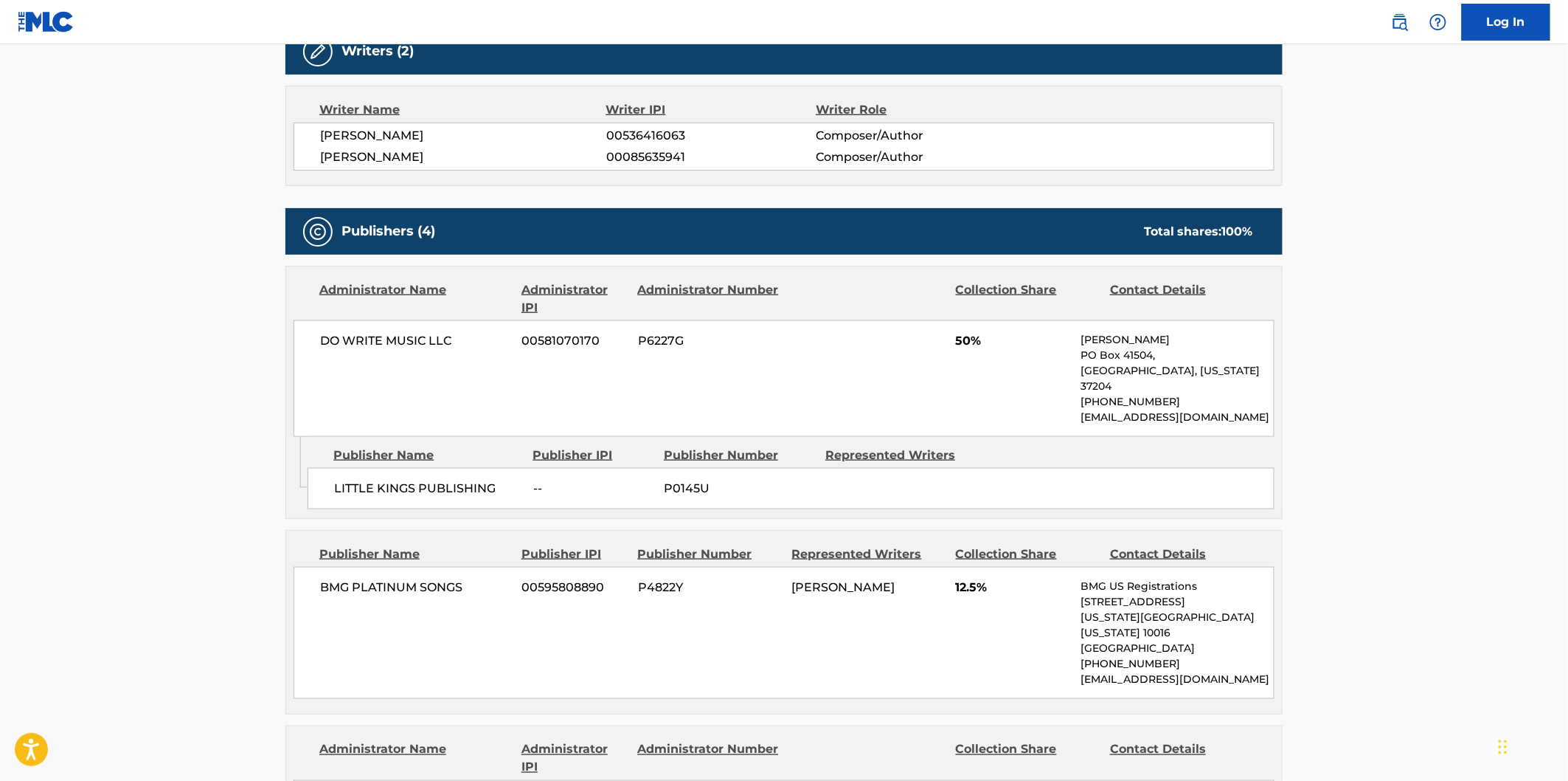
click at [355, 480] on span "LITTLE KINGS PUBLISHING" at bounding box center [428, 489] width 188 height 18
click at [443, 480] on span "LITTLE KINGS PUBLISHING" at bounding box center [428, 489] width 188 height 18
copy span "LITTLE KINGS PUBLISHING"
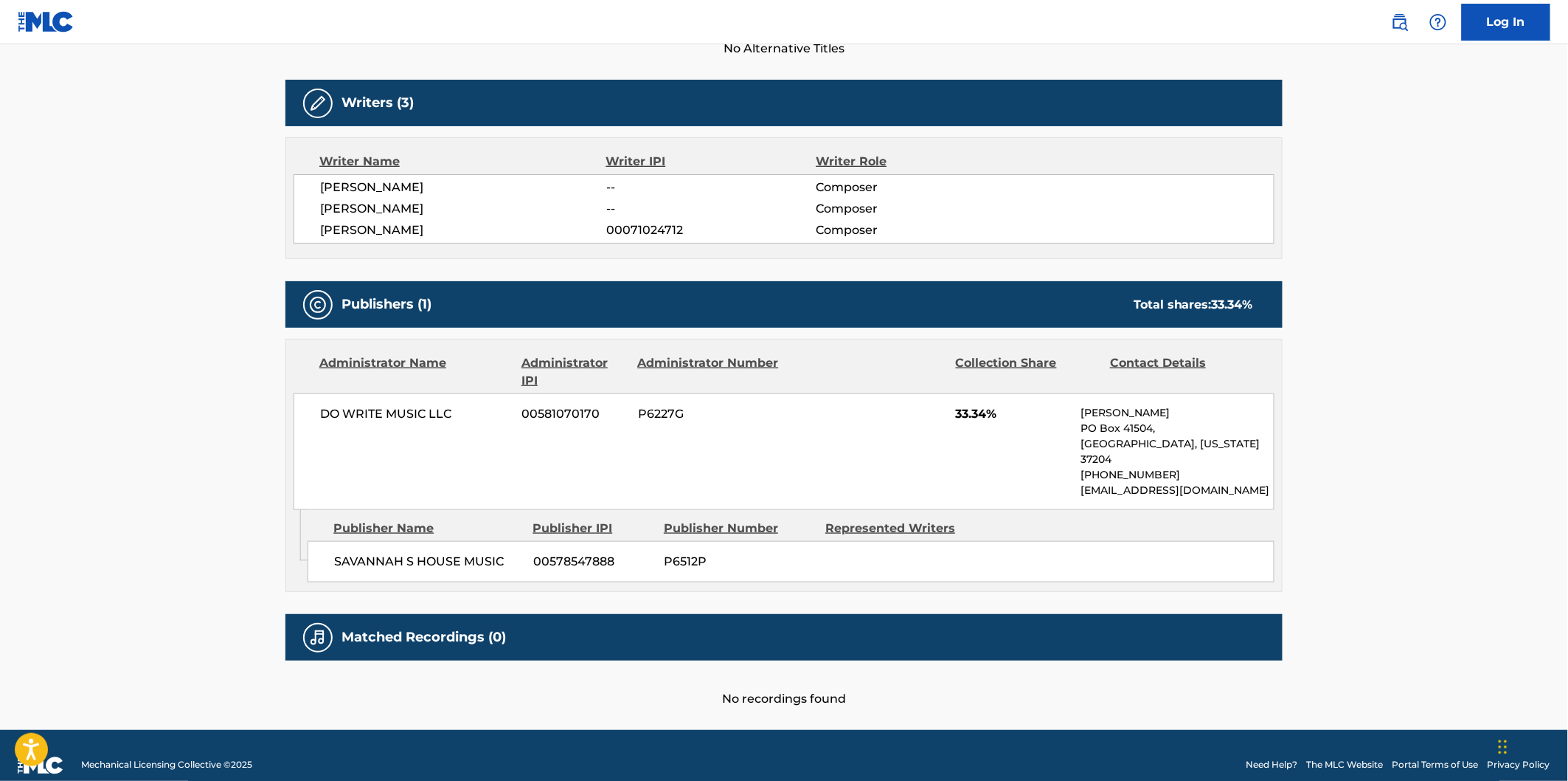
scroll to position [444, 0]
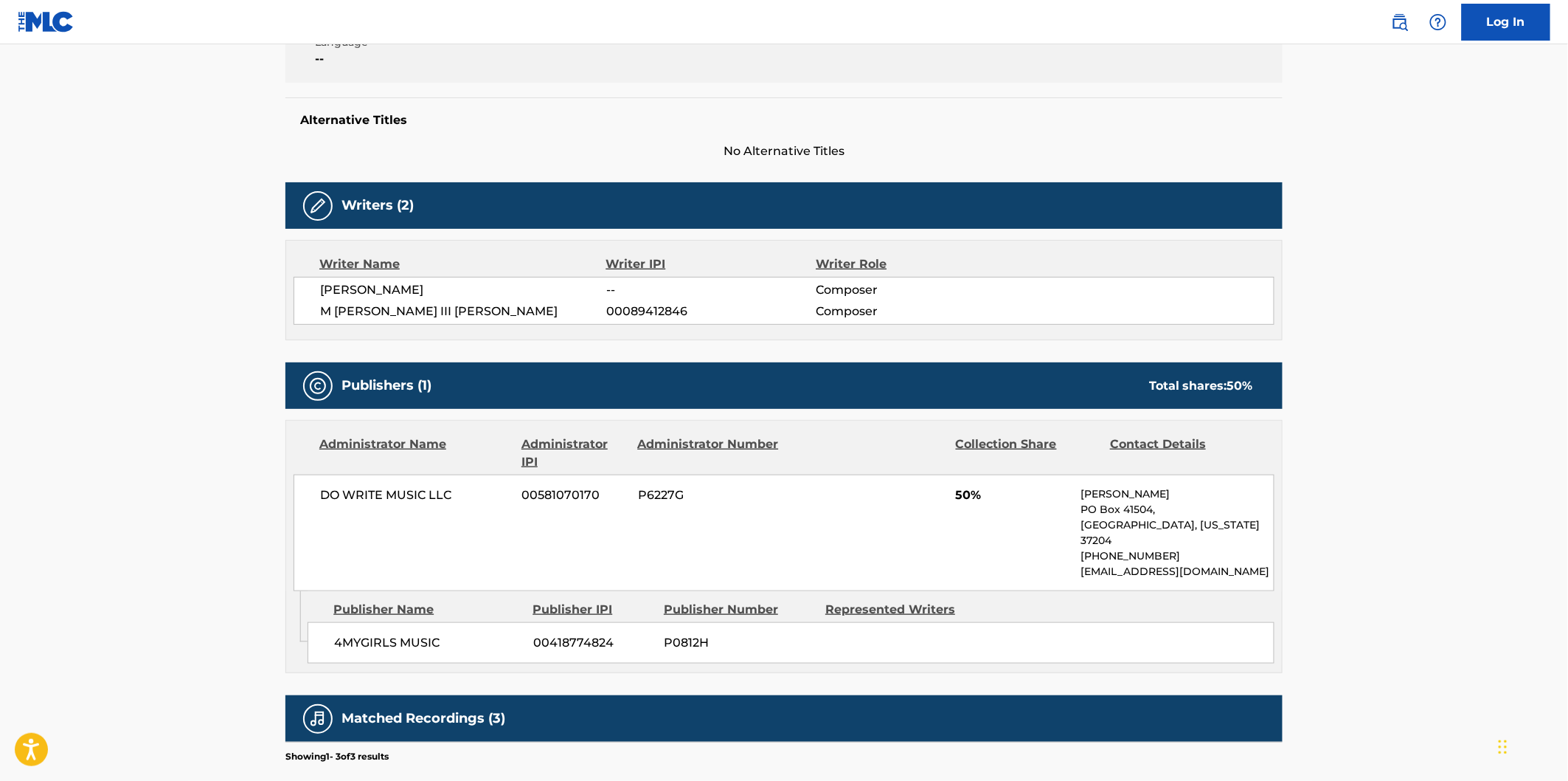
scroll to position [492, 0]
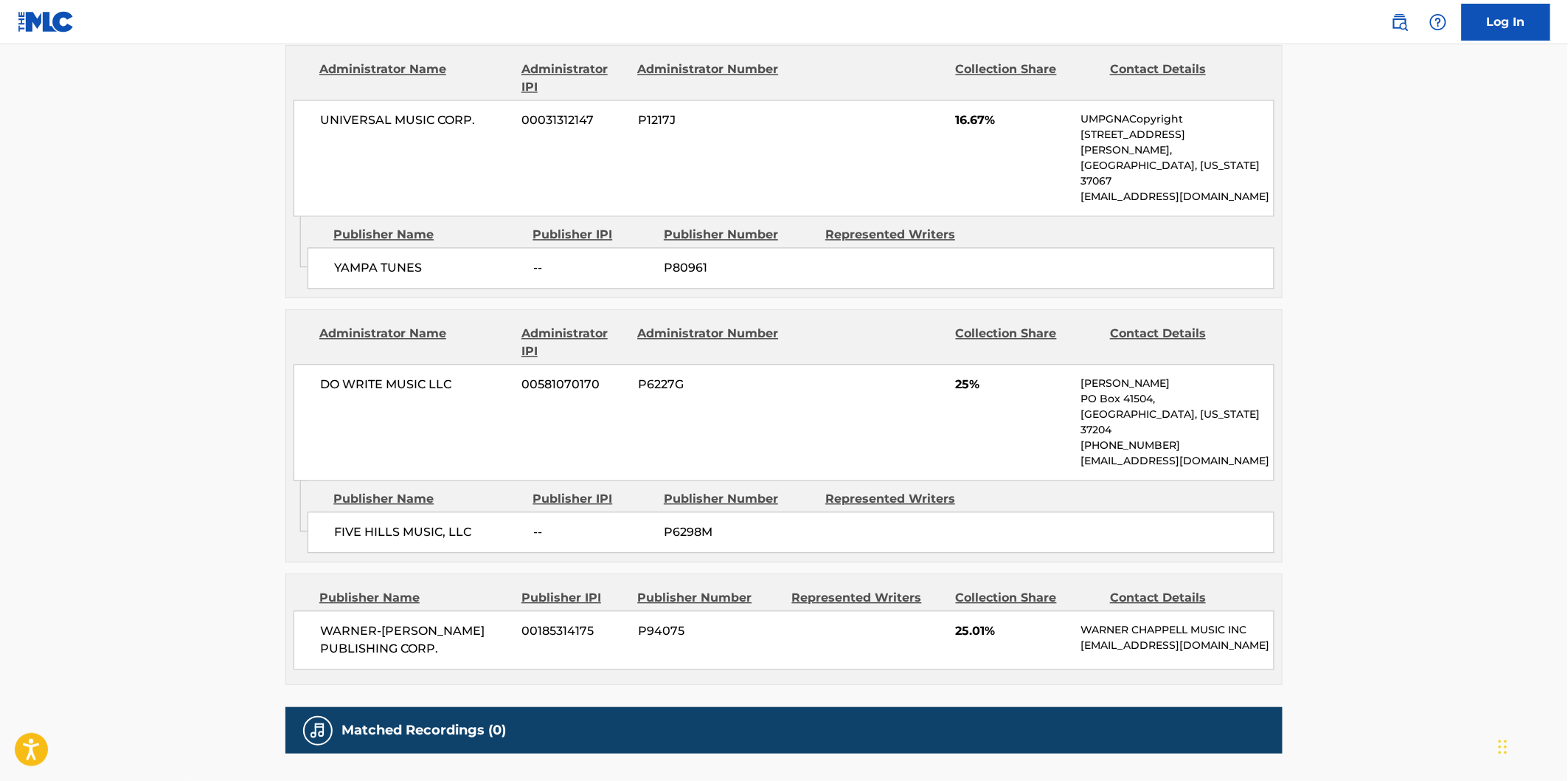
scroll to position [1207, 0]
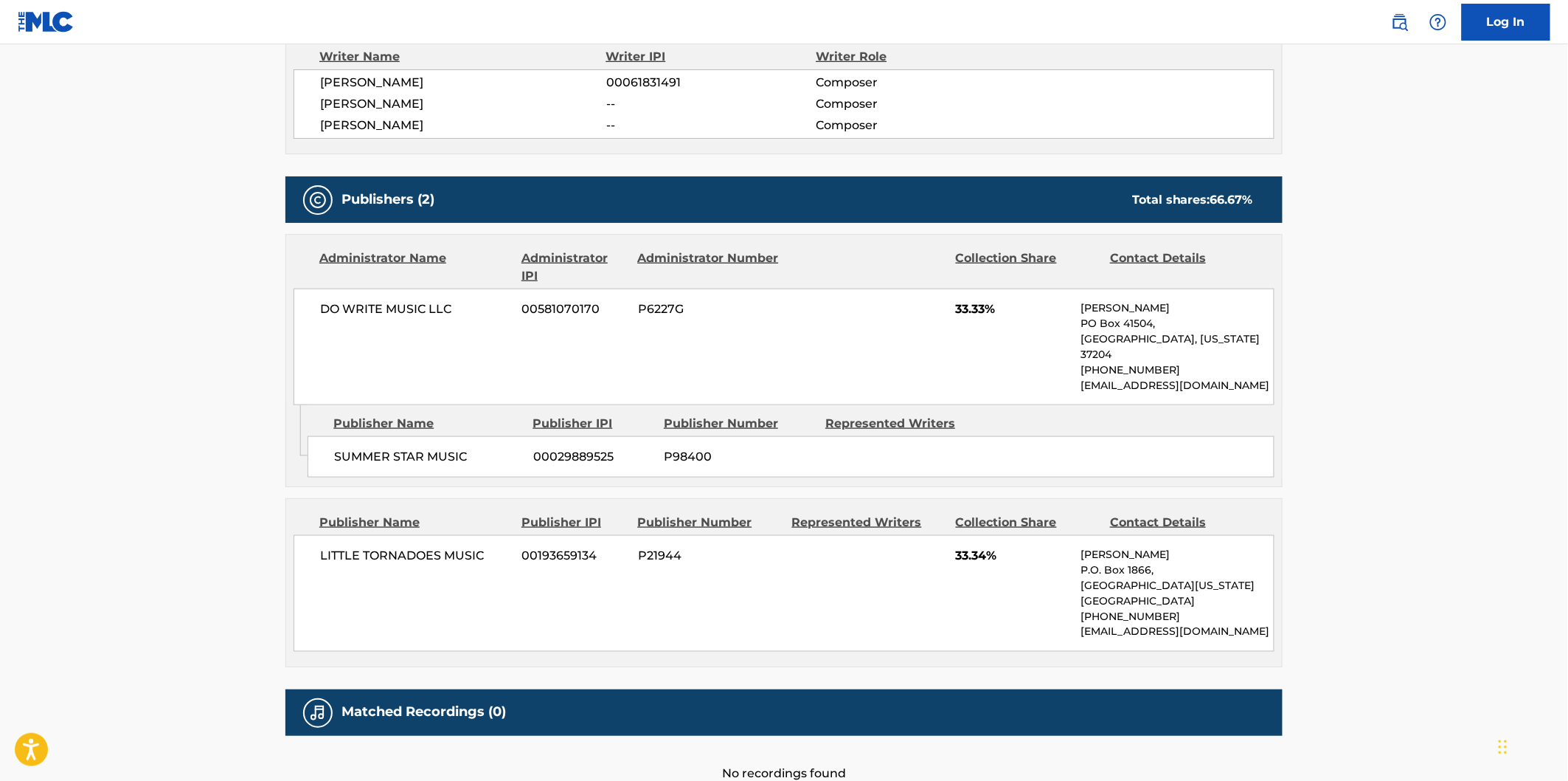
scroll to position [573, 0]
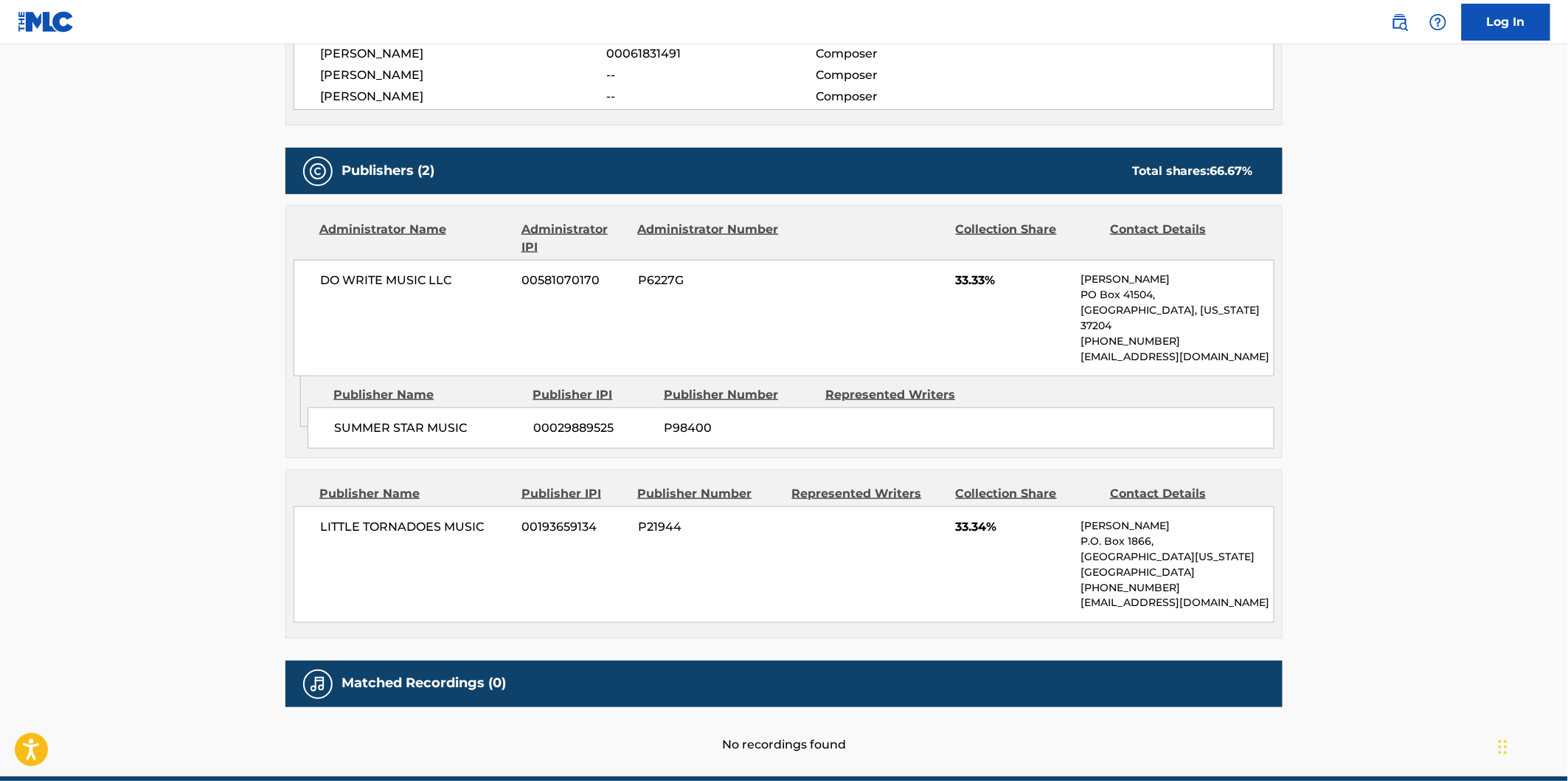
click at [352, 419] on span "SUMMER STAR MUSIC" at bounding box center [428, 428] width 188 height 18
click at [465, 419] on span "SUMMER STAR MUSIC" at bounding box center [428, 428] width 188 height 18
copy div "SUMMER STAR MUSIC"
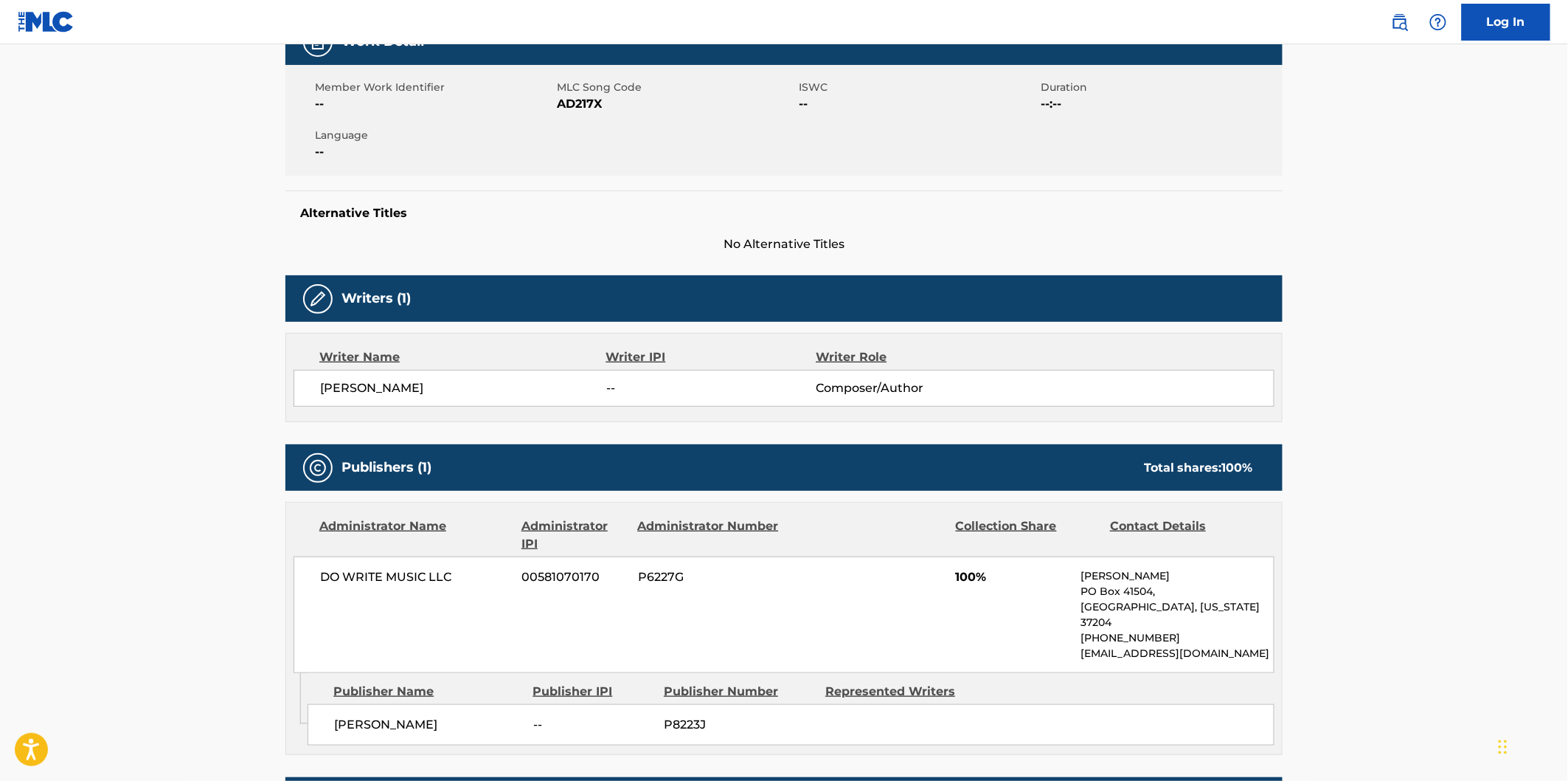
scroll to position [409, 0]
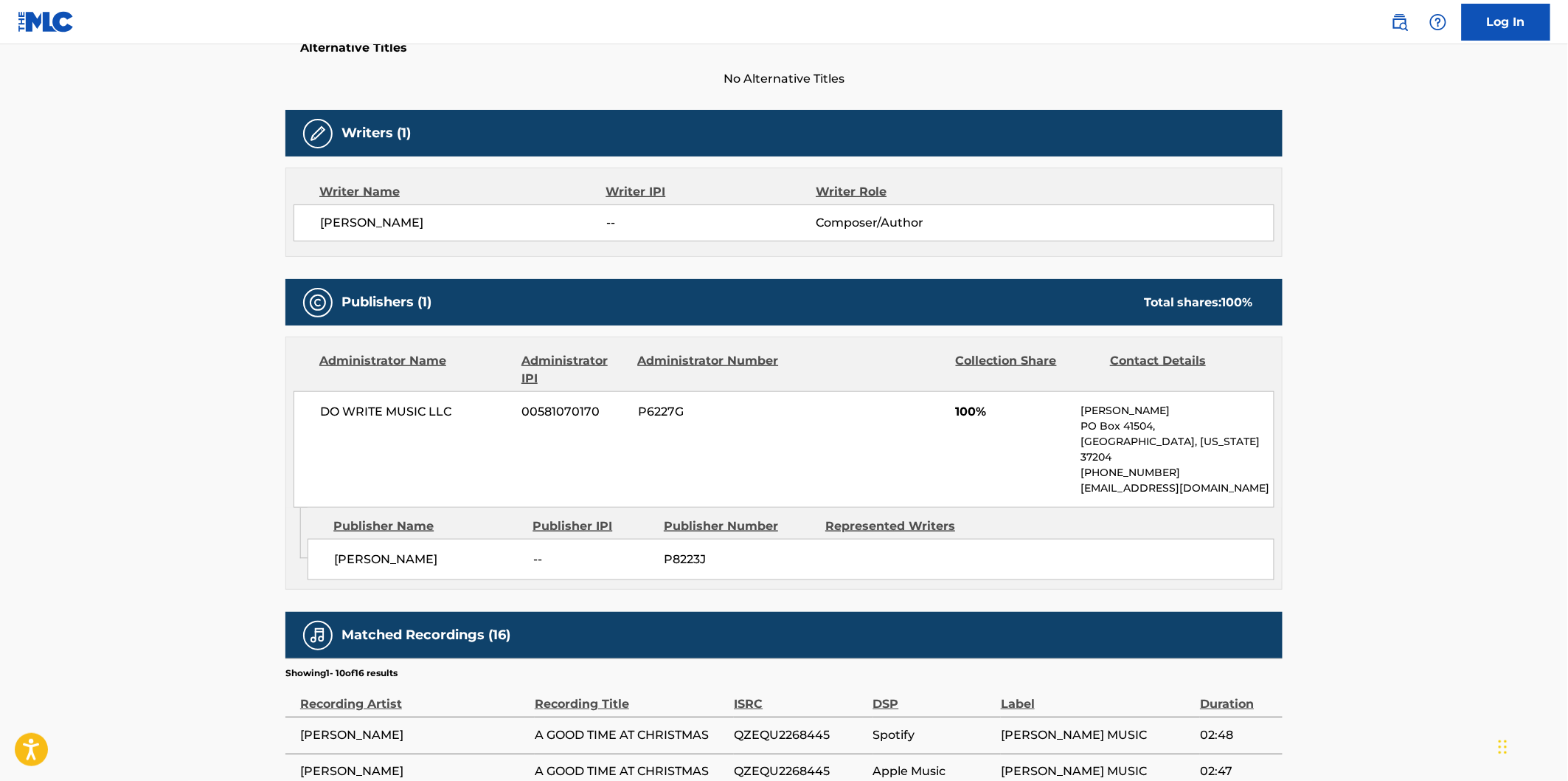
click at [366, 550] on span "COWBOY TROY" at bounding box center [428, 559] width 188 height 18
click at [393, 550] on span "COWBOY TROY" at bounding box center [428, 559] width 188 height 18
copy span "COWBOY TROY"
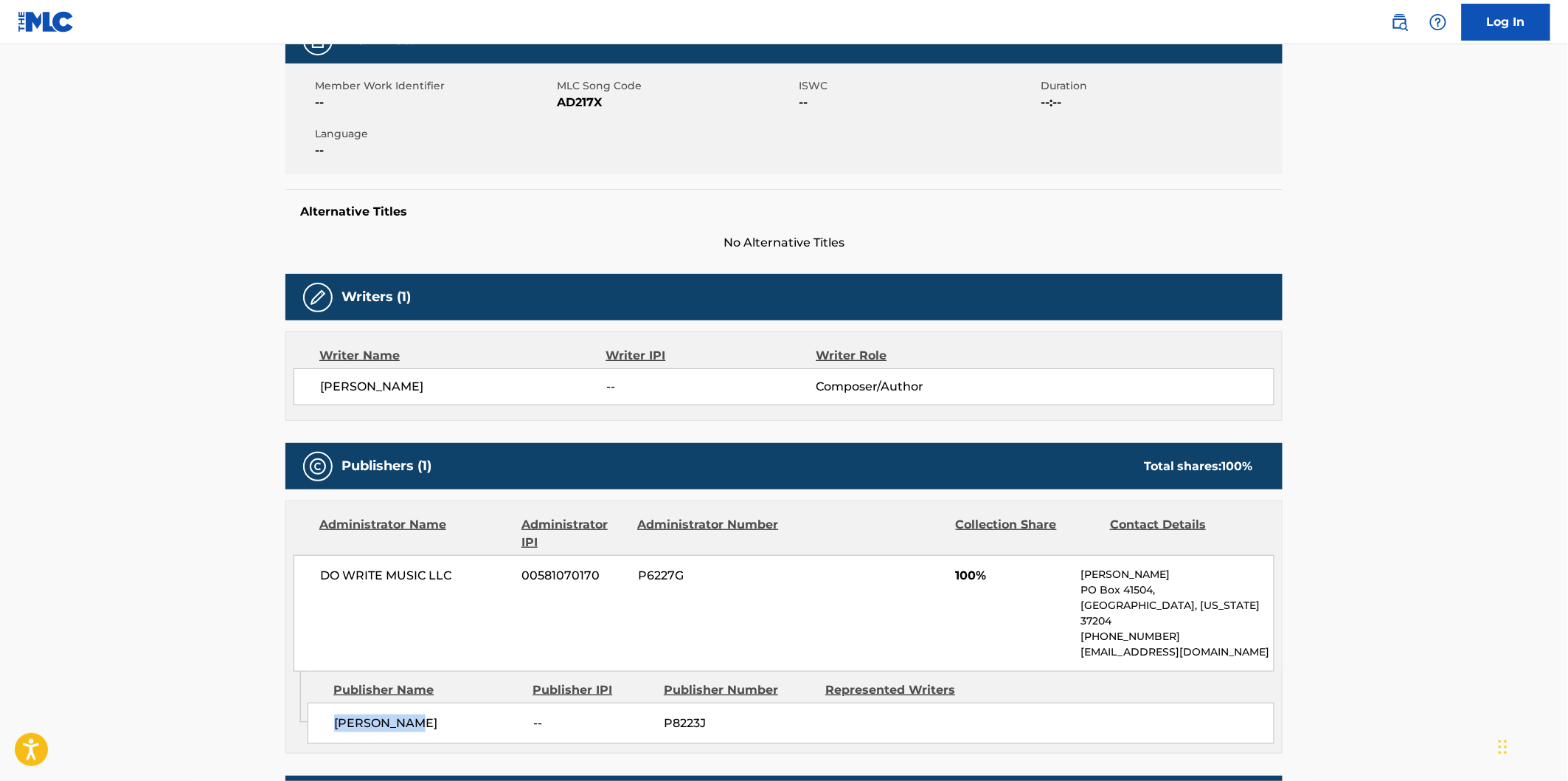
scroll to position [492, 0]
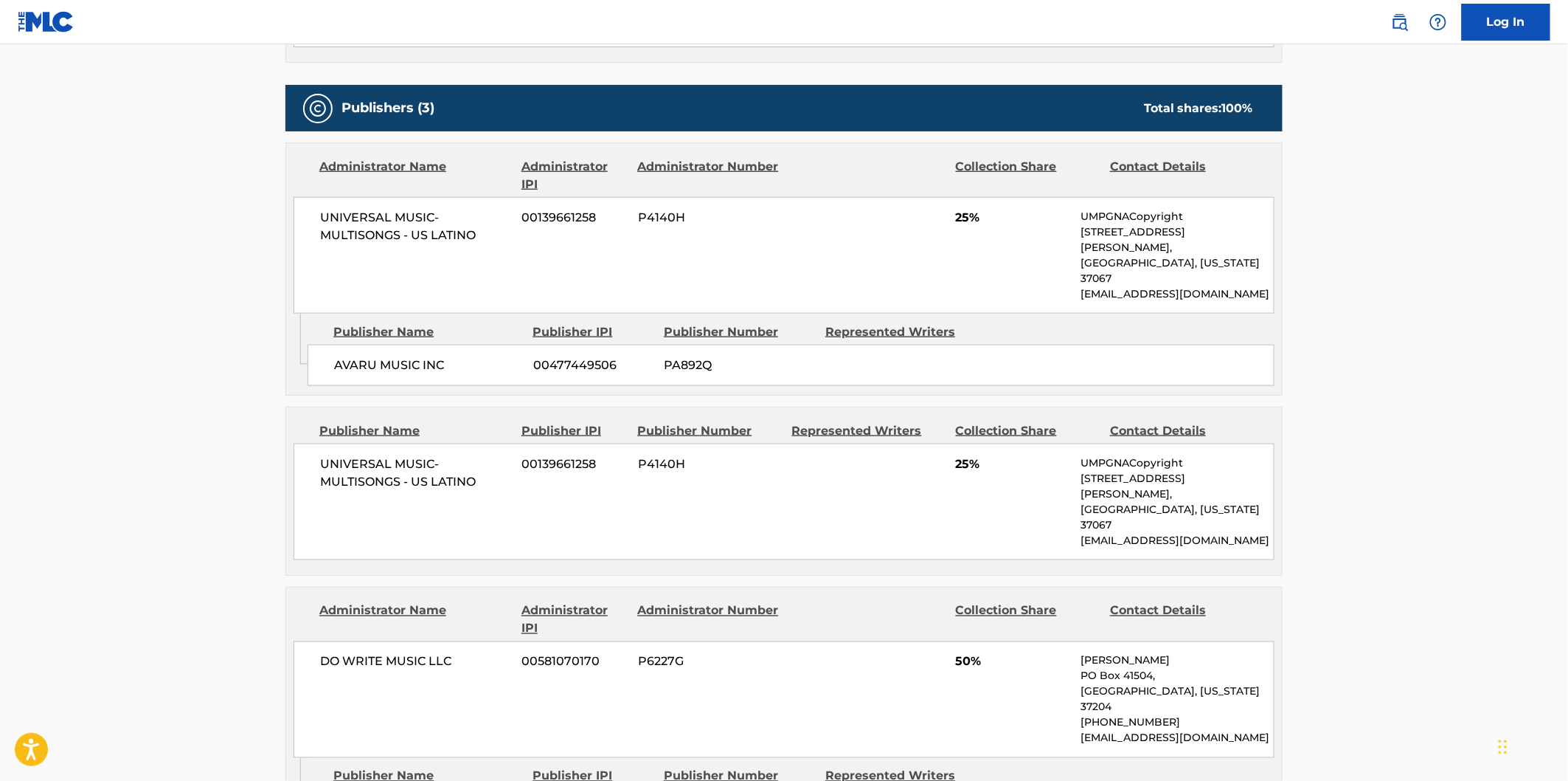
scroll to position [737, 0]
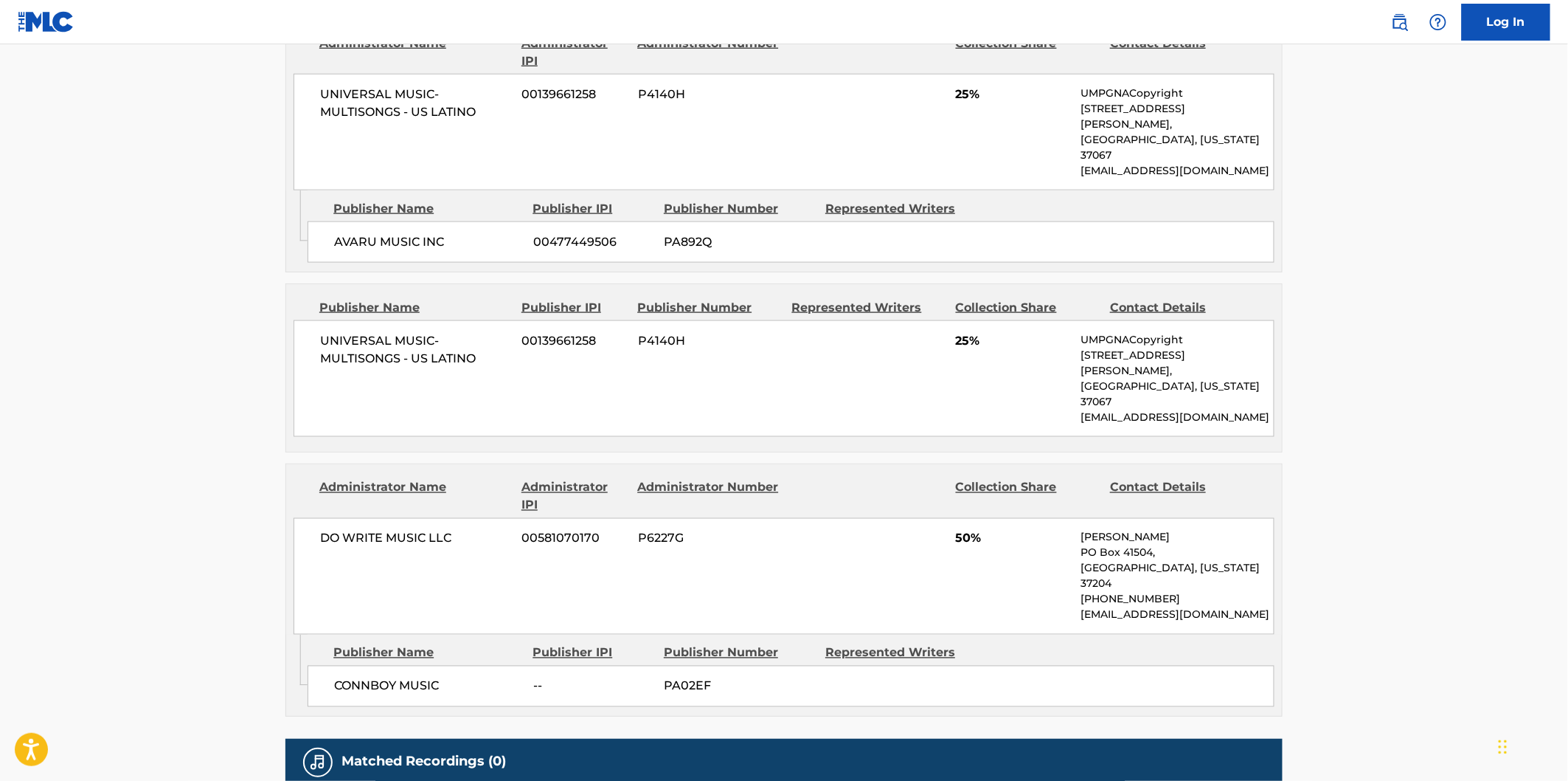
click at [371, 677] on span "CONNBOY MUSIC" at bounding box center [428, 686] width 188 height 18
click at [422, 677] on span "CONNBOY MUSIC" at bounding box center [428, 686] width 188 height 18
copy span "CONNBOY MUSIC"
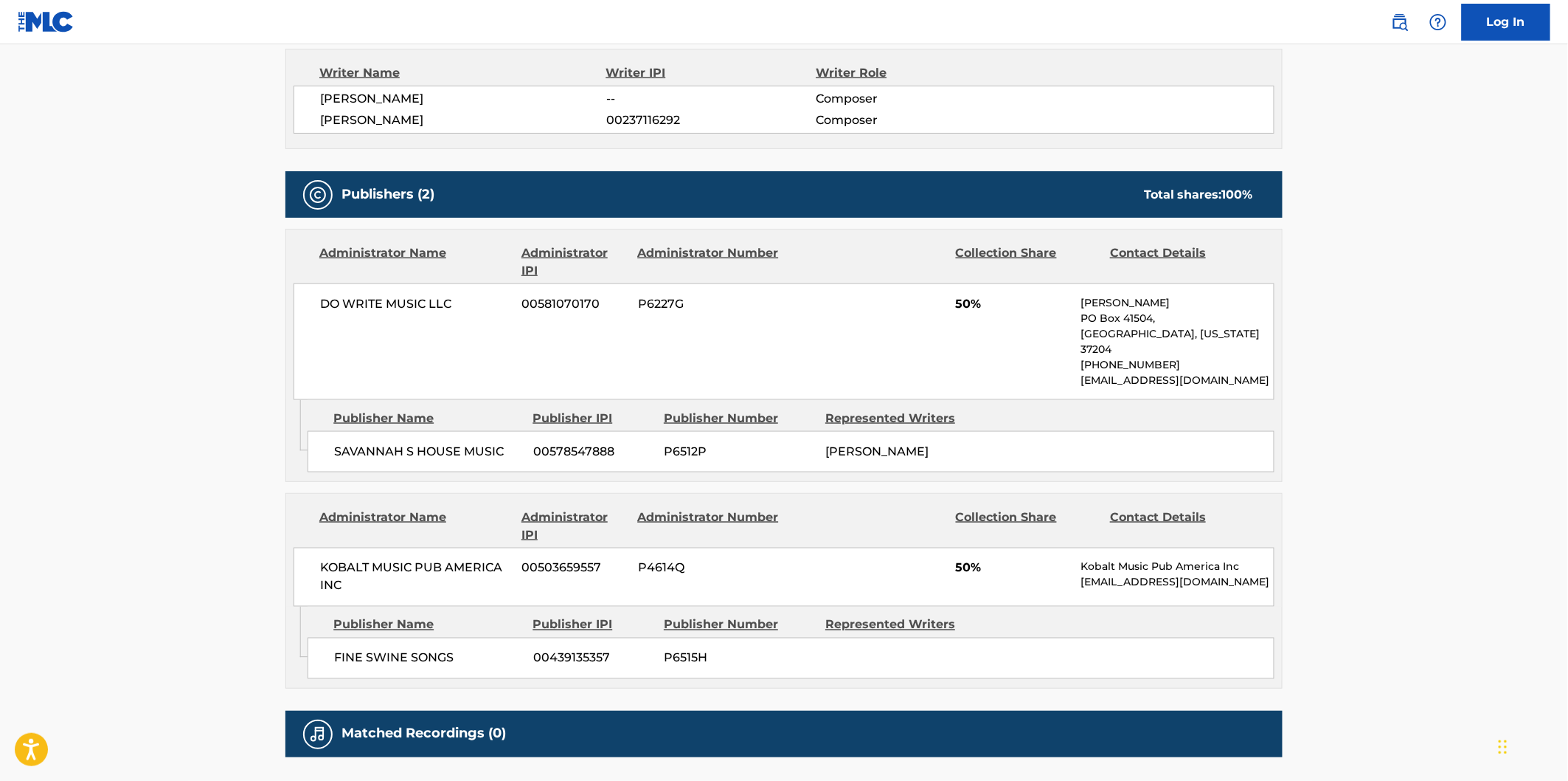
scroll to position [714, 0]
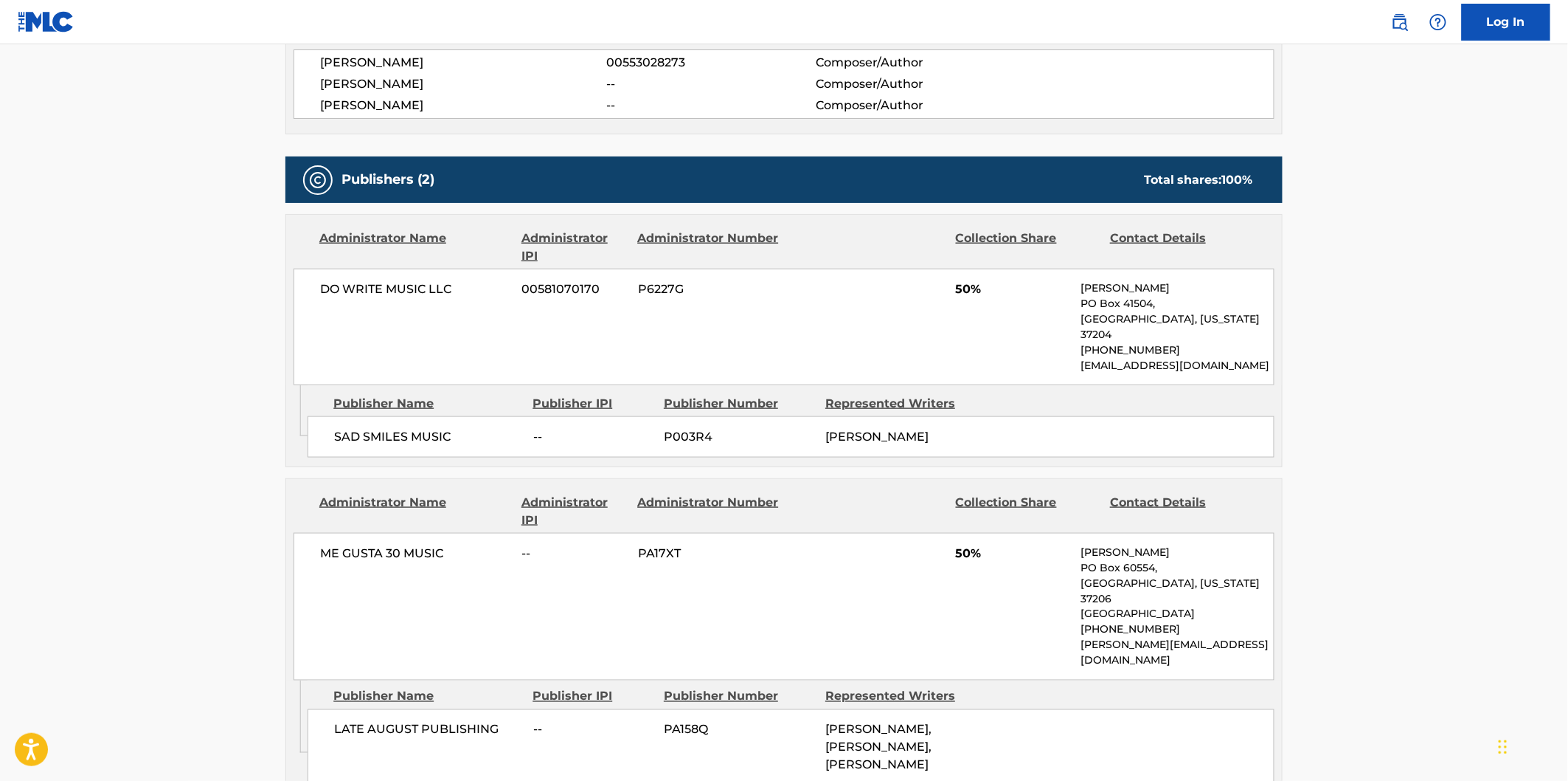
scroll to position [573, 0]
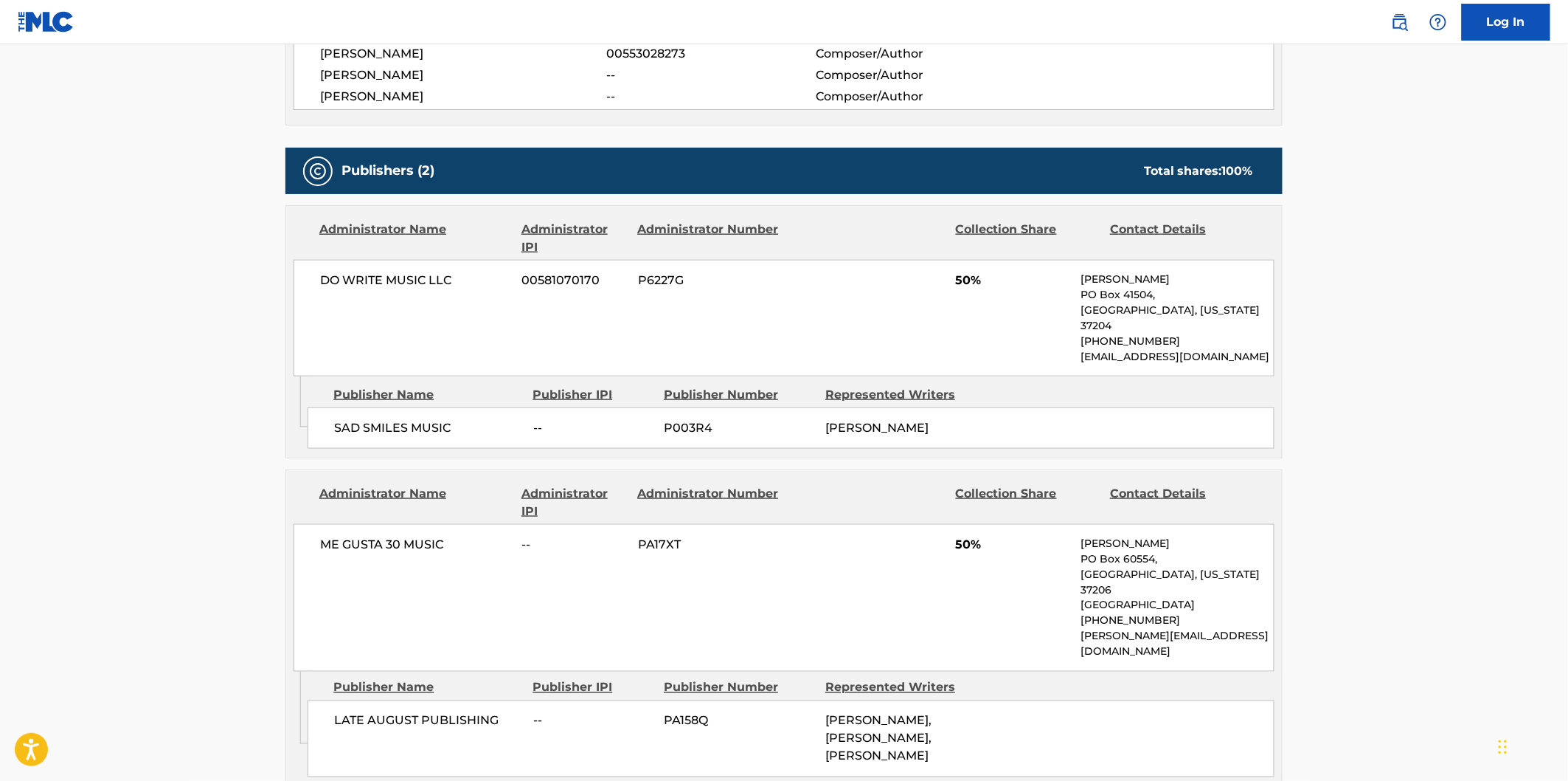
click at [348, 419] on span "SAD SMILES MUSIC" at bounding box center [428, 428] width 188 height 18
click at [411, 419] on span "SAD SMILES MUSIC" at bounding box center [428, 428] width 188 height 18
copy span "SAD SMILES MUSIC"
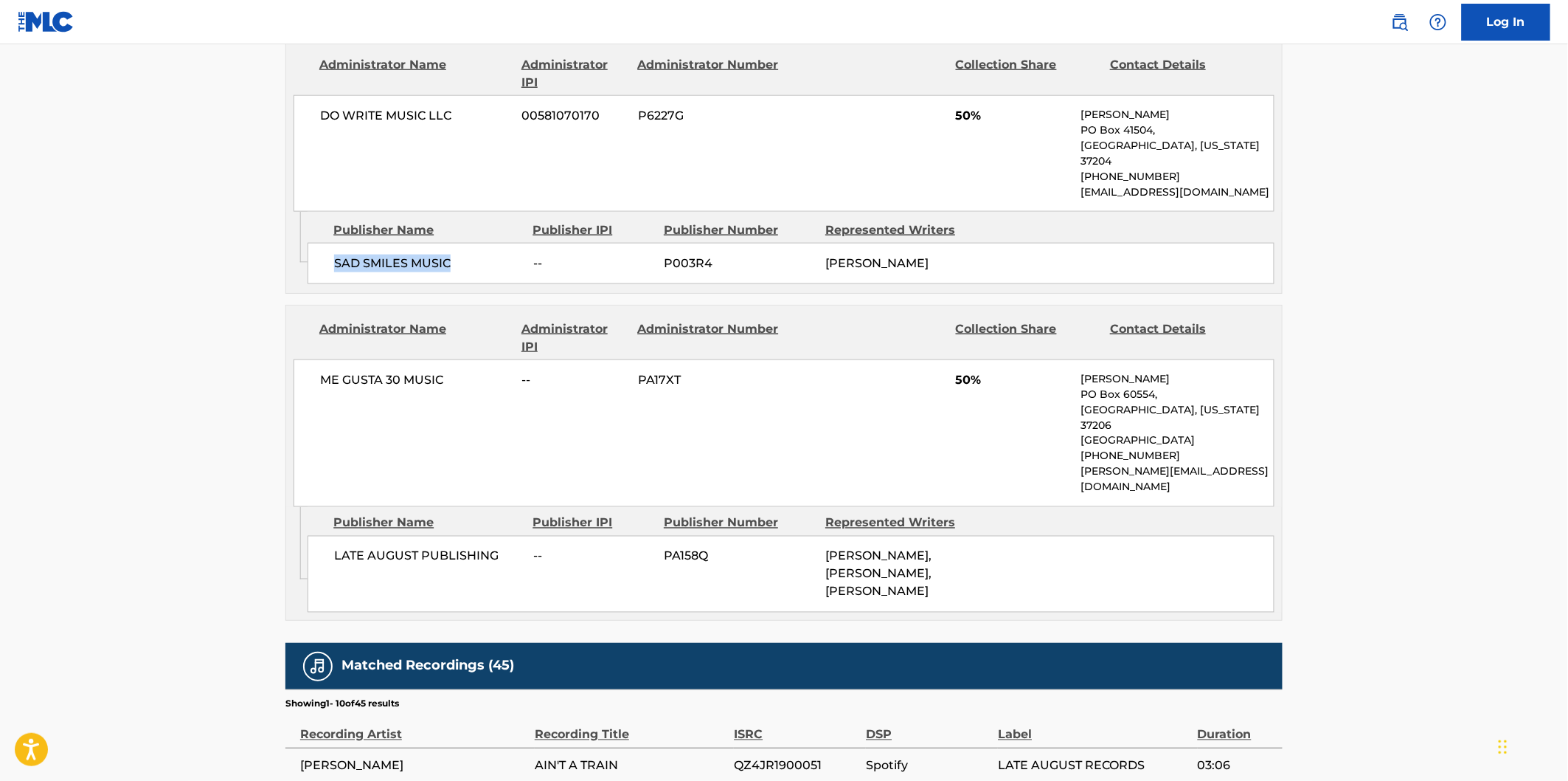
copy span "SAD SMILES MUSIC"
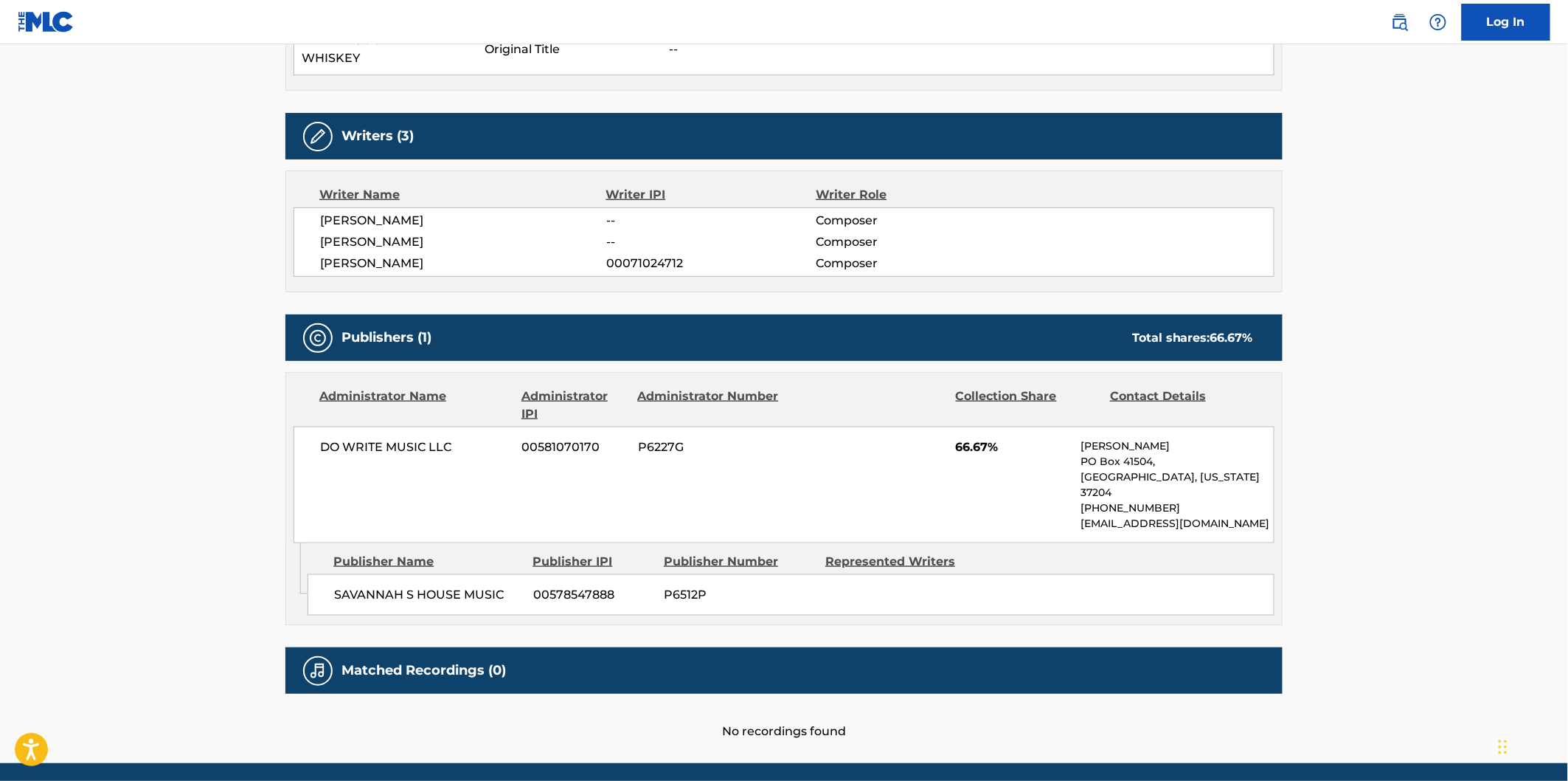
scroll to position [492, 0]
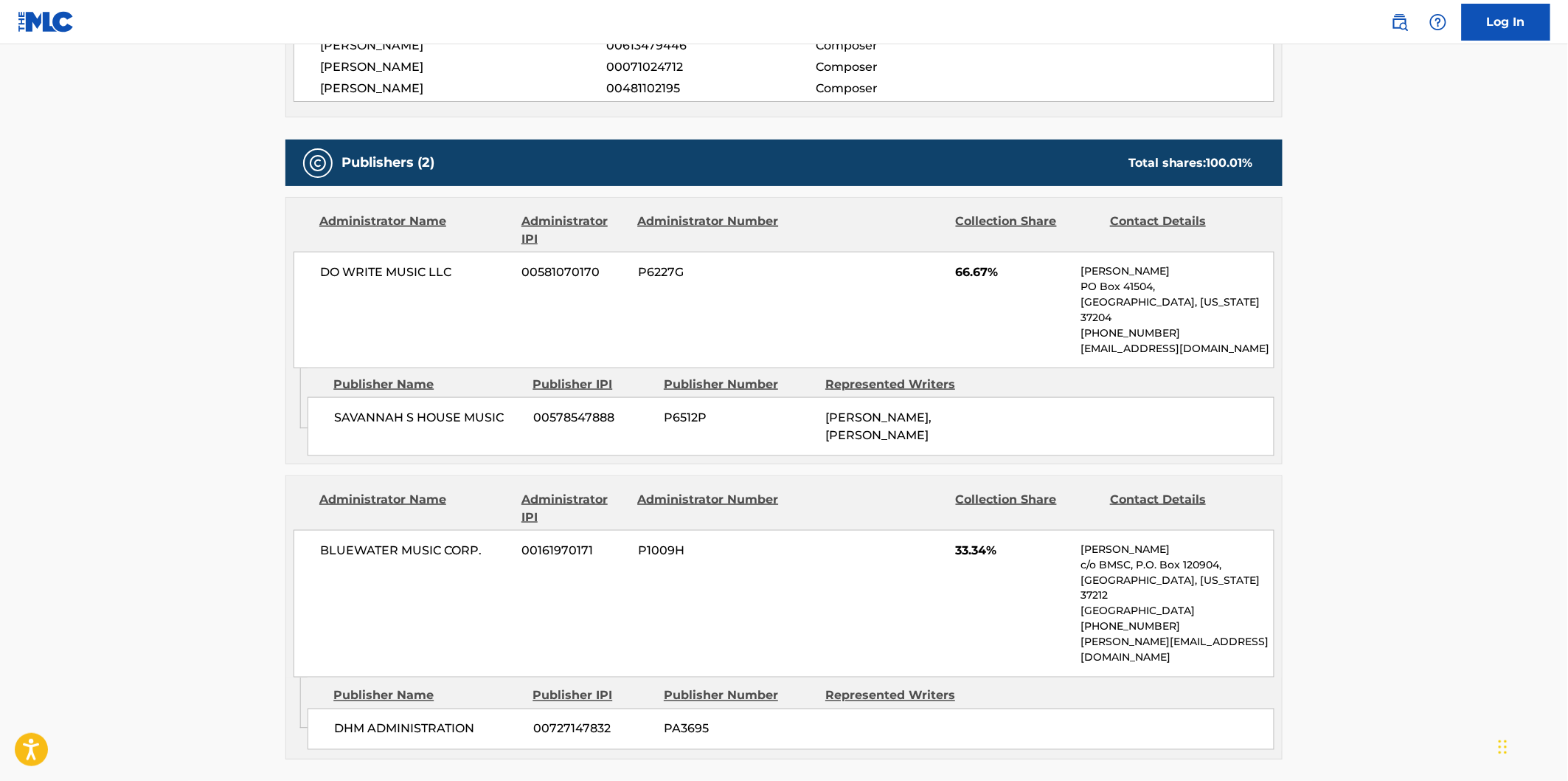
scroll to position [723, 0]
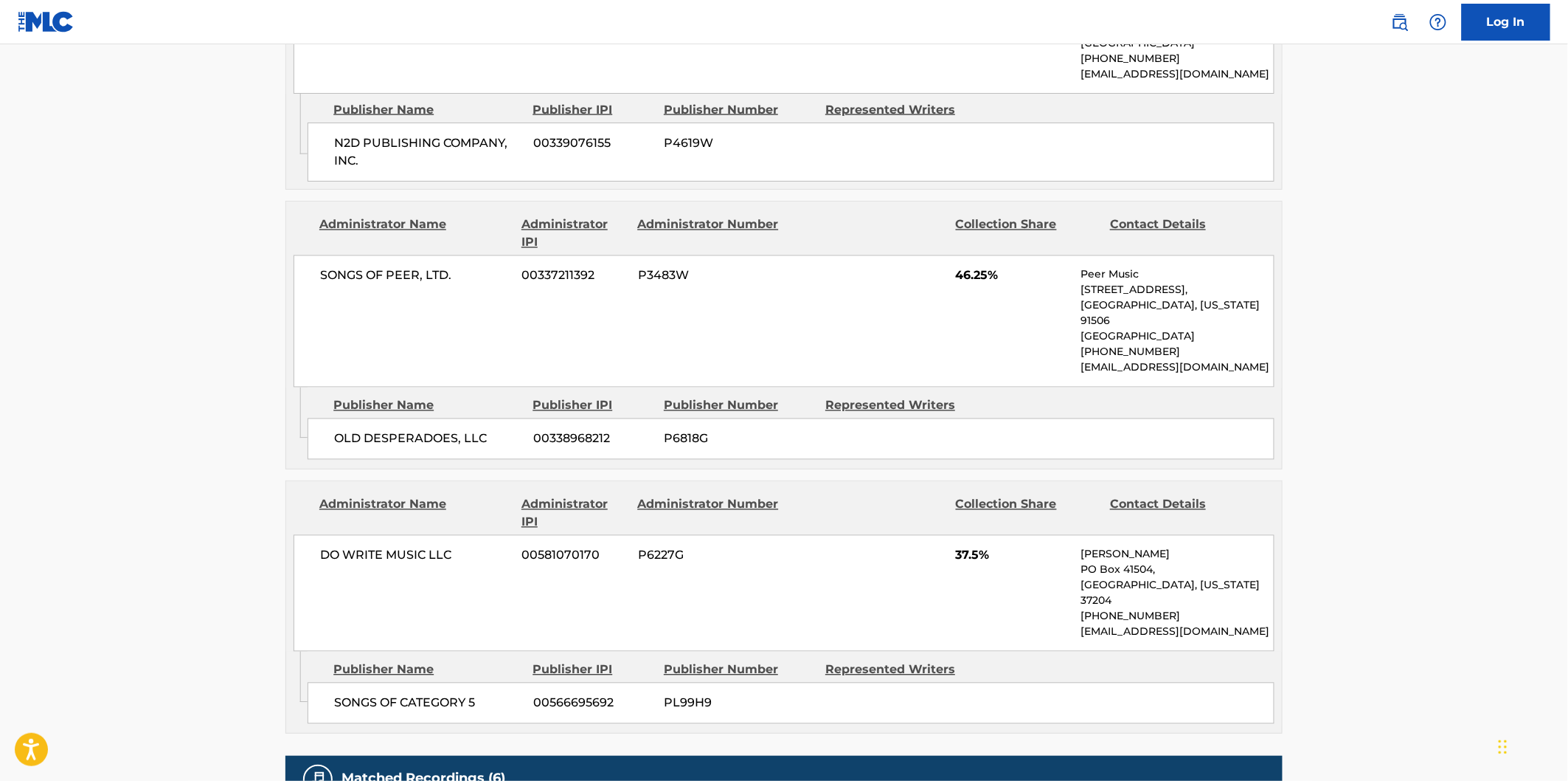
scroll to position [983, 0]
click at [372, 694] on span "SONGS OF CATEGORY 5" at bounding box center [428, 703] width 188 height 18
click at [454, 694] on span "SONGS OF CATEGORY 5" at bounding box center [428, 703] width 188 height 18
click at [463, 694] on span "SONGS OF CATEGORY 5" at bounding box center [428, 703] width 188 height 18
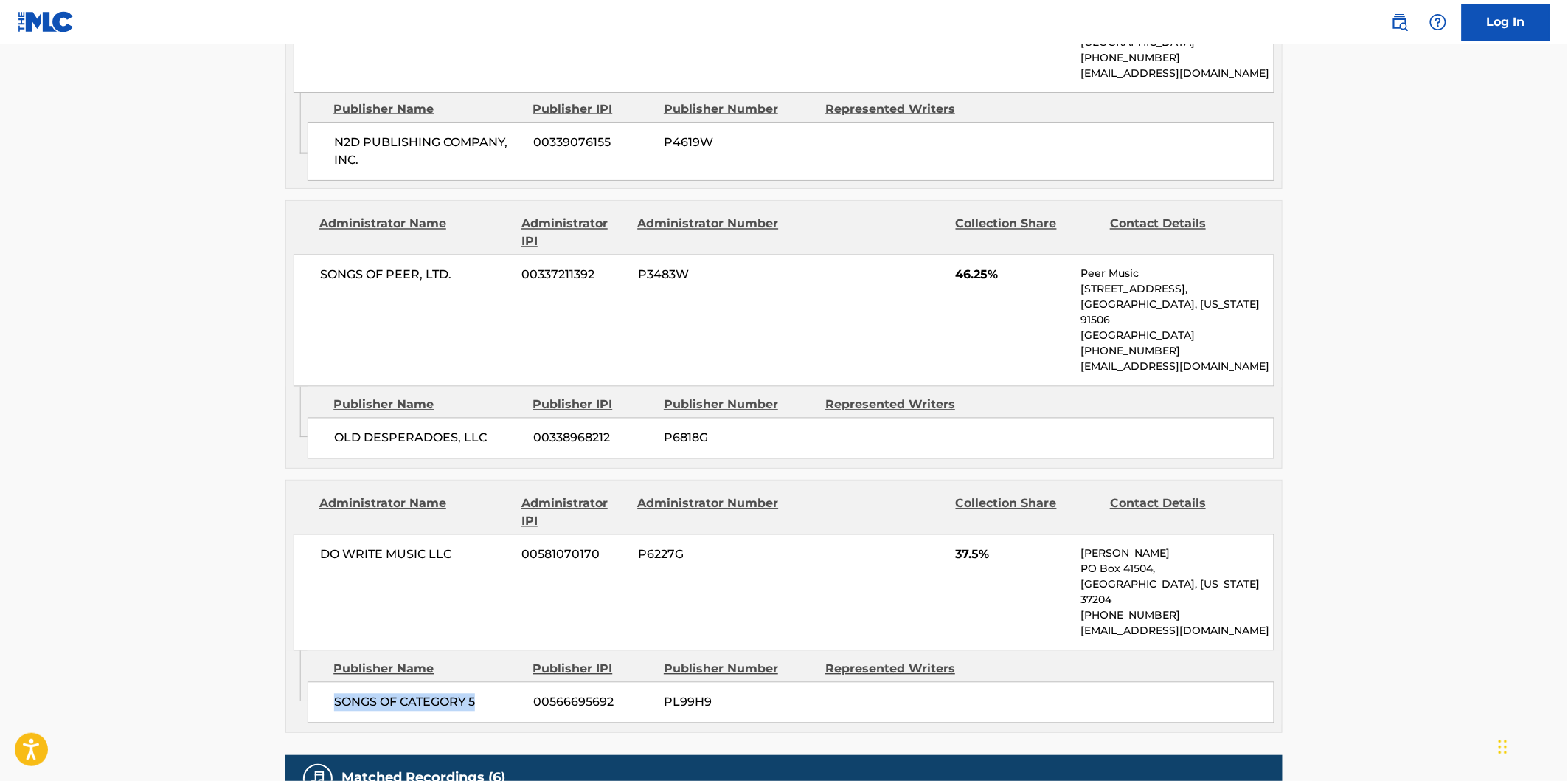
click at [471, 694] on span "SONGS OF CATEGORY 5" at bounding box center [428, 703] width 188 height 18
copy span "SONGS OF CATEGORY 5"
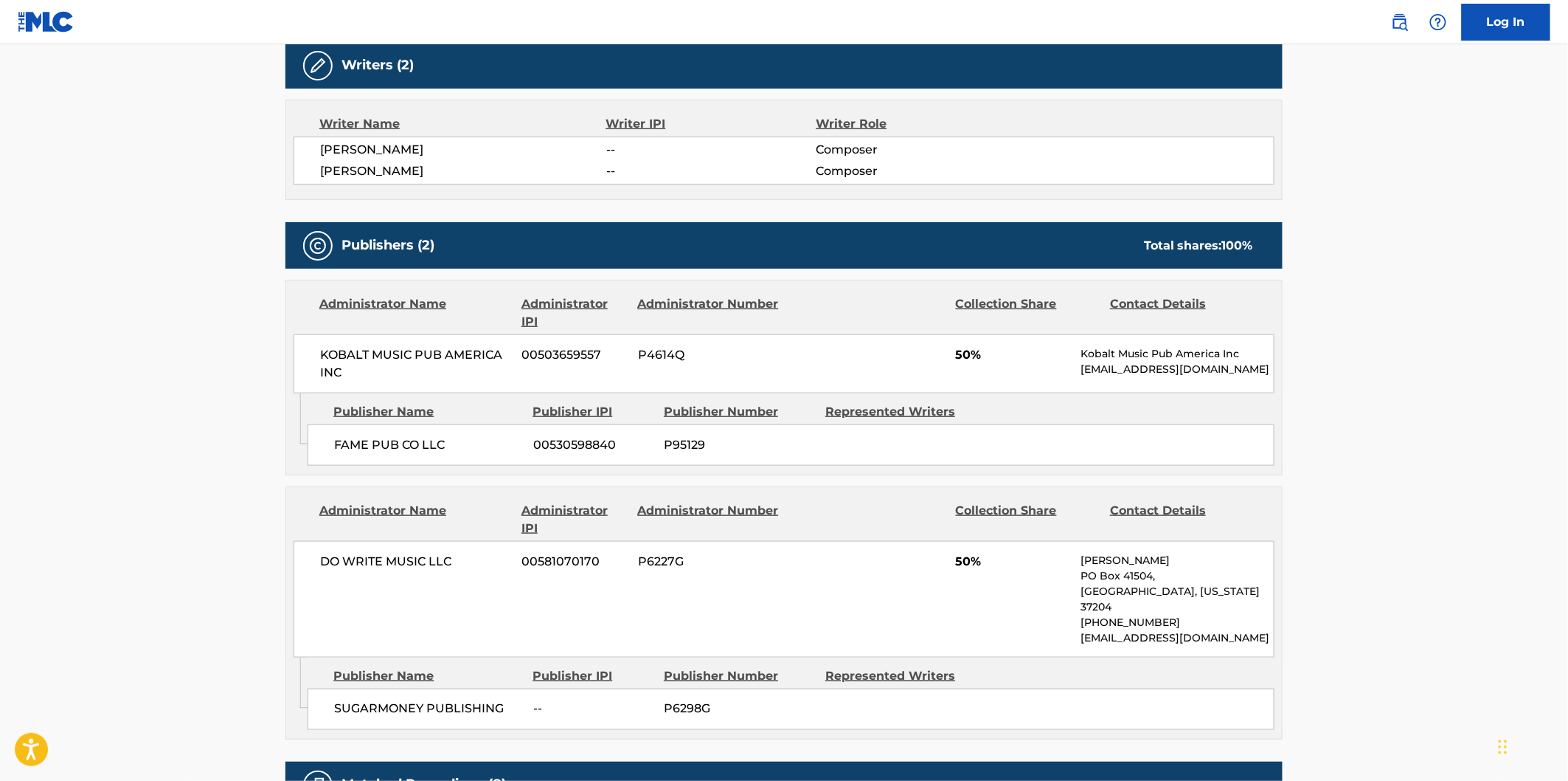
scroll to position [573, 0]
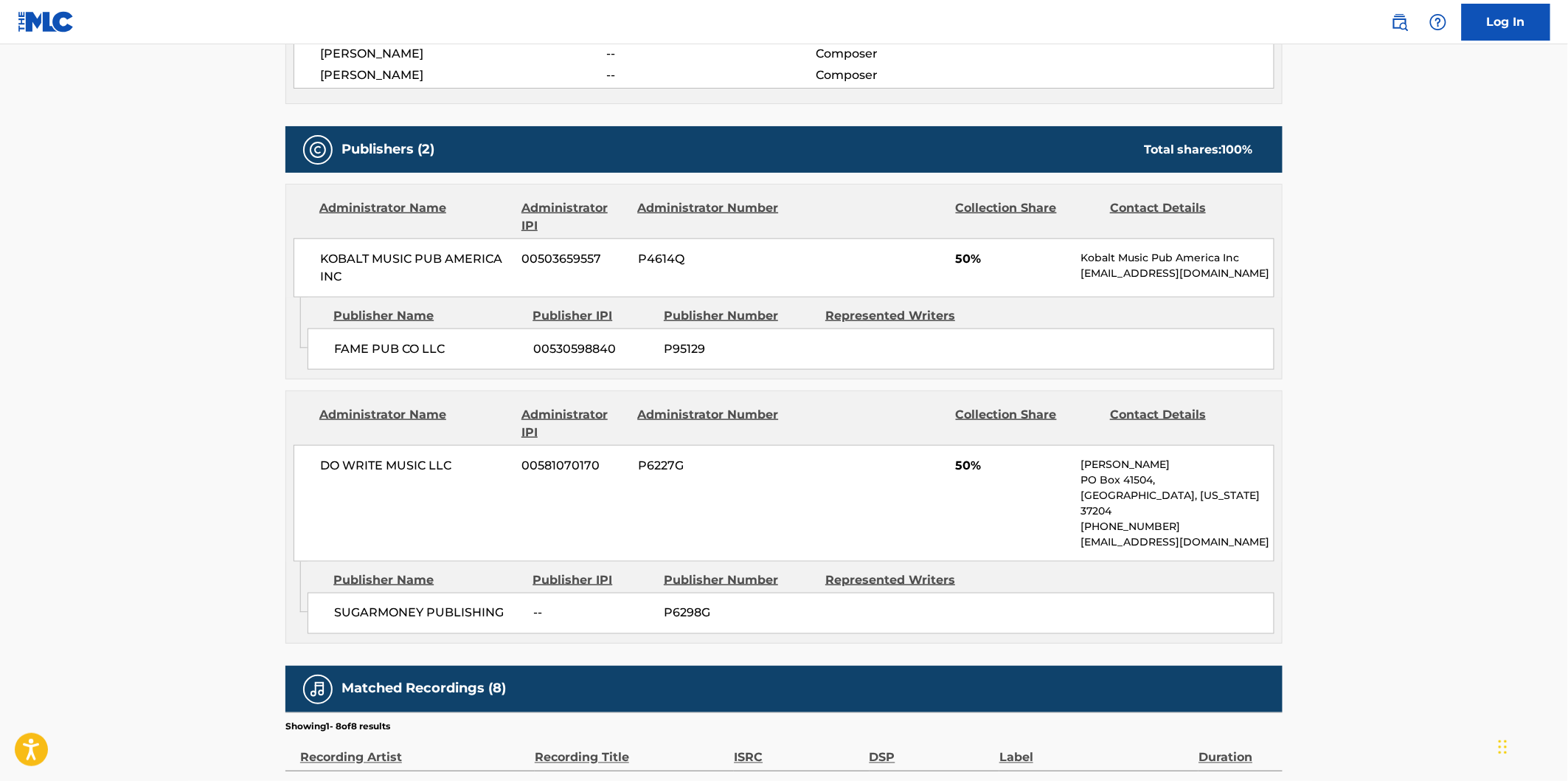
click at [380, 605] on span "SUGARMONEY PUBLISHING" at bounding box center [428, 614] width 188 height 18
click at [460, 605] on span "SUGARMONEY PUBLISHING" at bounding box center [428, 614] width 188 height 18
copy span "SUGARMONEY PUBLISHING"
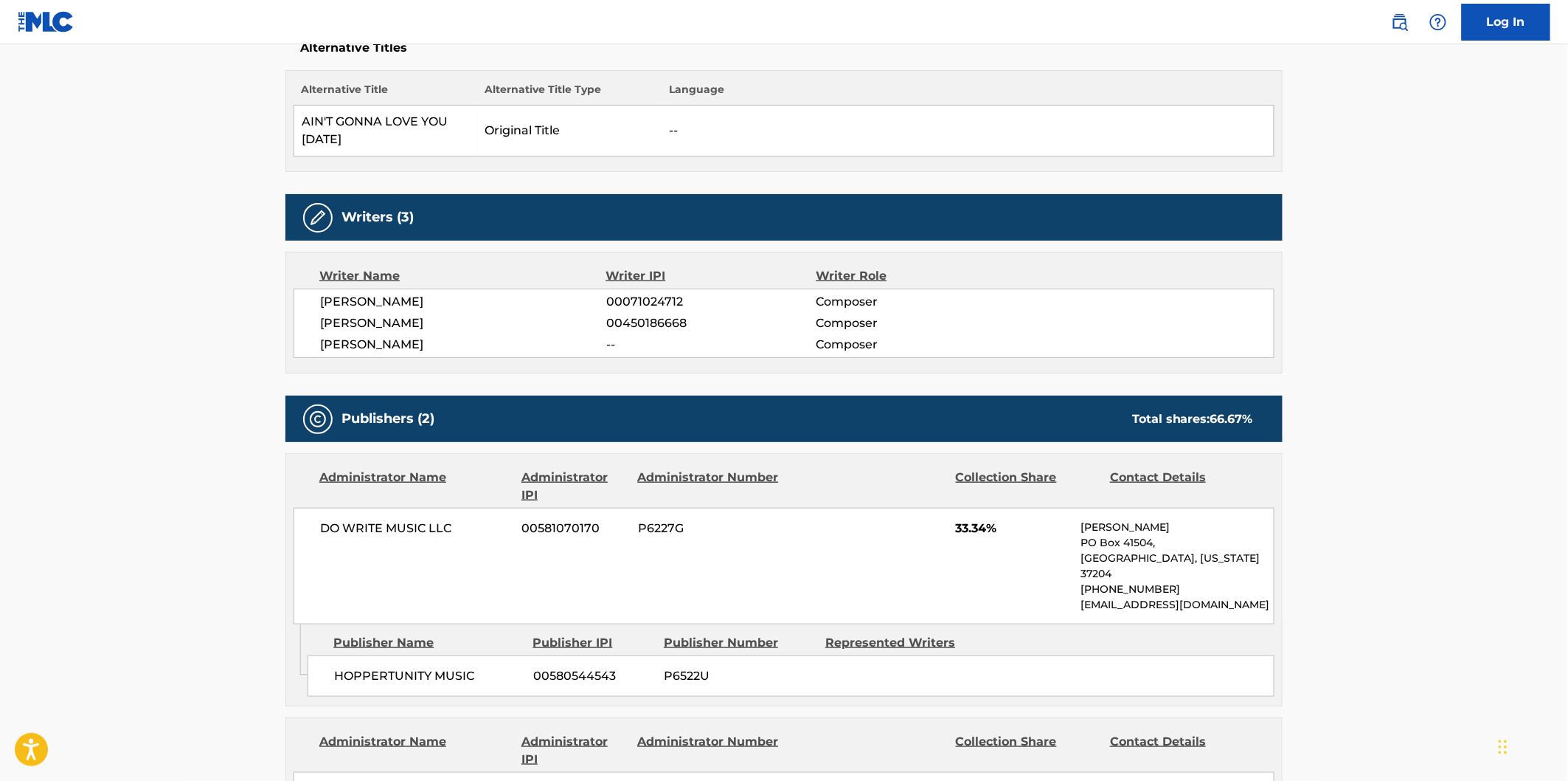
scroll to position [492, 0]
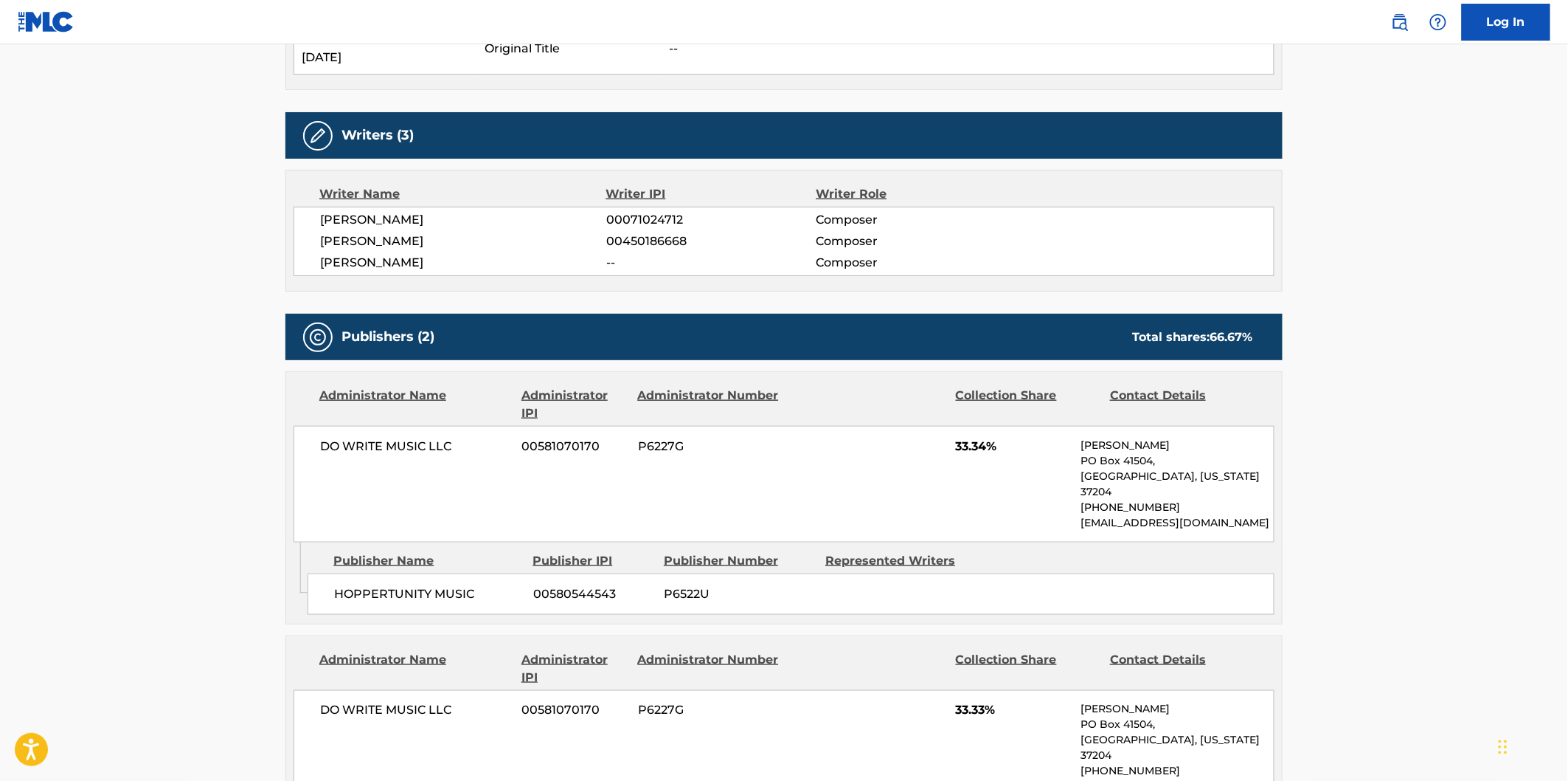
click at [377, 585] on span "HOPPERTUNITY MUSIC" at bounding box center [428, 594] width 188 height 18
click at [443, 585] on span "HOPPERTUNITY MUSIC" at bounding box center [428, 594] width 188 height 18
copy span "HOPPERTUNITY MUSIC"
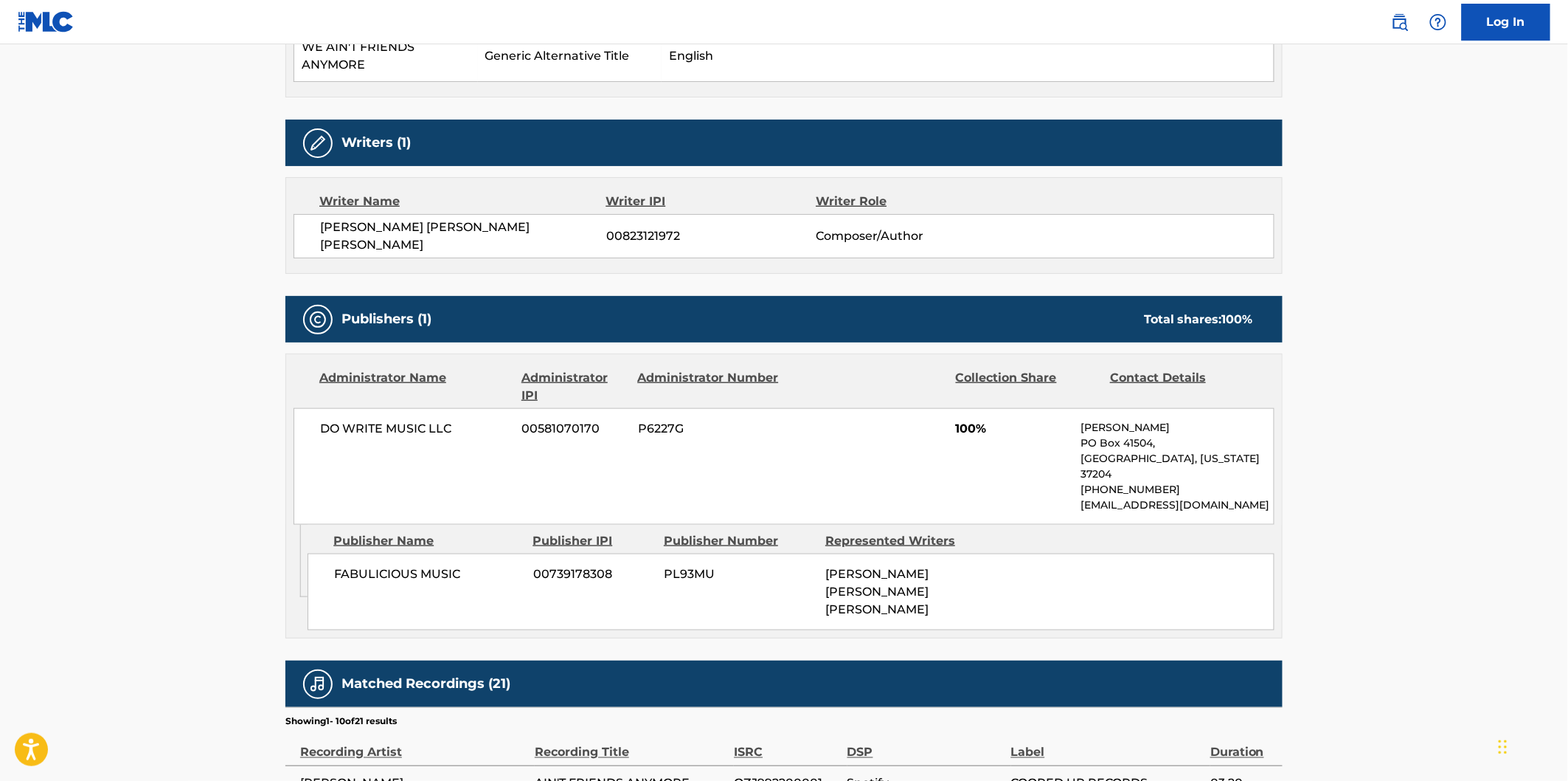
scroll to position [492, 0]
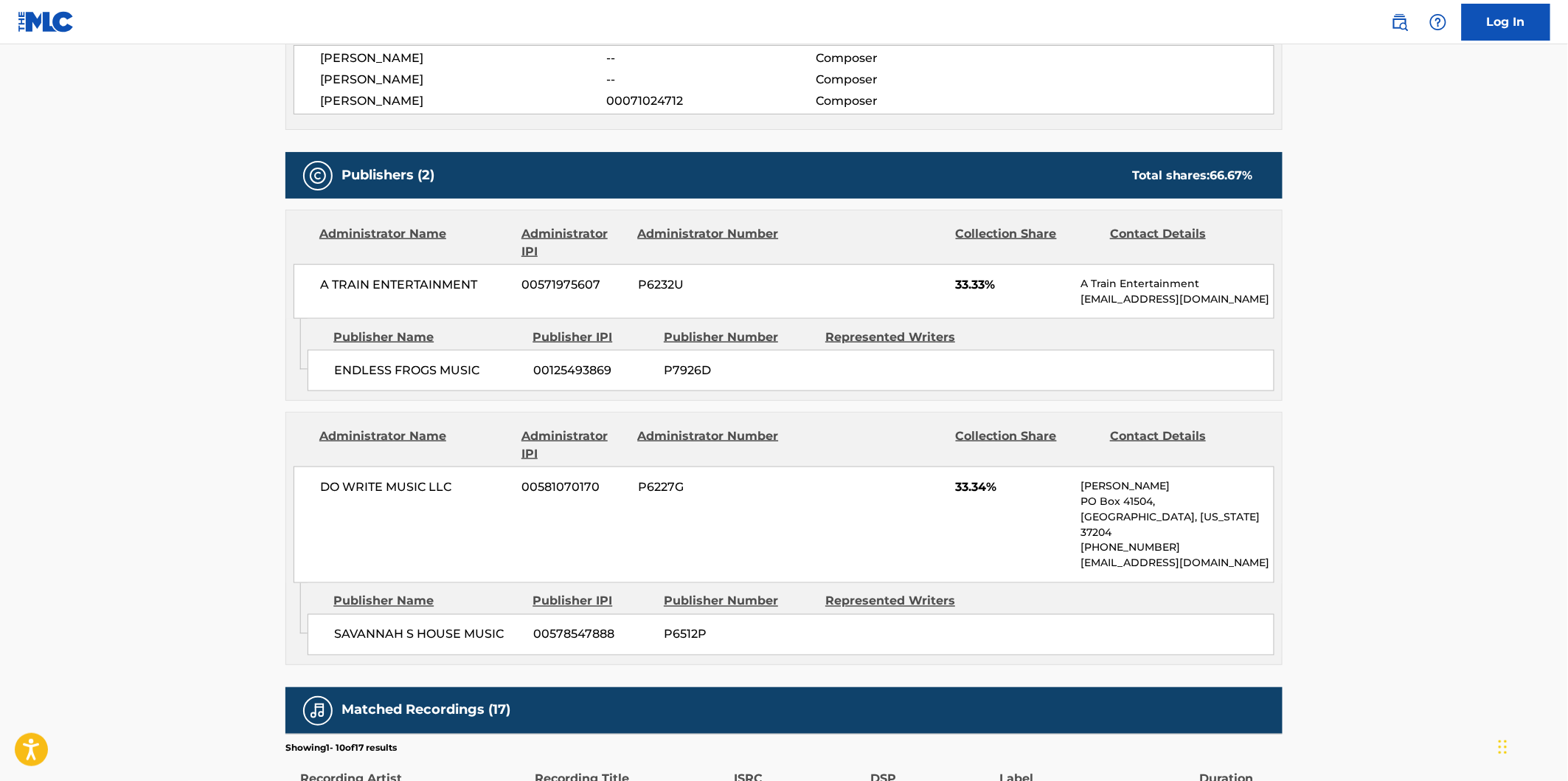
scroll to position [737, 0]
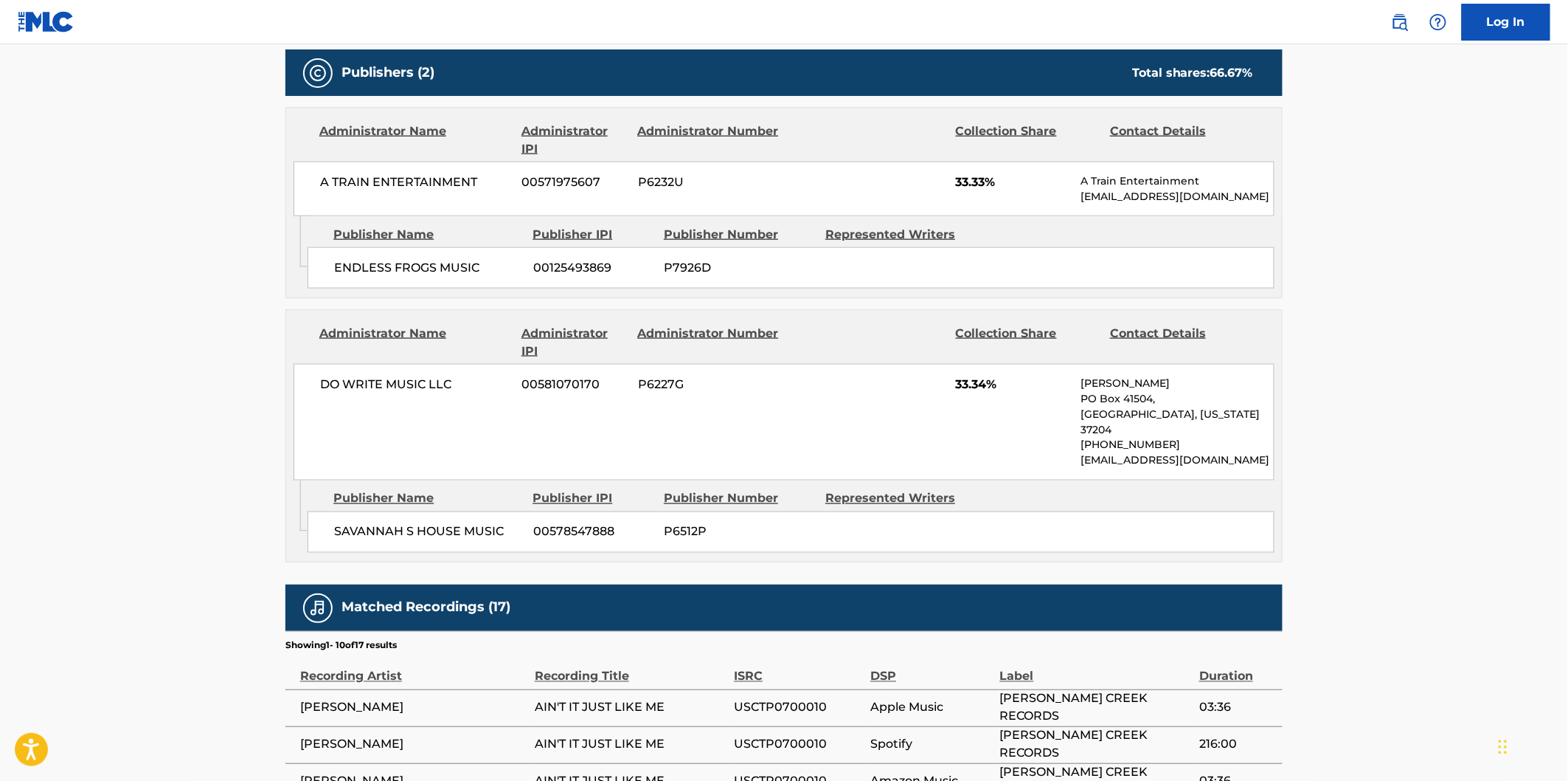
click at [363, 523] on span "SAVANNAH S HOUSE MUSIC" at bounding box center [428, 532] width 188 height 18
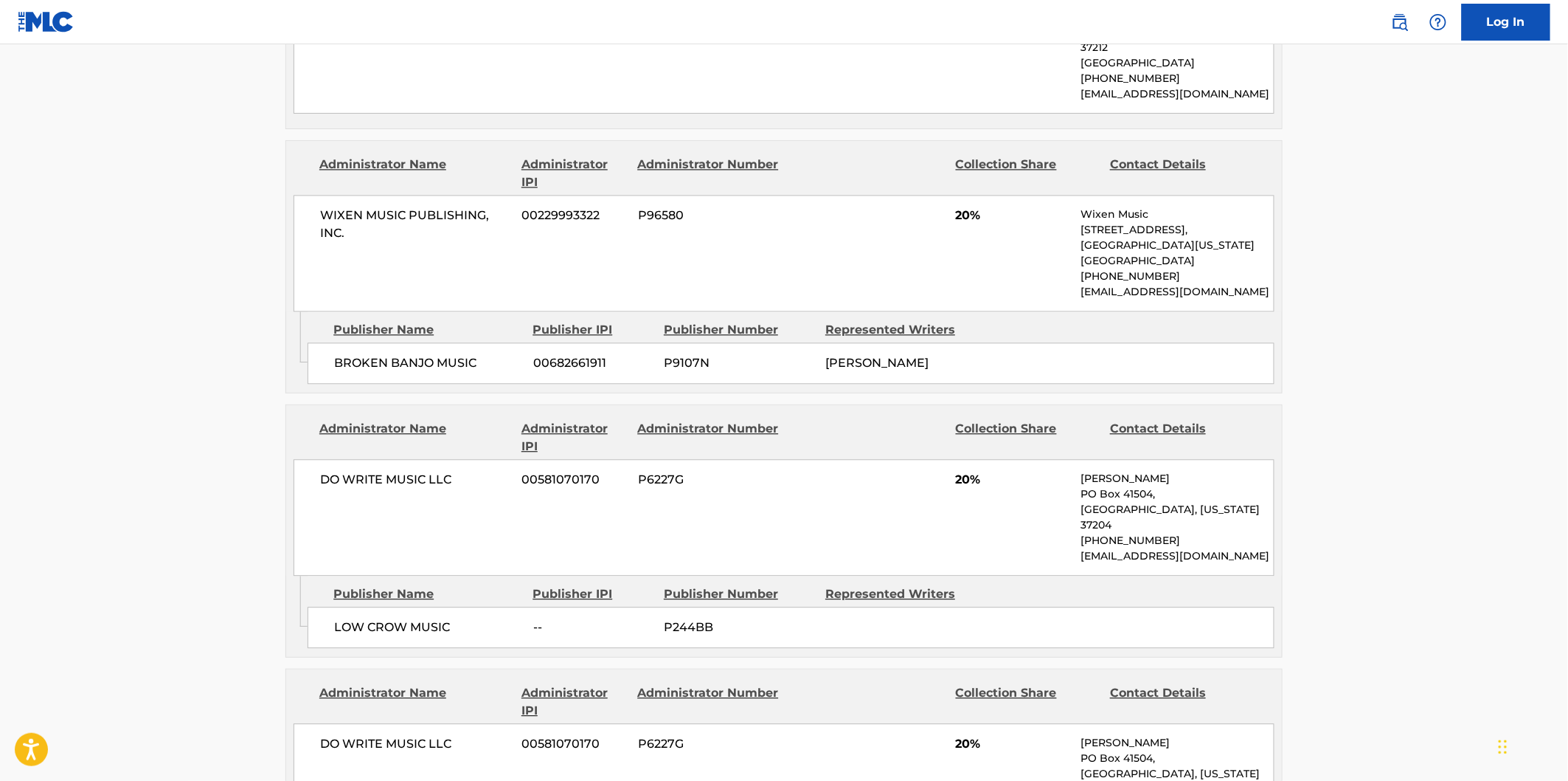
scroll to position [1311, 0]
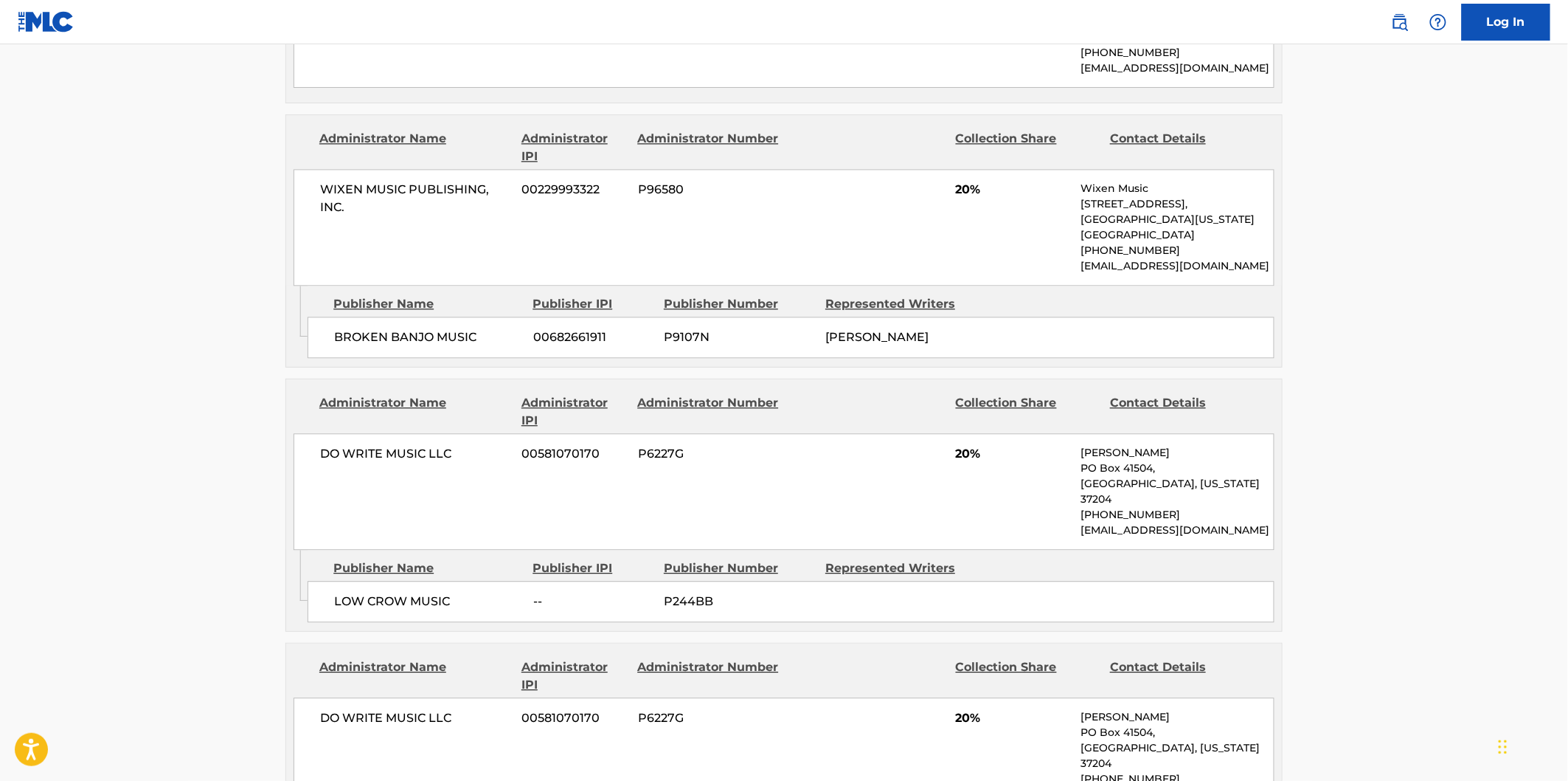
click at [344, 593] on span "LOW CROW MUSIC" at bounding box center [428, 602] width 188 height 18
click at [423, 593] on span "LOW CROW MUSIC" at bounding box center [428, 602] width 188 height 18
copy span "LOW CROW MUSIC"
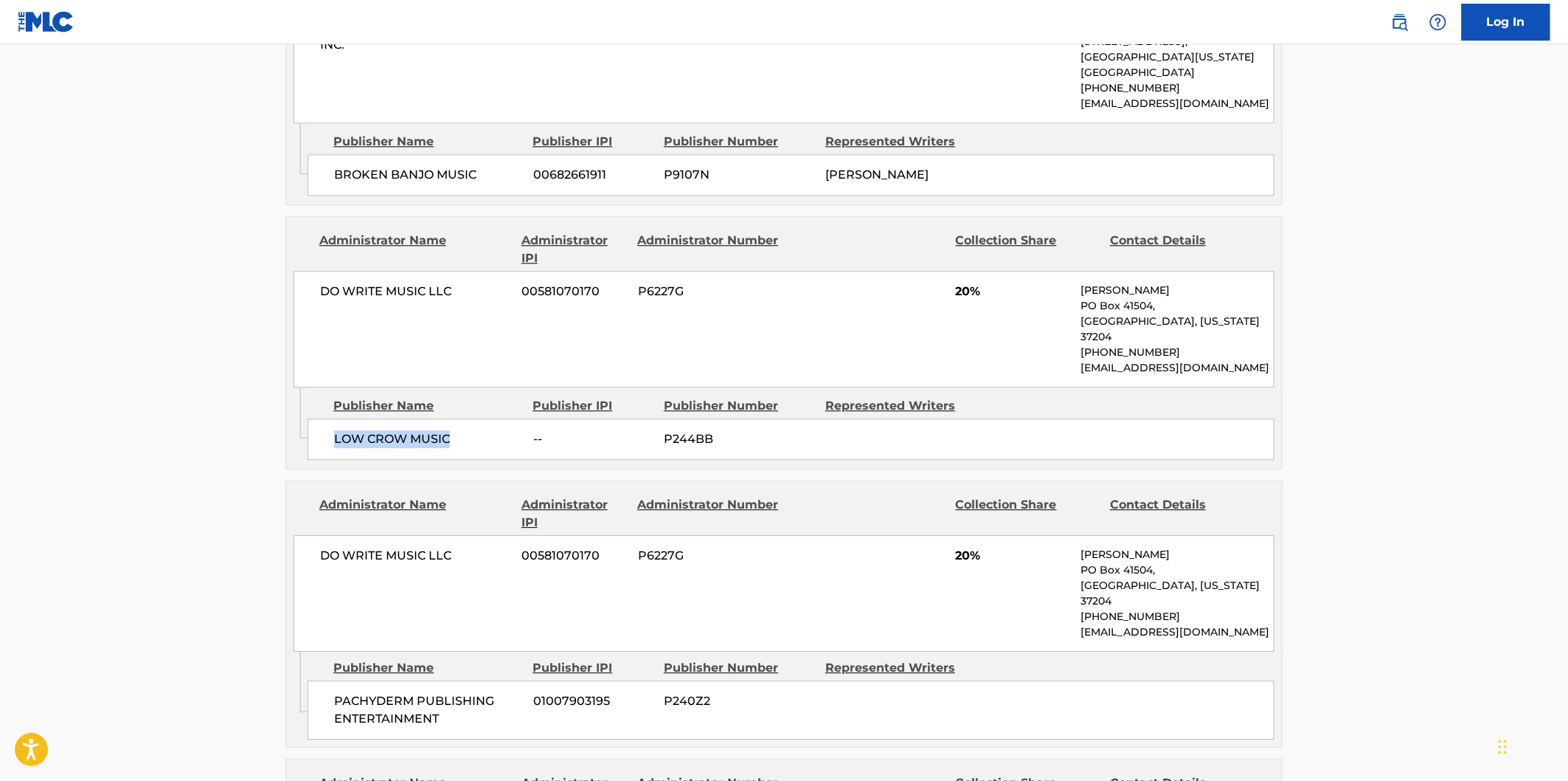
scroll to position [1476, 0]
click at [354, 690] on span "PACHYDERM PUBLISHING ENTERTAINMENT" at bounding box center [428, 708] width 188 height 36
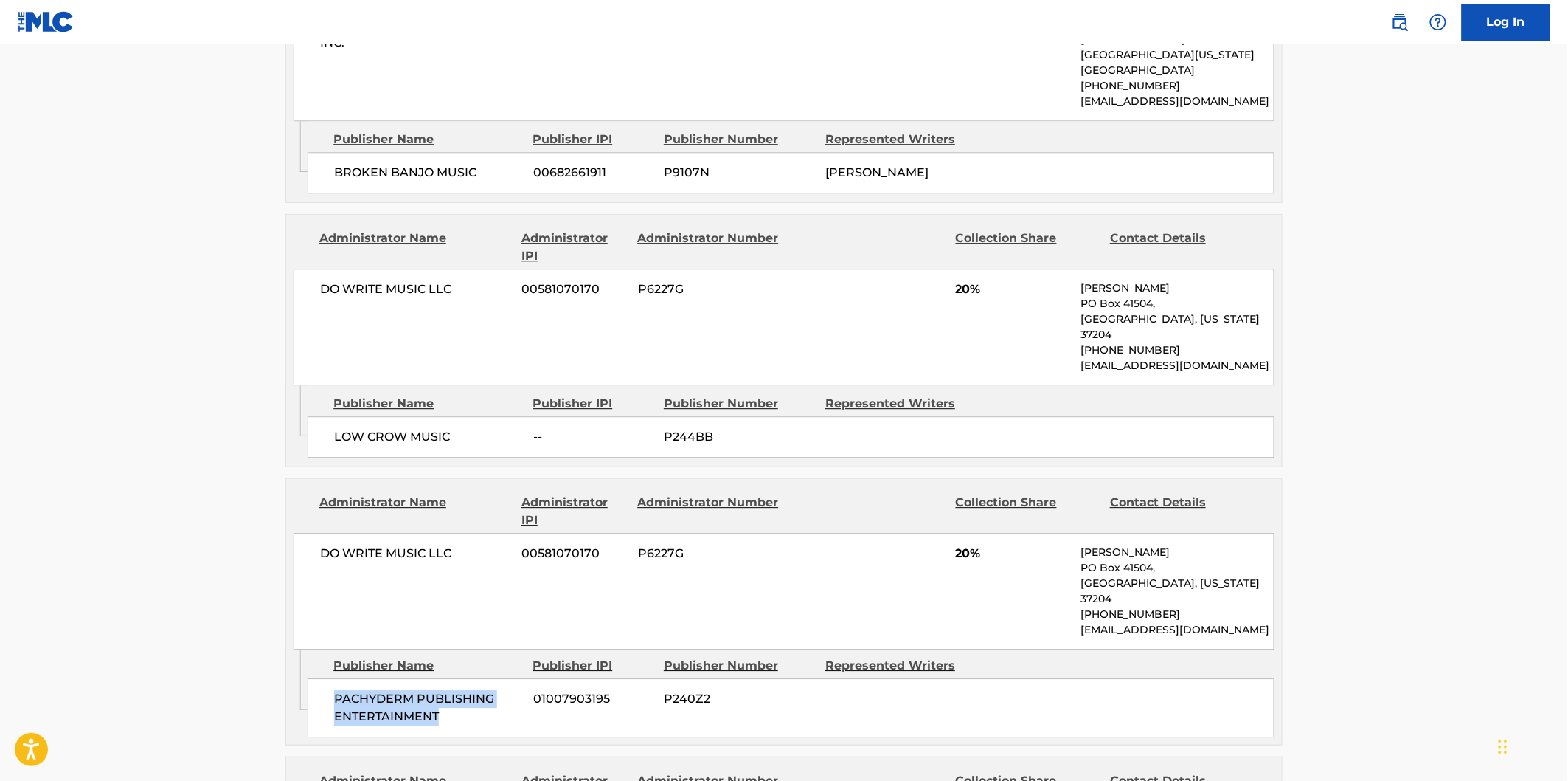
click at [400, 690] on span "PACHYDERM PUBLISHING ENTERTAINMENT" at bounding box center [428, 708] width 188 height 36
copy span "PACHYDERM PUBLISHING ENTERTAINMENT"
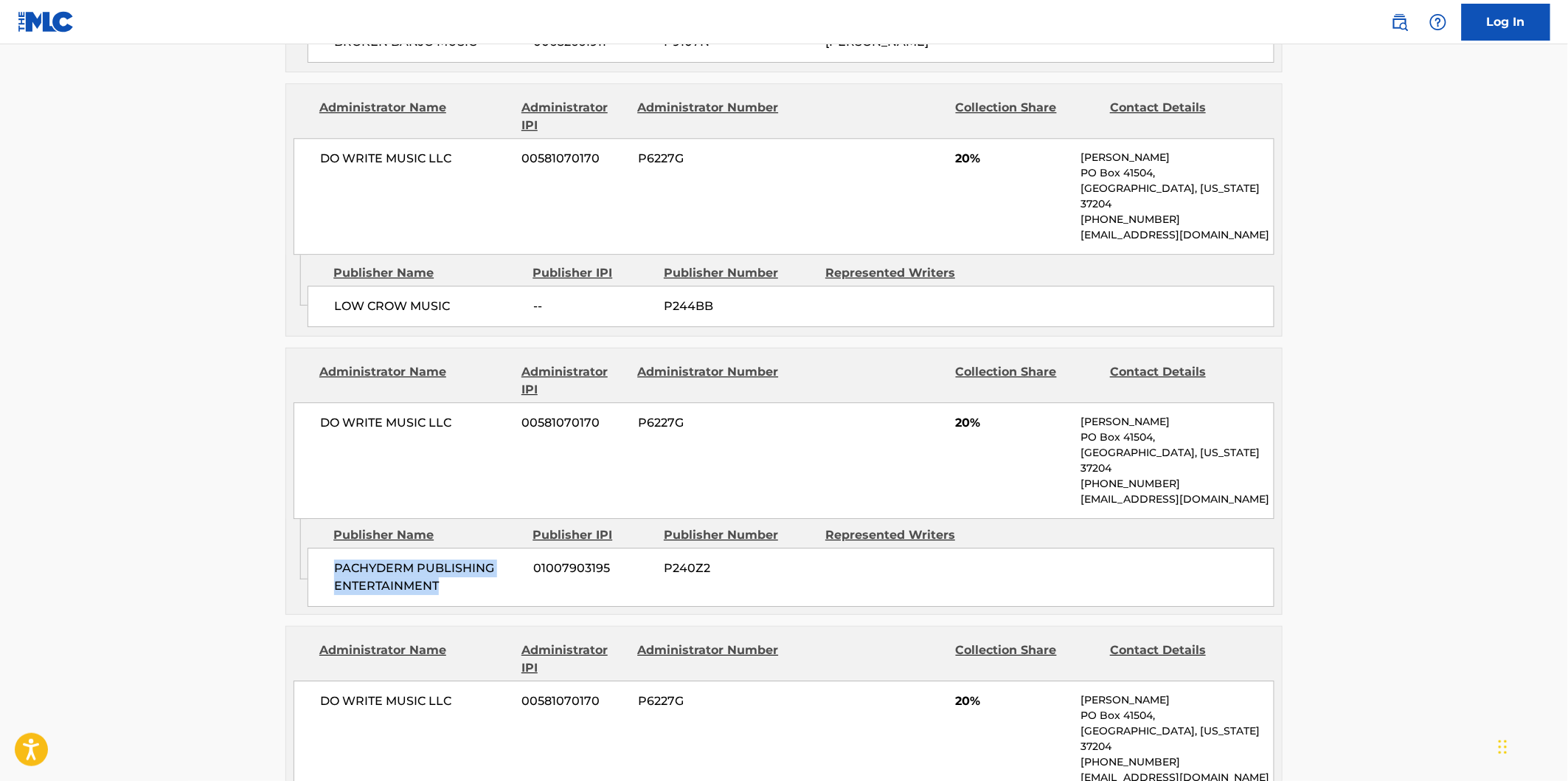
scroll to position [1722, 0]
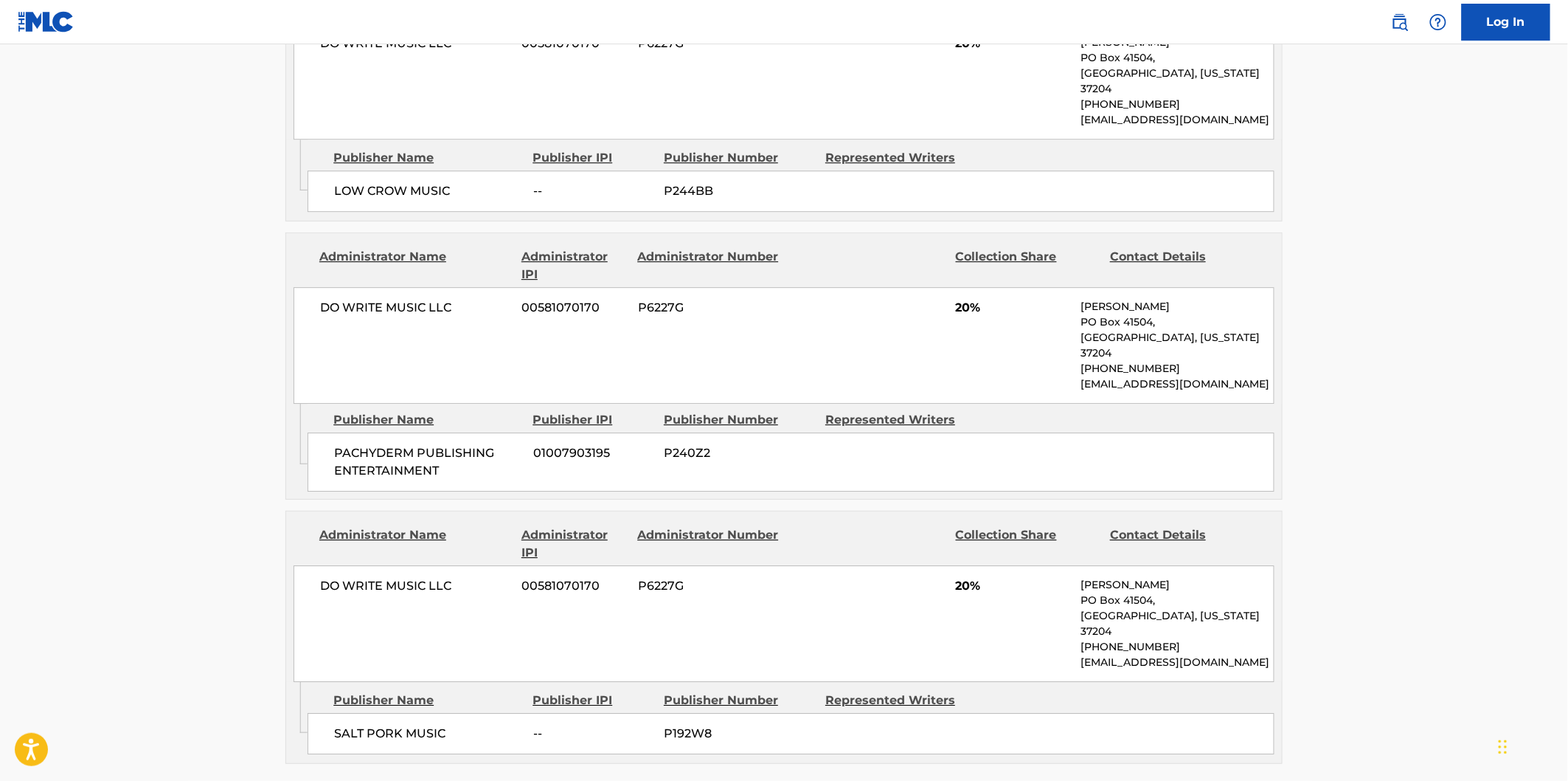
click at [336, 725] on span "SALT PORK MUSIC" at bounding box center [428, 733] width 188 height 18
click at [424, 725] on span "SALT PORK MUSIC" at bounding box center [428, 733] width 188 height 18
copy span "SALT PORK MUSIC"
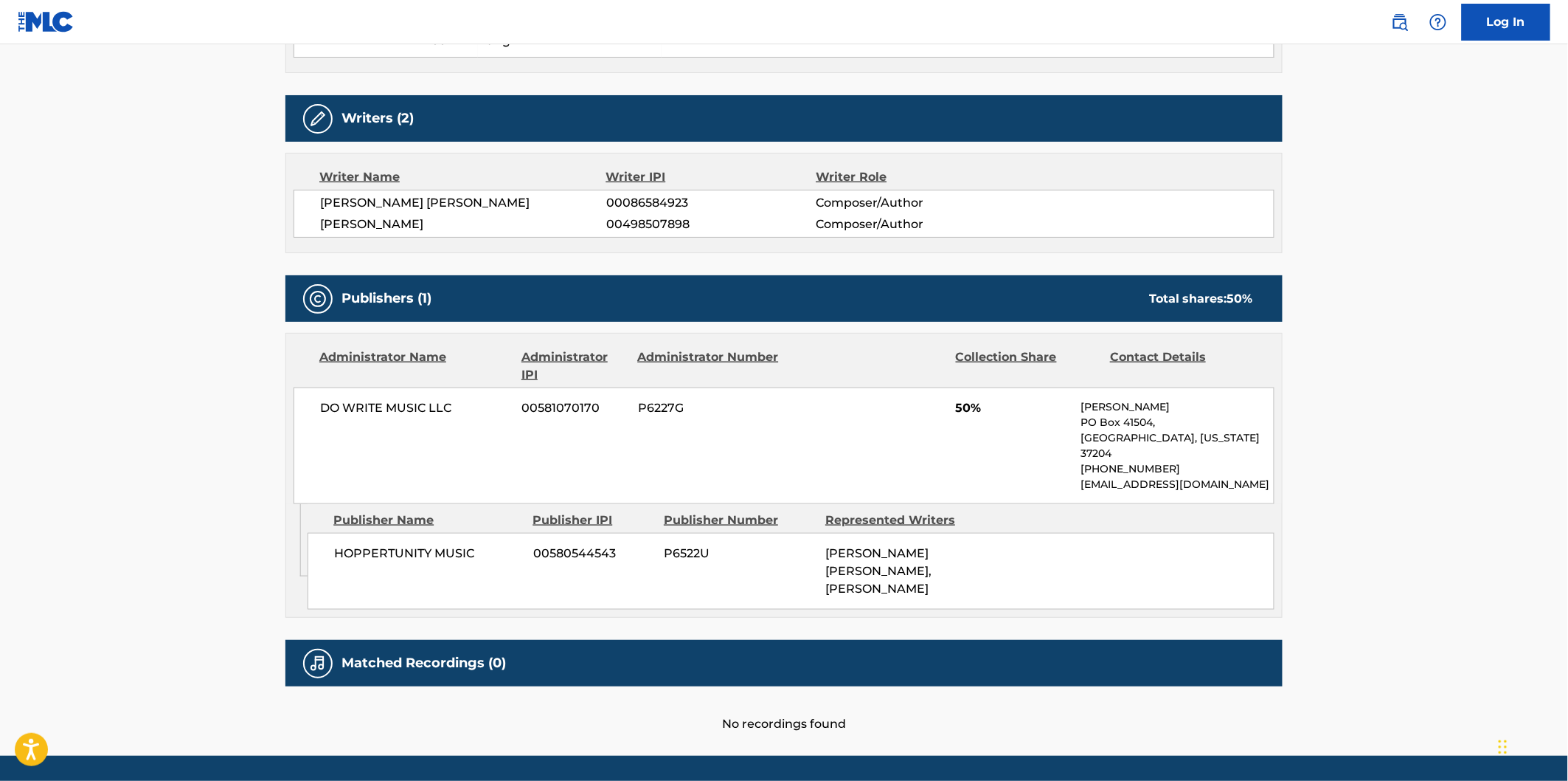
scroll to position [492, 0]
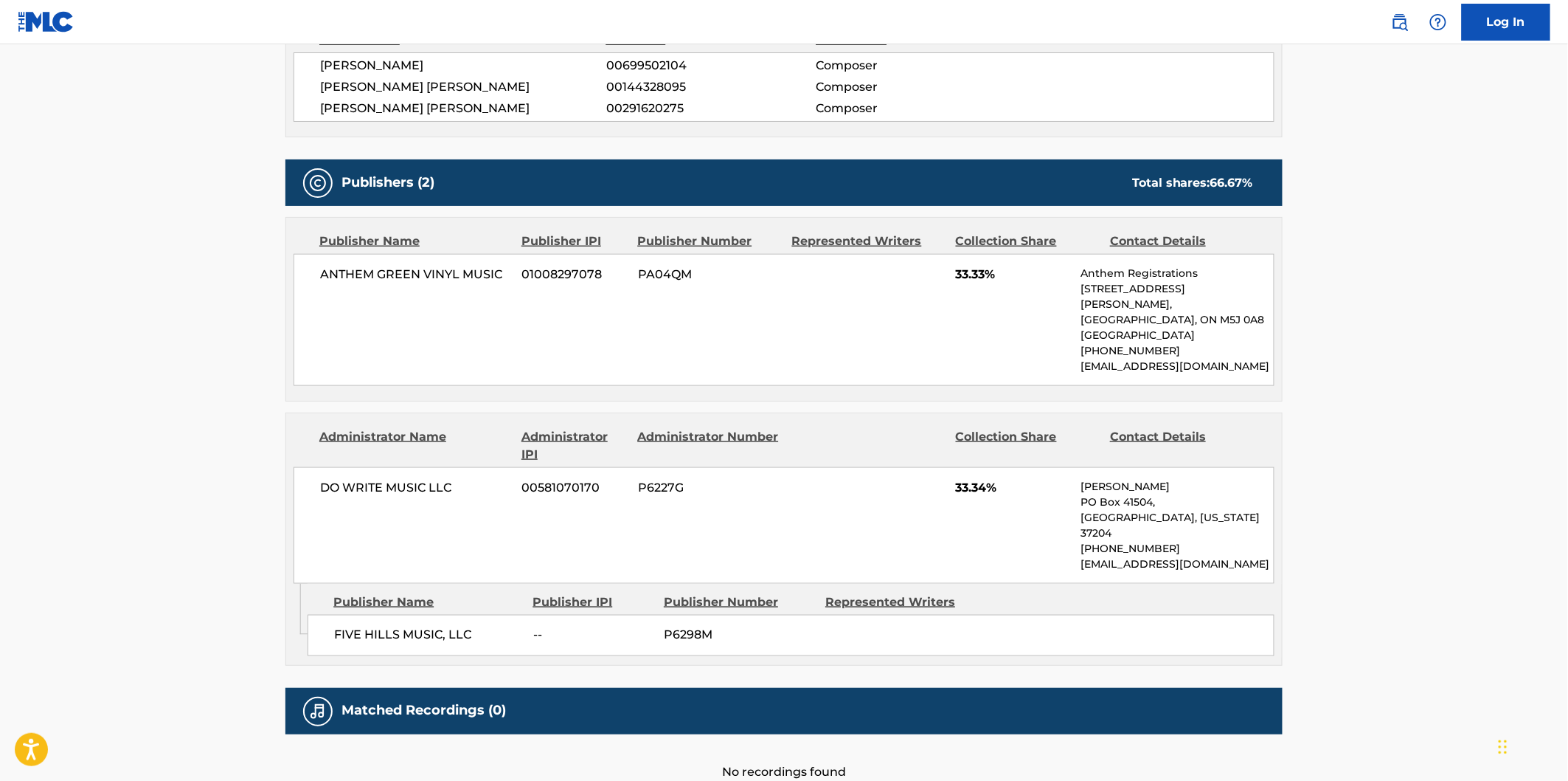
scroll to position [655, 0]
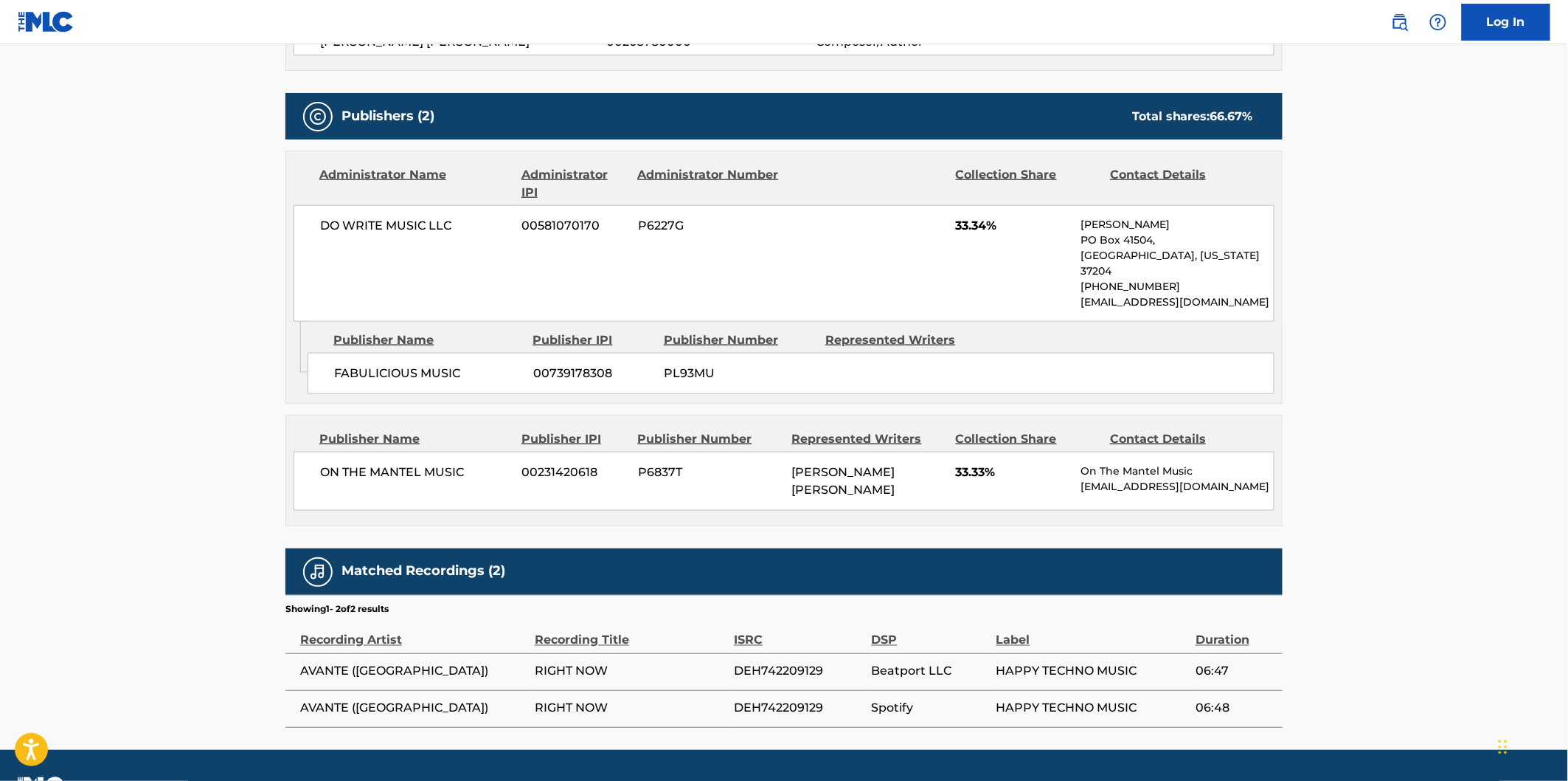
scroll to position [647, 0]
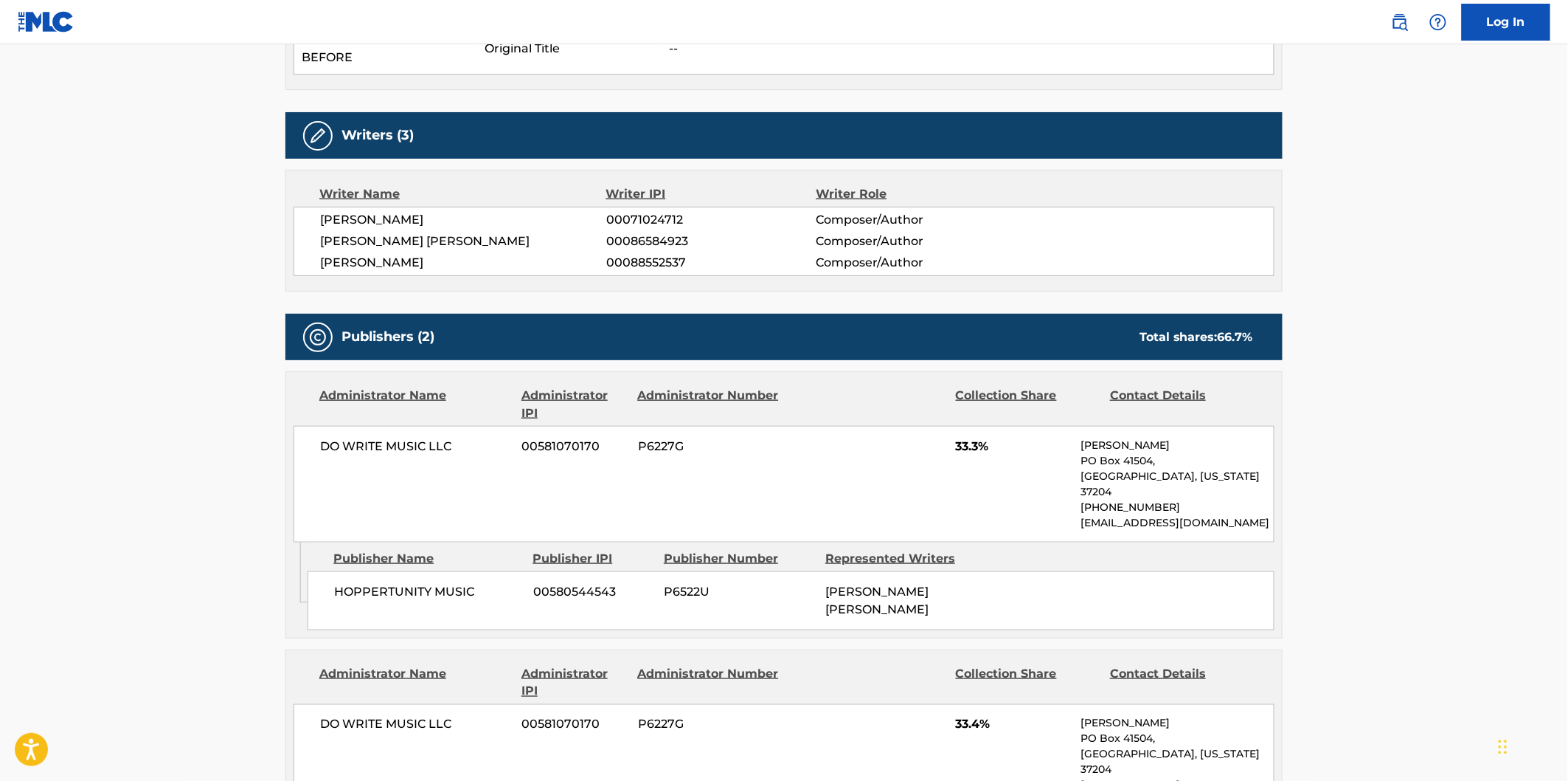
scroll to position [655, 0]
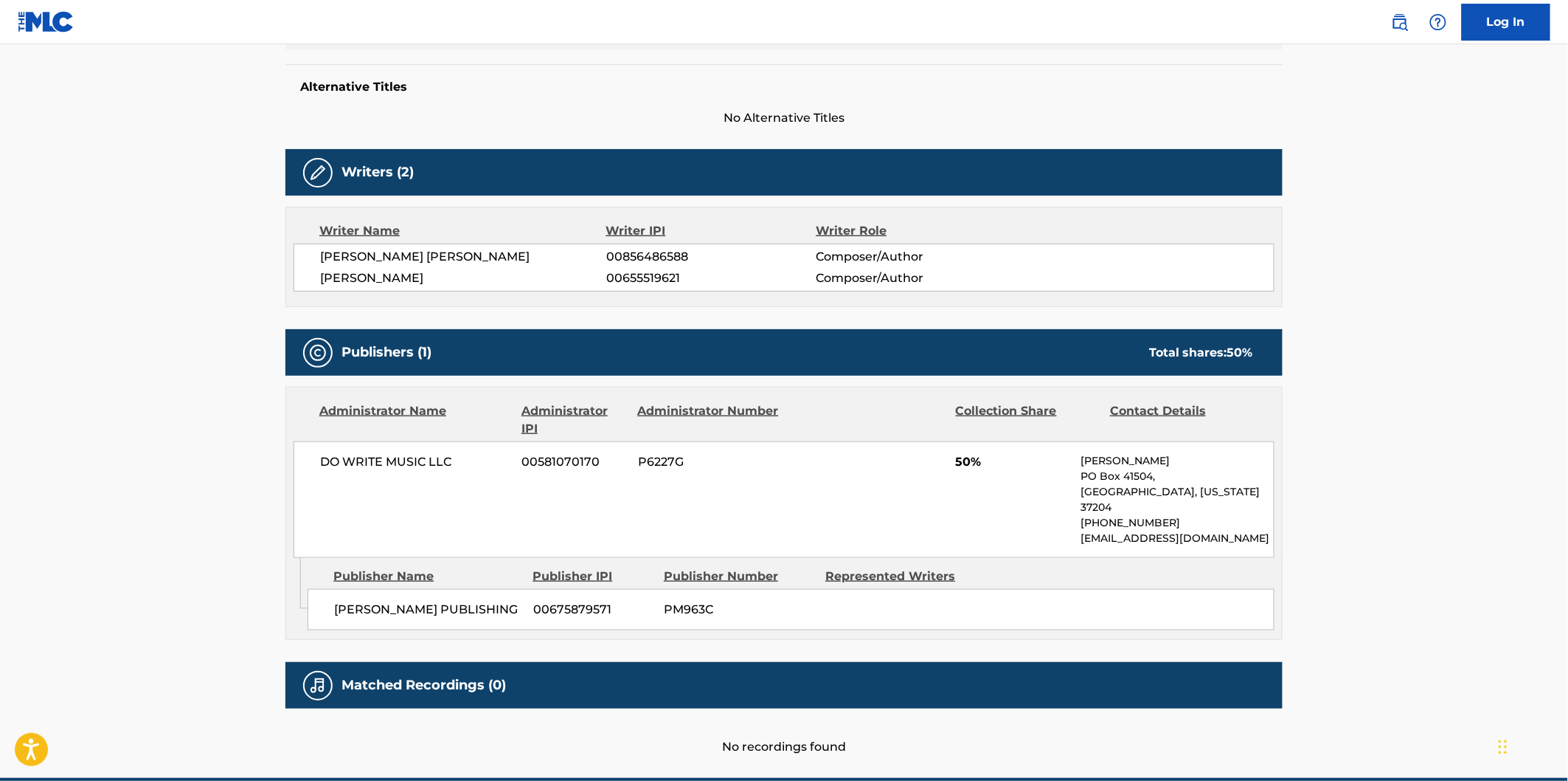
scroll to position [409, 0]
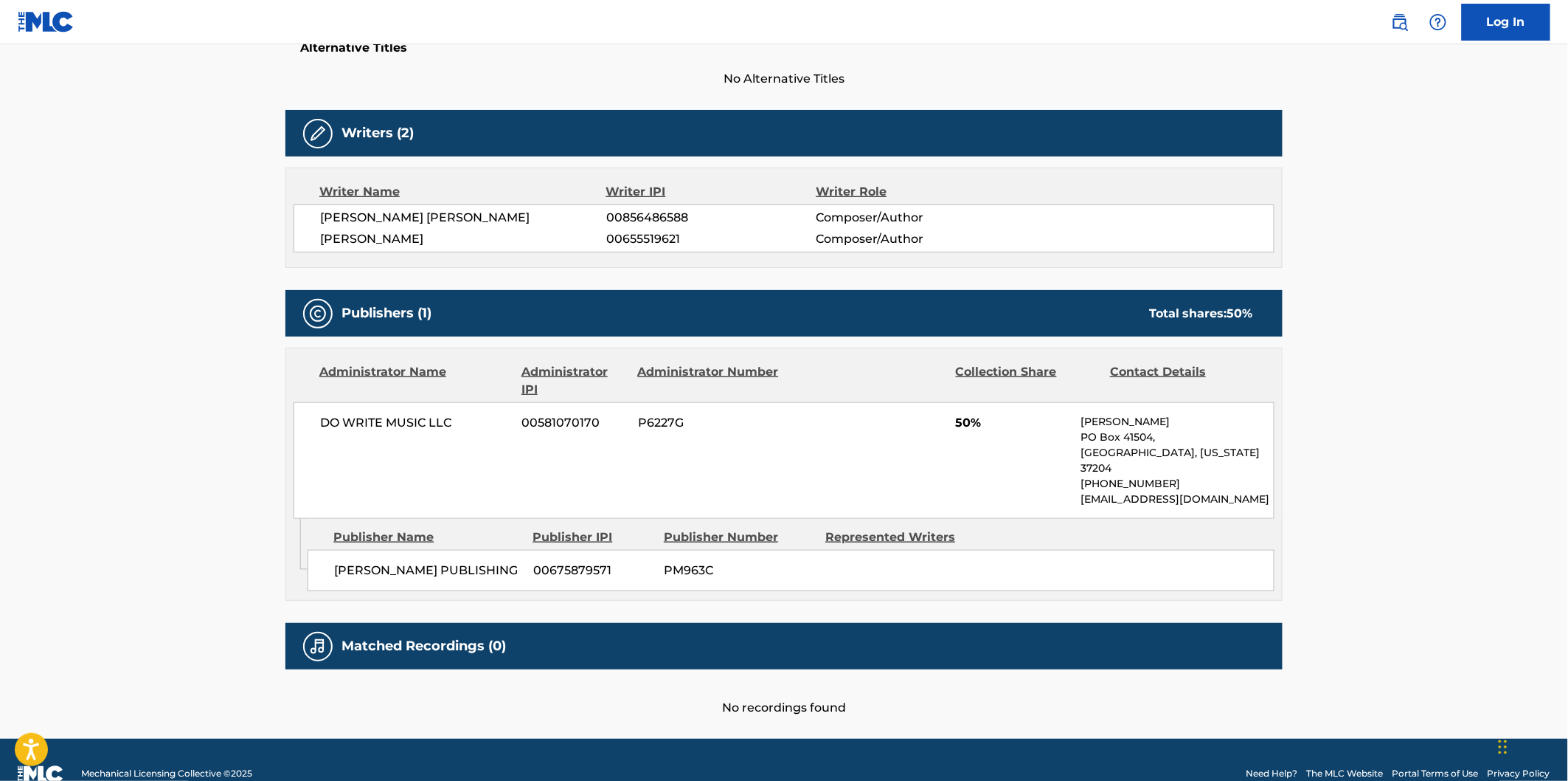
click at [357, 561] on span "[PERSON_NAME] PUBLISHING" at bounding box center [428, 570] width 188 height 18
click at [478, 561] on span "[PERSON_NAME] PUBLISHING" at bounding box center [428, 570] width 188 height 18
copy span "[PERSON_NAME] PUBLISHING"
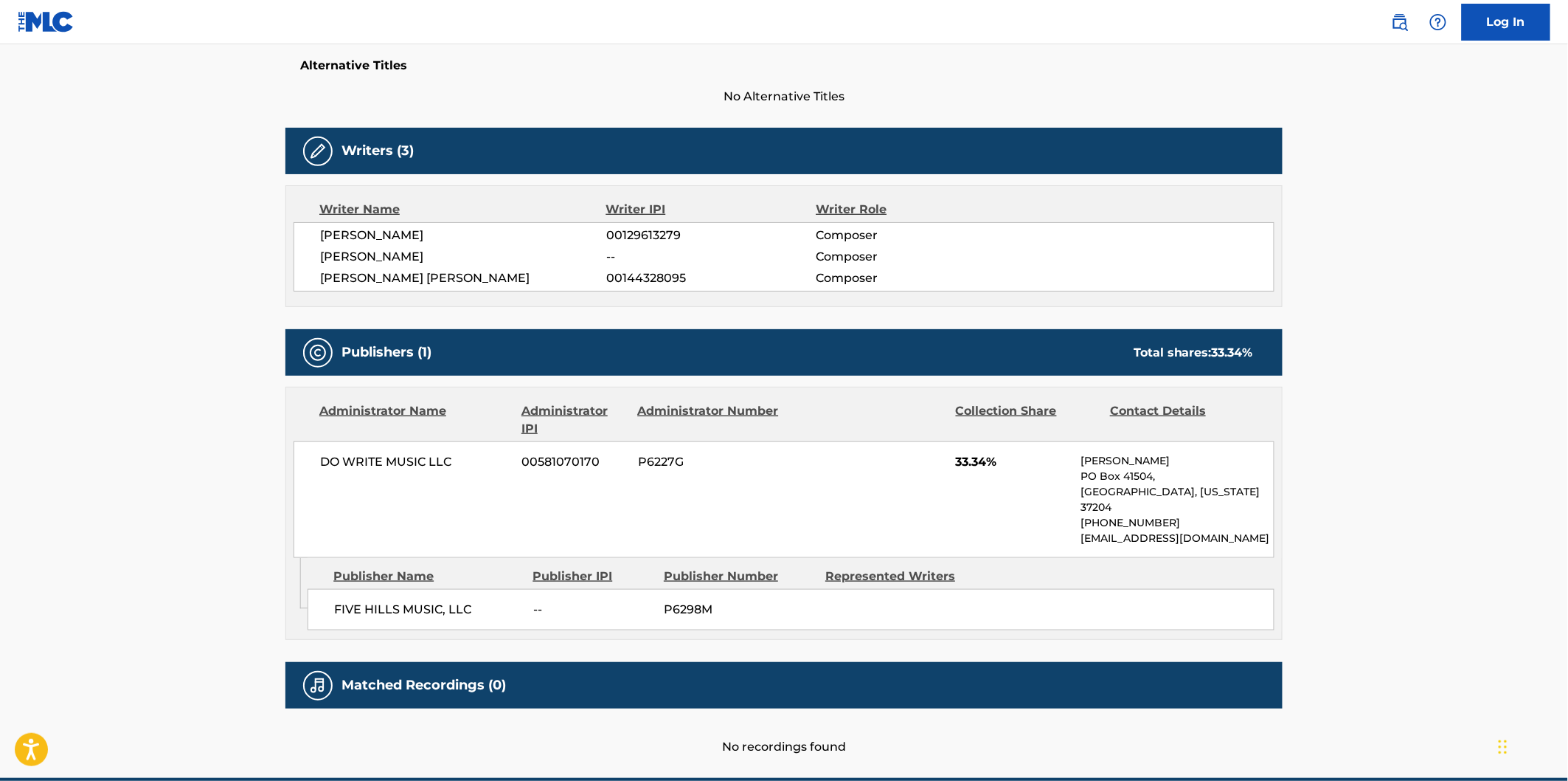
scroll to position [444, 0]
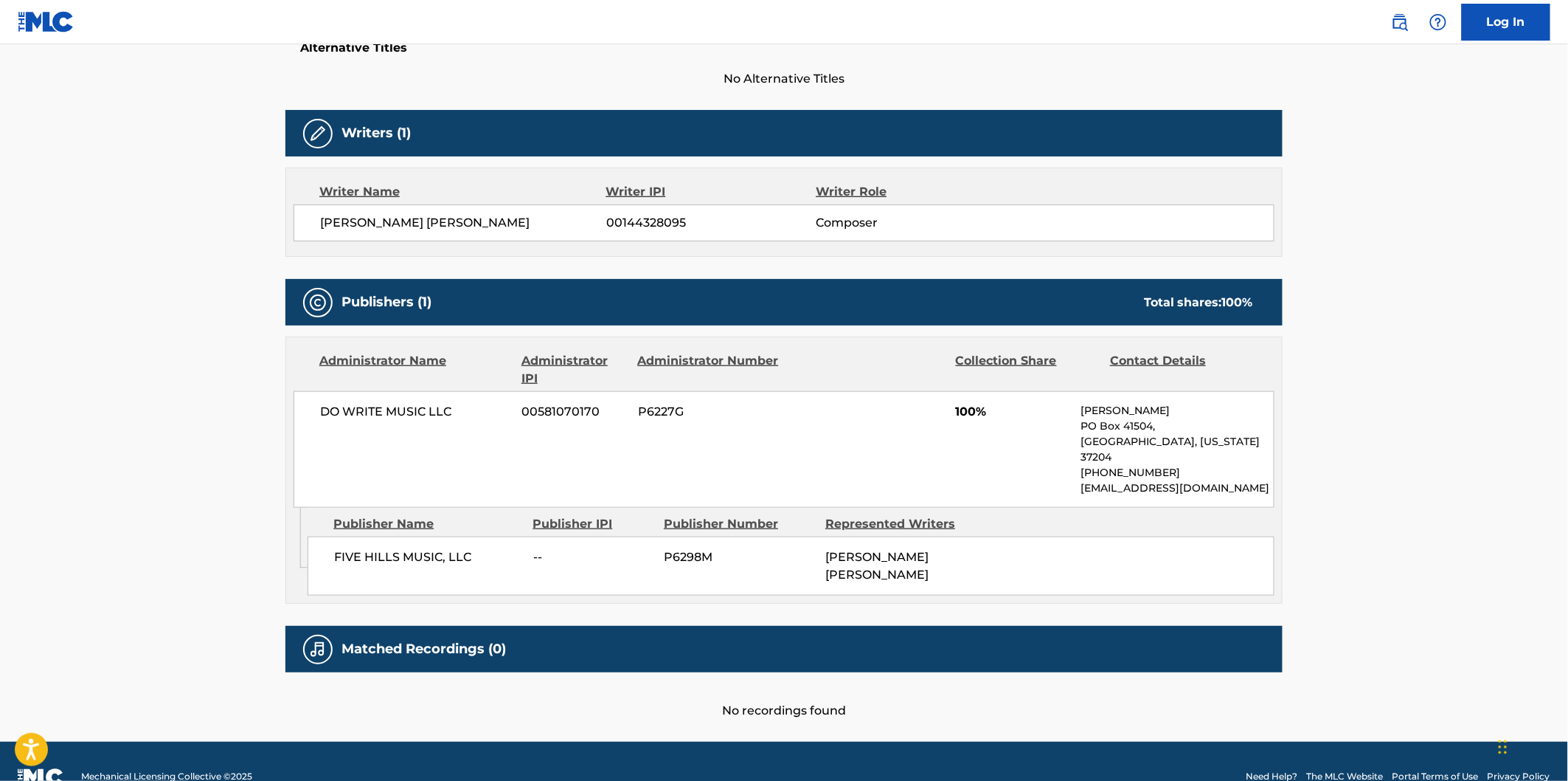
scroll to position [411, 0]
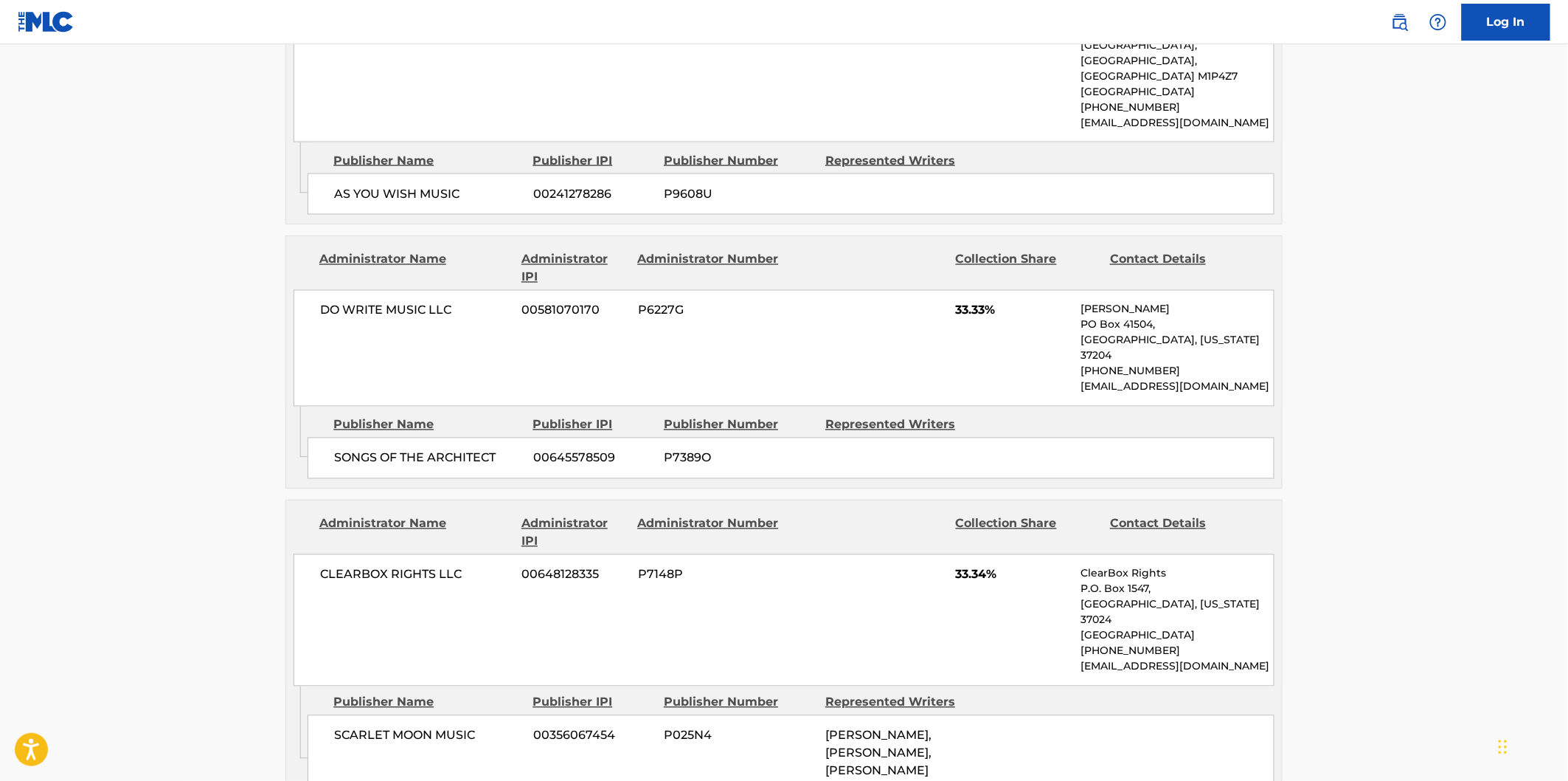
scroll to position [1065, 0]
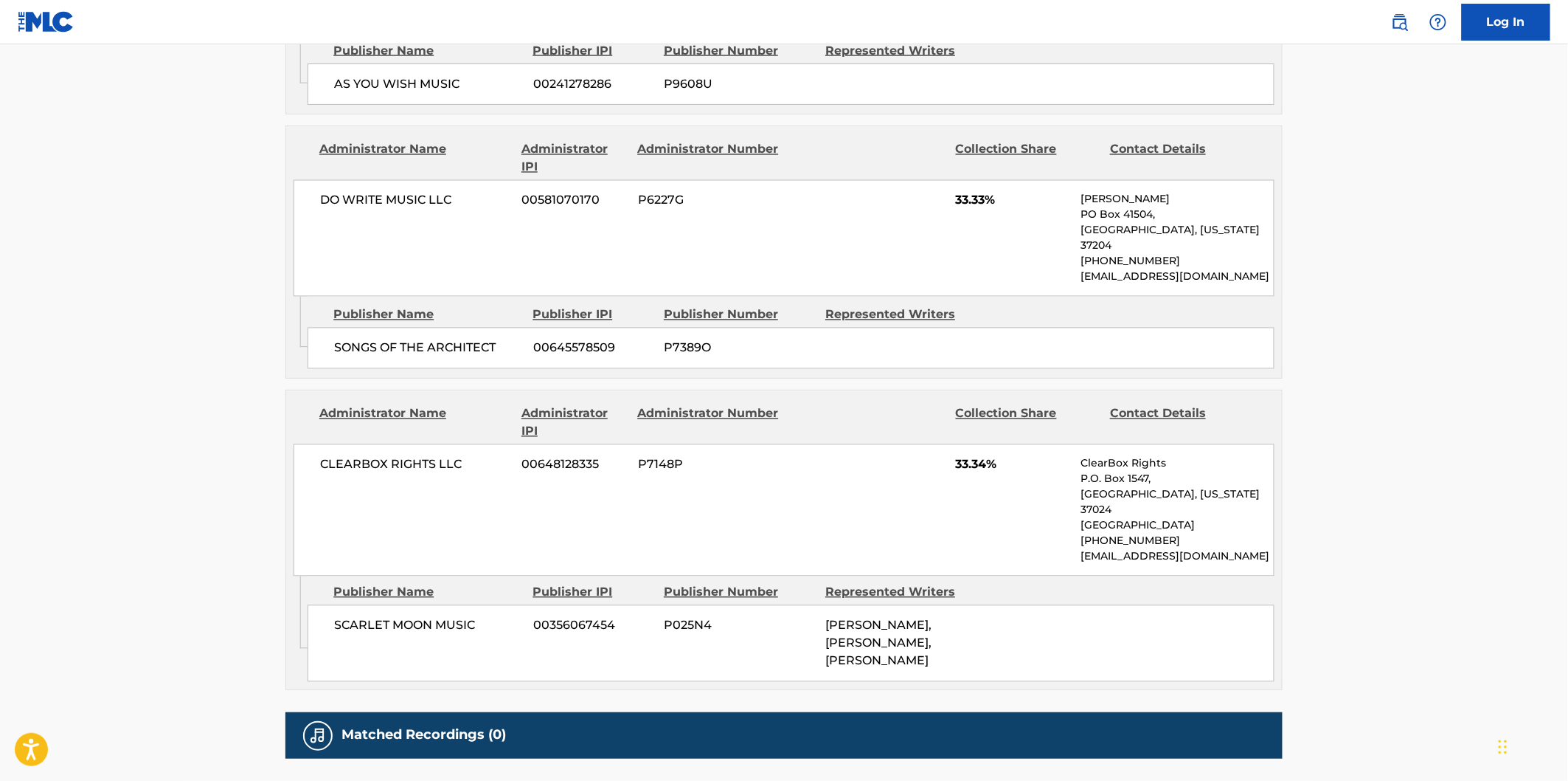
click at [357, 339] on span "SONGS OF THE ARCHITECT" at bounding box center [428, 348] width 188 height 18
click at [438, 339] on span "SONGS OF THE ARCHITECT" at bounding box center [428, 348] width 188 height 18
copy span "SONGS OF THE ARCHITECT"
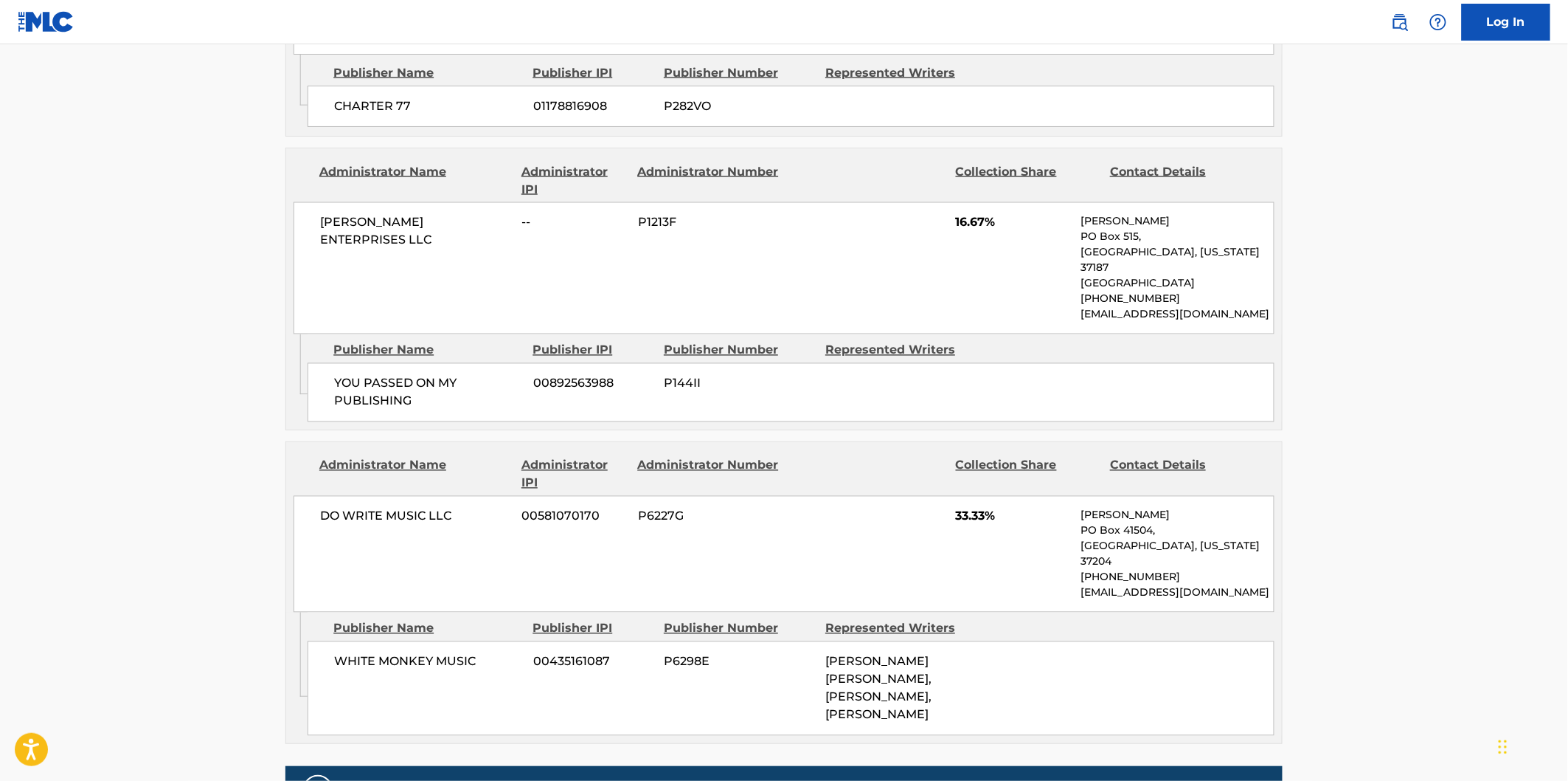
scroll to position [983, 0]
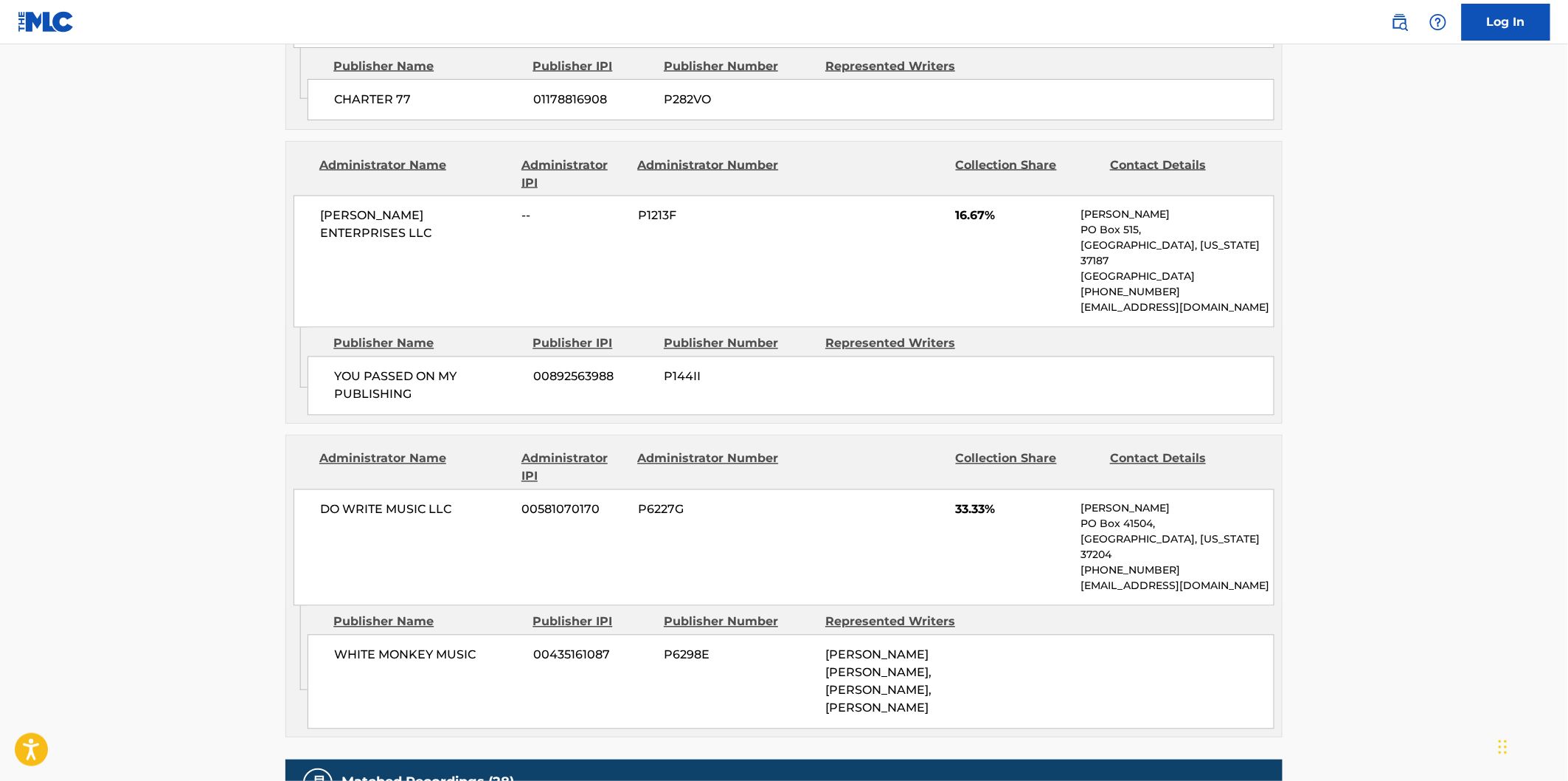
click at [356, 646] on span "WHITE MONKEY MUSIC" at bounding box center [428, 655] width 188 height 18
click at [459, 646] on span "WHITE MONKEY MUSIC" at bounding box center [428, 655] width 188 height 18
copy span "WHITE MONKEY MUSIC"
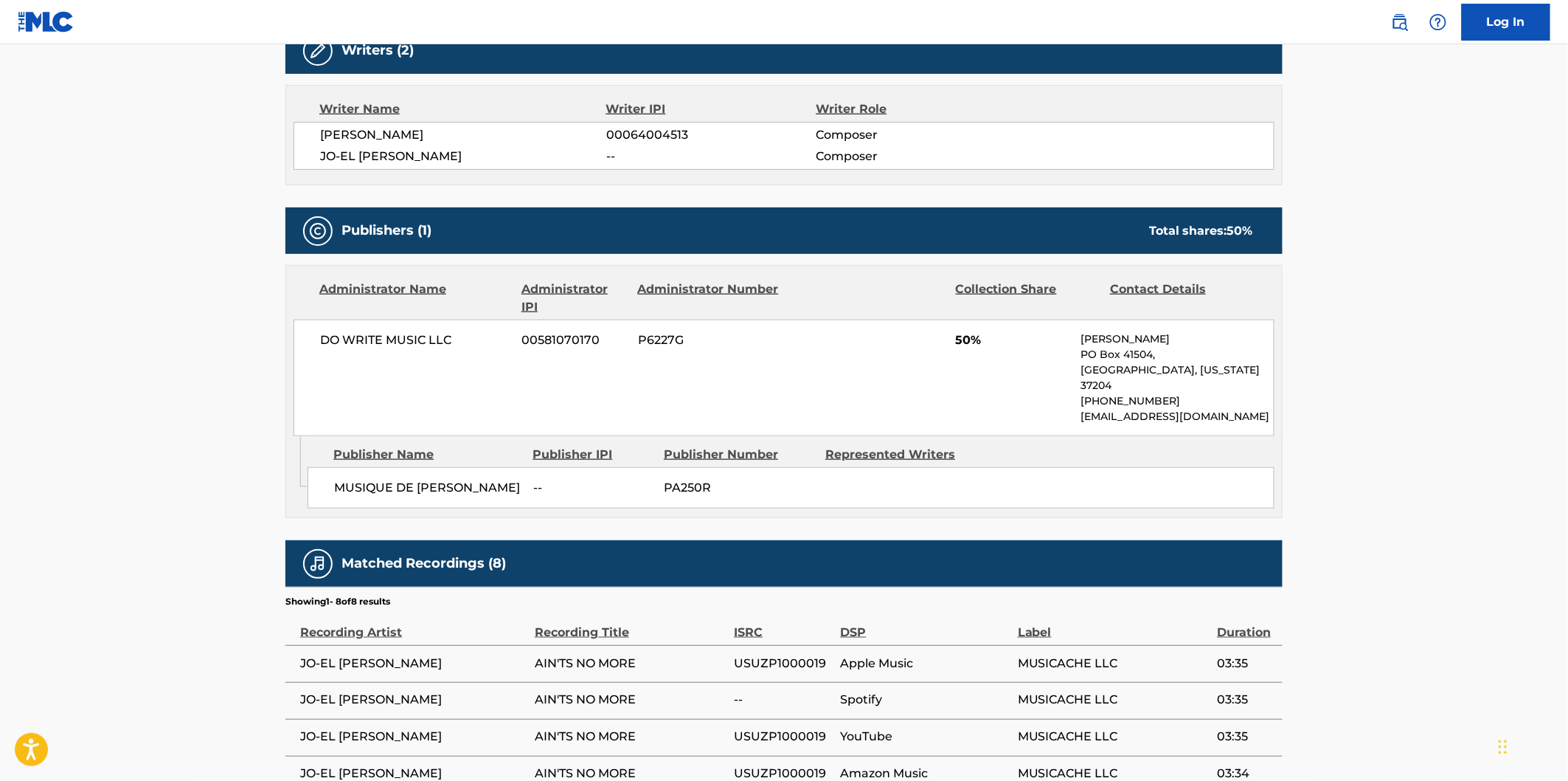
scroll to position [492, 0]
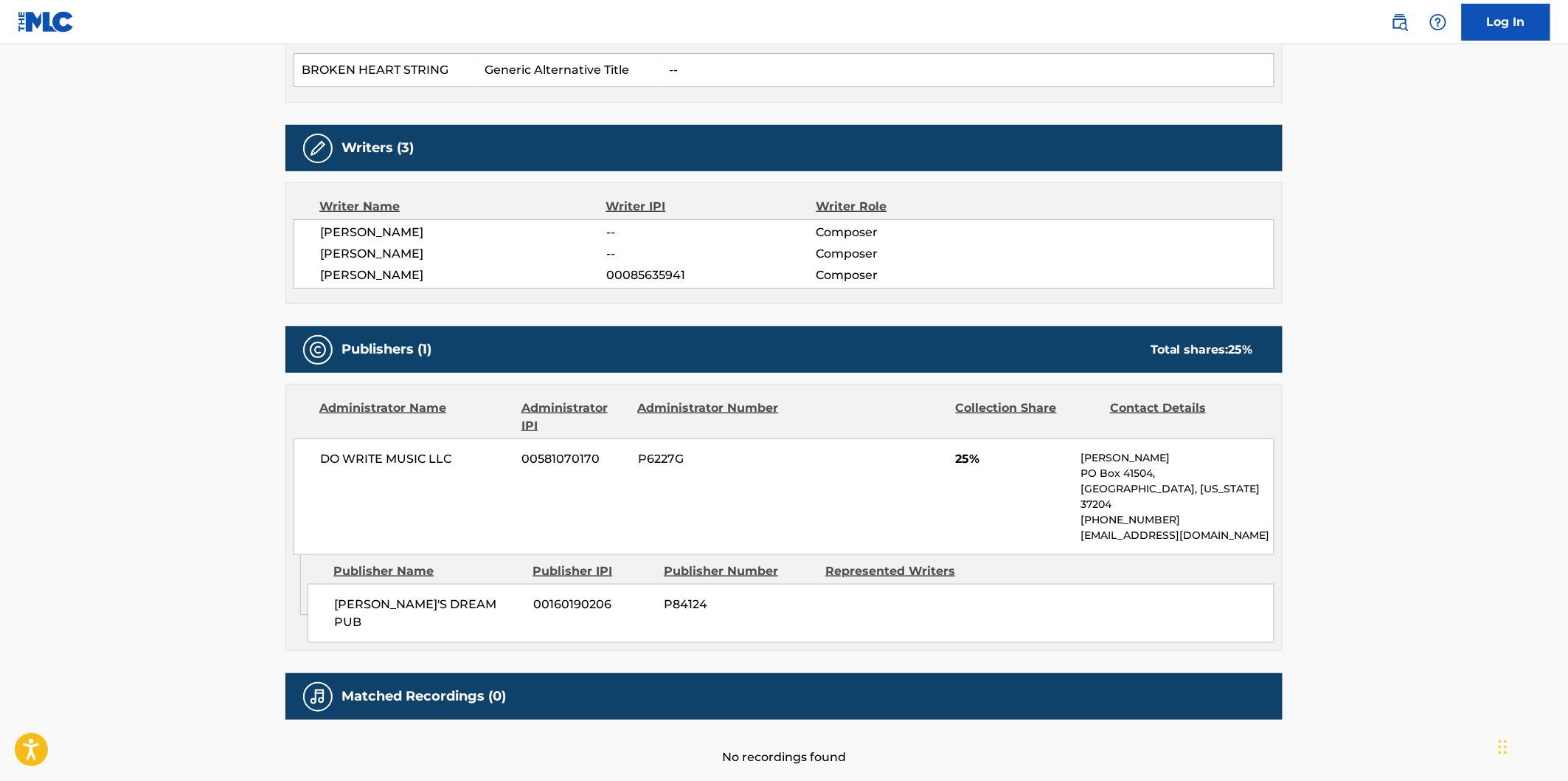
scroll to position [510, 0]
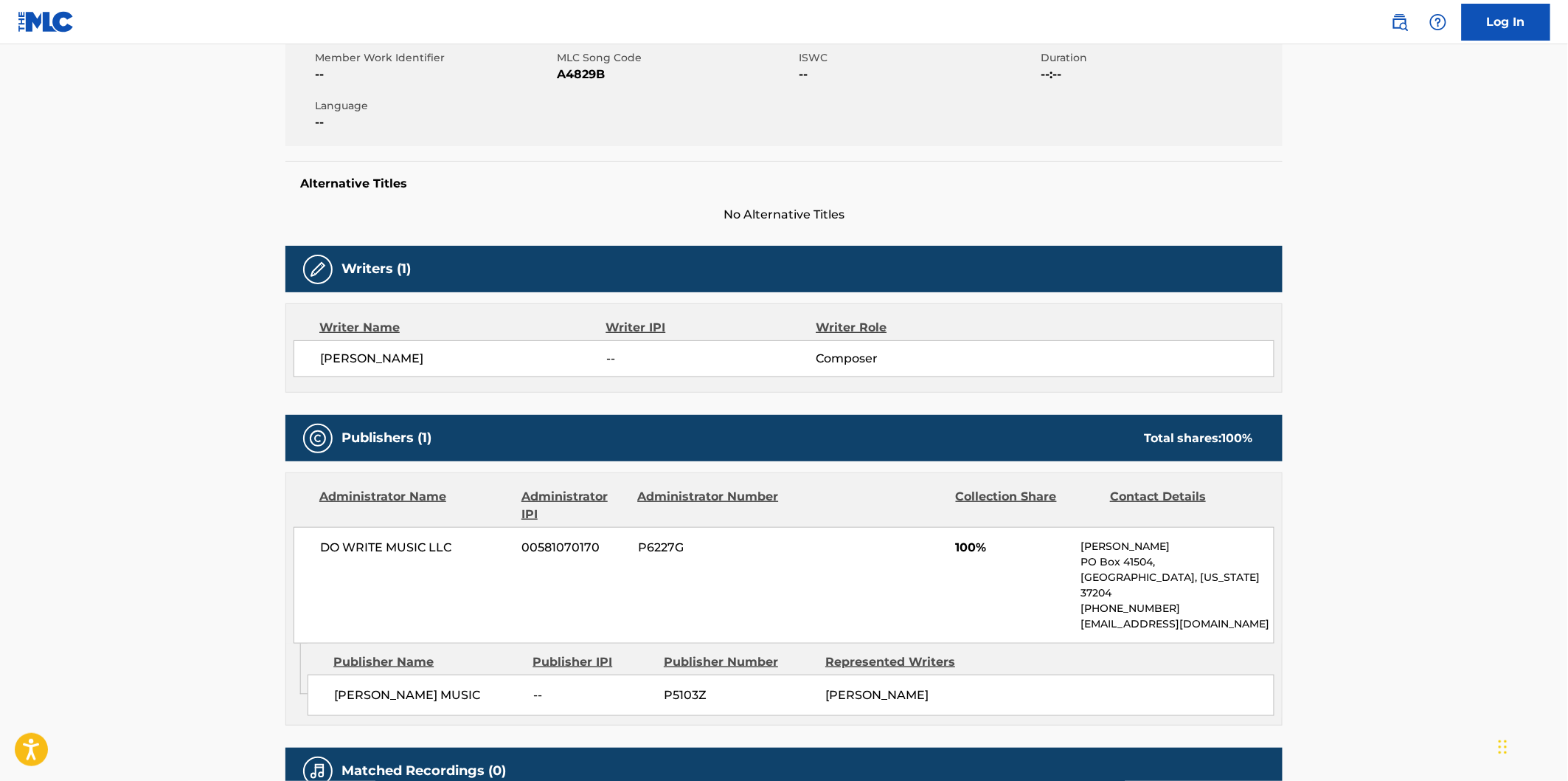
scroll to position [409, 0]
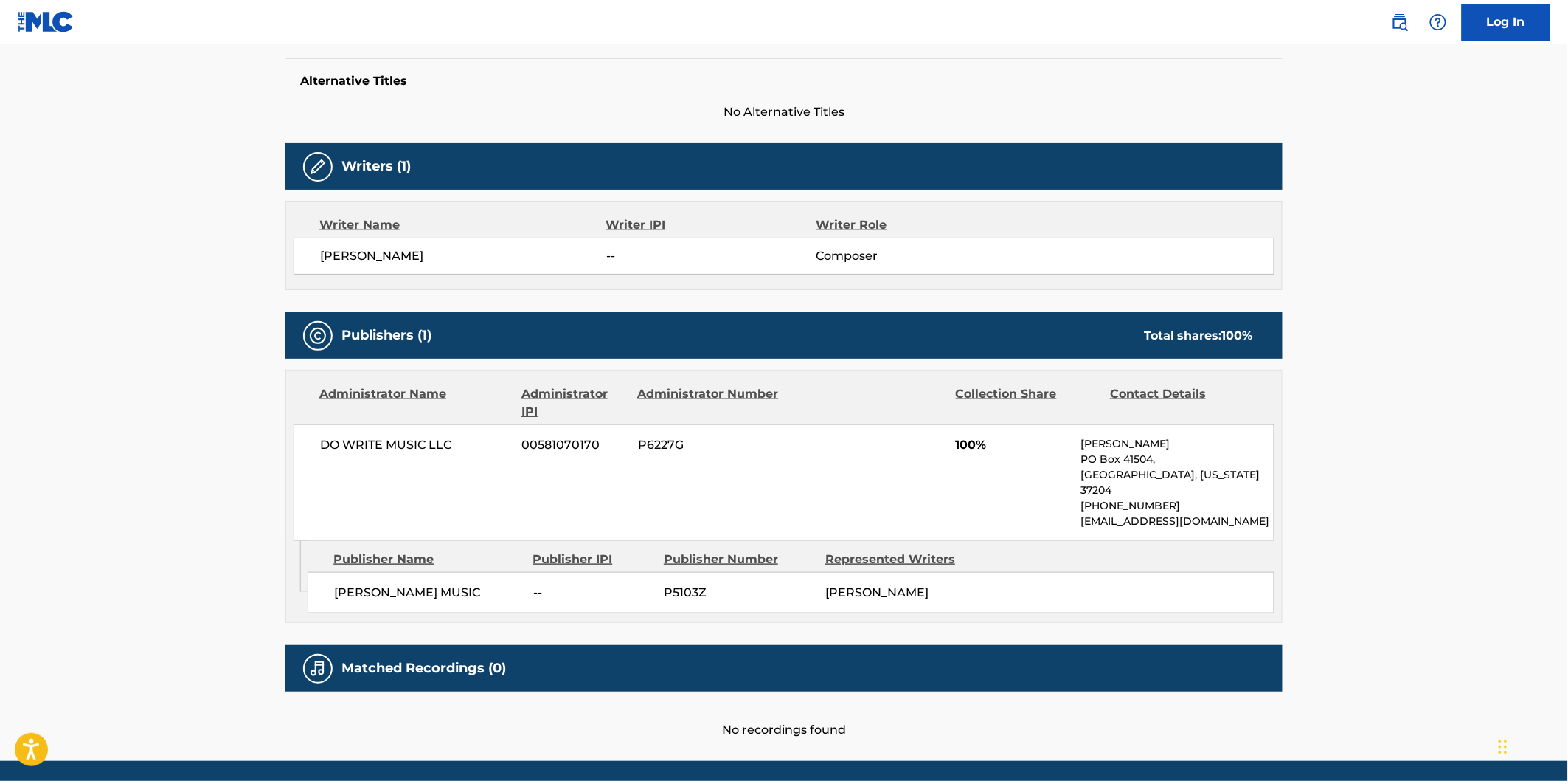
click at [356, 572] on div "DELBERT MCCLINTON MUSIC -- P5103Z MCCLINTON" at bounding box center [791, 593] width 967 height 42
click at [465, 572] on div "DELBERT MCCLINTON MUSIC -- P5103Z MCCLINTON" at bounding box center [791, 593] width 967 height 42
click at [482, 572] on div "DELBERT MCCLINTON MUSIC -- P5103Z MCCLINTON" at bounding box center [791, 593] width 967 height 42
copy span "DELBERT MCCLINTON MUSIC"
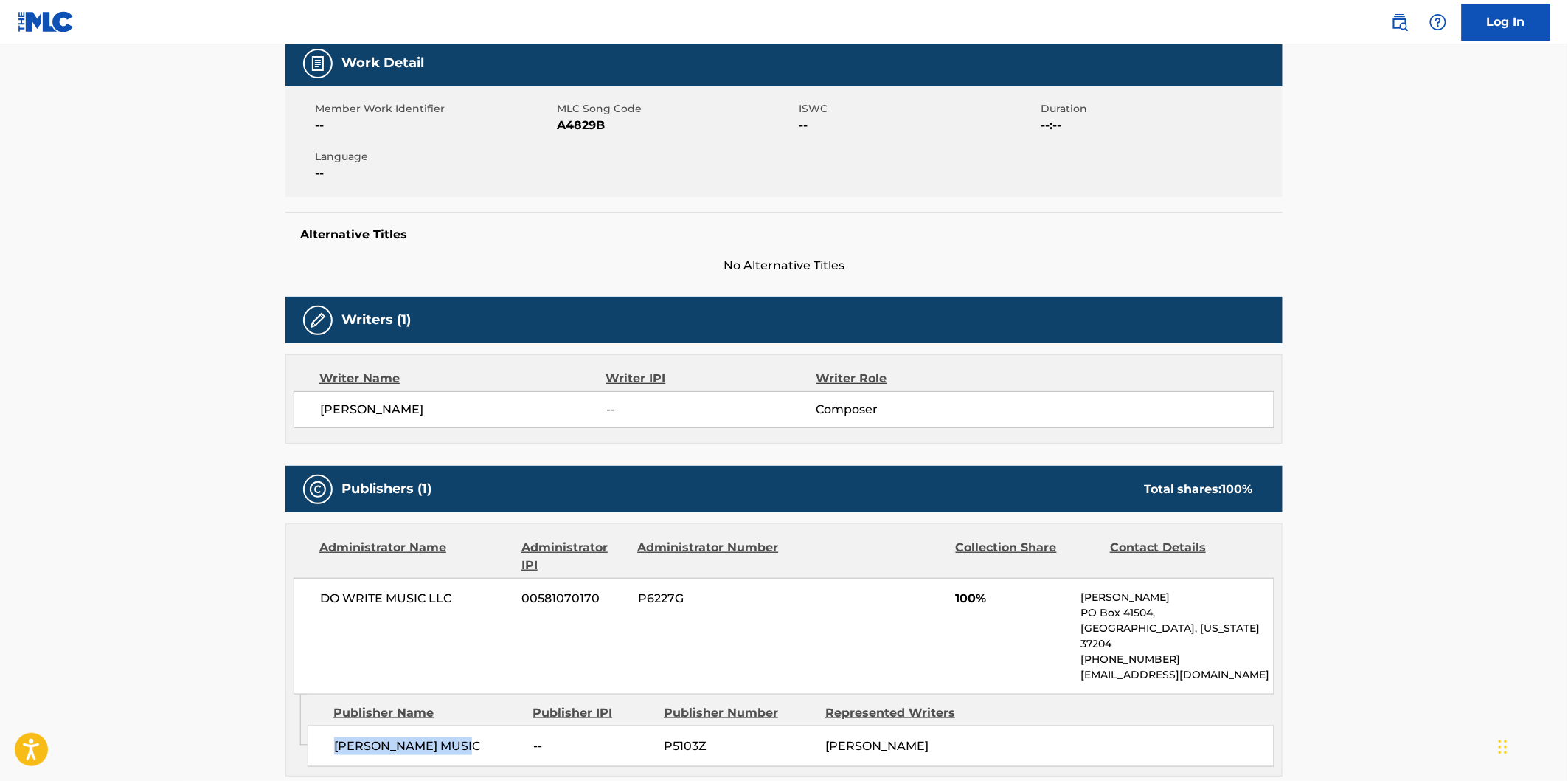
scroll to position [35, 0]
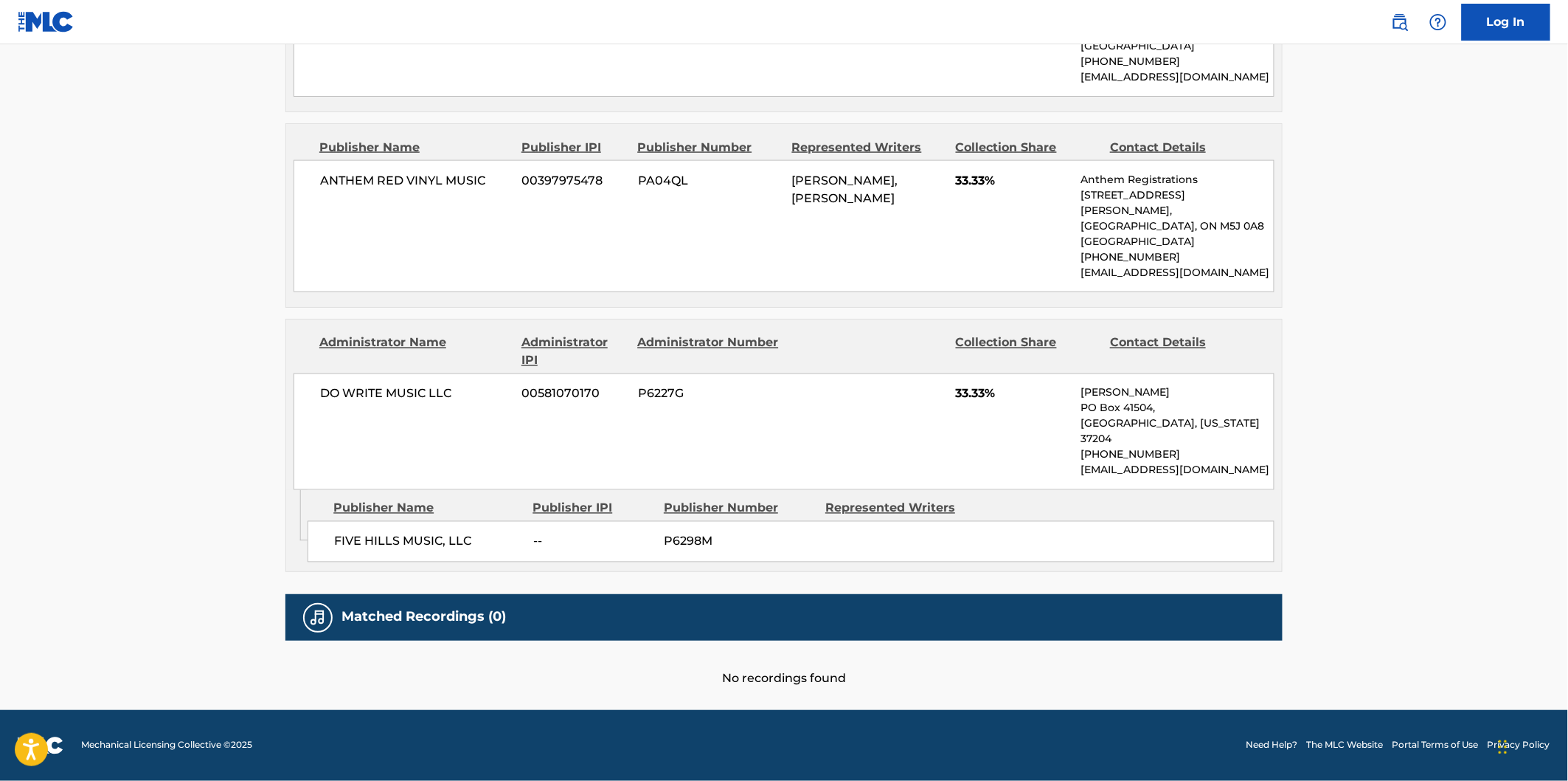
scroll to position [866, 0]
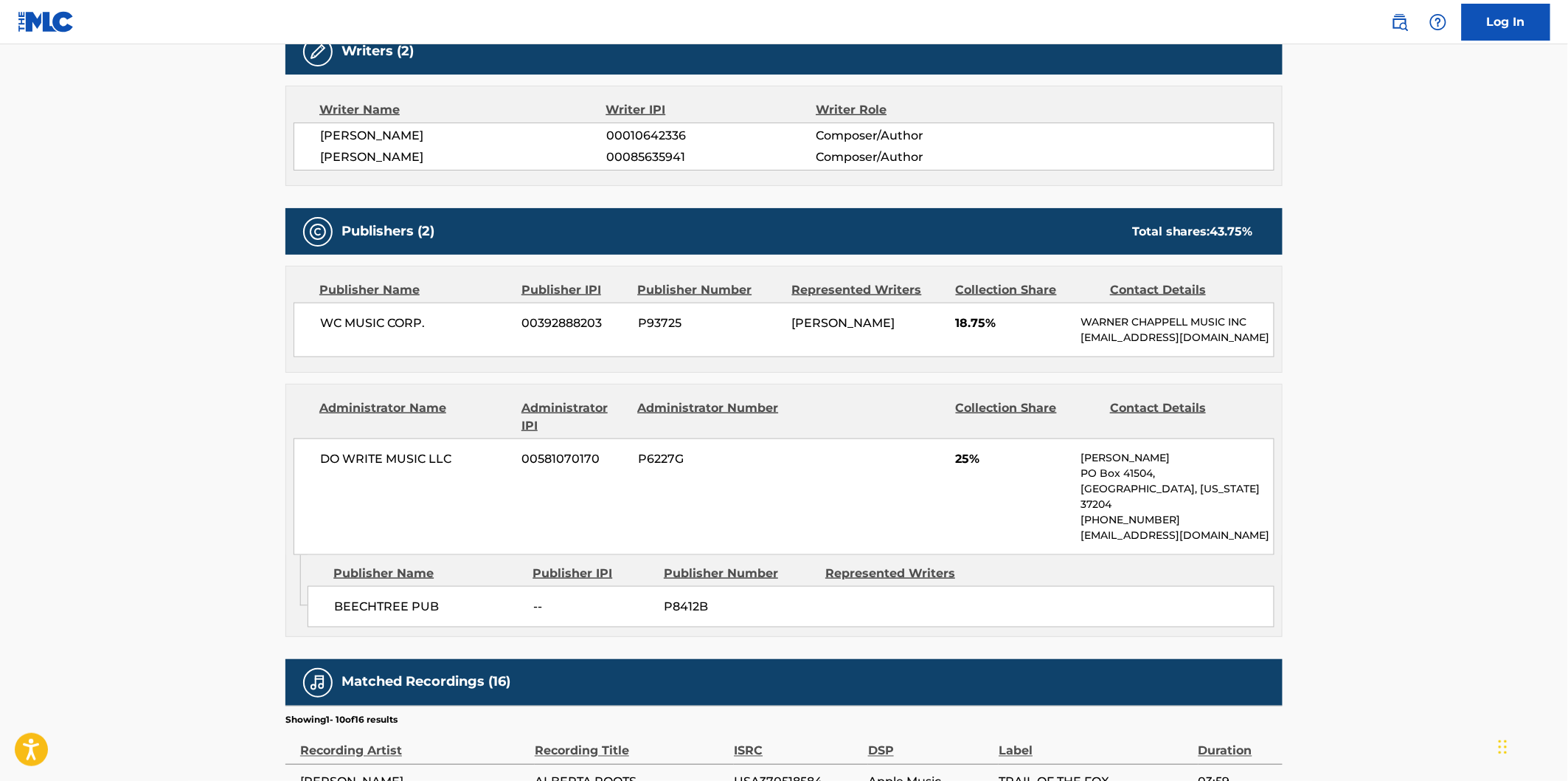
scroll to position [655, 0]
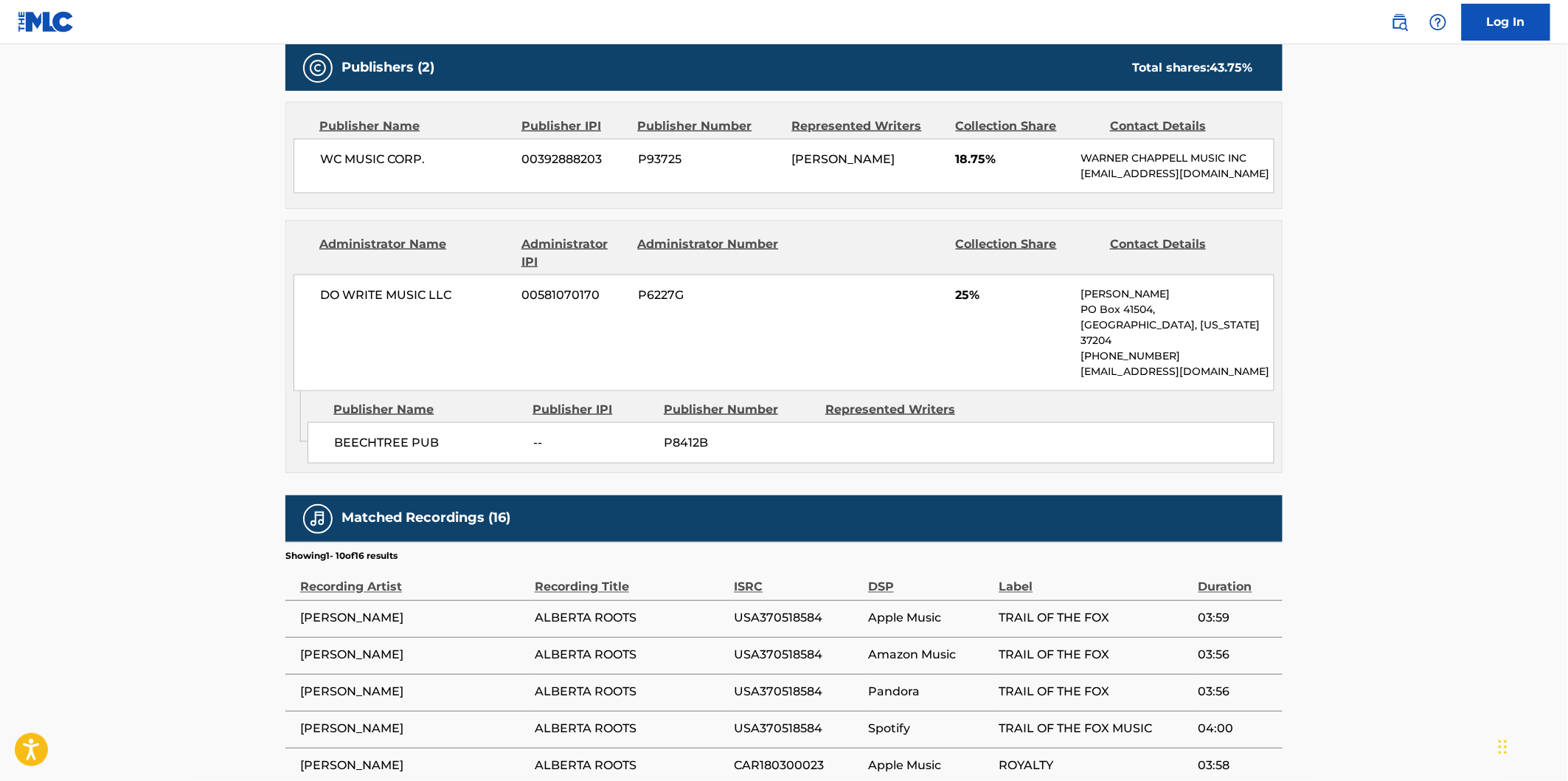
click at [365, 443] on span "BEECHTREE PUB" at bounding box center [428, 443] width 188 height 18
drag, startPoint x: 403, startPoint y: 437, endPoint x: 425, endPoint y: 433, distance: 22.4
click at [425, 434] on span "BEECHTREE PUB" at bounding box center [428, 443] width 188 height 18
copy span "BEECHTREE PUB"
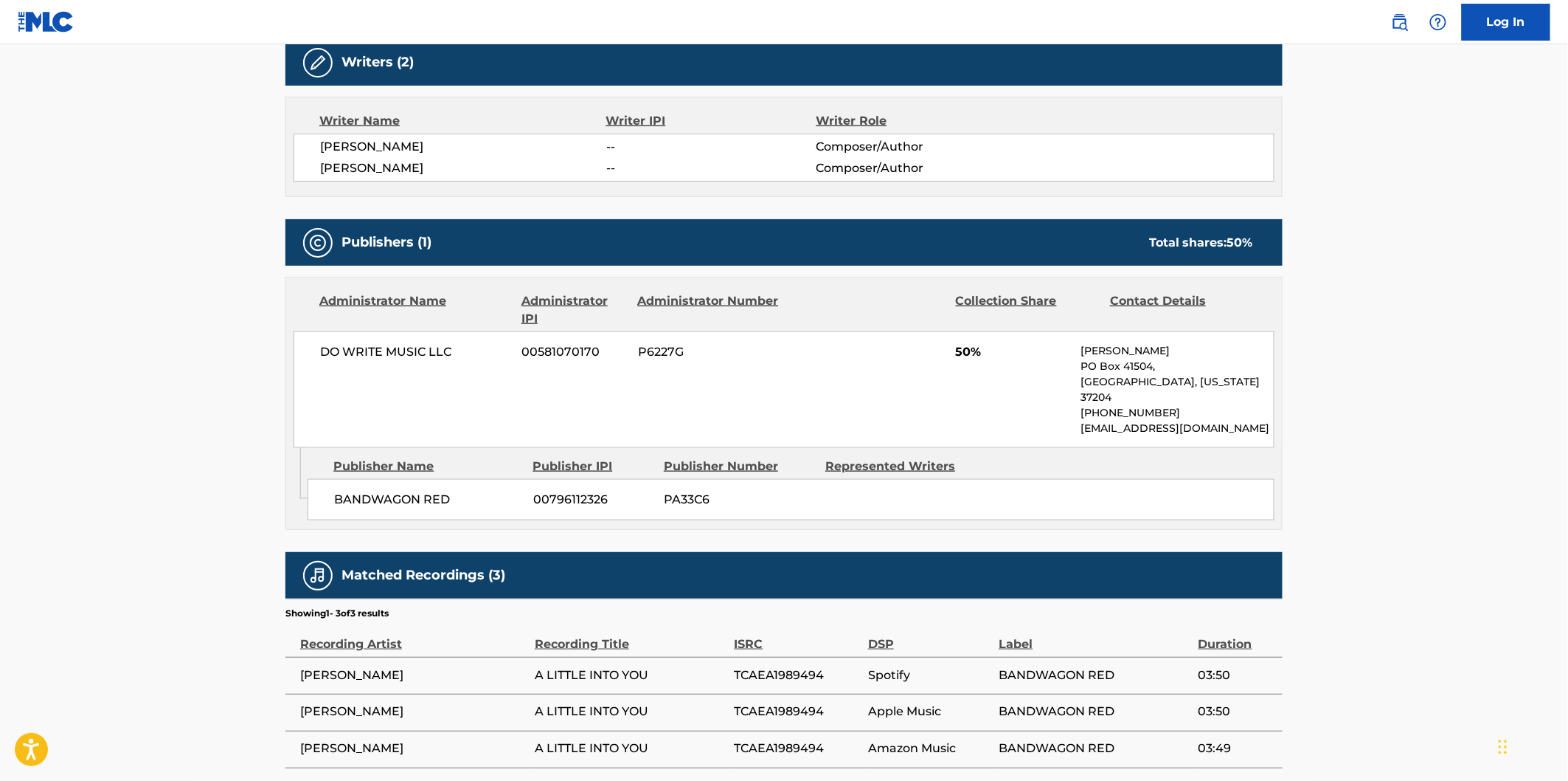
scroll to position [544, 0]
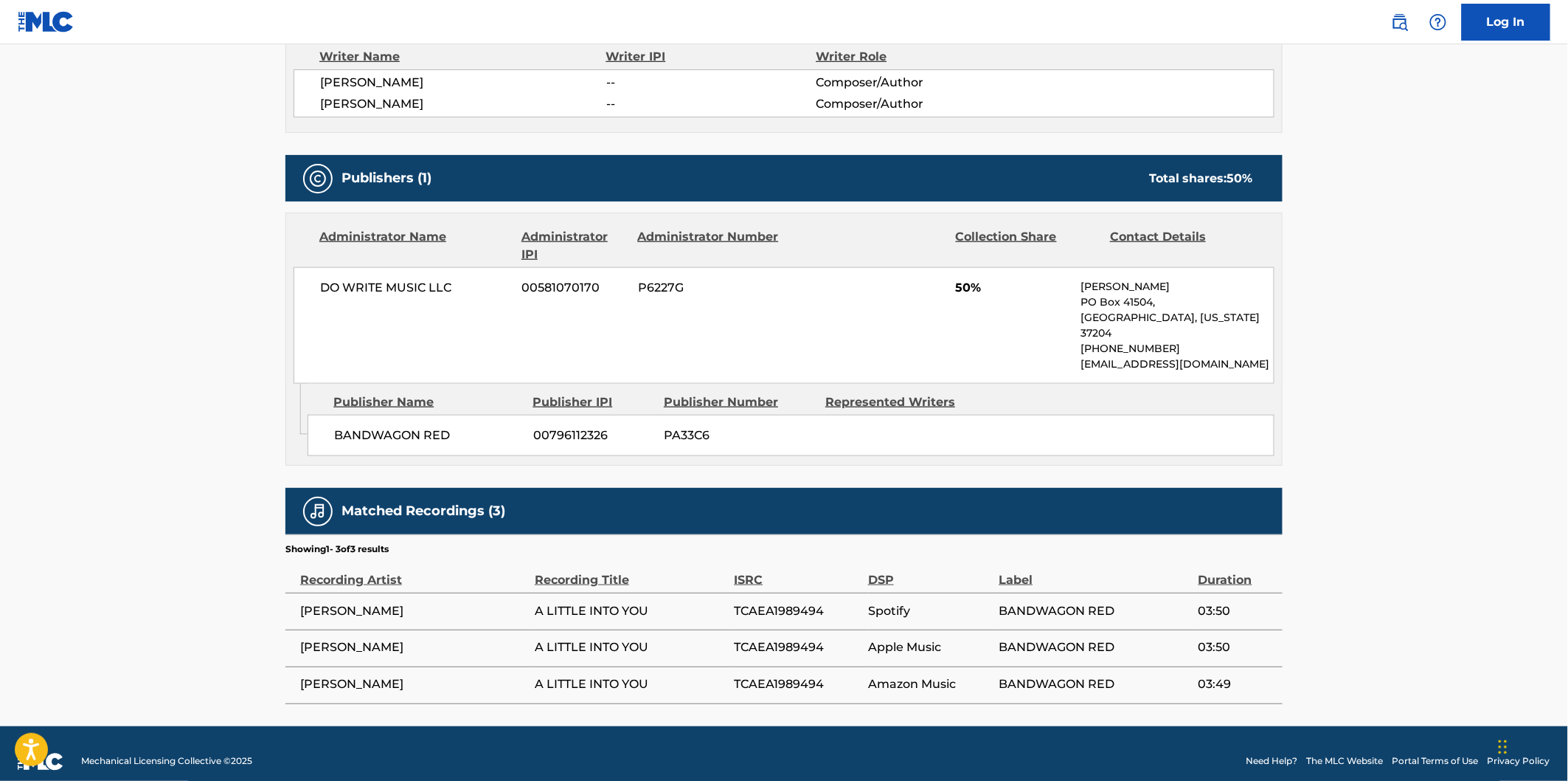
click at [373, 426] on span "BANDWAGON RED" at bounding box center [428, 435] width 188 height 18
click at [433, 426] on span "BANDWAGON RED" at bounding box center [428, 435] width 188 height 18
copy span "BANDWAGON RED"
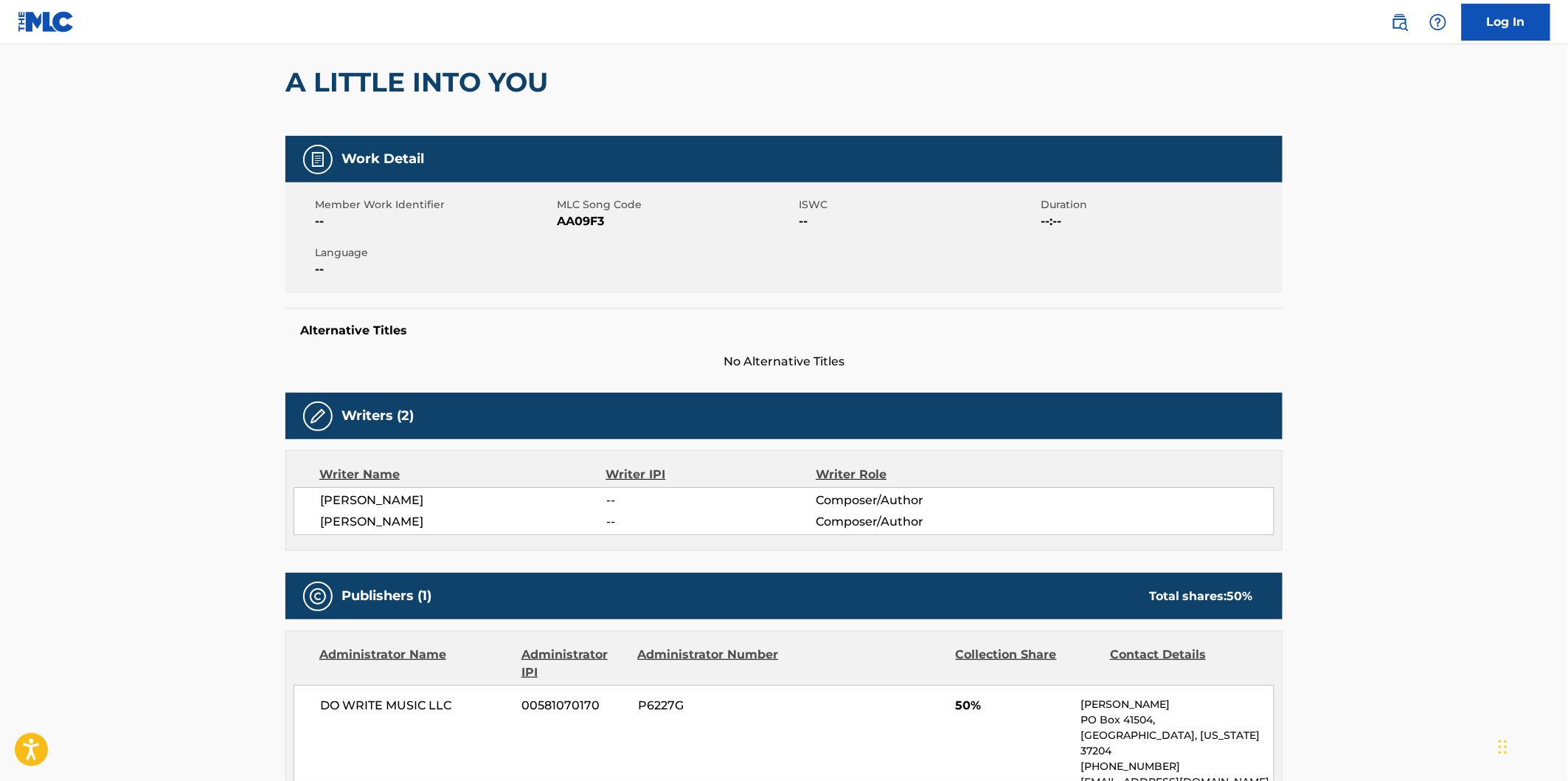
scroll to position [246, 0]
